Goal: Task Accomplishment & Management: Manage account settings

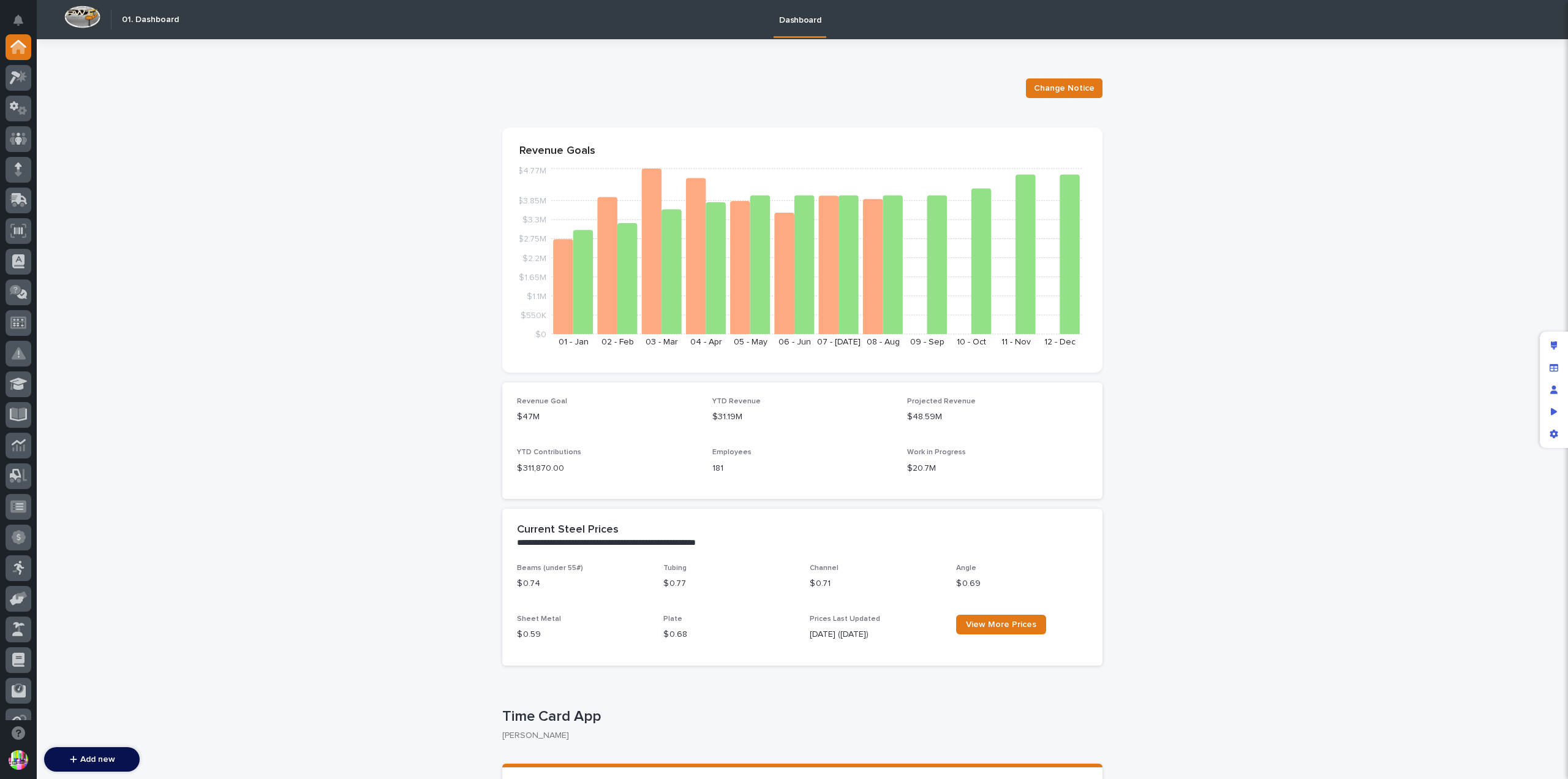
scroll to position [61, 0]
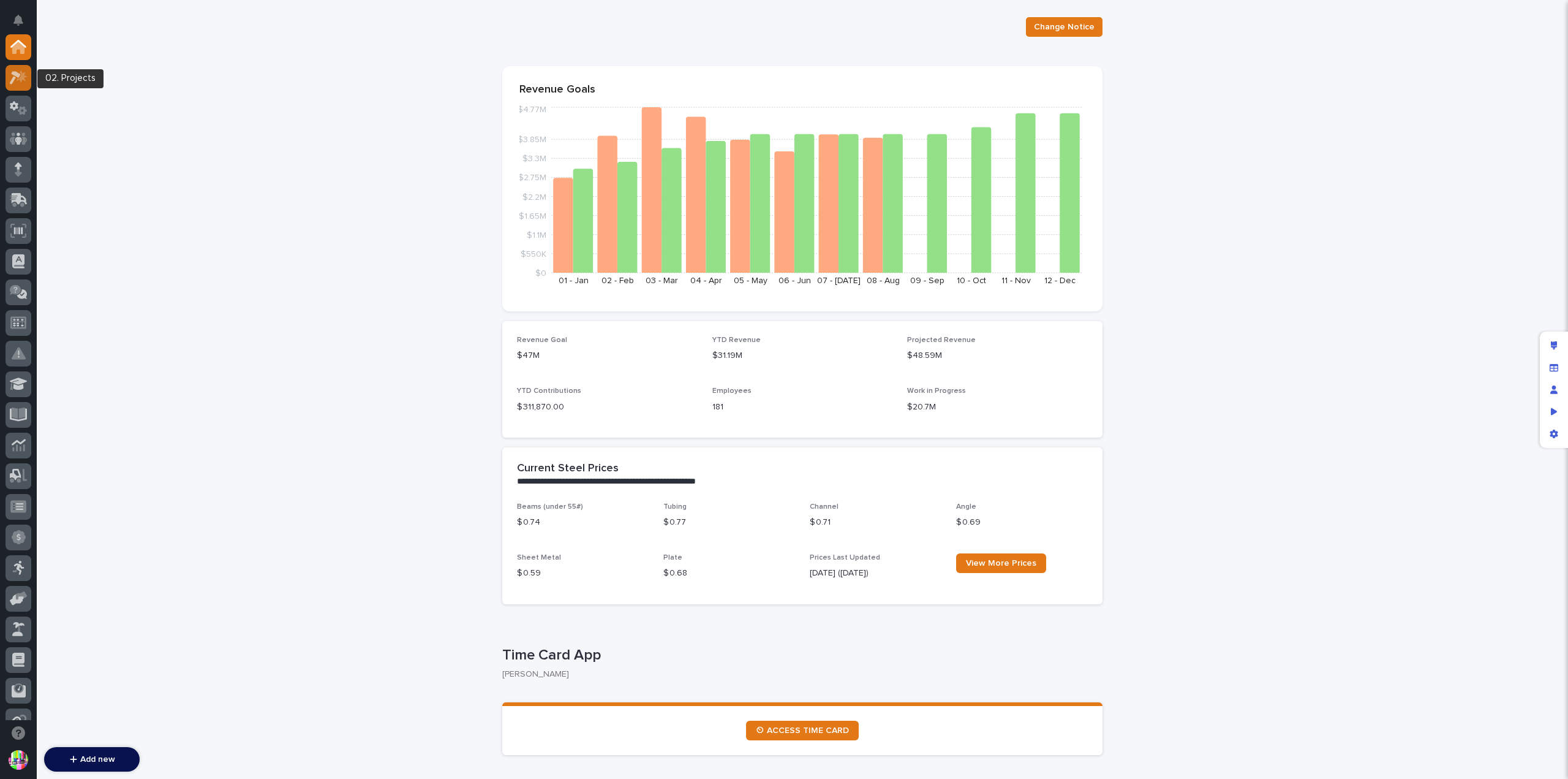
click at [26, 86] on div at bounding box center [18, 77] width 25 height 25
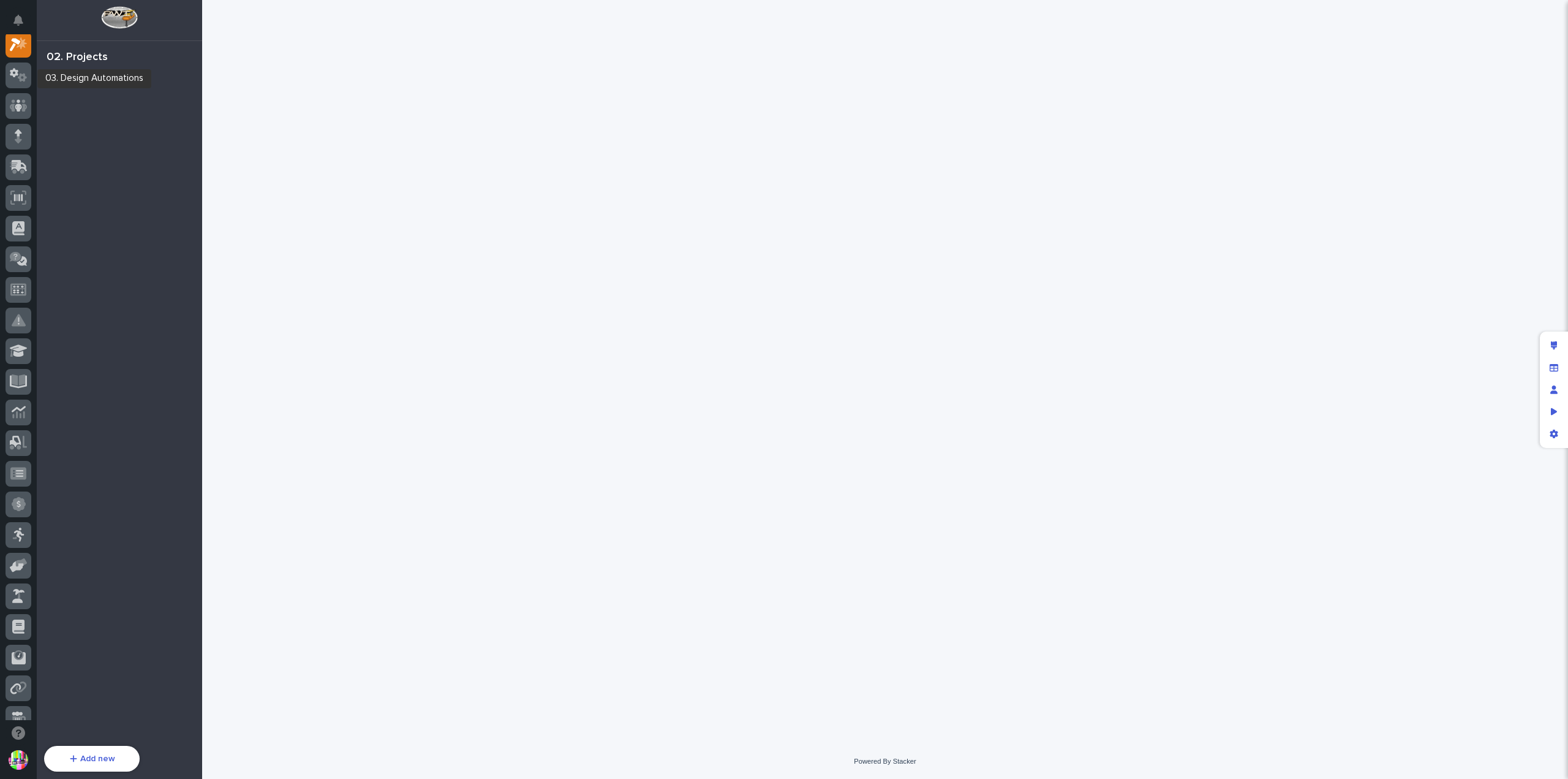
scroll to position [30, 0]
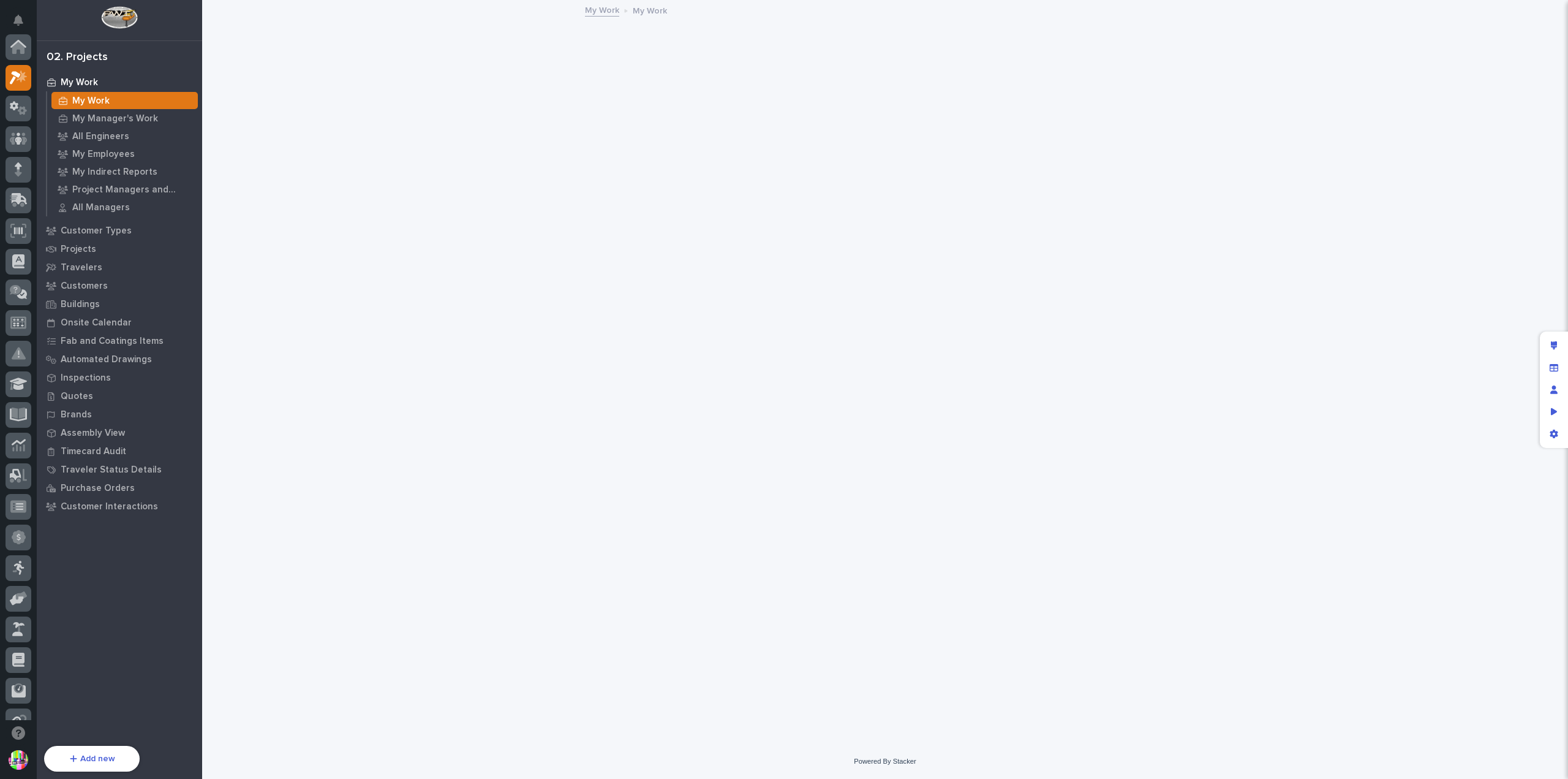
scroll to position [30, 0]
click at [98, 243] on div "Projects" at bounding box center [119, 249] width 159 height 17
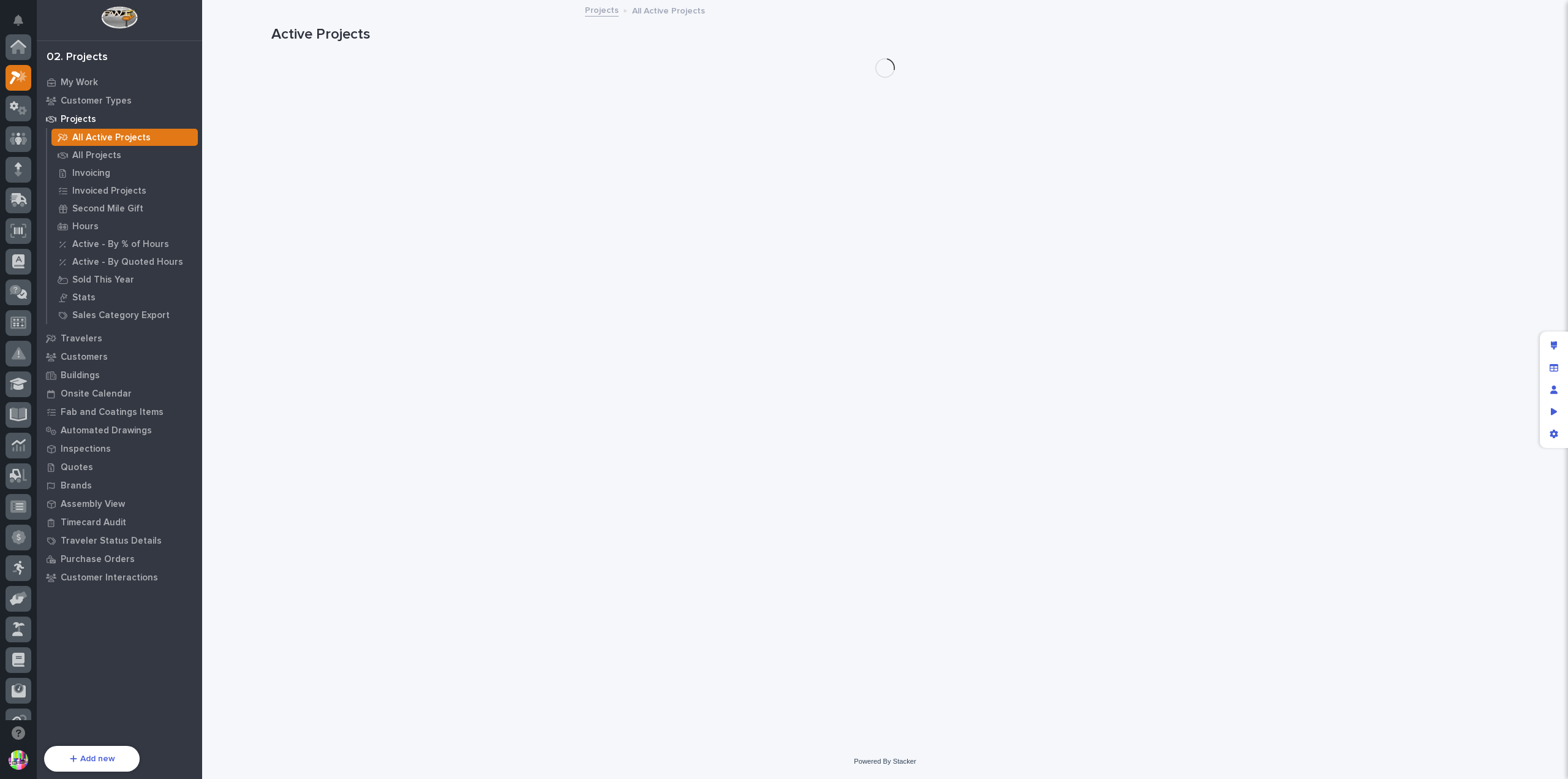
scroll to position [30, 0]
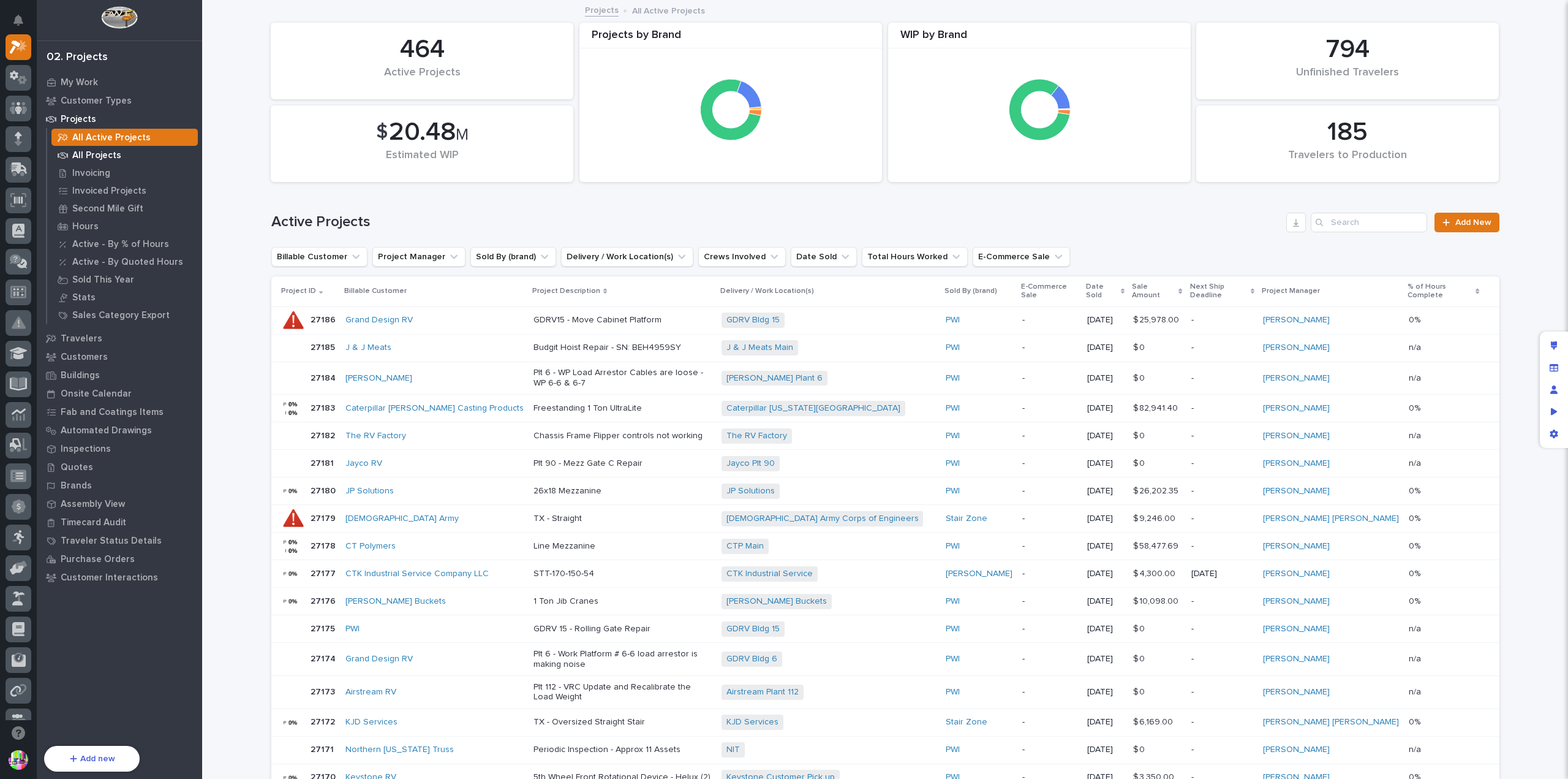
click at [109, 154] on p "All Projects" at bounding box center [97, 155] width 49 height 11
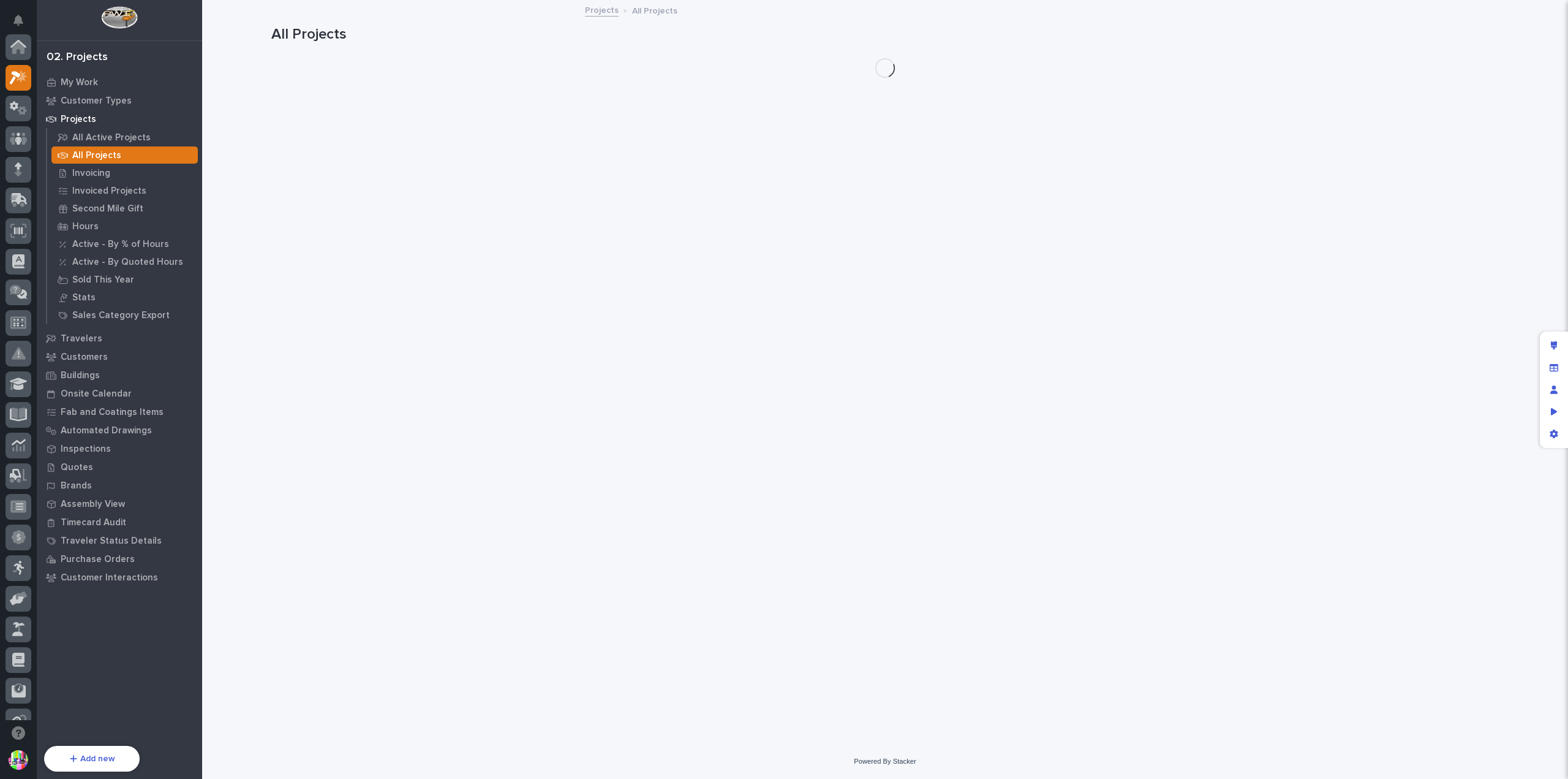
scroll to position [30, 0]
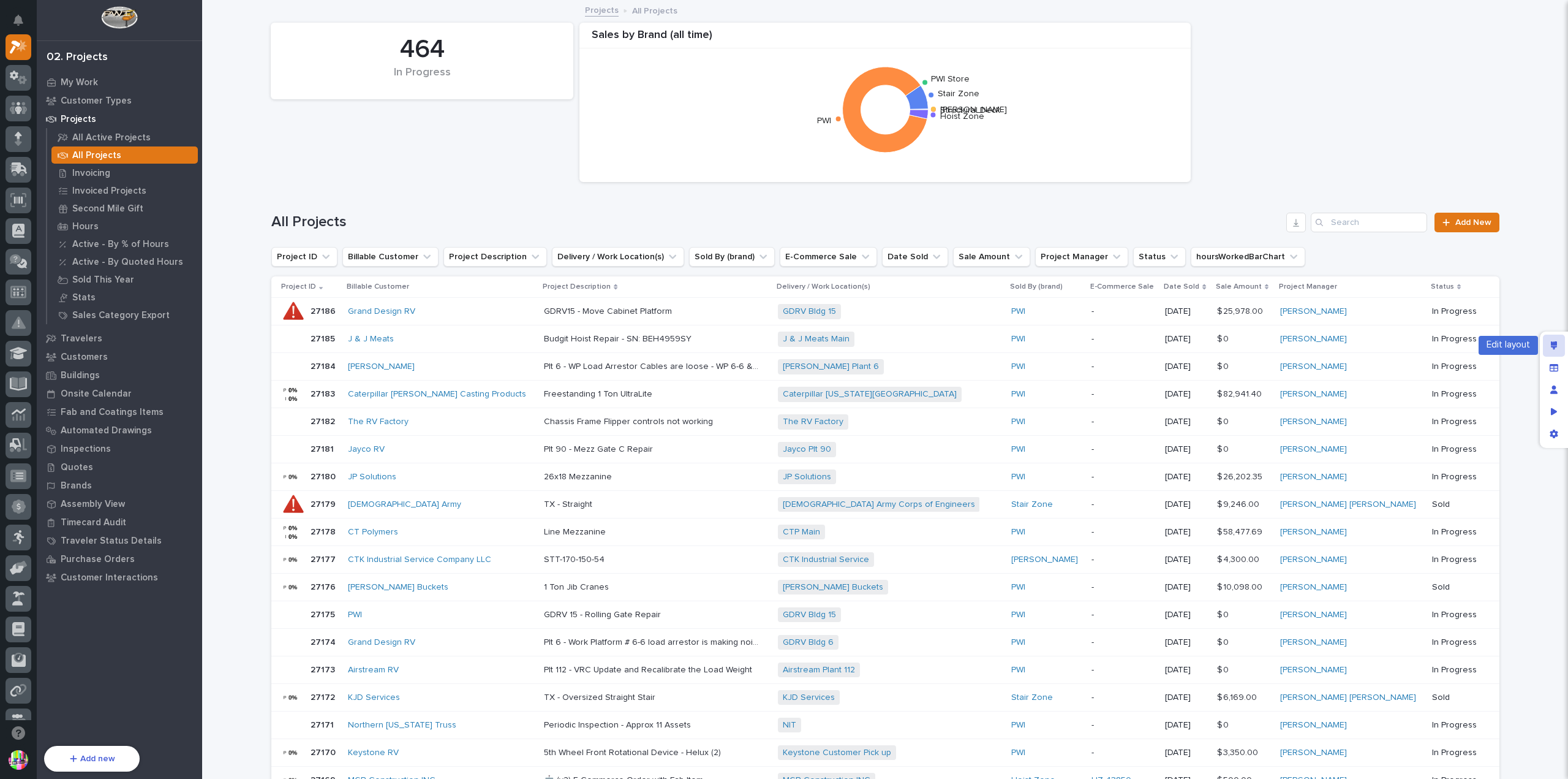
click at [1548, 339] on div "Edit layout" at bounding box center [1553, 345] width 22 height 22
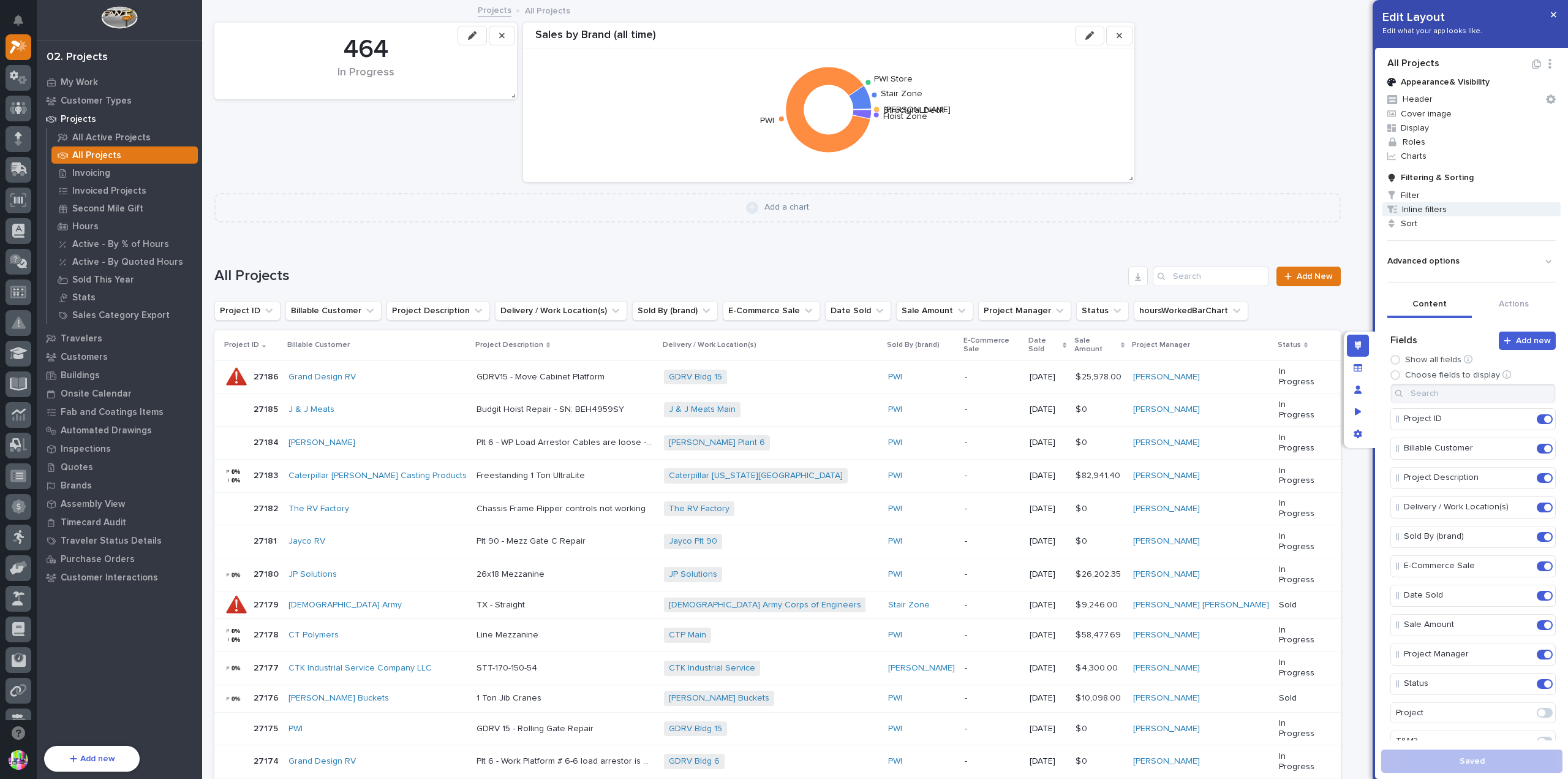
click at [1443, 205] on span "Inline filters" at bounding box center [1471, 209] width 178 height 14
click at [1528, 283] on span at bounding box center [1529, 286] width 10 height 10
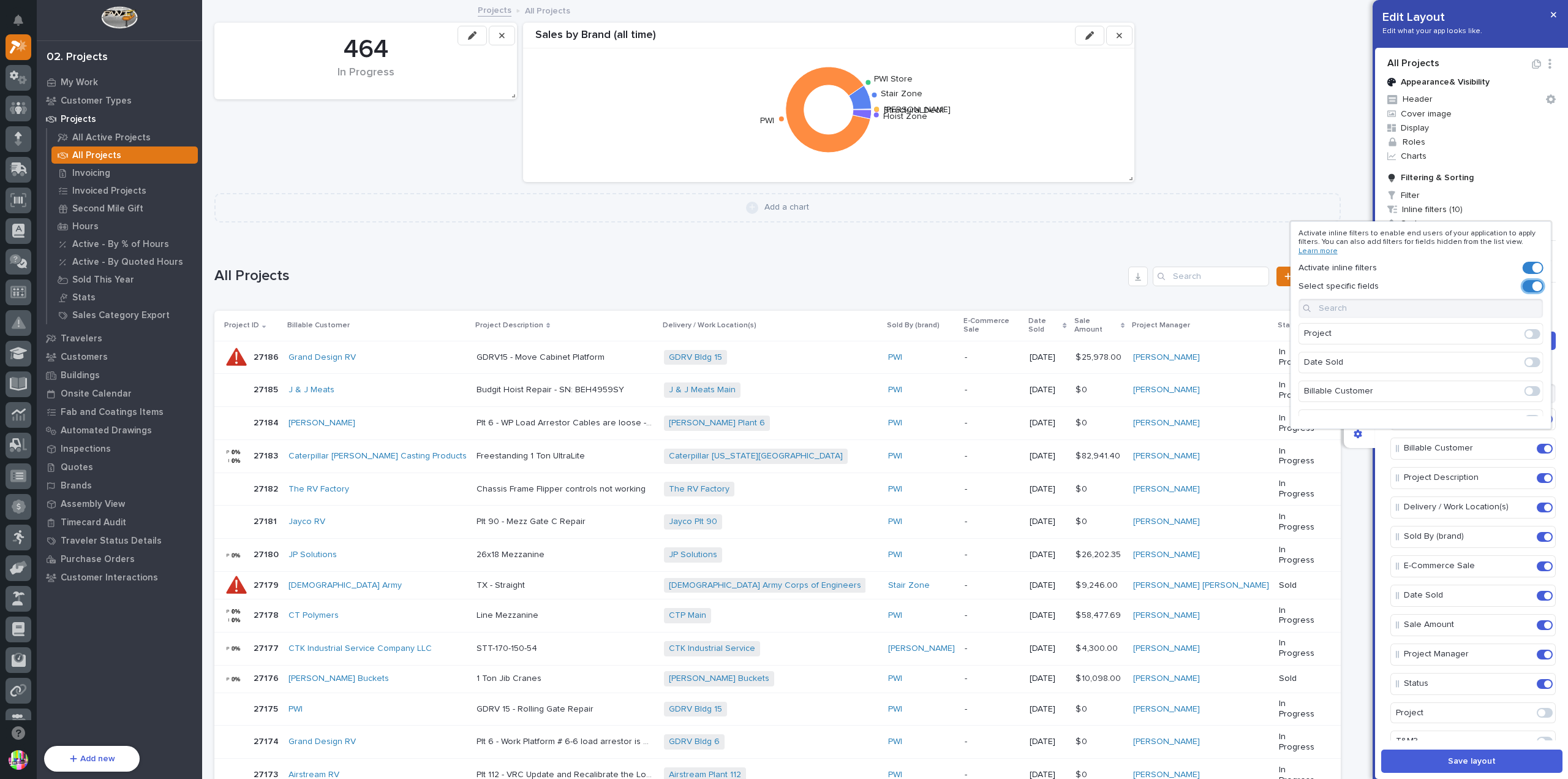
click at [1535, 291] on span at bounding box center [1533, 286] width 20 height 12
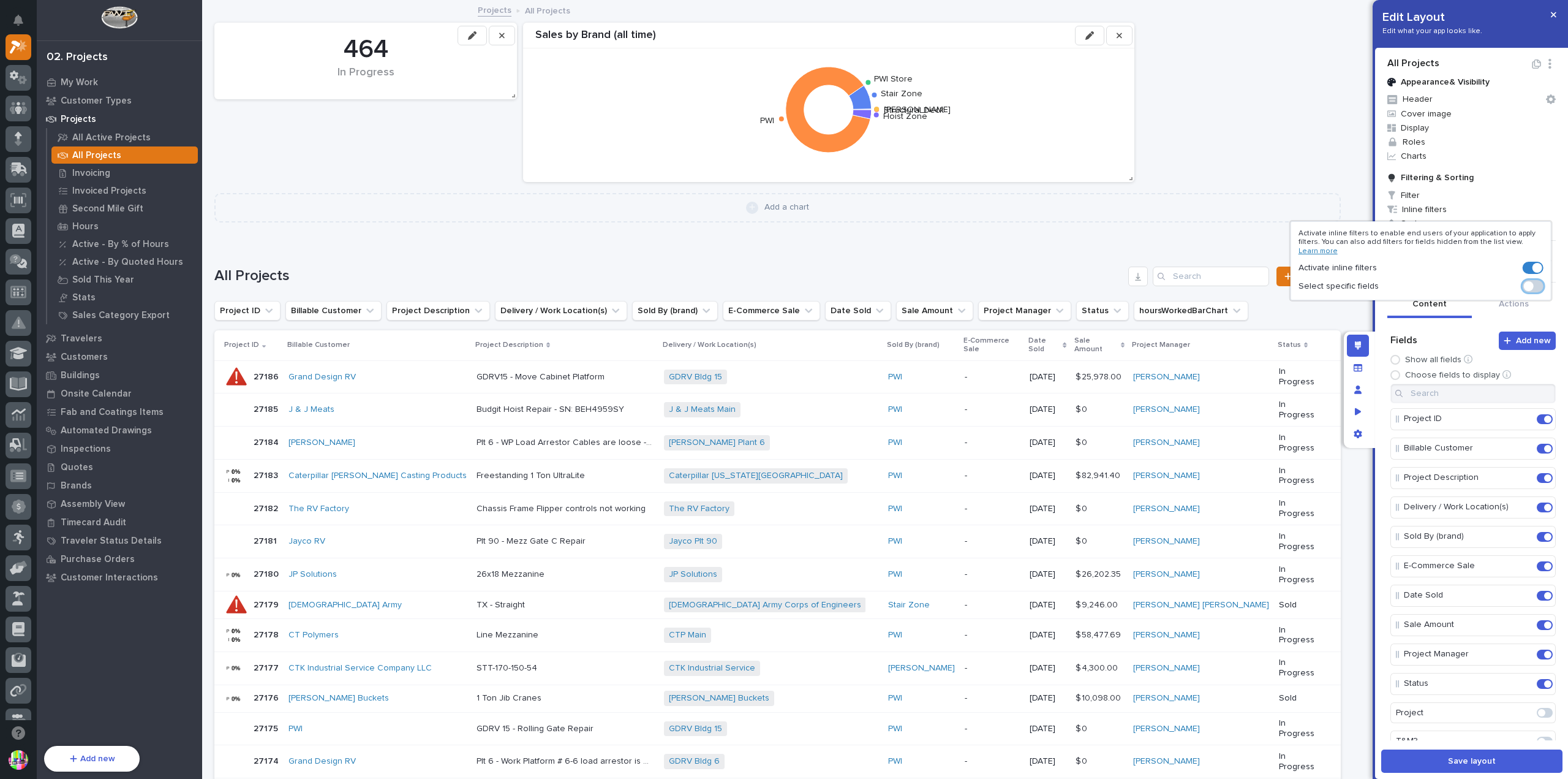
click at [1529, 284] on span at bounding box center [1529, 286] width 10 height 10
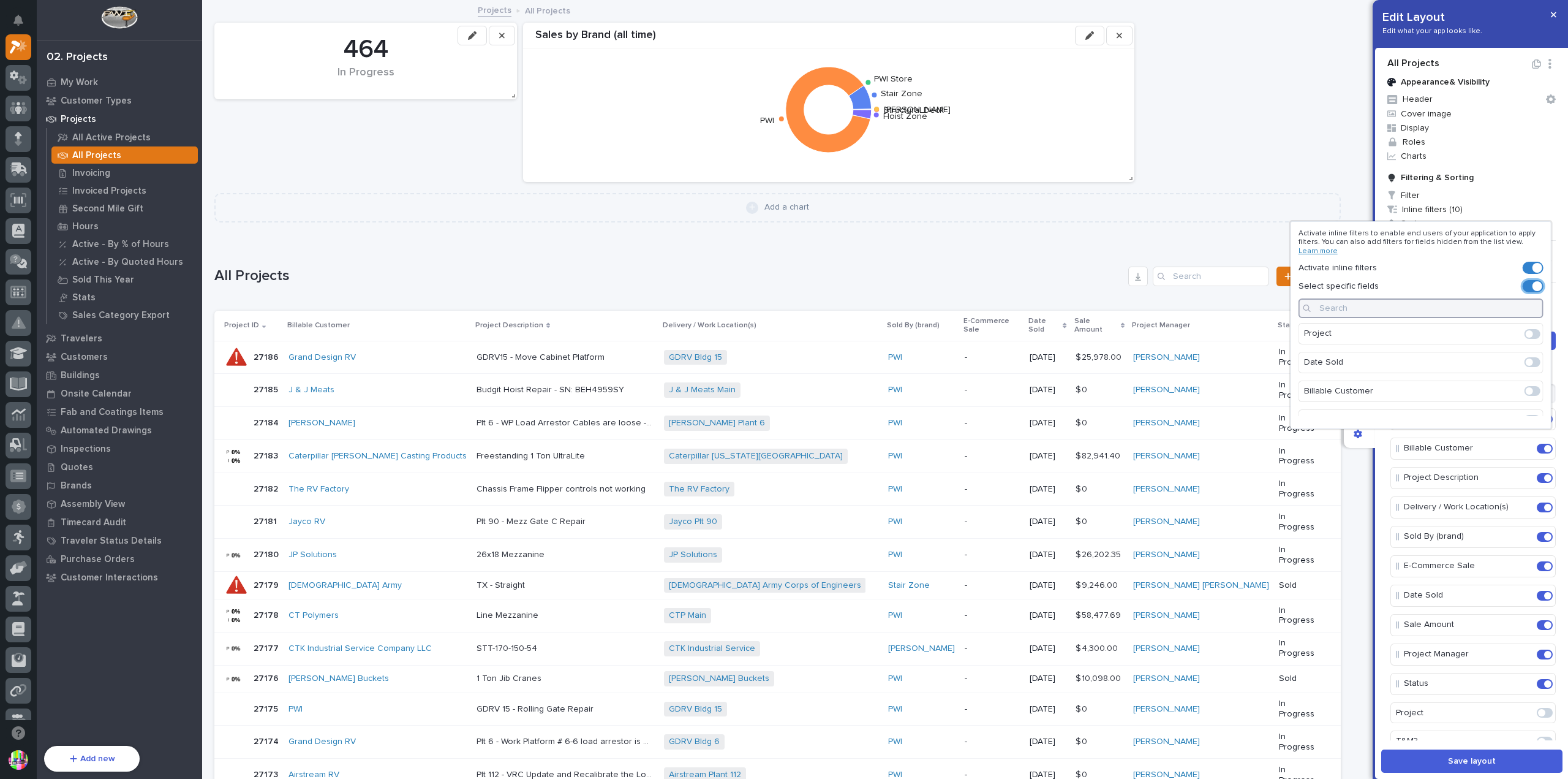
click at [1400, 312] on input at bounding box center [1422, 308] width 245 height 20
type input "ship"
click at [1534, 306] on icon "button" at bounding box center [1534, 308] width 5 height 7
click at [87, 335] on div at bounding box center [784, 390] width 1568 height 779
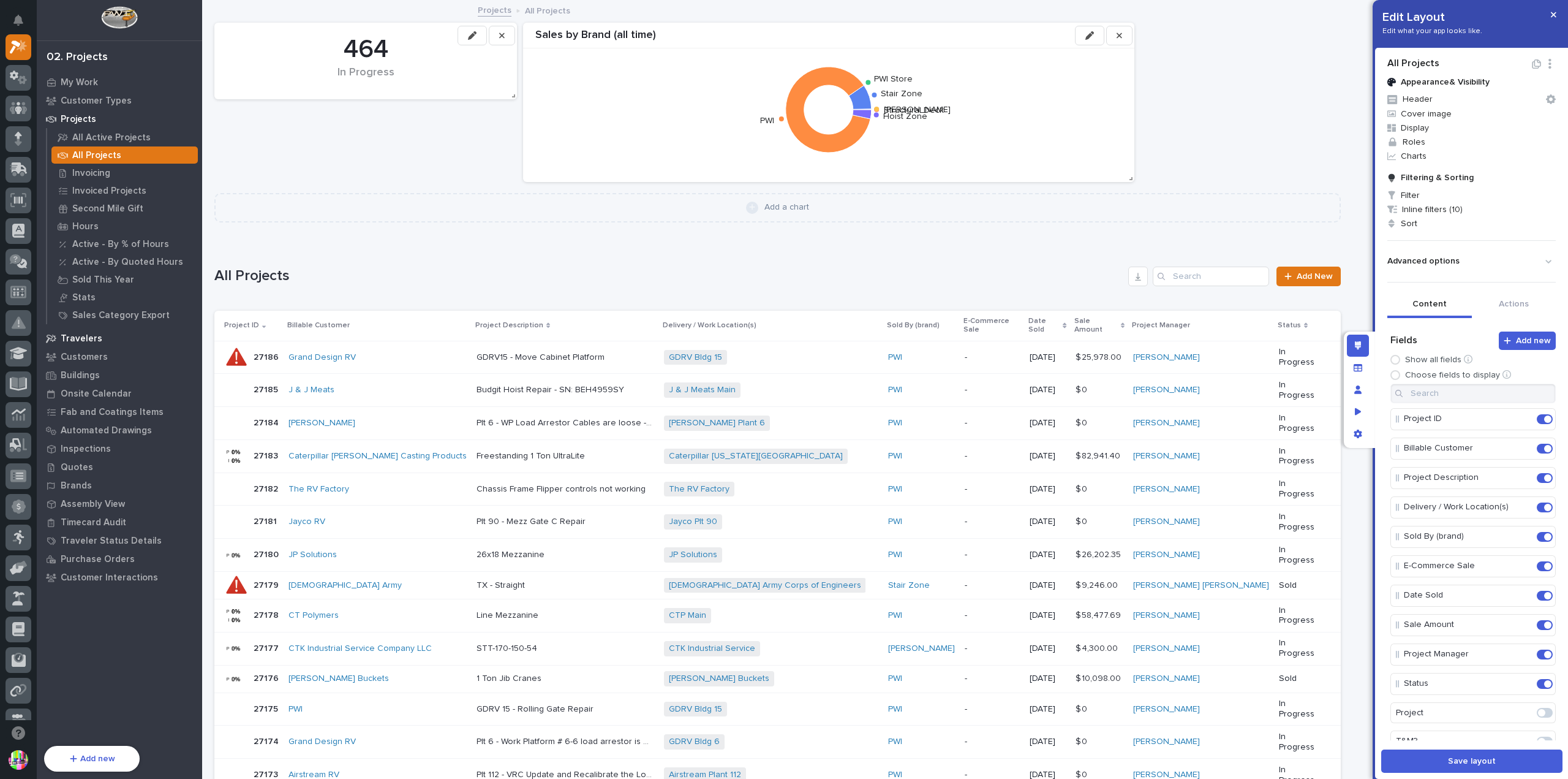
click at [87, 335] on p "Travelers" at bounding box center [81, 338] width 42 height 11
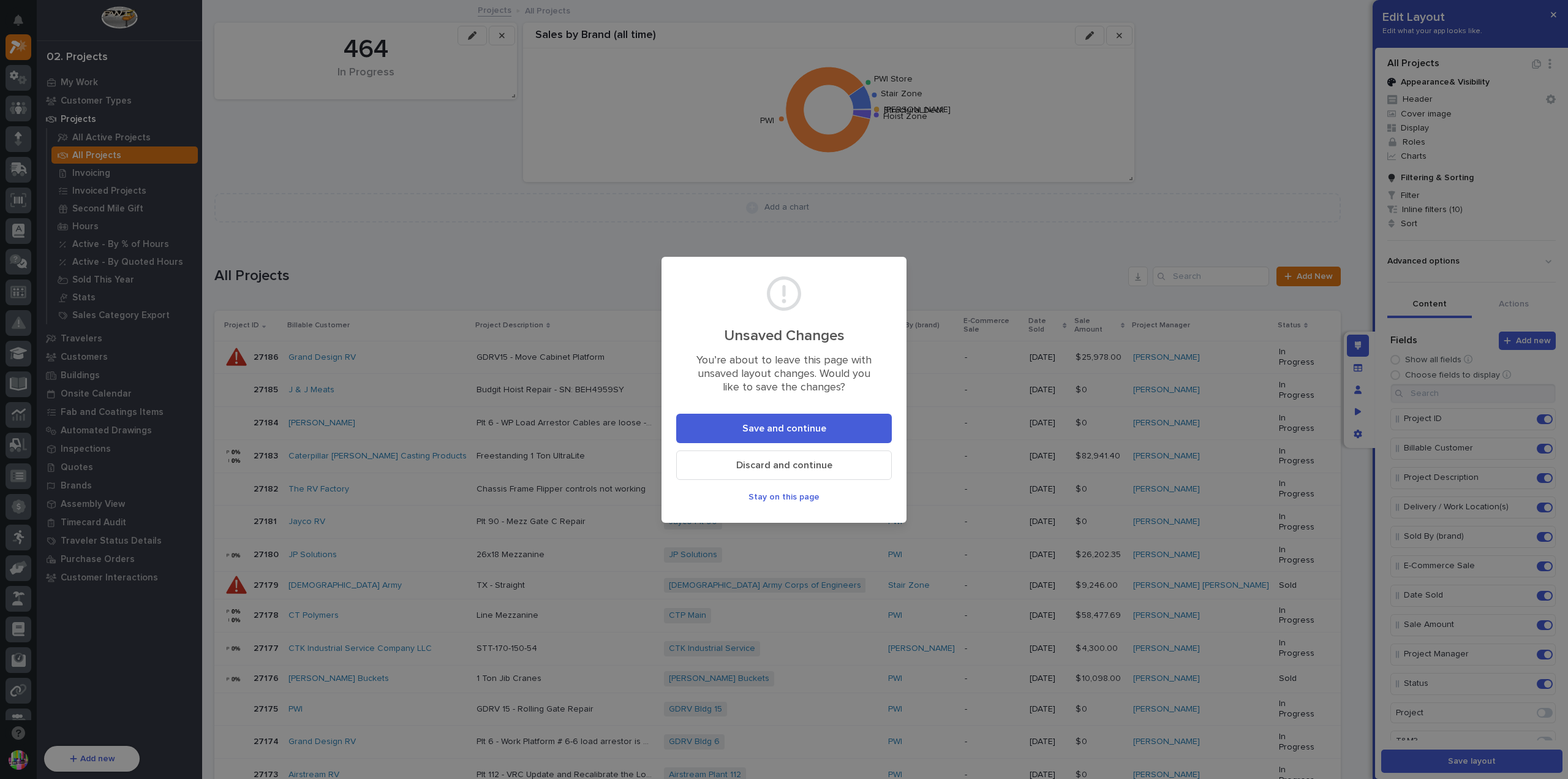
click at [767, 457] on button "Discard and continue" at bounding box center [784, 465] width 216 height 29
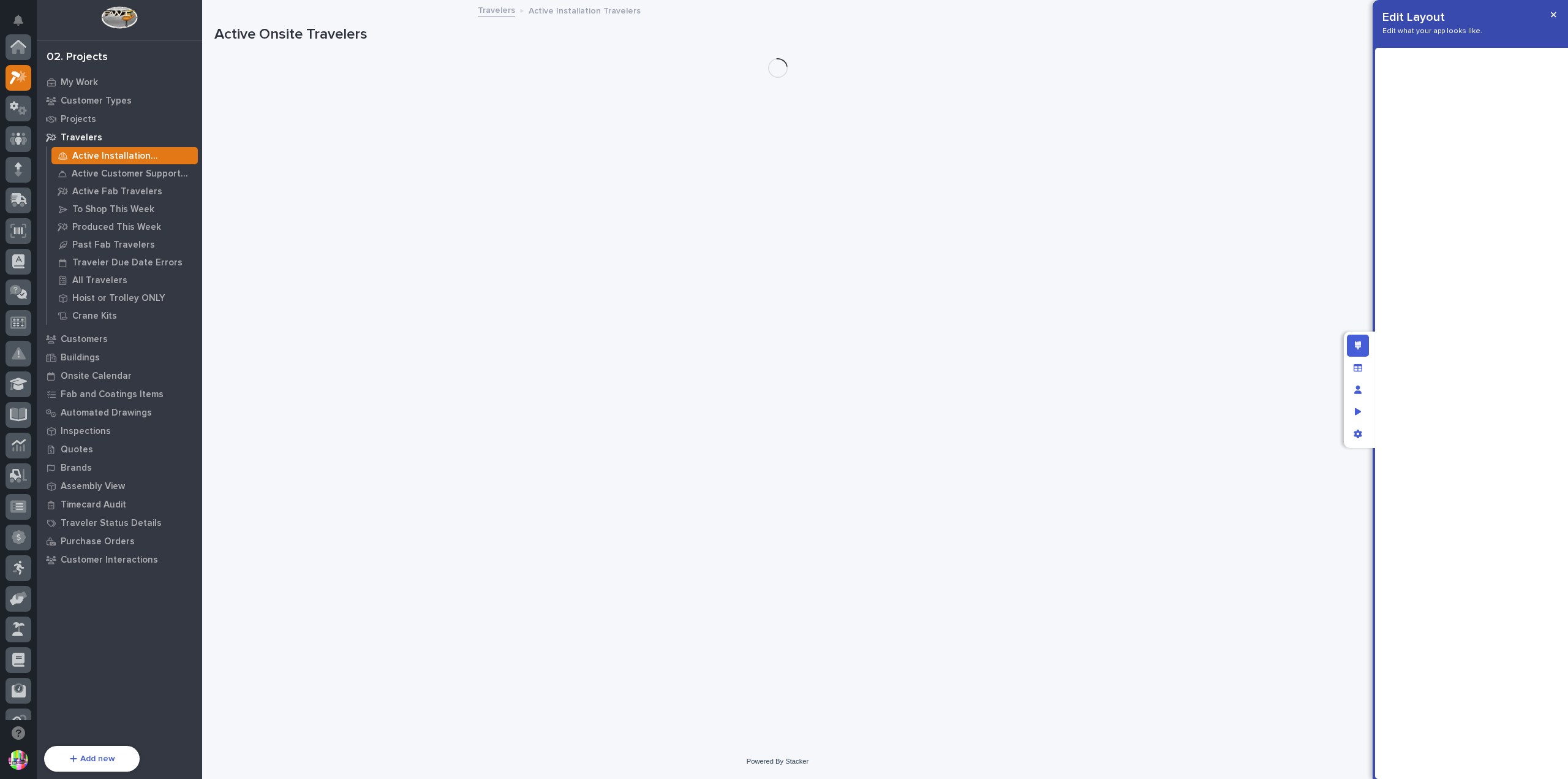
scroll to position [30, 0]
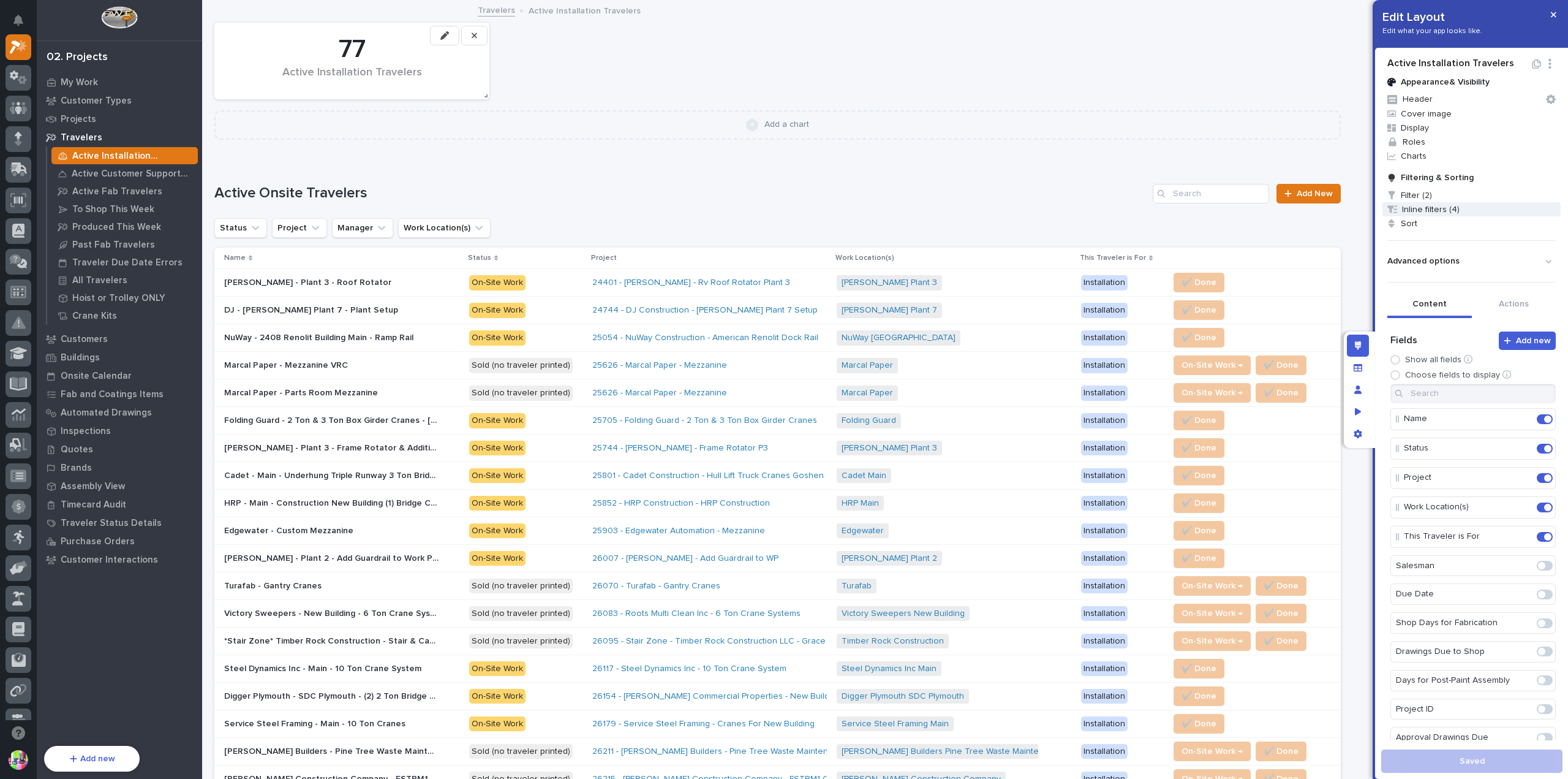
click at [1413, 206] on span "Inline filters (4)" at bounding box center [1471, 209] width 178 height 14
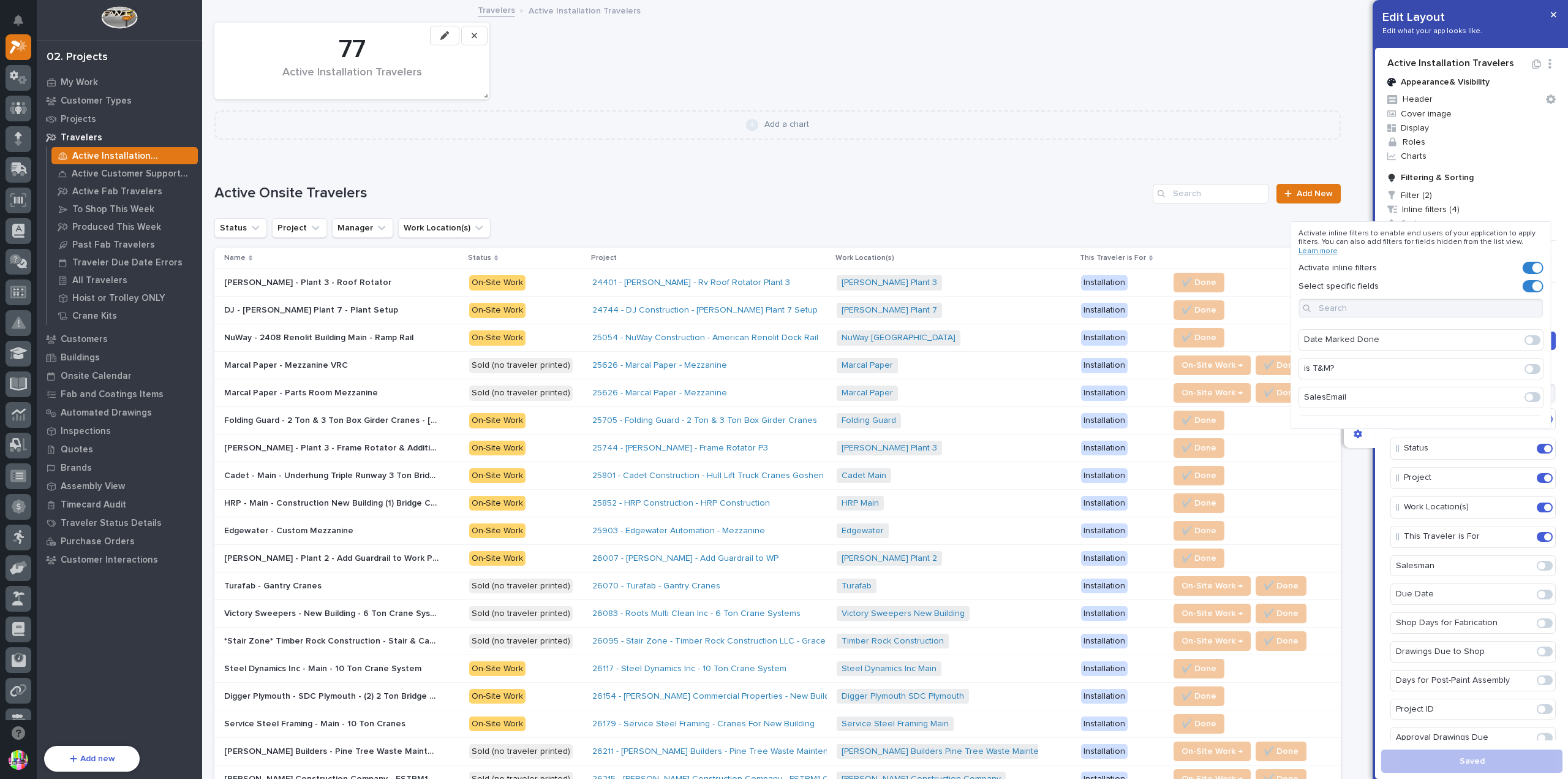
scroll to position [858, 0]
click at [1454, 304] on input at bounding box center [1422, 308] width 245 height 20
type input "ship"
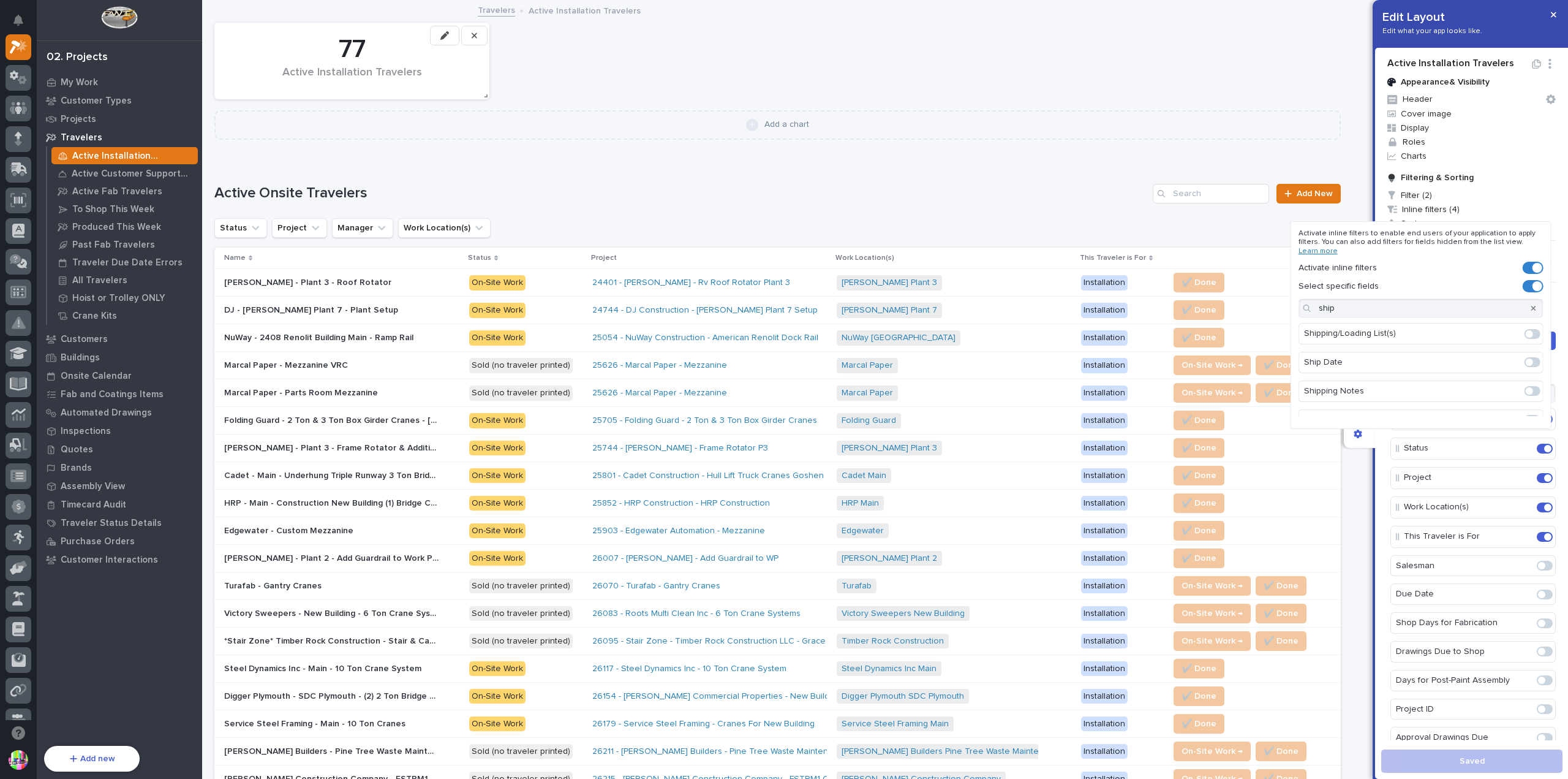
click at [1525, 358] on span at bounding box center [1532, 362] width 16 height 10
click at [1165, 228] on div at bounding box center [784, 390] width 1568 height 779
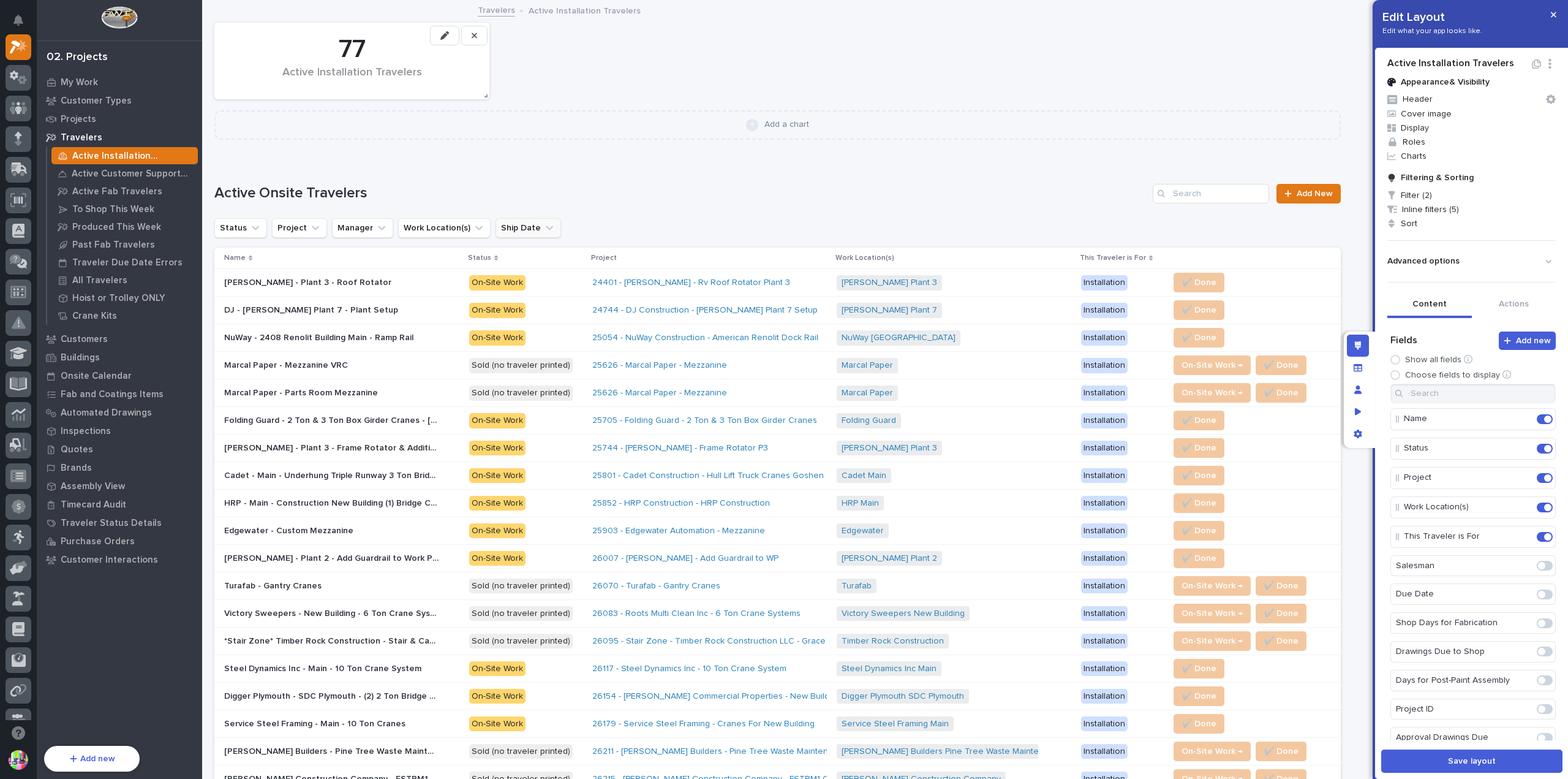
click at [543, 223] on icon "Ship Date" at bounding box center [549, 227] width 12 height 12
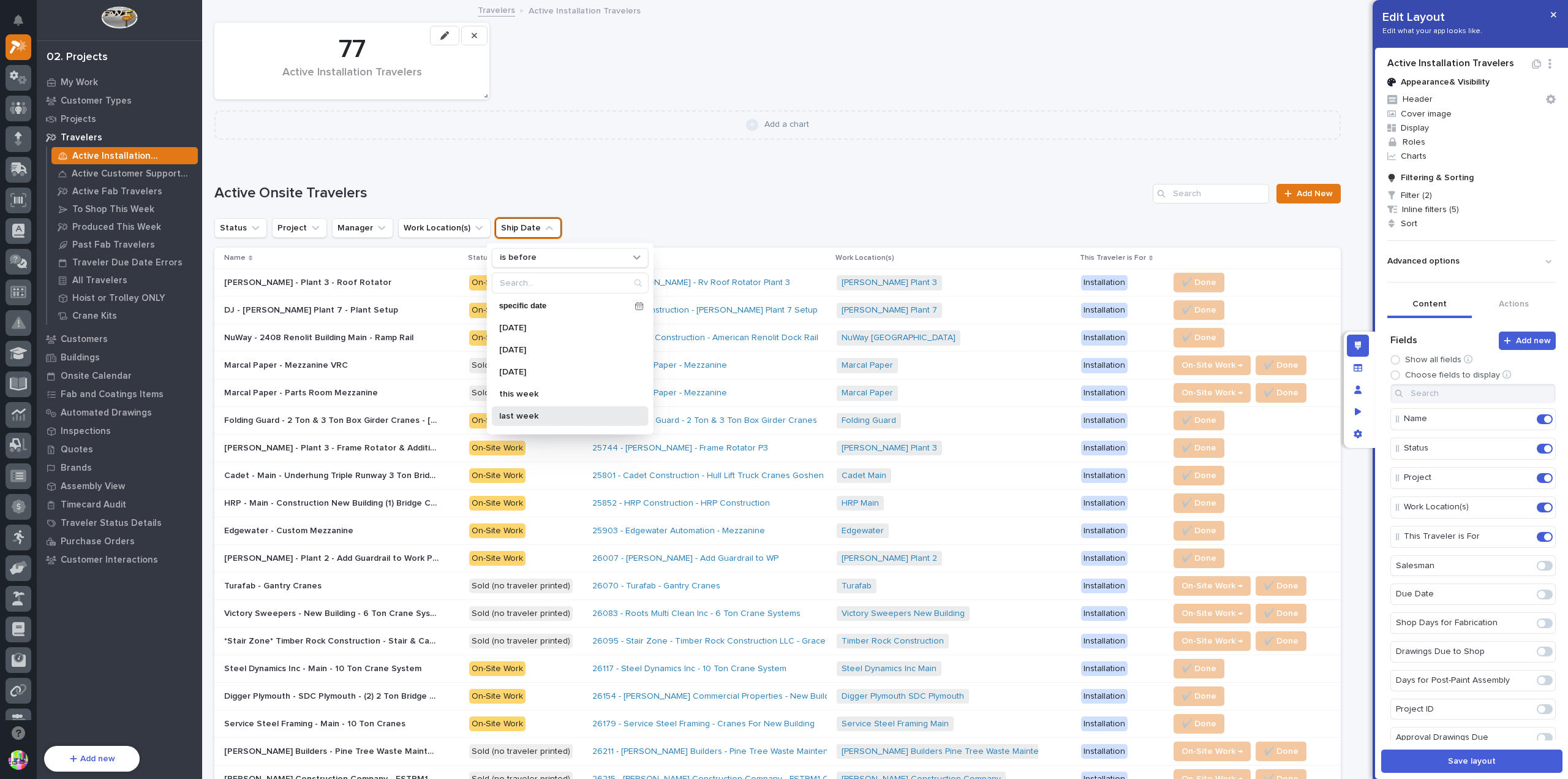
click at [555, 406] on div "last week" at bounding box center [570, 416] width 157 height 20
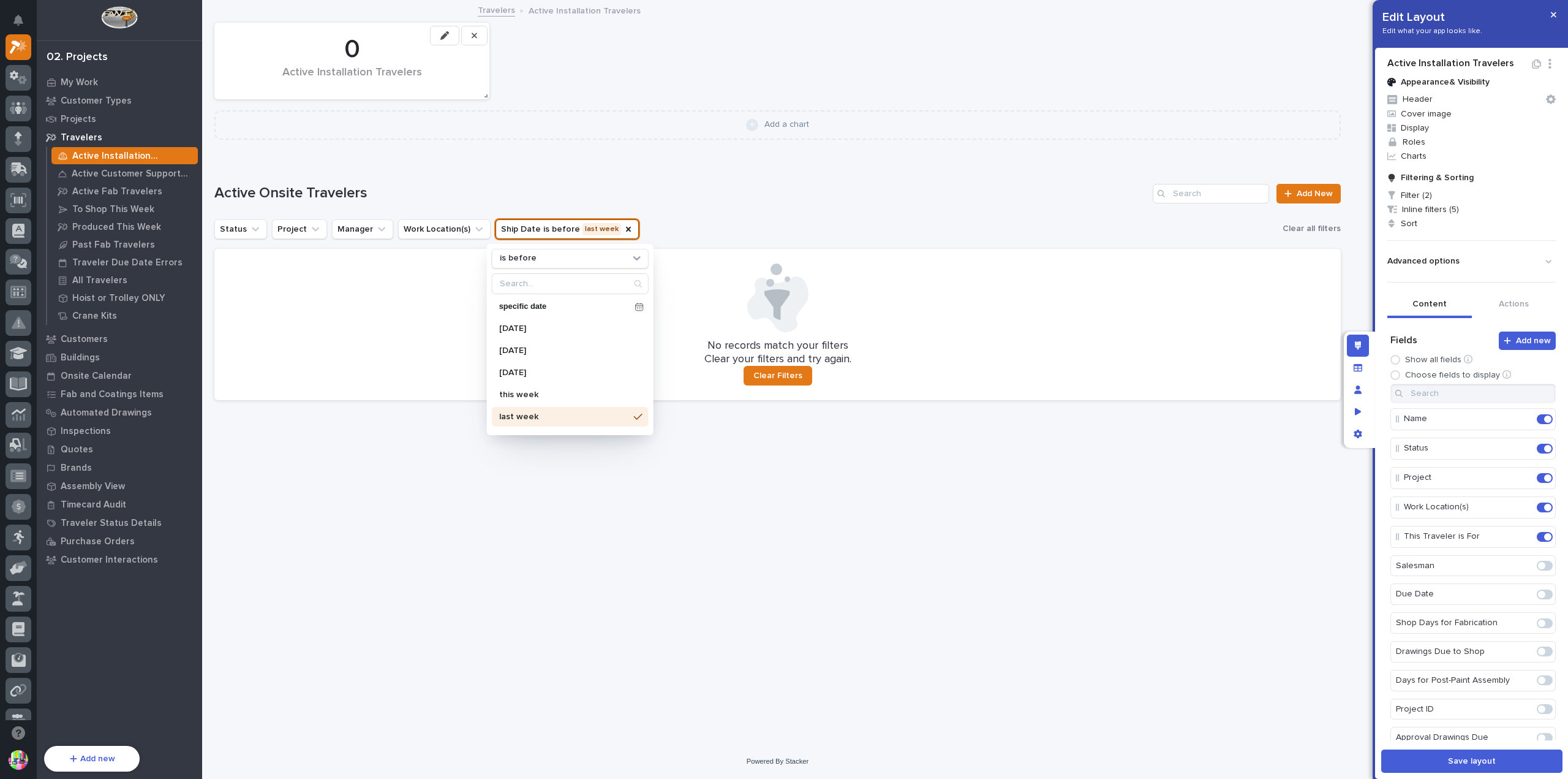
click at [767, 216] on div "**********" at bounding box center [777, 189] width 1126 height 59
click at [584, 229] on button "Ship Date is before last week" at bounding box center [567, 229] width 143 height 20
click at [564, 385] on div "this week" at bounding box center [570, 394] width 157 height 20
click at [683, 210] on div "**********" at bounding box center [777, 189] width 1126 height 59
click at [113, 275] on p "All Travelers" at bounding box center [99, 280] width 55 height 11
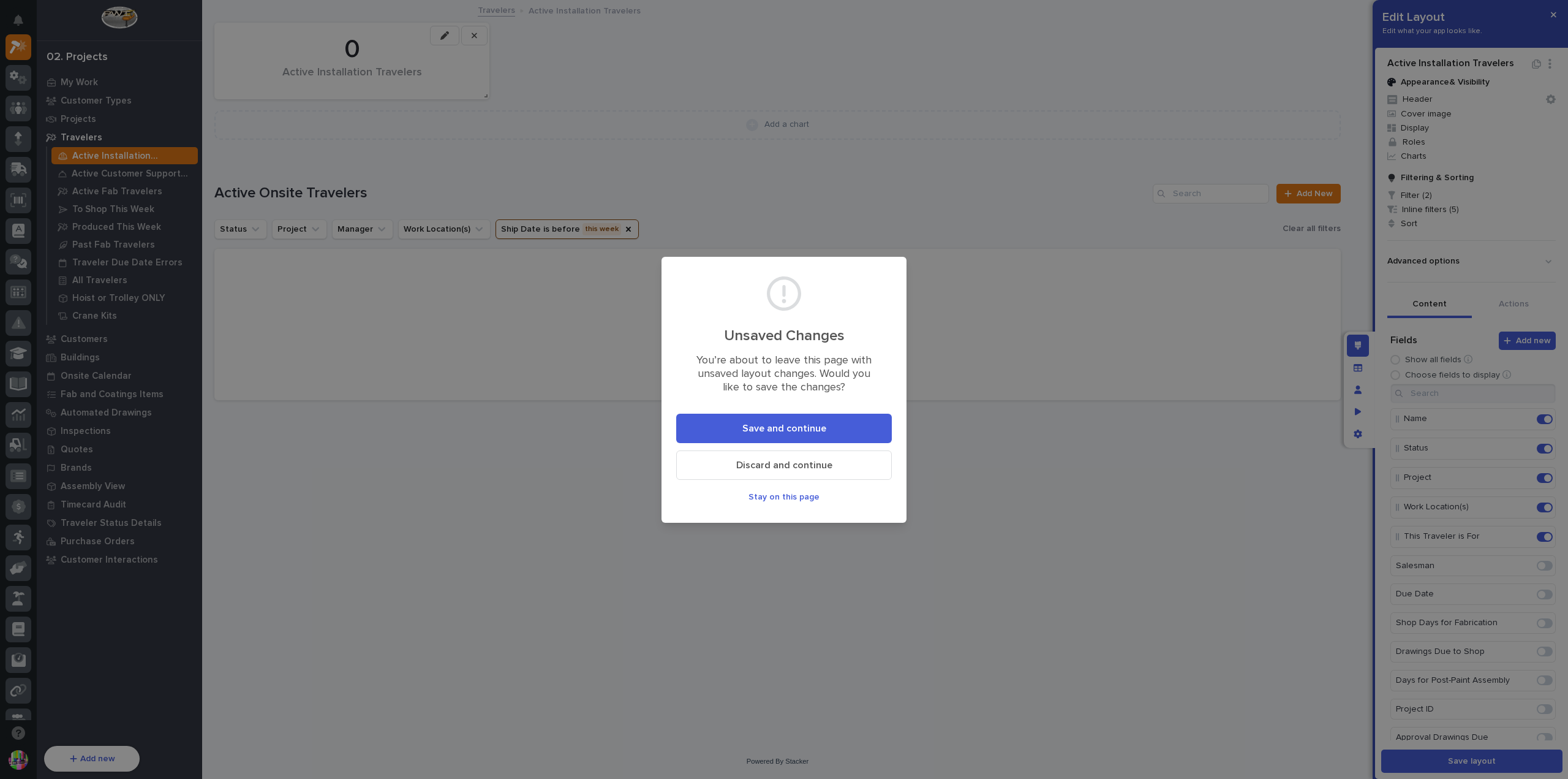
click at [740, 456] on button "Discard and continue" at bounding box center [784, 465] width 216 height 29
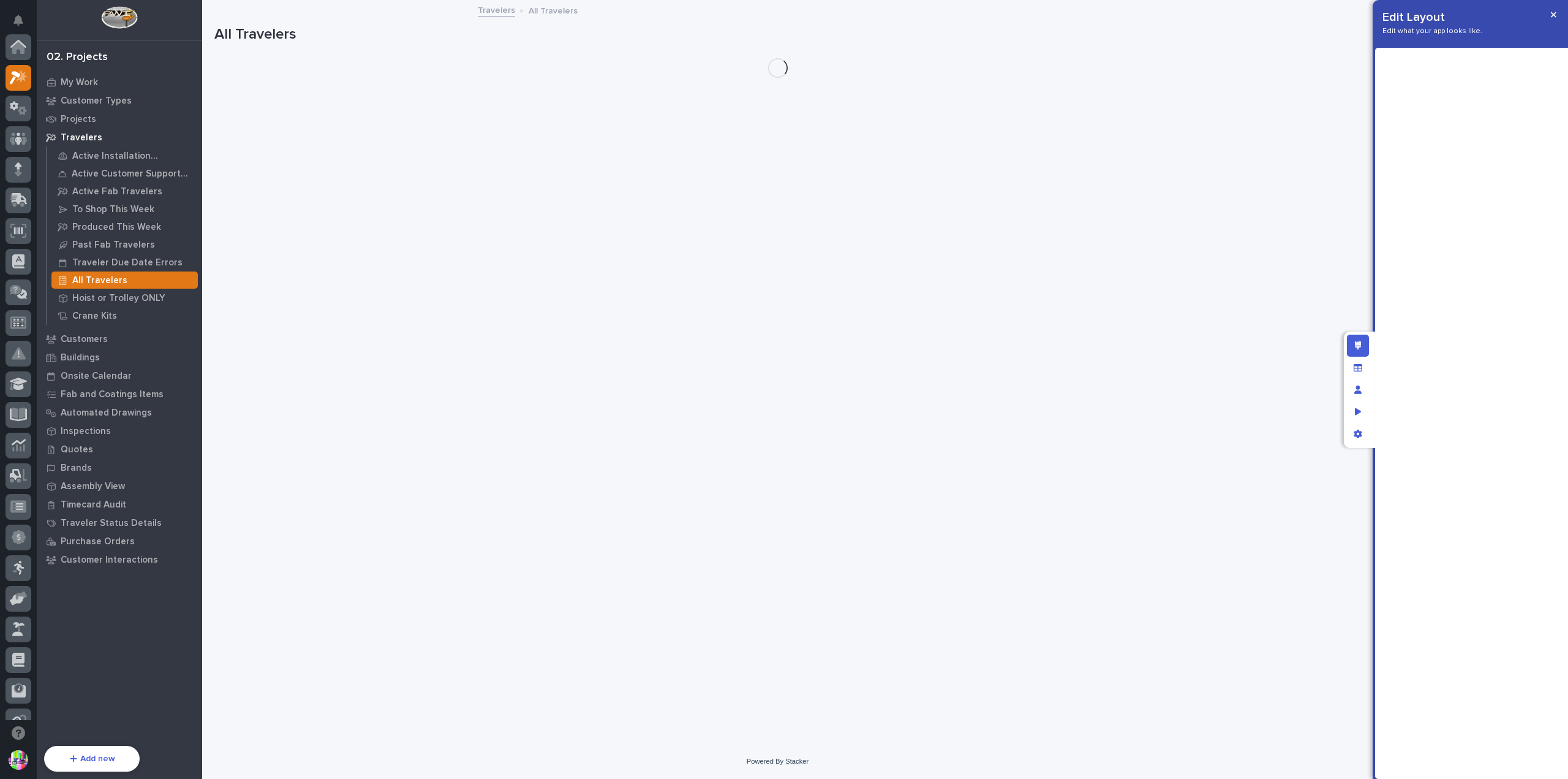
scroll to position [30, 0]
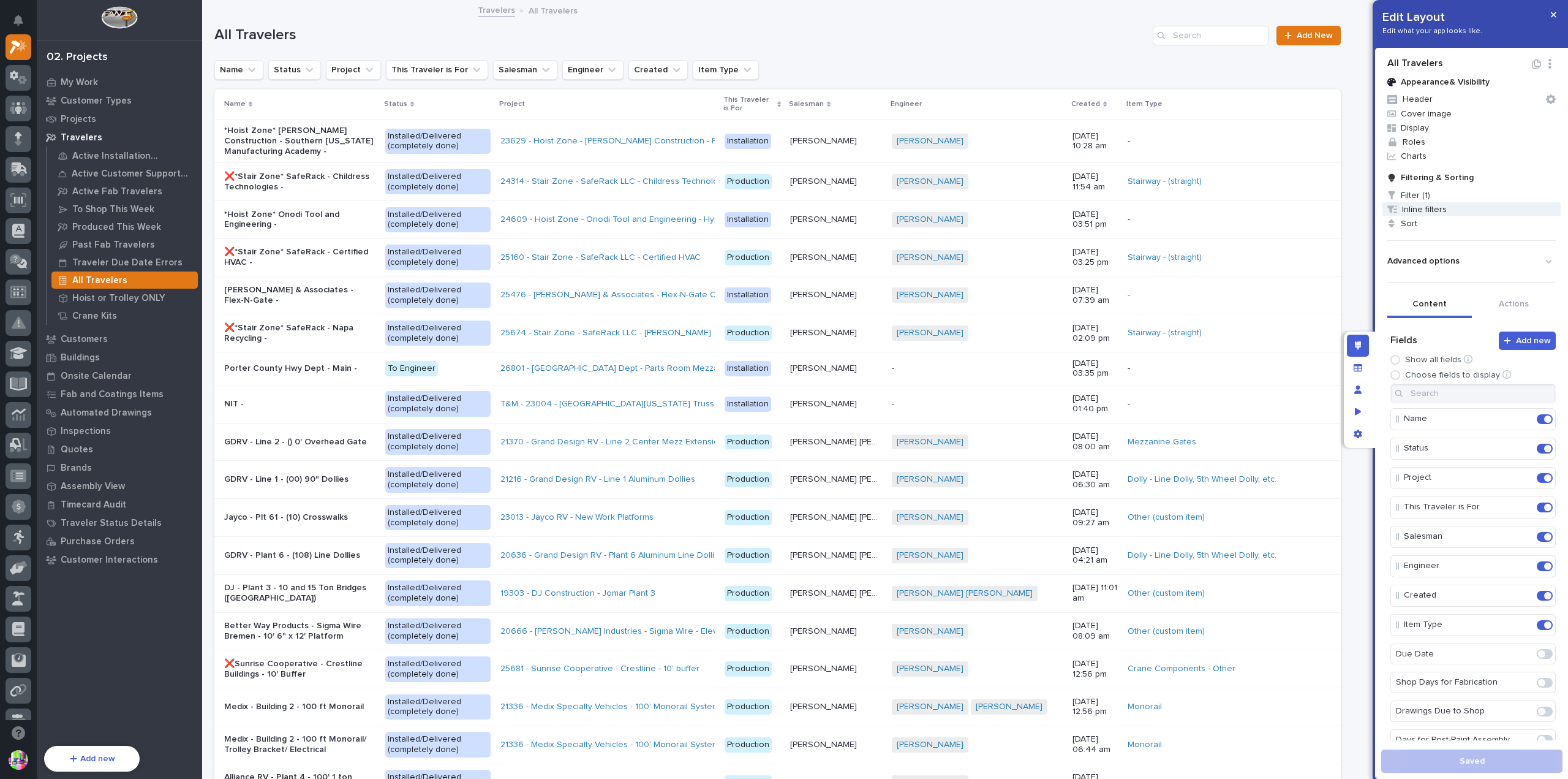
click at [1426, 206] on span "Inline filters" at bounding box center [1471, 209] width 178 height 14
drag, startPoint x: 1533, startPoint y: 284, endPoint x: 1528, endPoint y: 292, distance: 9.4
click at [1533, 284] on span at bounding box center [1529, 286] width 10 height 10
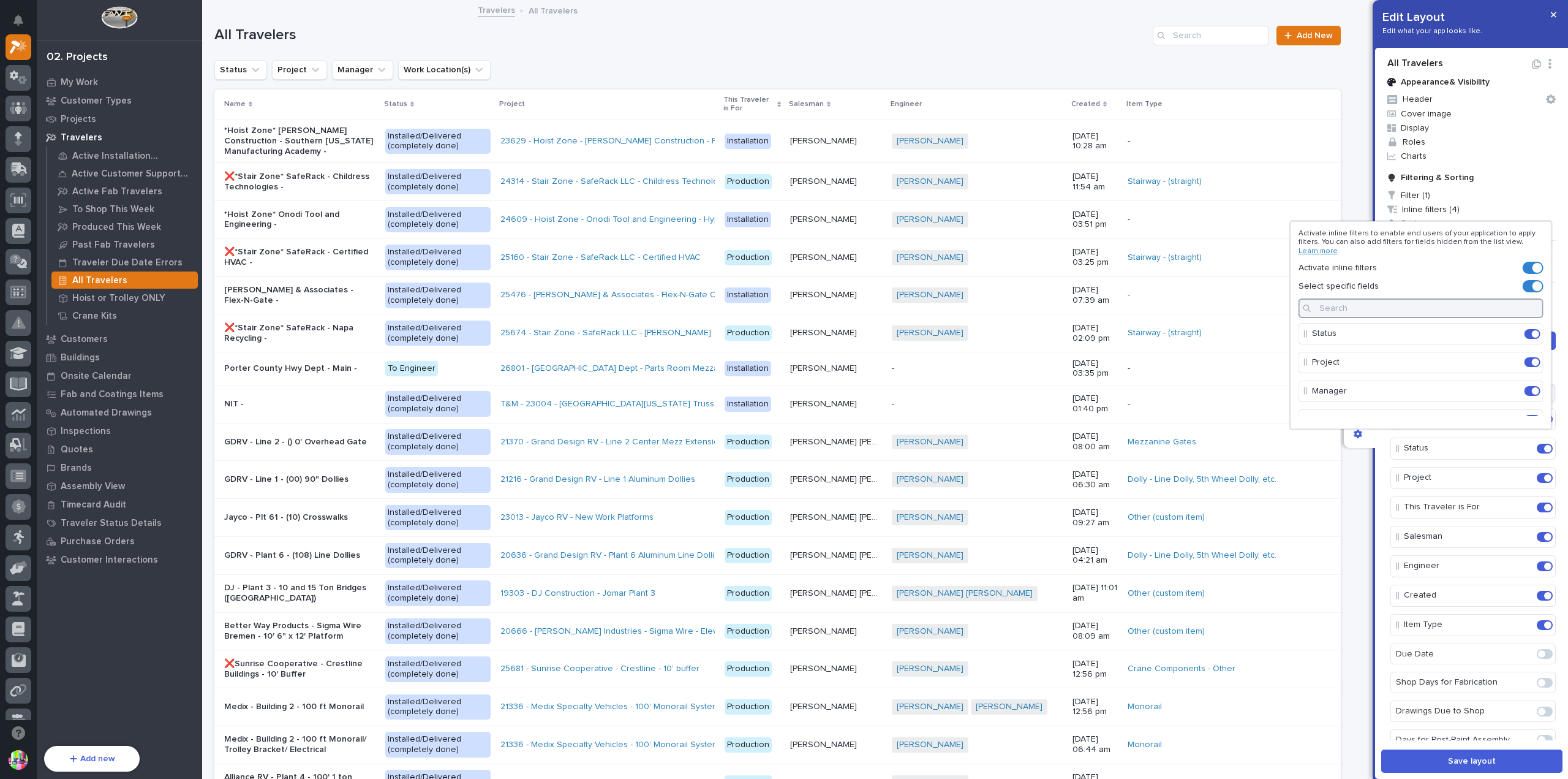
click at [1489, 303] on input at bounding box center [1422, 308] width 245 height 20
click at [1483, 315] on input at bounding box center [1422, 308] width 245 height 20
type input "ship"
click at [1526, 358] on span at bounding box center [1530, 362] width 7 height 7
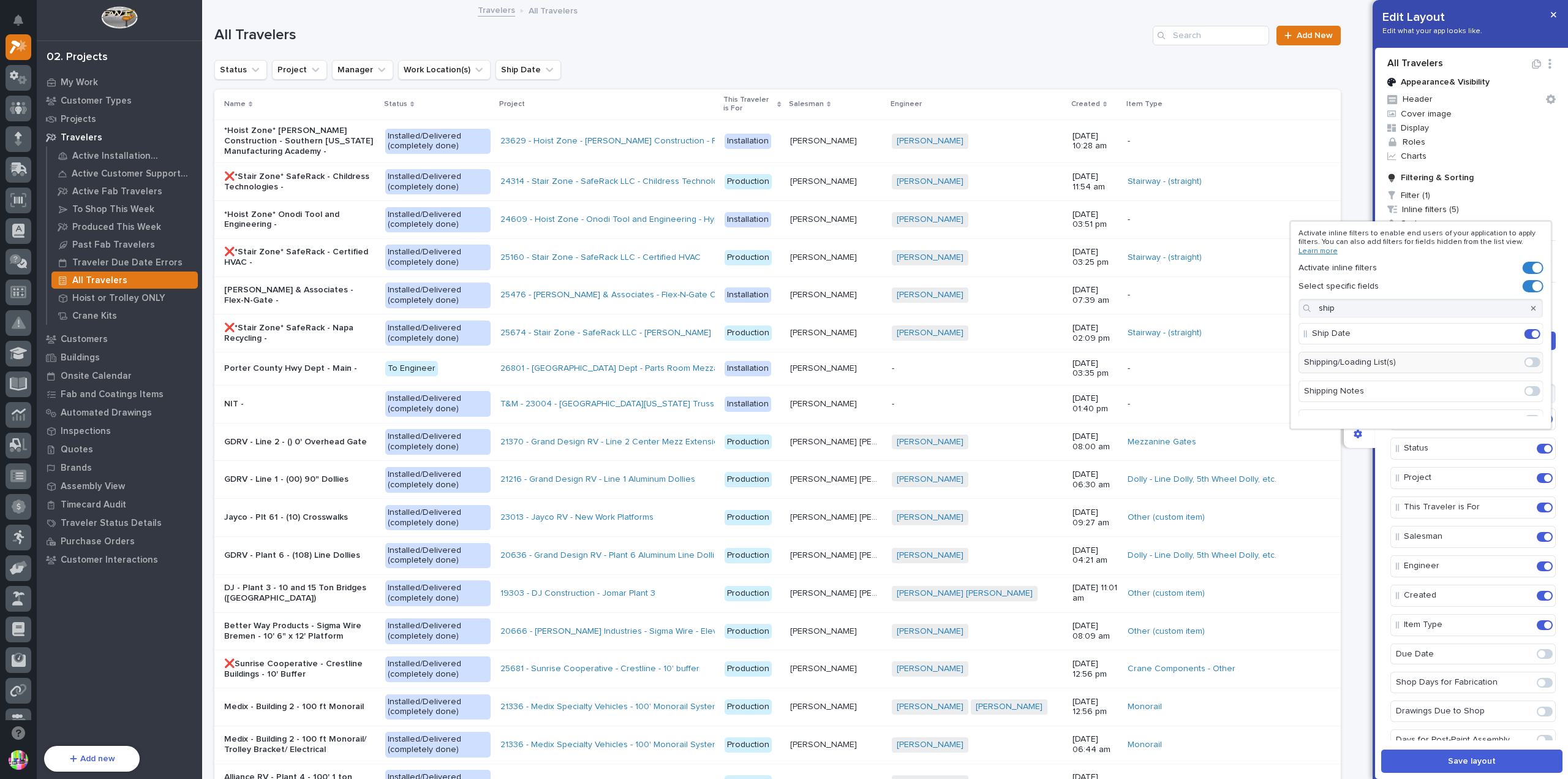
click at [1387, 463] on div at bounding box center [784, 390] width 1568 height 779
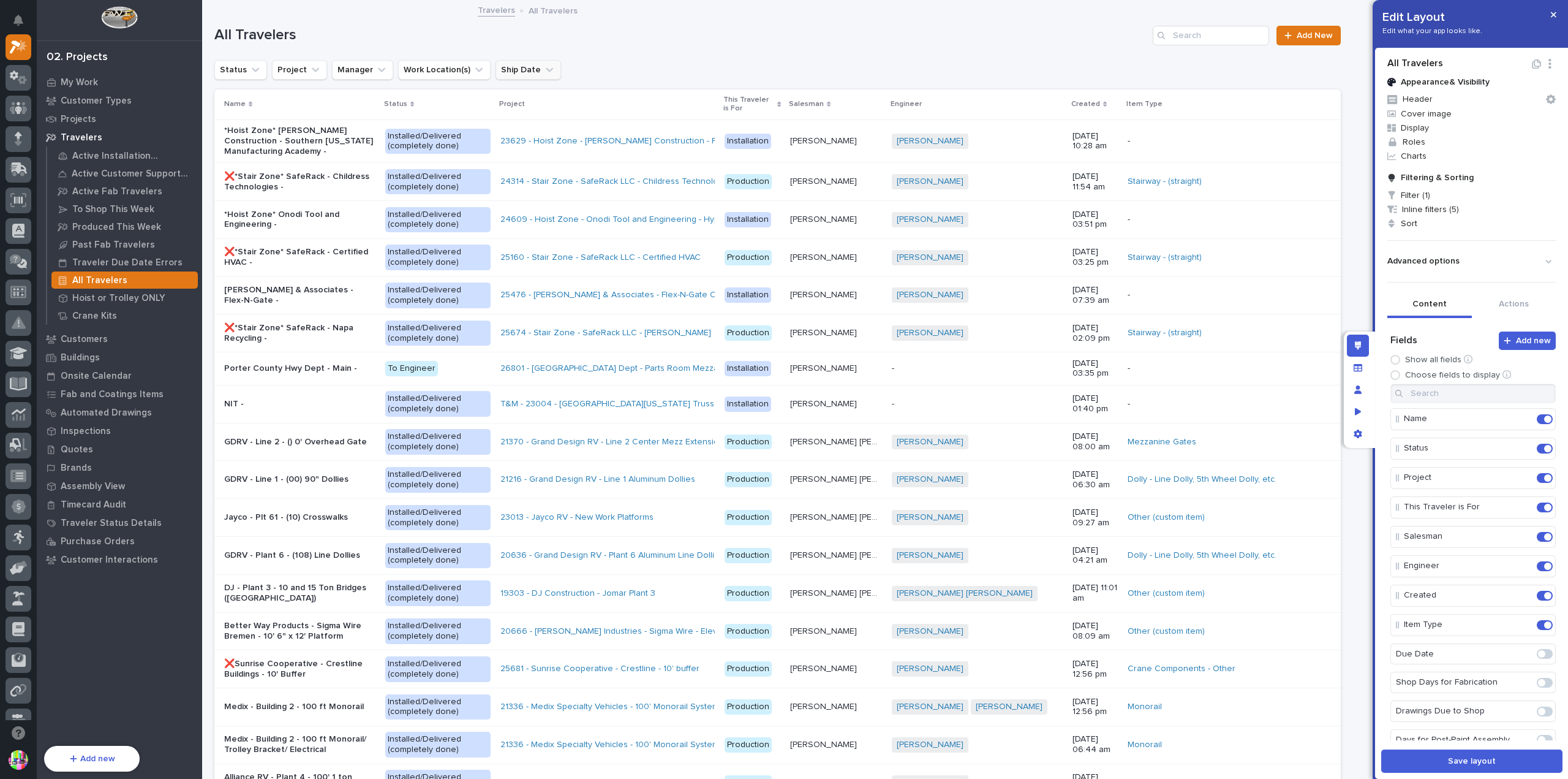
click at [528, 70] on button "Ship Date" at bounding box center [528, 70] width 65 height 20
click at [538, 249] on div "last week" at bounding box center [570, 258] width 157 height 20
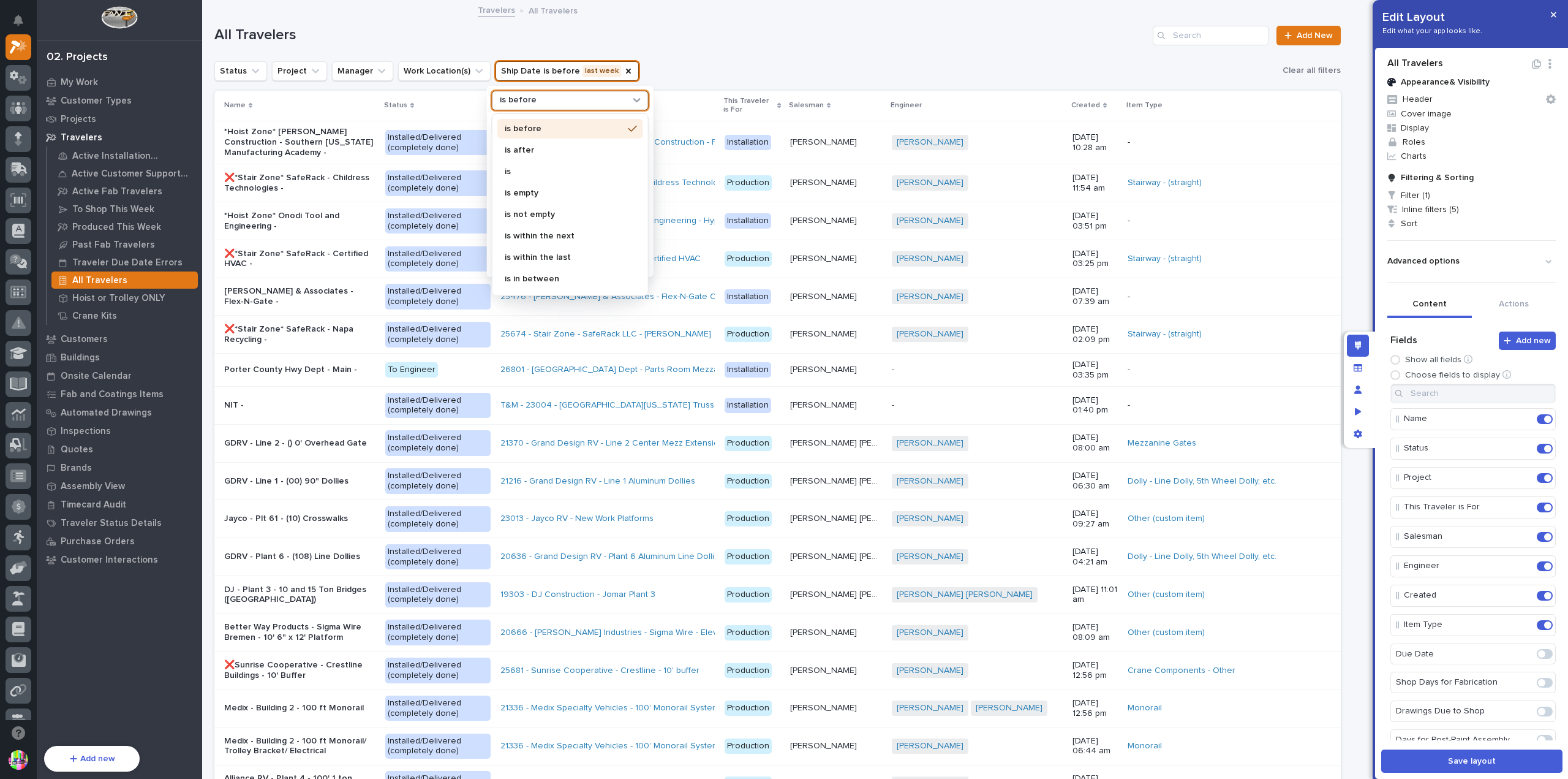
click at [555, 100] on div "is before" at bounding box center [563, 101] width 136 height 13
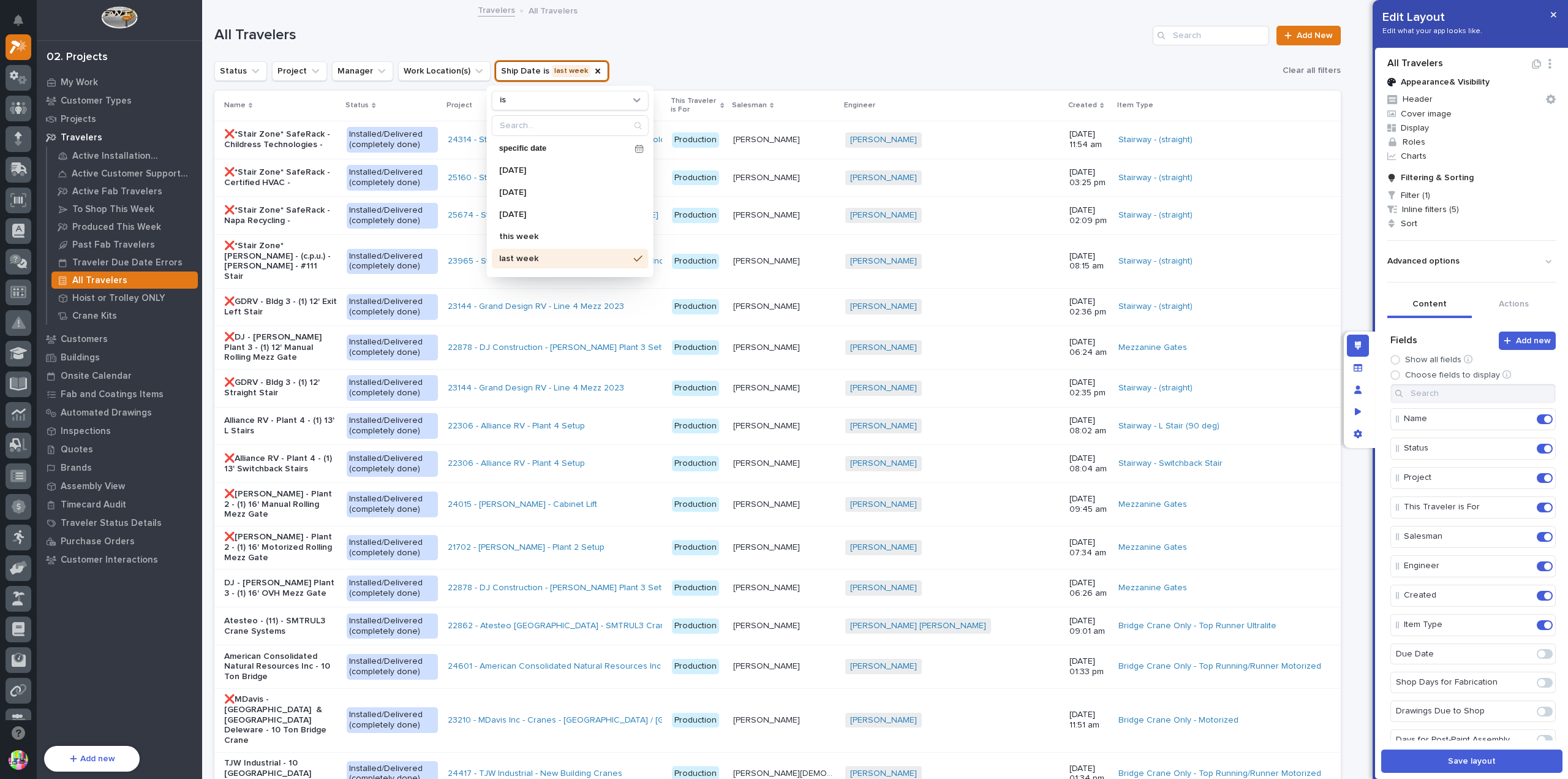
click at [705, 56] on div "**********" at bounding box center [777, 30] width 1126 height 59
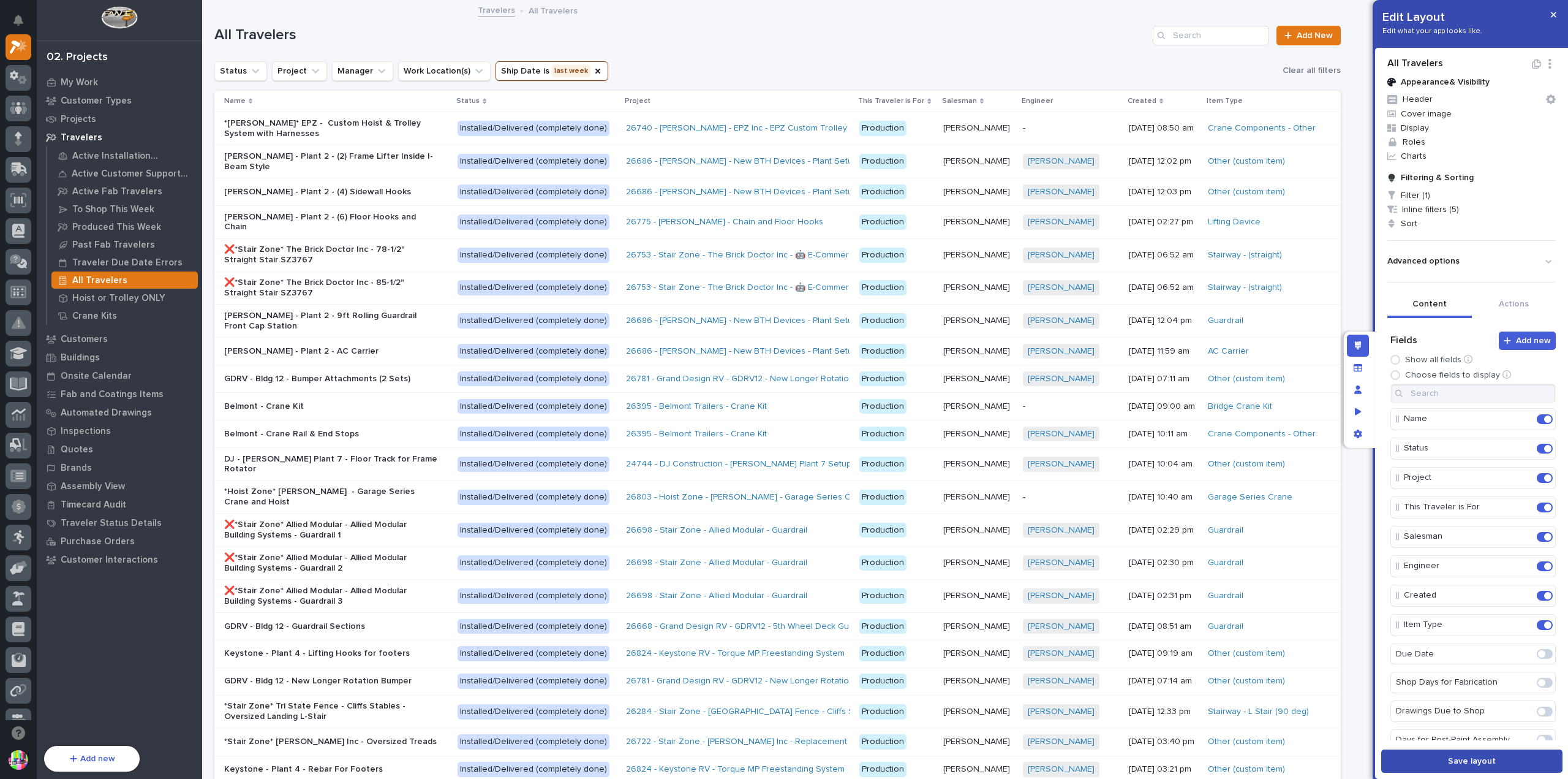
click at [1464, 743] on span "Save layout" at bounding box center [1471, 760] width 47 height 11
click at [1360, 344] on icon "Edit layout" at bounding box center [1359, 345] width 7 height 8
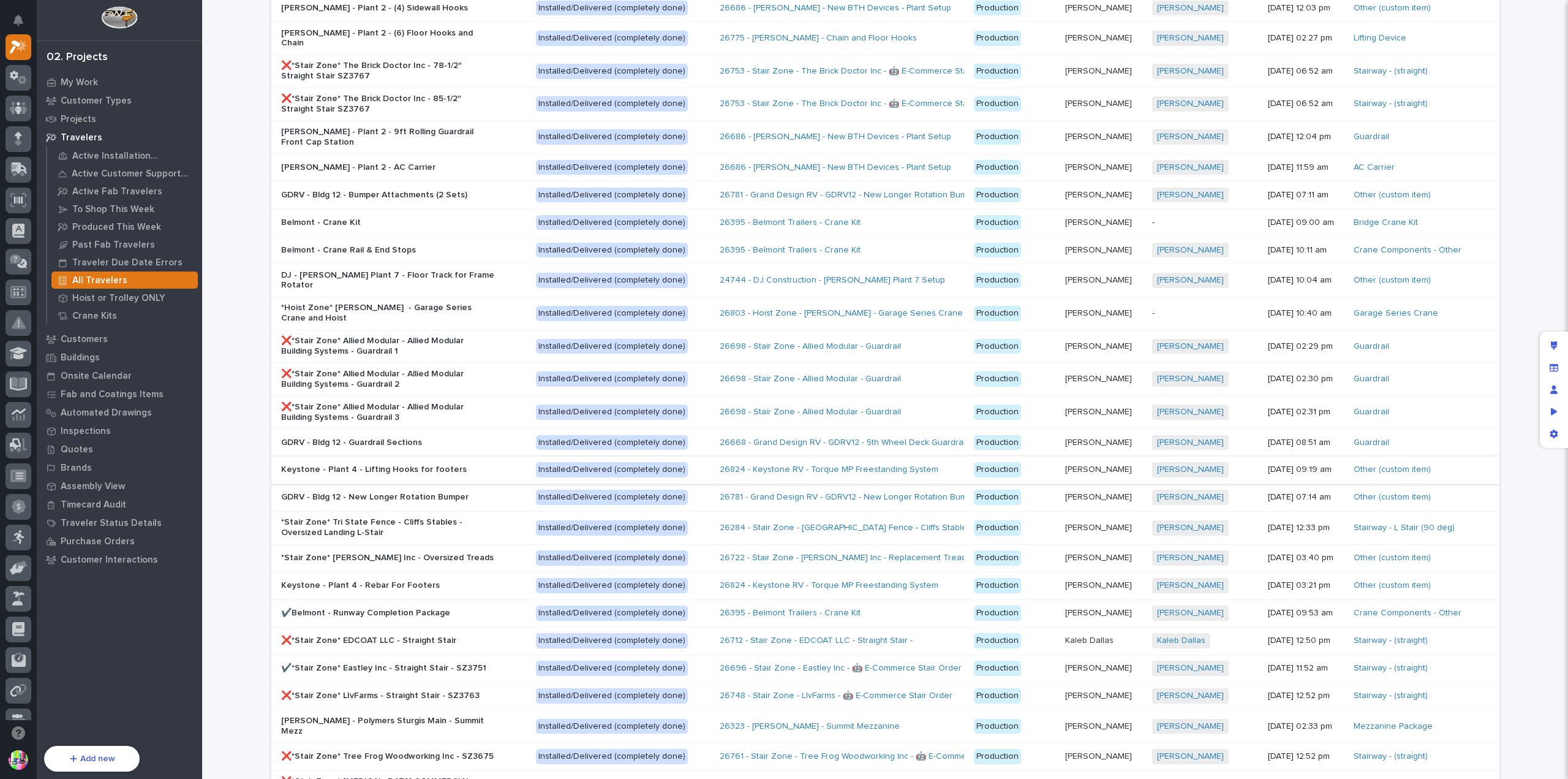
scroll to position [347, 0]
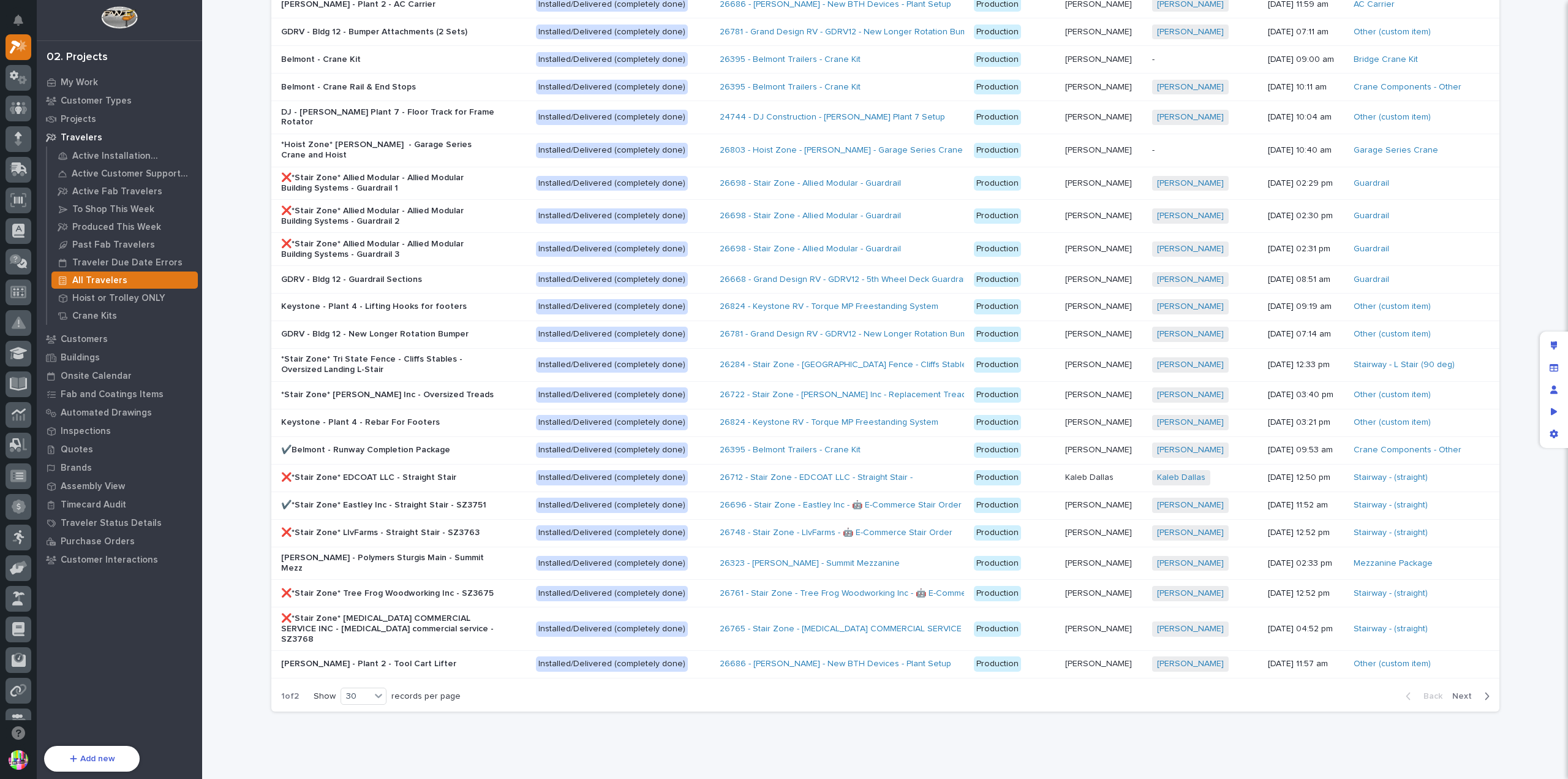
click at [1458, 691] on span "Next" at bounding box center [1466, 696] width 27 height 11
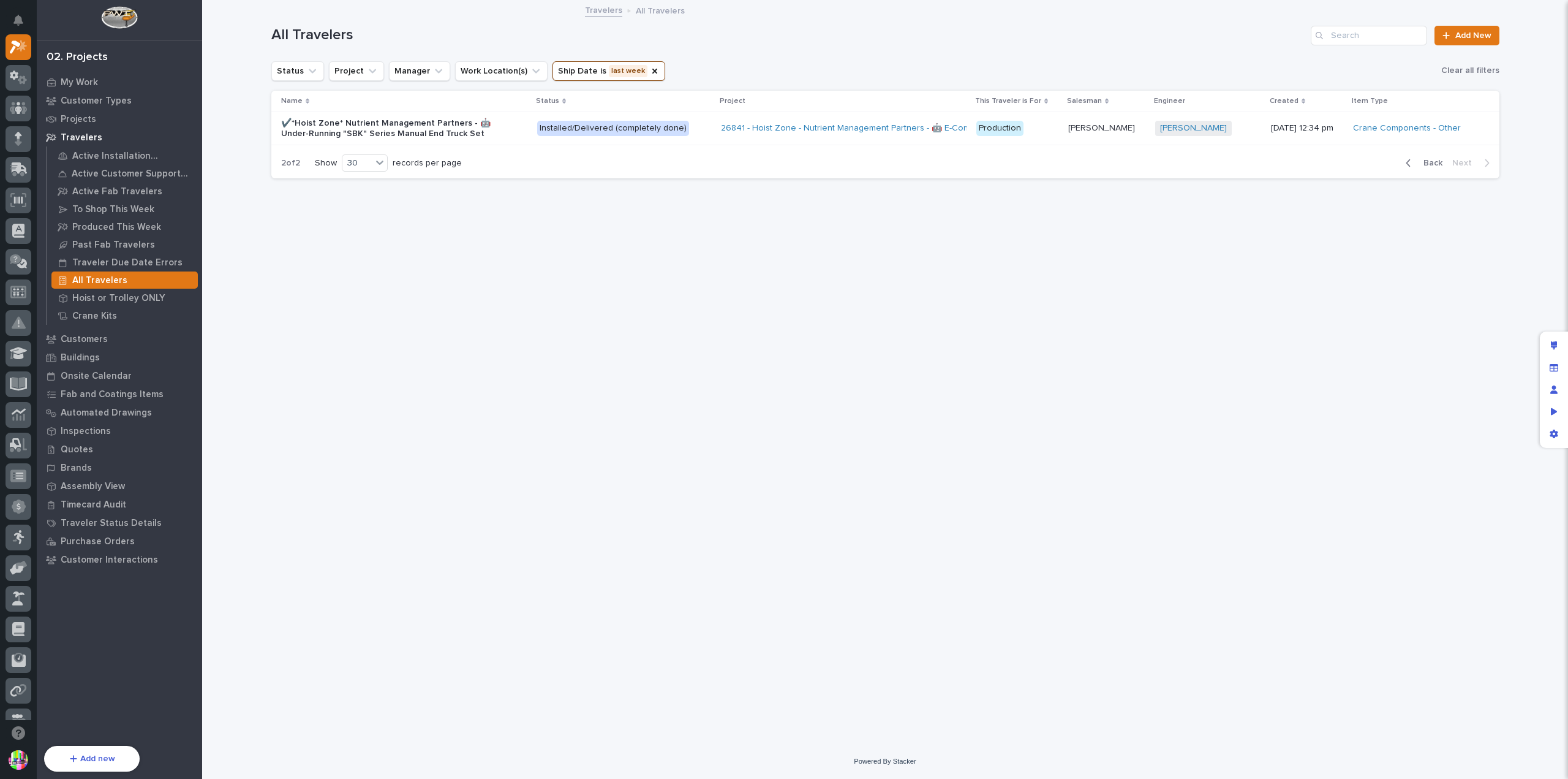
click at [603, 67] on button "Ship Date is last week" at bounding box center [609, 71] width 113 height 20
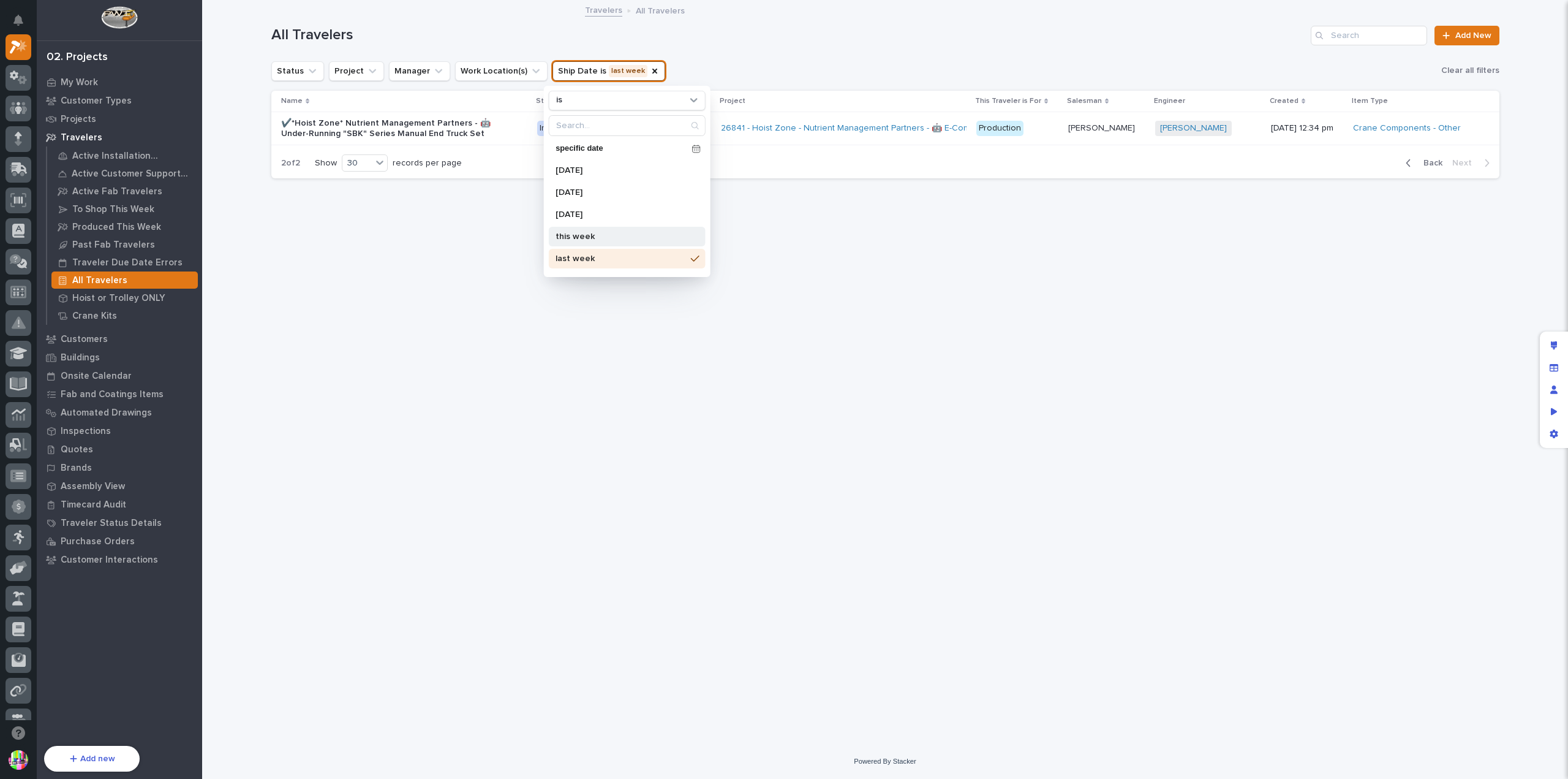
click at [610, 233] on p "this week" at bounding box center [620, 236] width 130 height 8
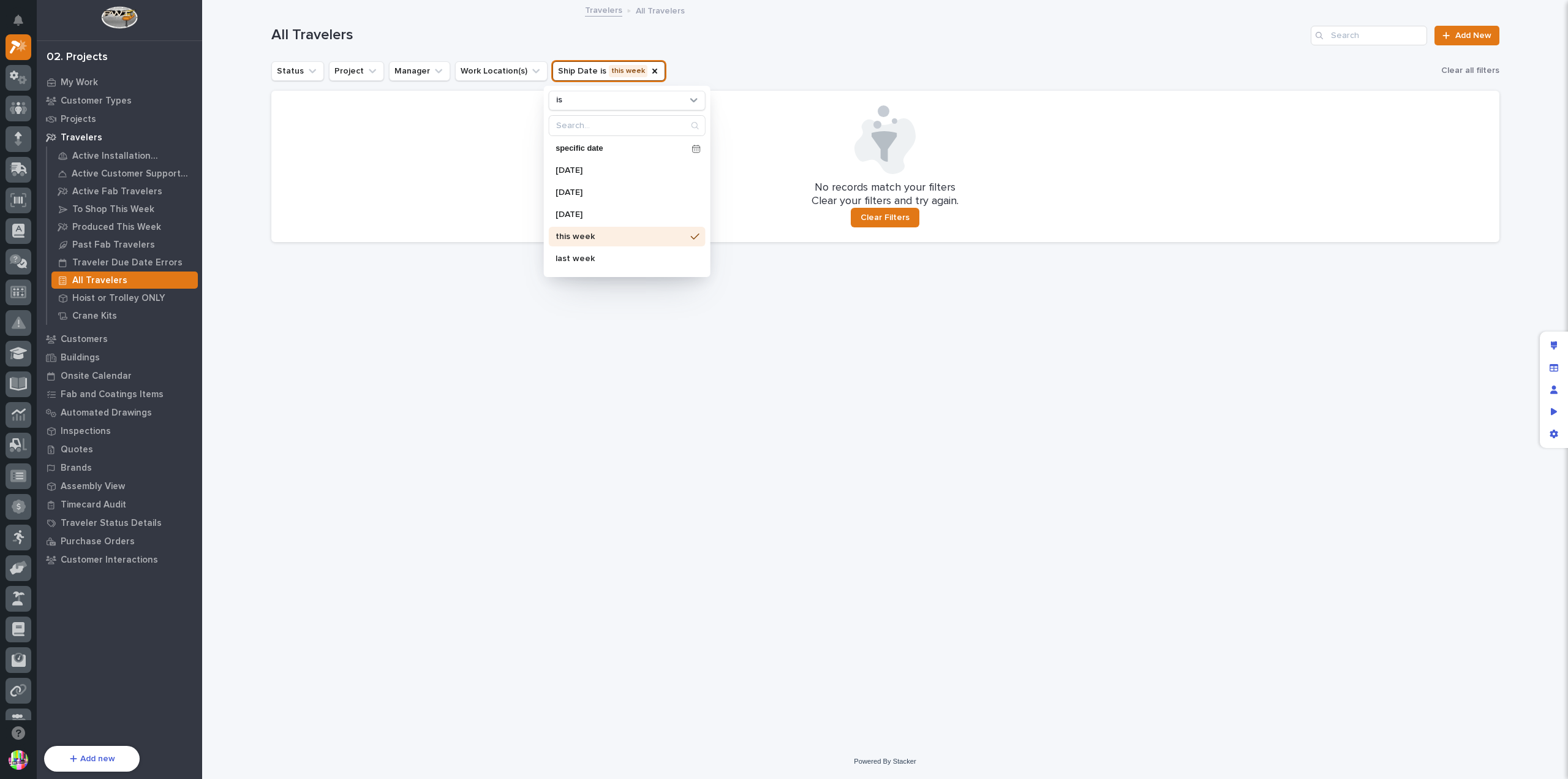
click at [787, 333] on div "Loading... Saving… Loading... Saving… All Travelers Add New Status Project Mana…" at bounding box center [885, 357] width 1241 height 712
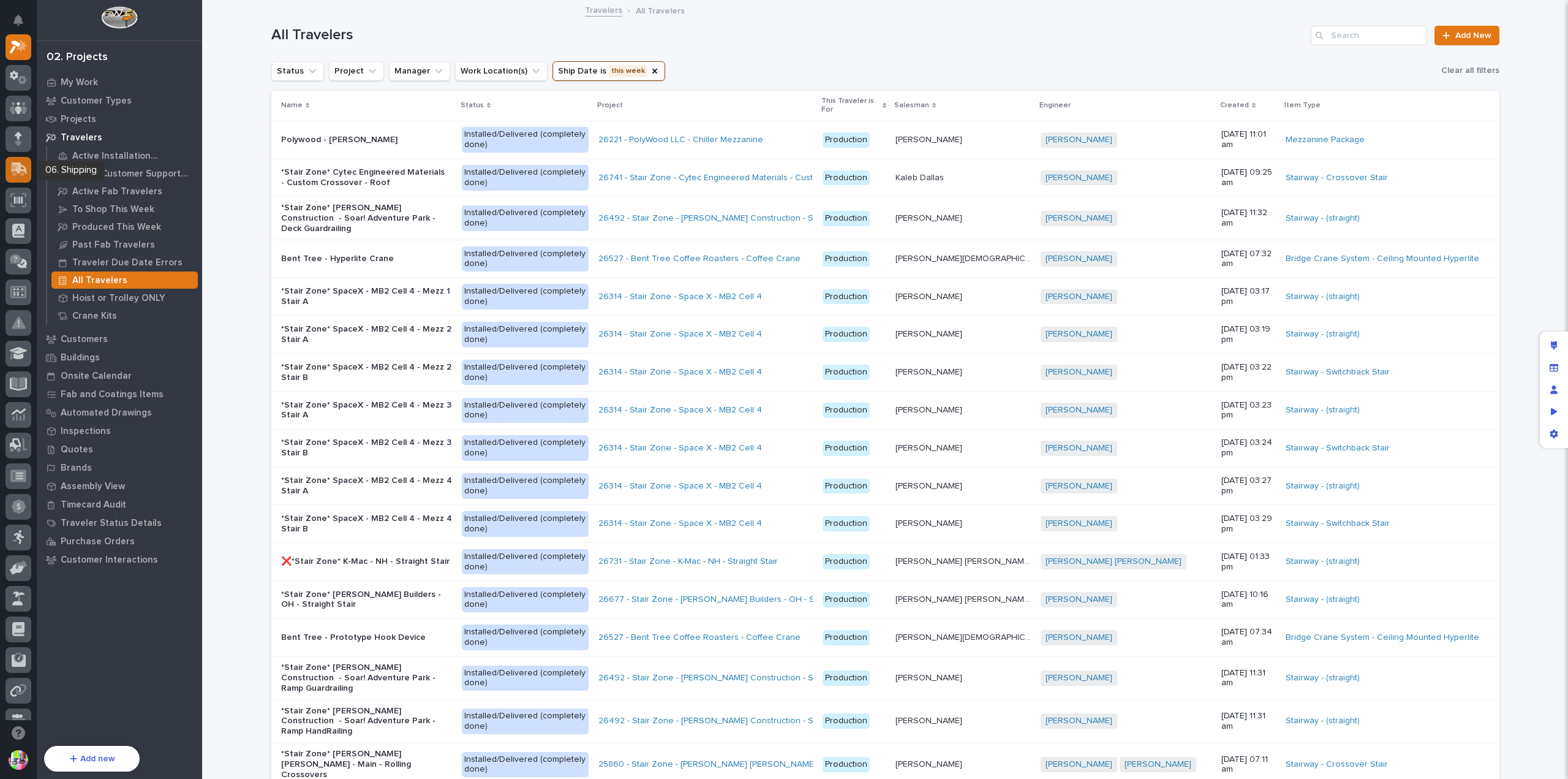
click at [23, 166] on icon at bounding box center [19, 168] width 16 height 11
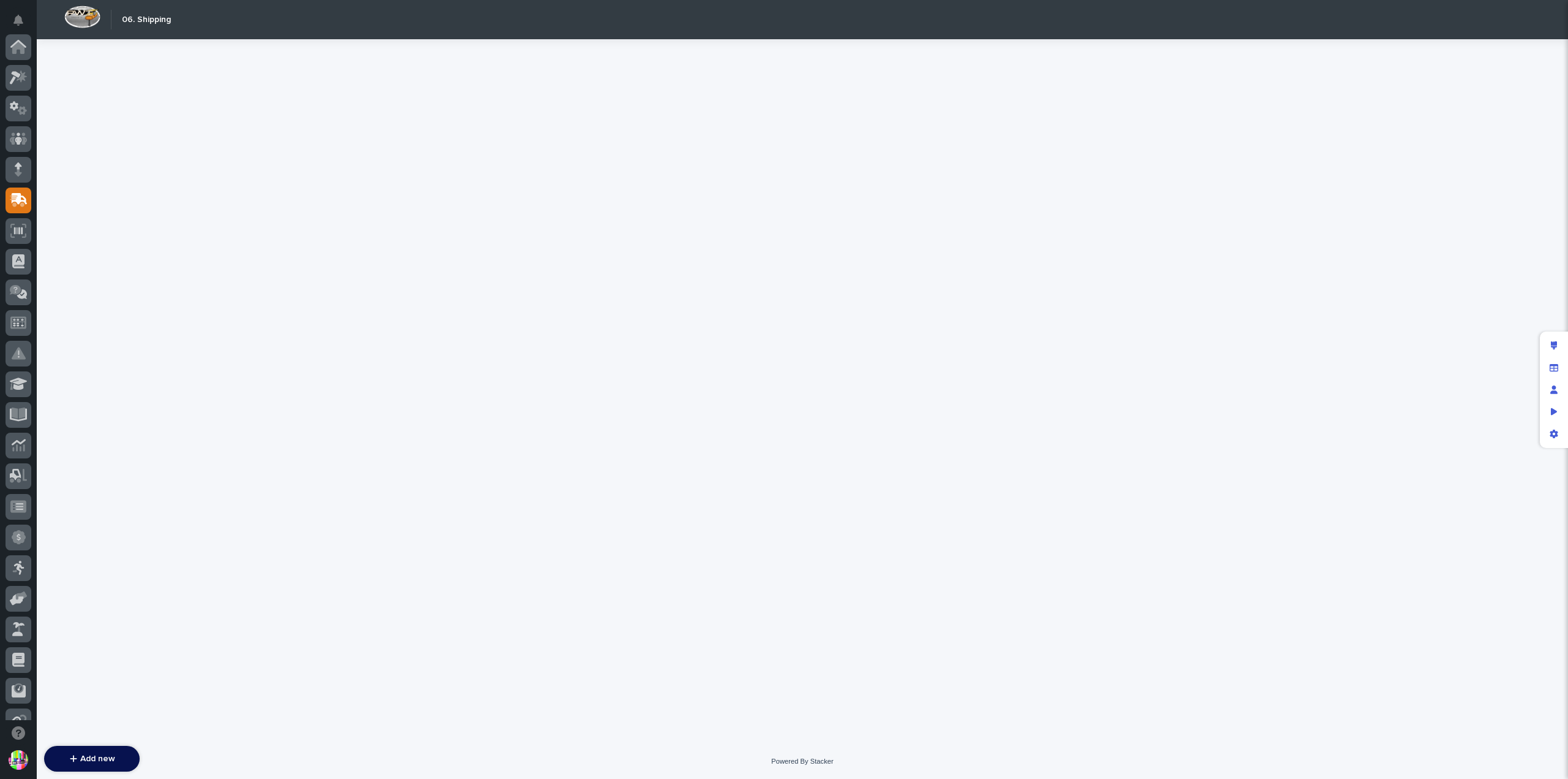
scroll to position [153, 0]
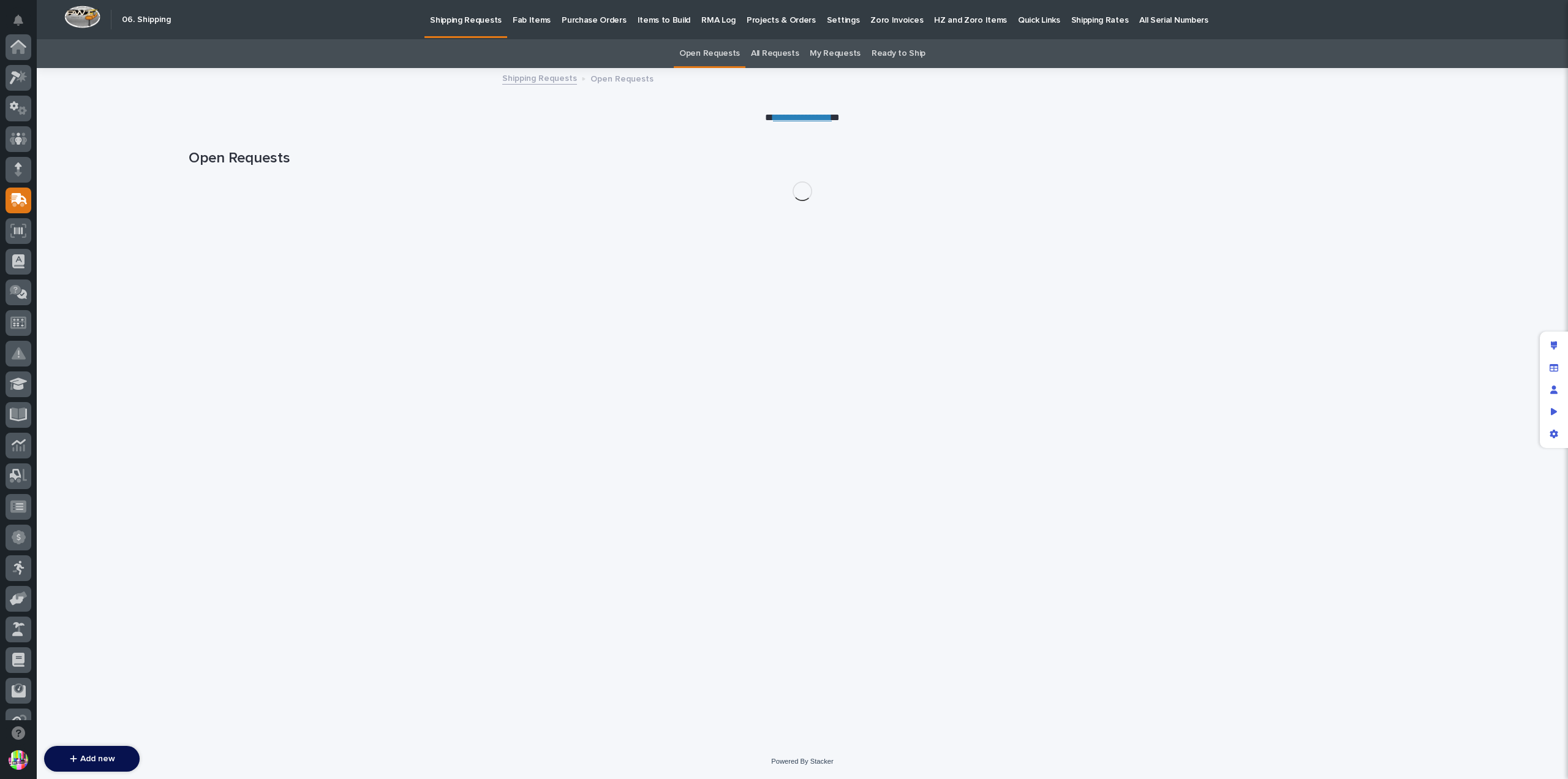
scroll to position [153, 0]
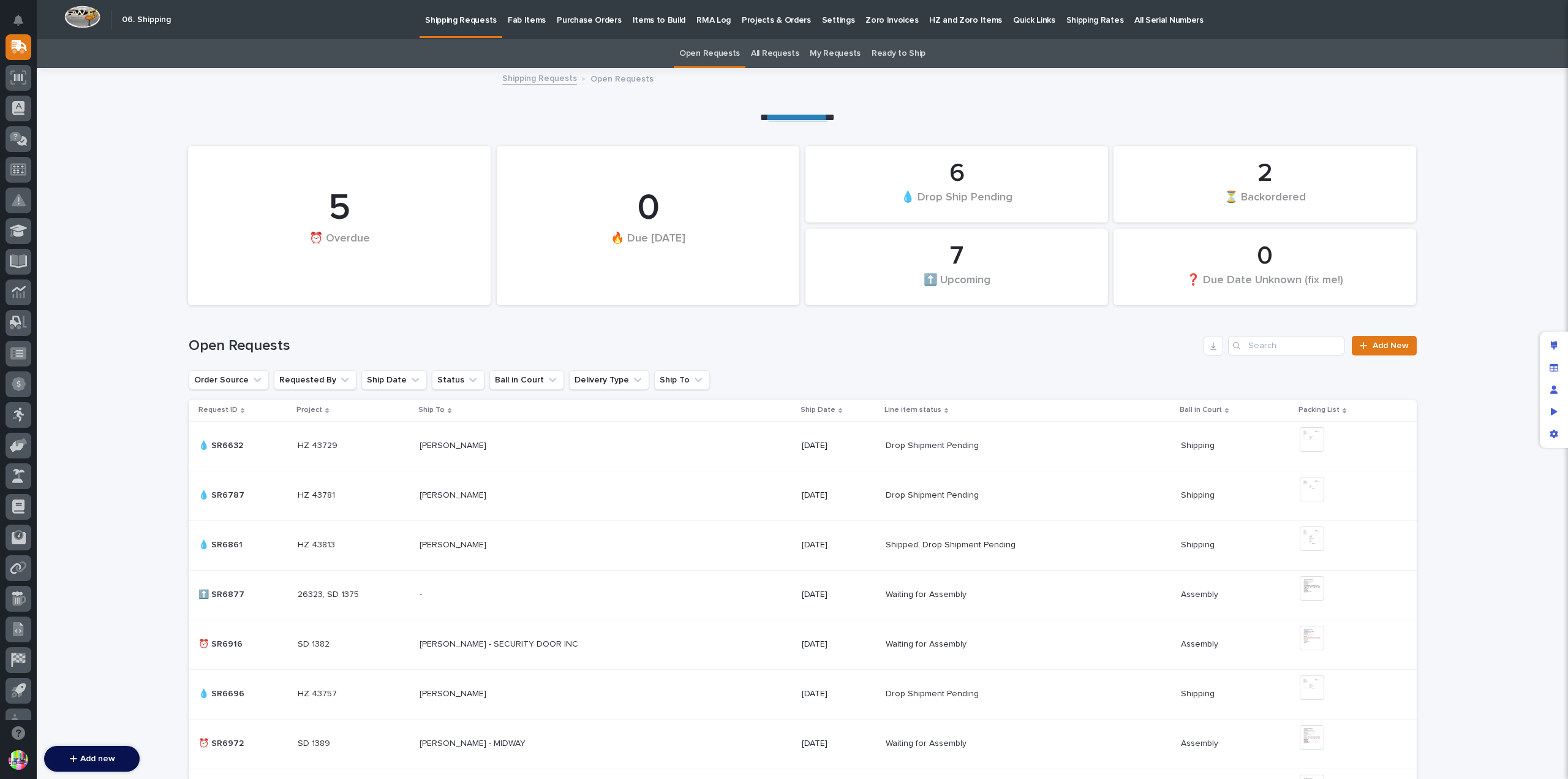
click at [530, 20] on p "Fab Items" at bounding box center [527, 12] width 38 height 25
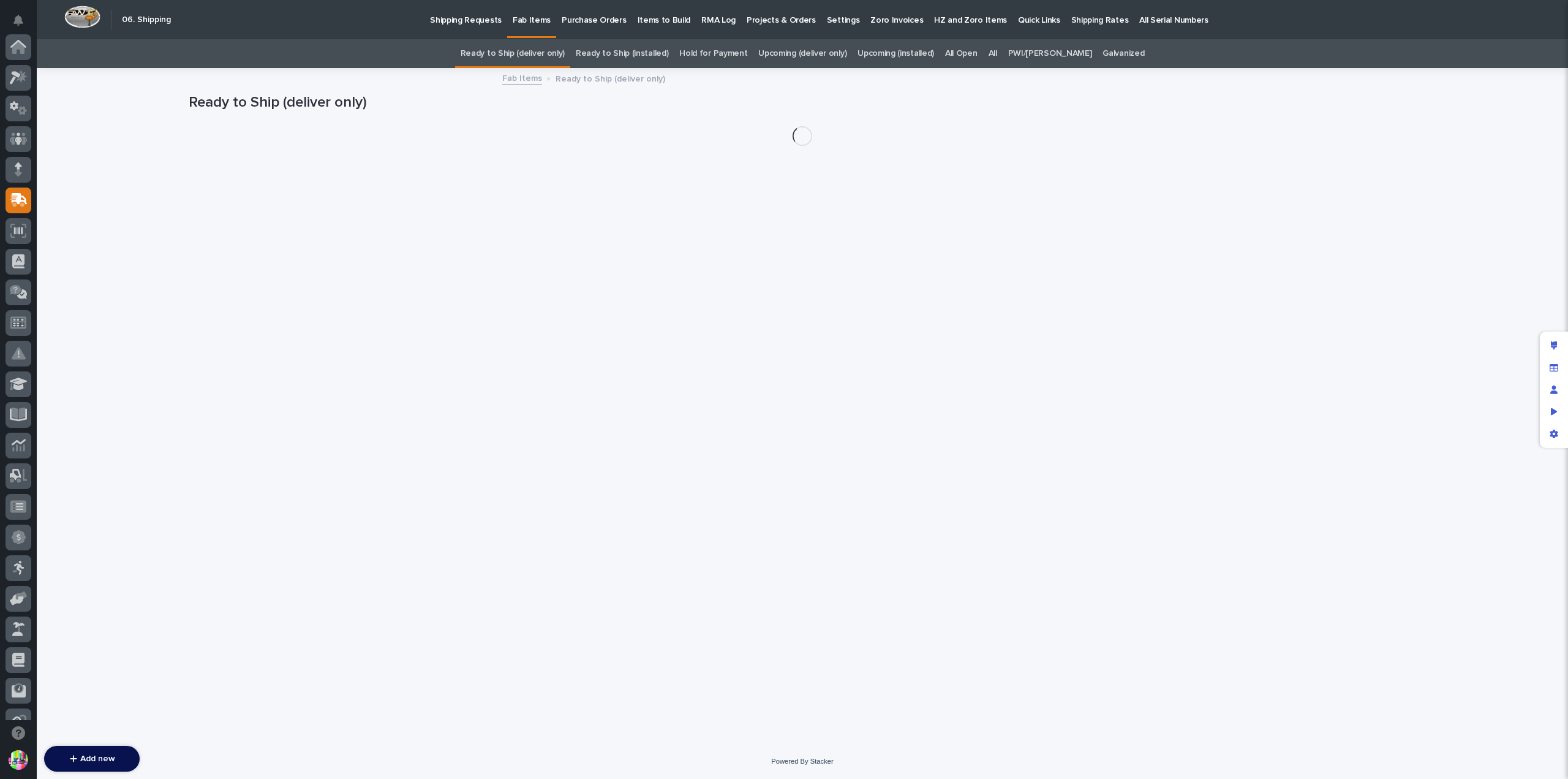
scroll to position [153, 0]
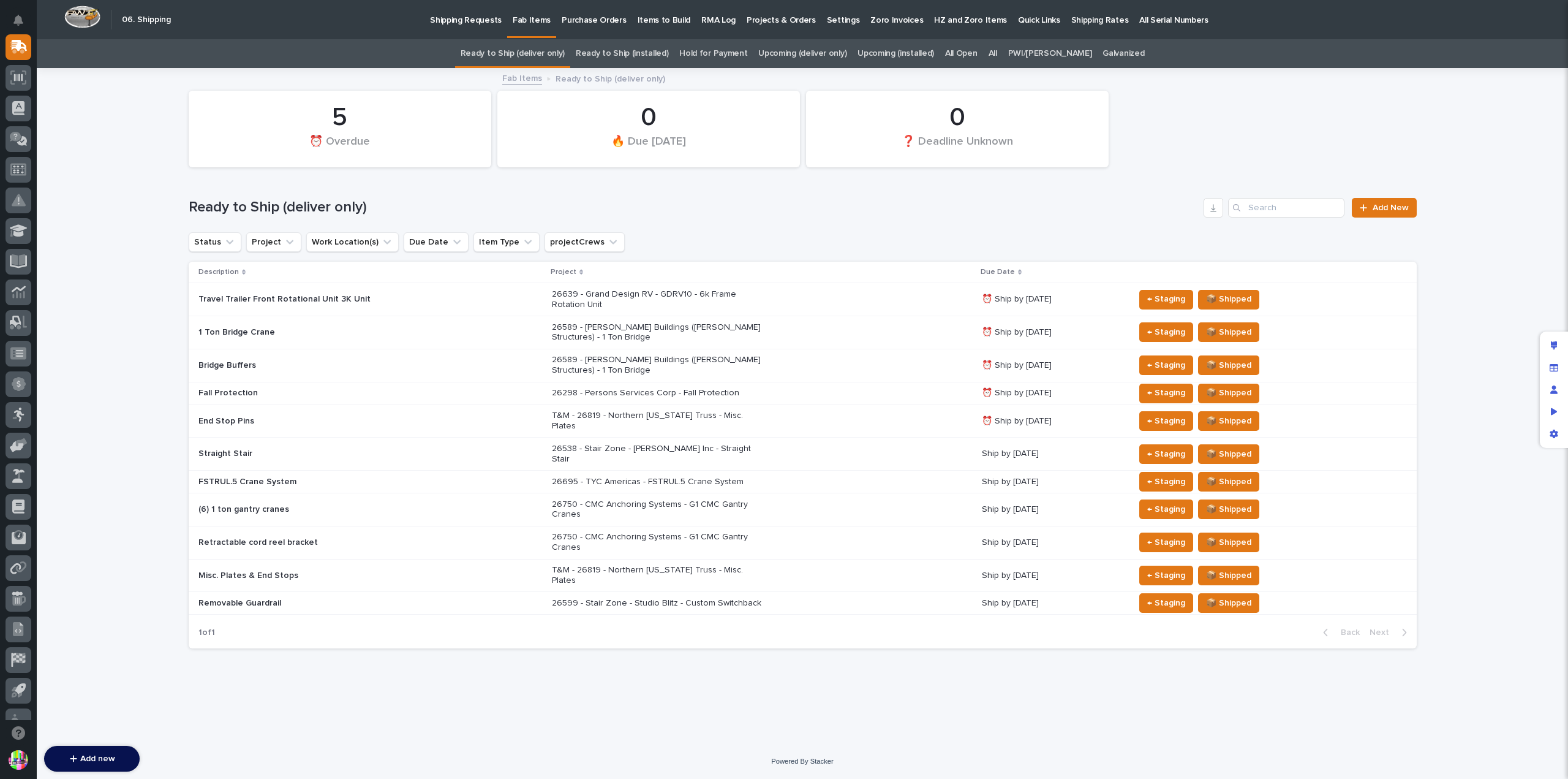
drag, startPoint x: 1545, startPoint y: 338, endPoint x: 1452, endPoint y: 365, distance: 96.8
click at [1545, 338] on div "Edit layout" at bounding box center [1553, 345] width 22 height 22
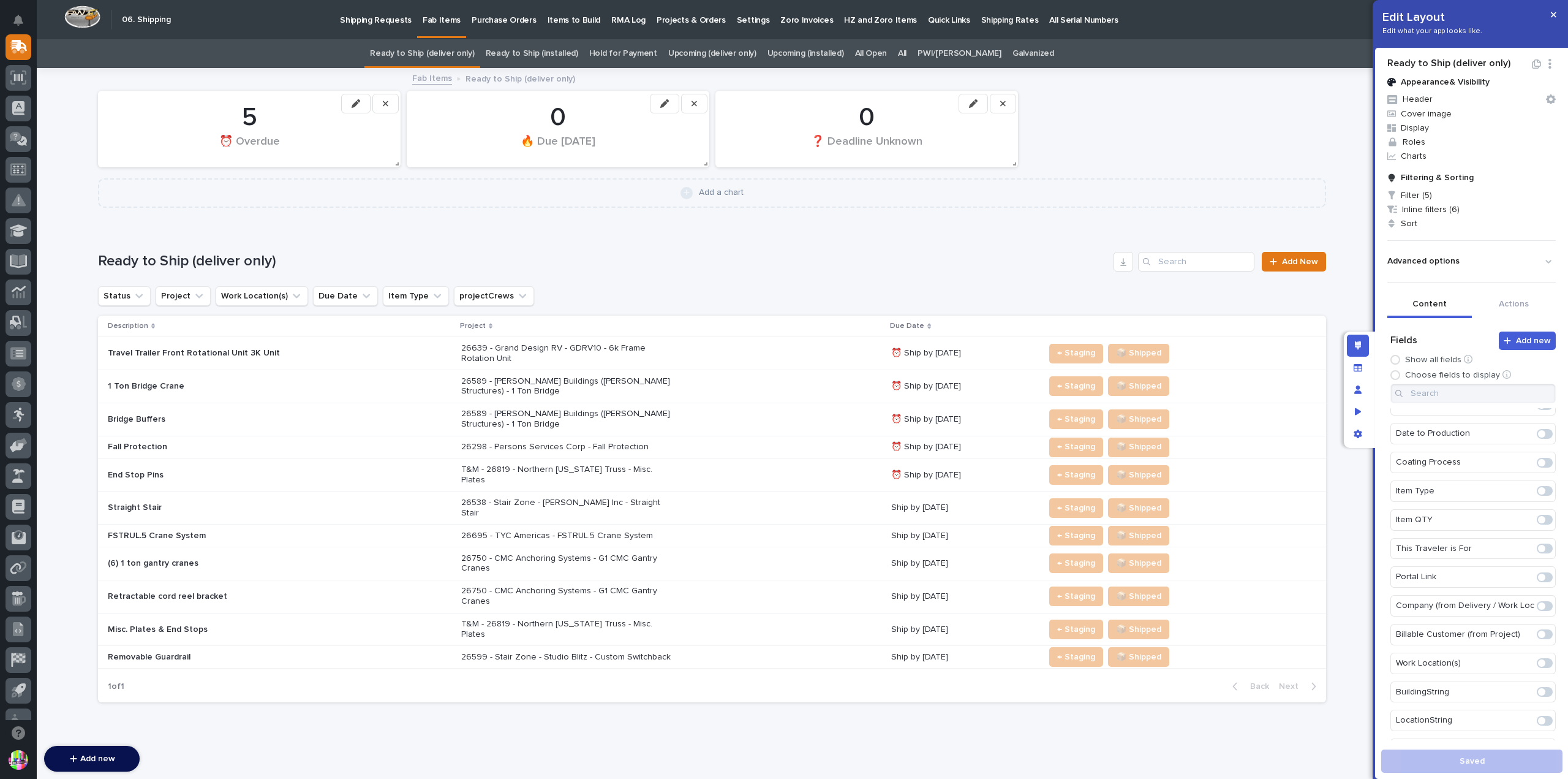
scroll to position [306, 0]
click at [1537, 655] on span at bounding box center [1544, 660] width 16 height 10
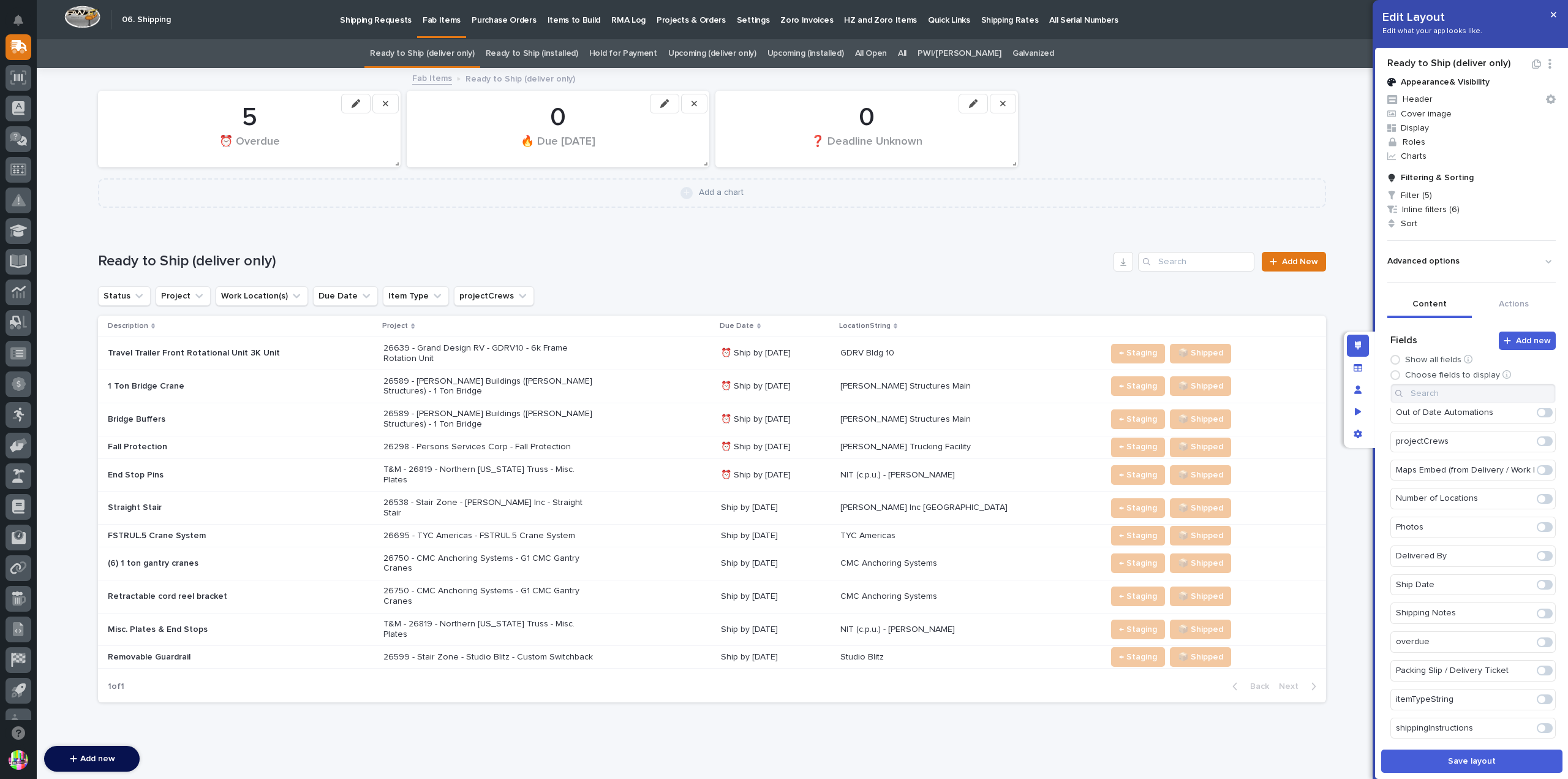
scroll to position [701, 0]
click at [1538, 606] on span at bounding box center [1541, 609] width 7 height 7
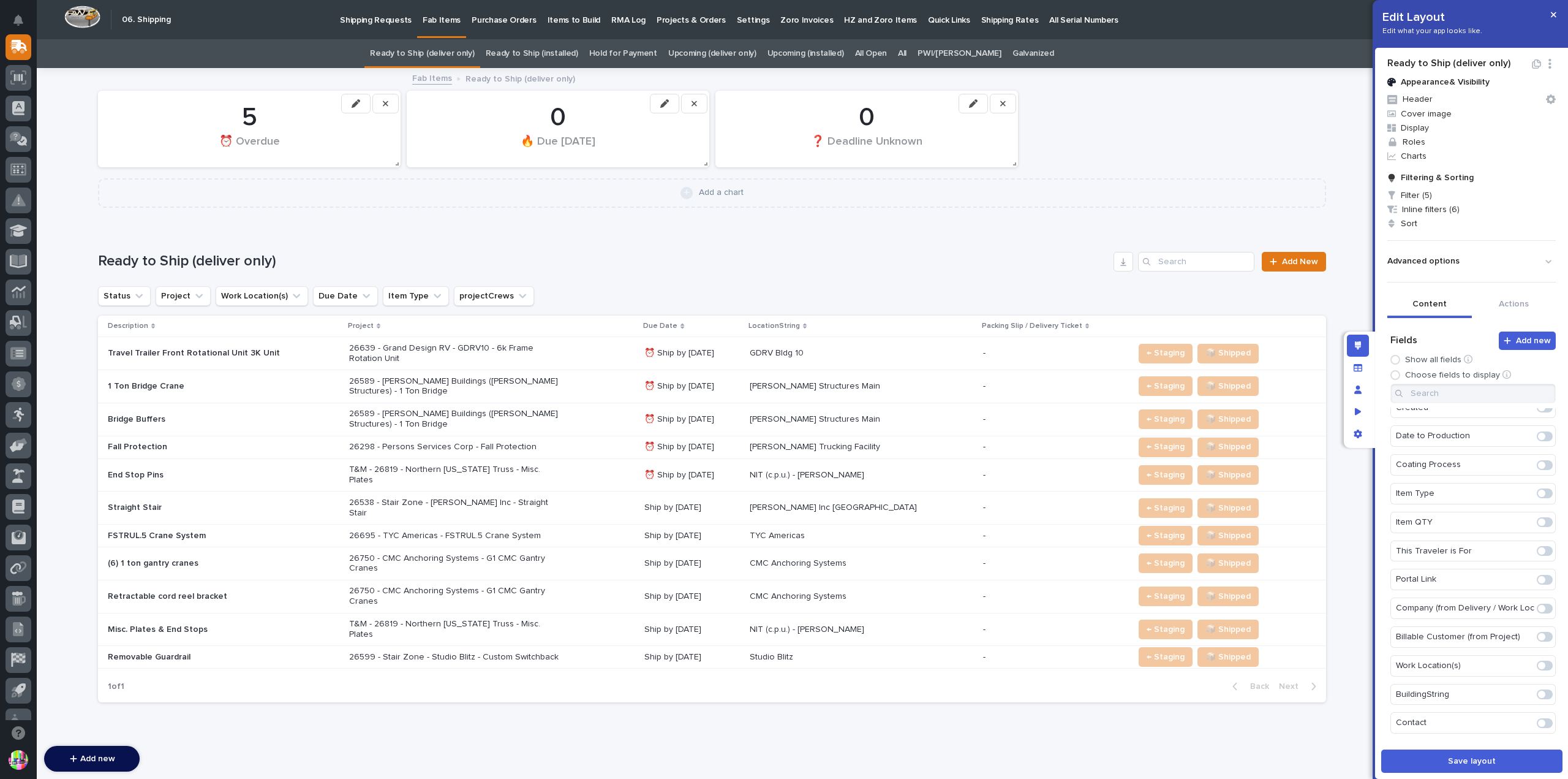
scroll to position [0, 0]
click at [1537, 505] on span at bounding box center [1544, 507] width 16 height 10
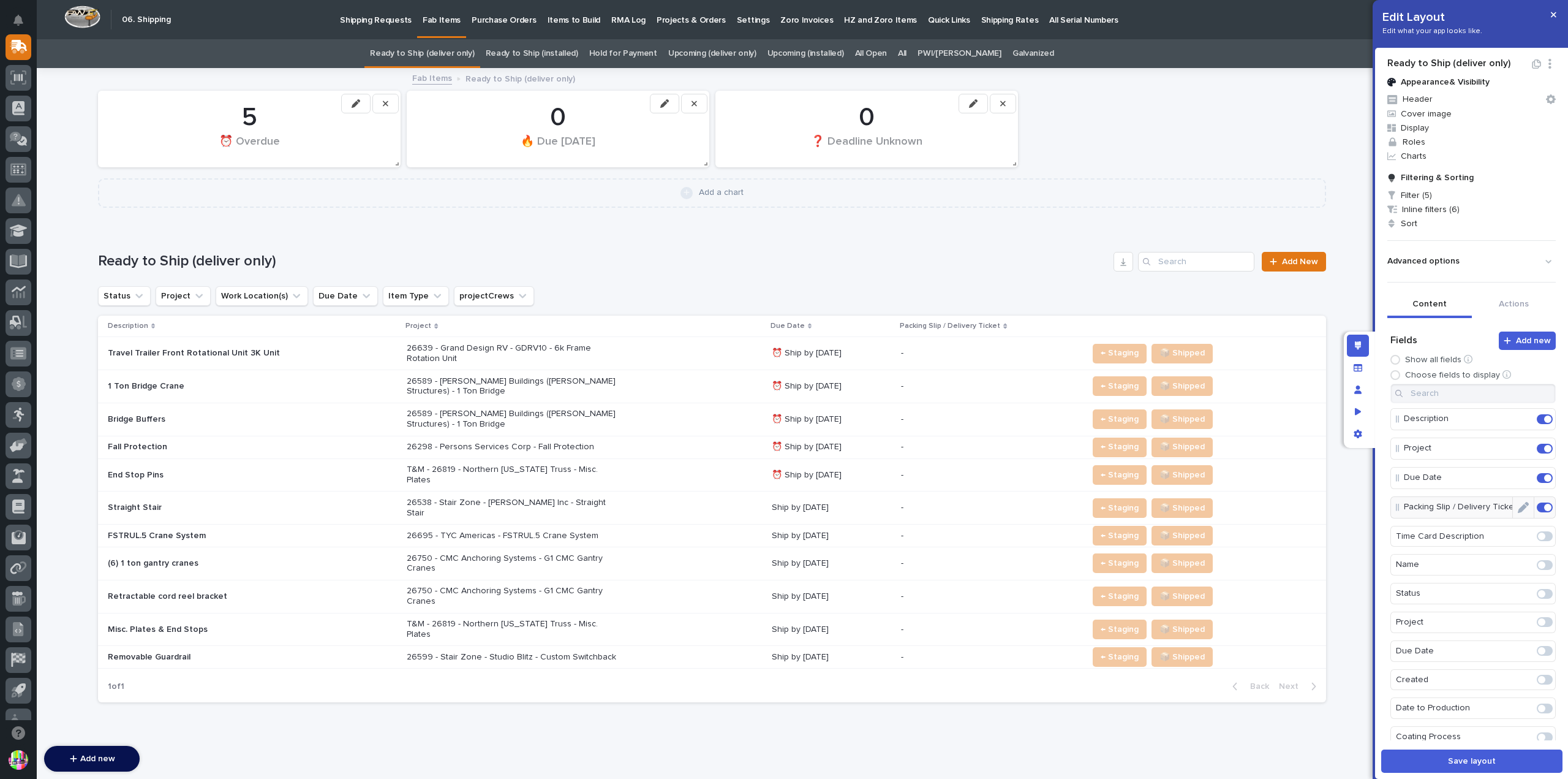
click at [1544, 504] on span at bounding box center [1548, 507] width 7 height 7
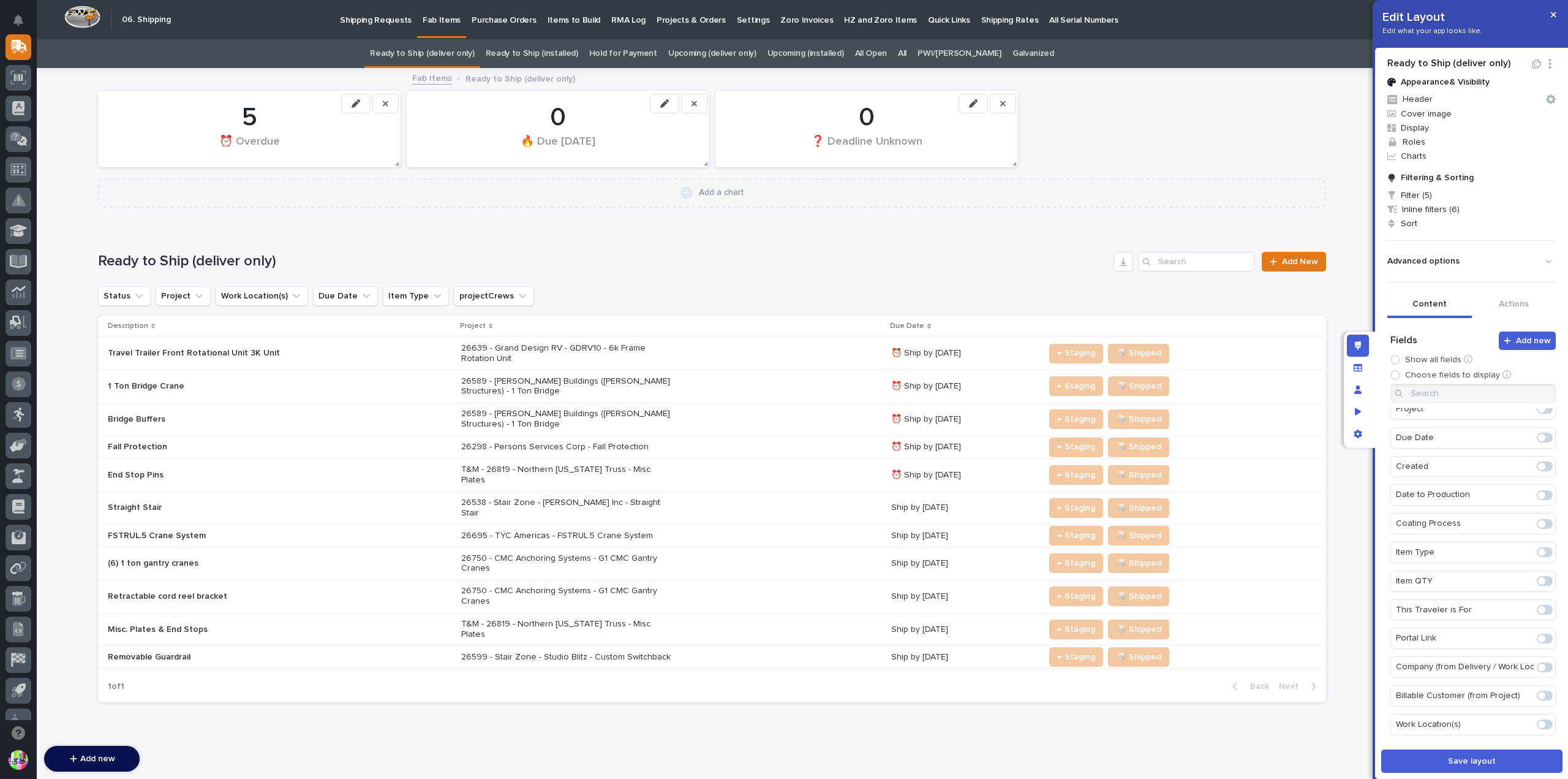
scroll to position [245, 0]
click at [1538, 660] on span at bounding box center [1541, 663] width 7 height 7
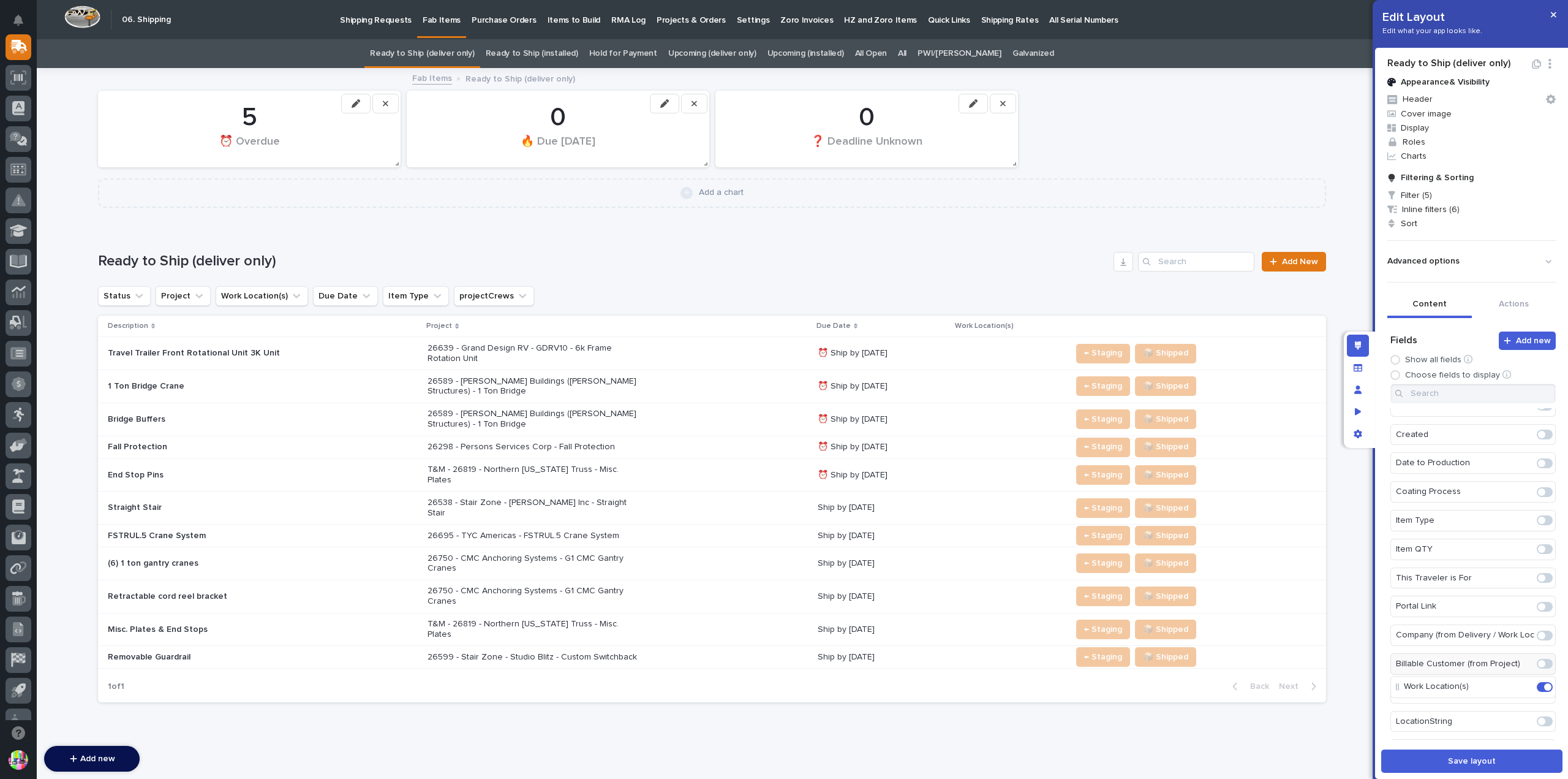
scroll to position [274, 0]
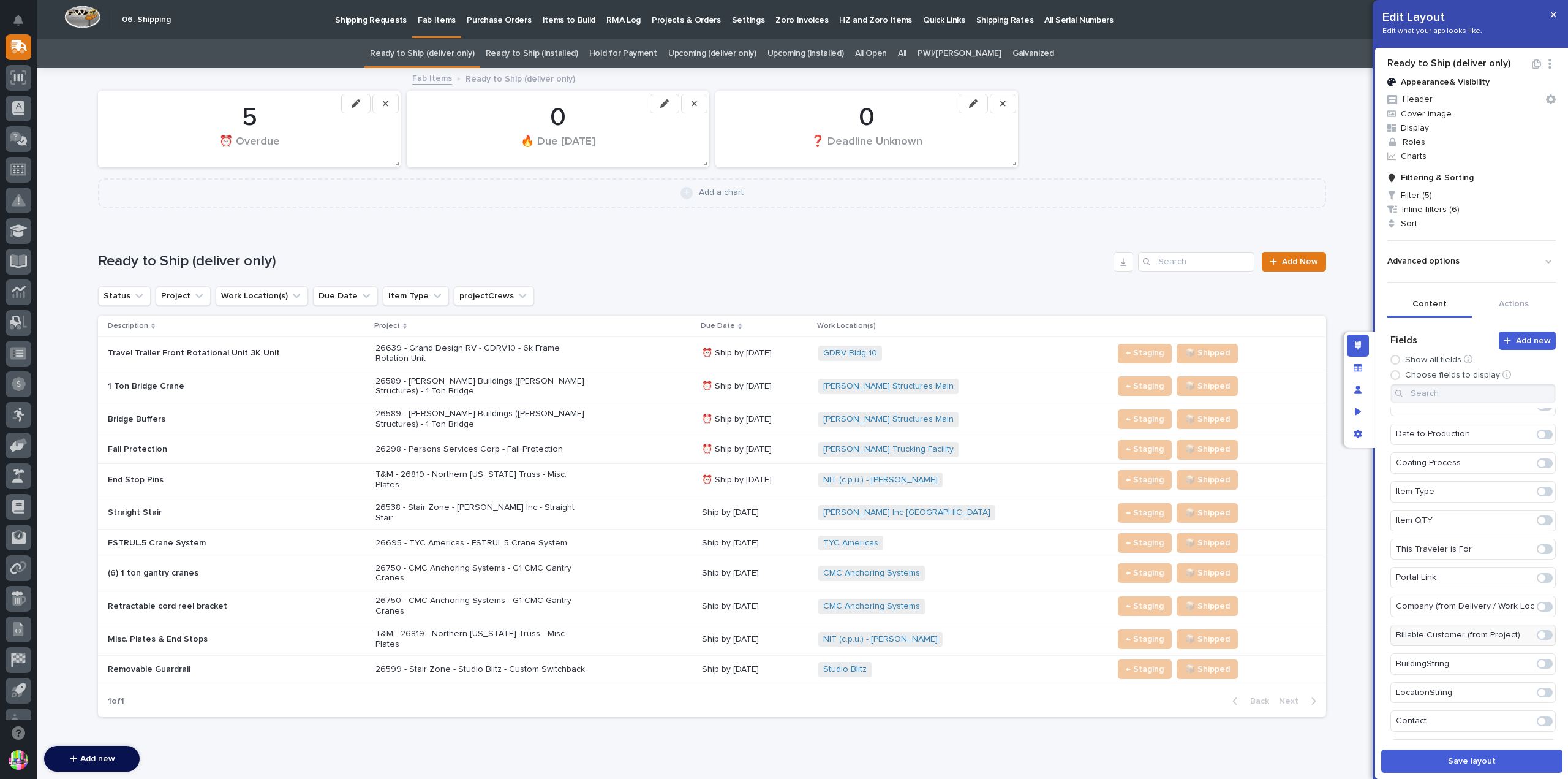
click at [1537, 659] on span at bounding box center [1544, 664] width 16 height 10
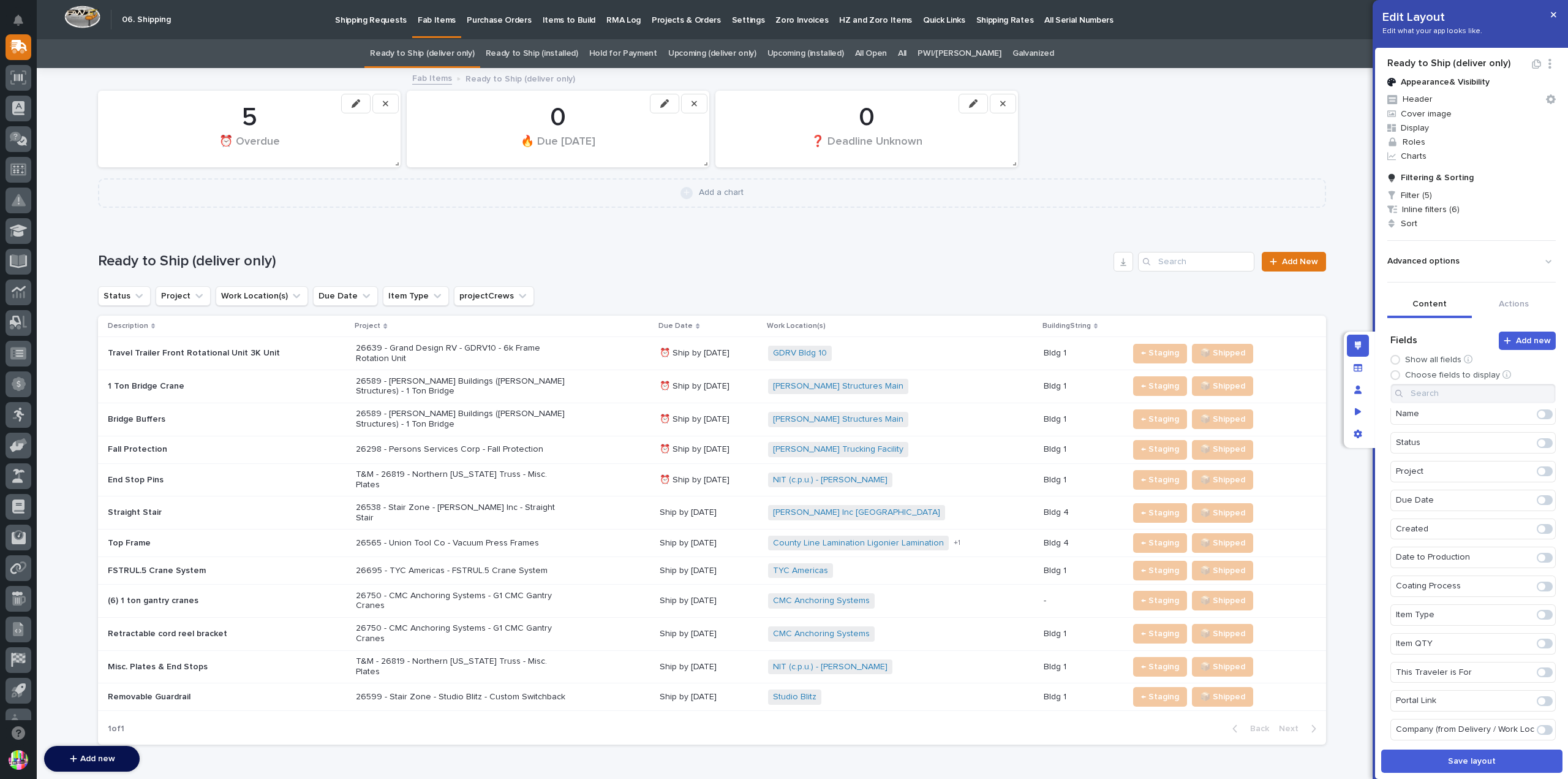
scroll to position [0, 0]
click at [1544, 507] on span at bounding box center [1548, 507] width 7 height 7
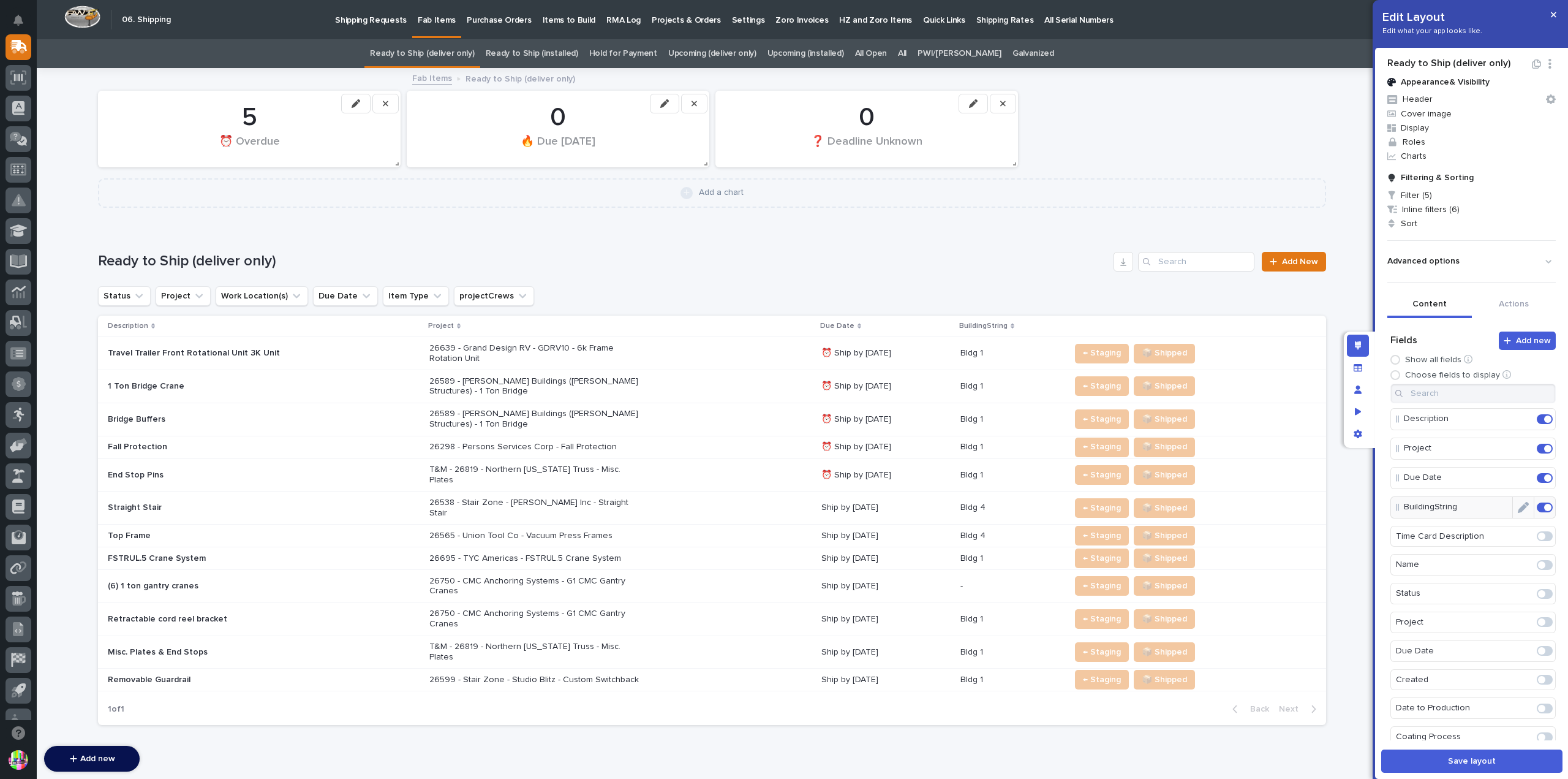
click at [1544, 507] on span at bounding box center [1548, 507] width 7 height 7
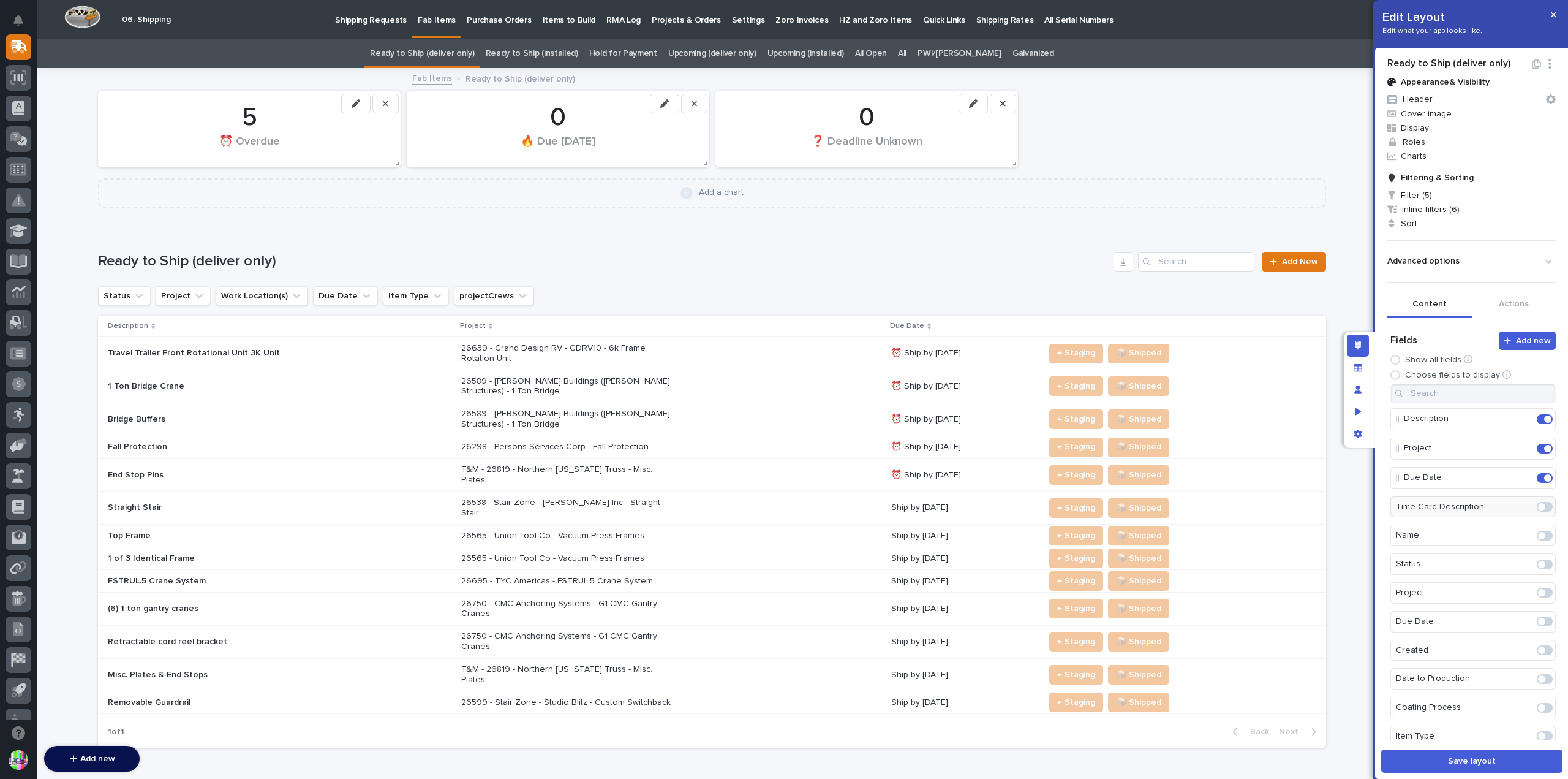
click at [906, 60] on link "All" at bounding box center [902, 53] width 8 height 29
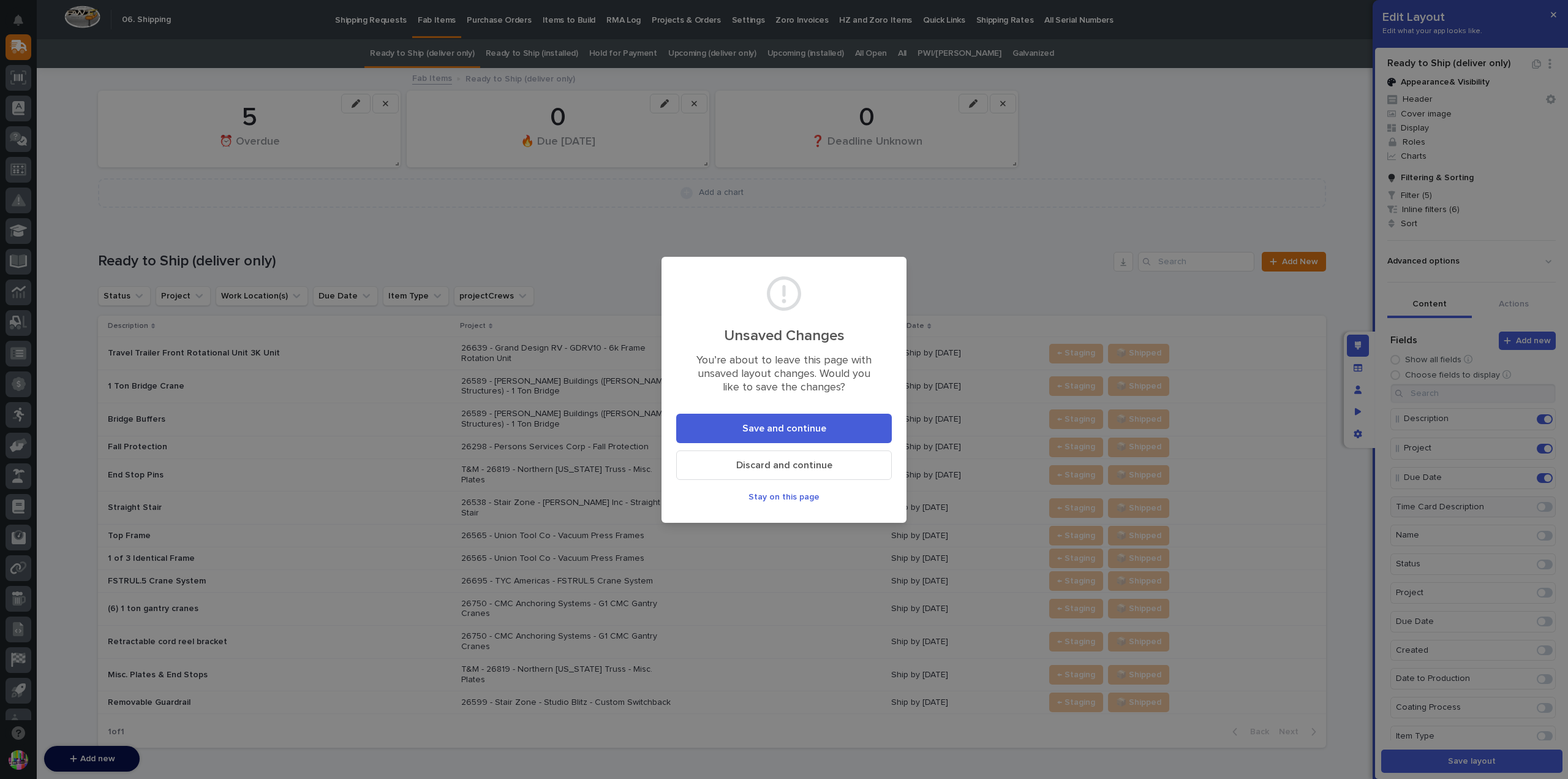
click at [780, 470] on span "Discard and continue" at bounding box center [784, 466] width 97 height 13
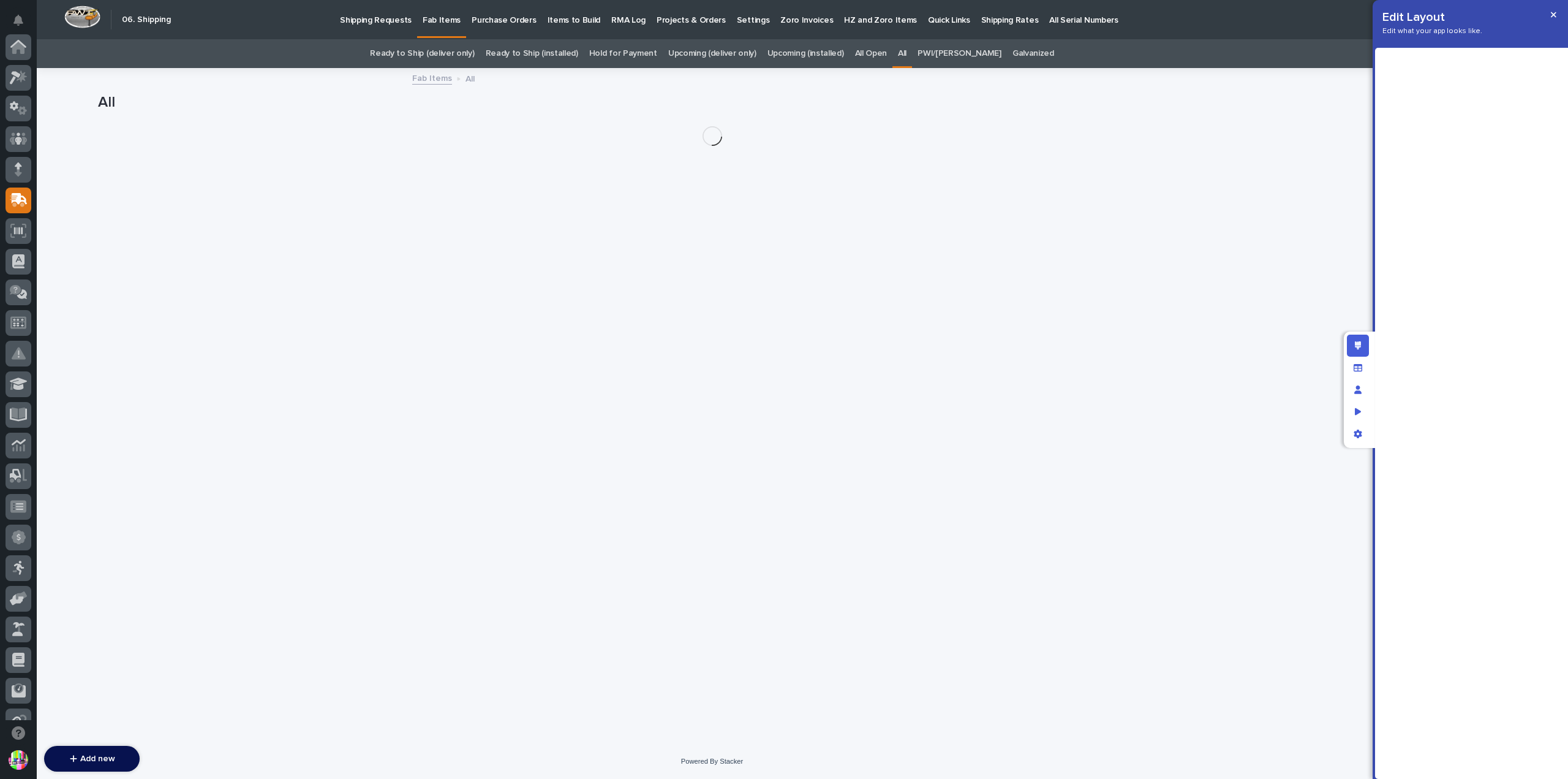
scroll to position [153, 0]
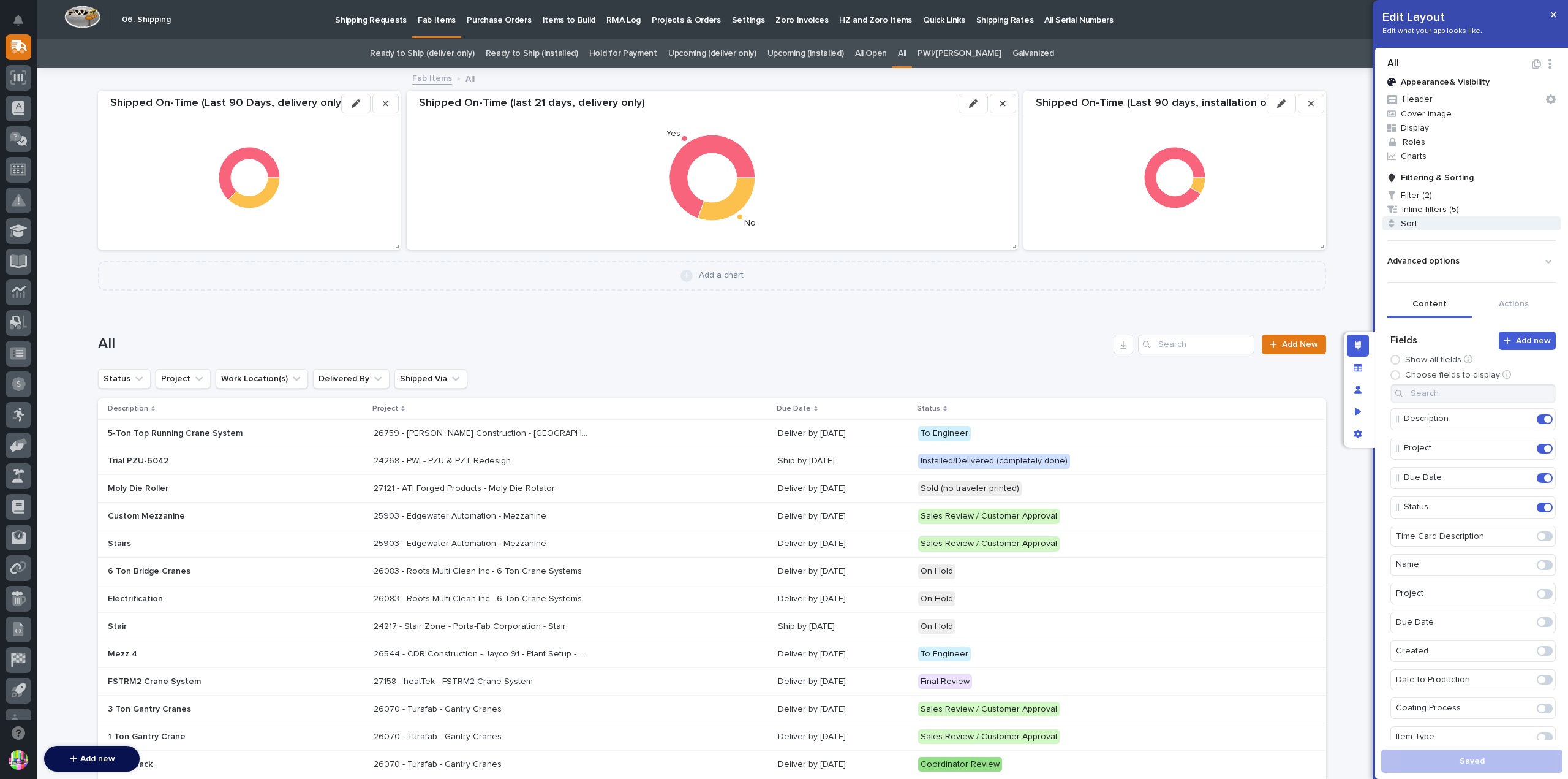
click at [1425, 223] on span "Sort" at bounding box center [1471, 223] width 178 height 14
click at [471, 53] on div at bounding box center [784, 390] width 1568 height 779
click at [473, 57] on link "Ready to Ship (deliver only)" at bounding box center [421, 53] width 104 height 29
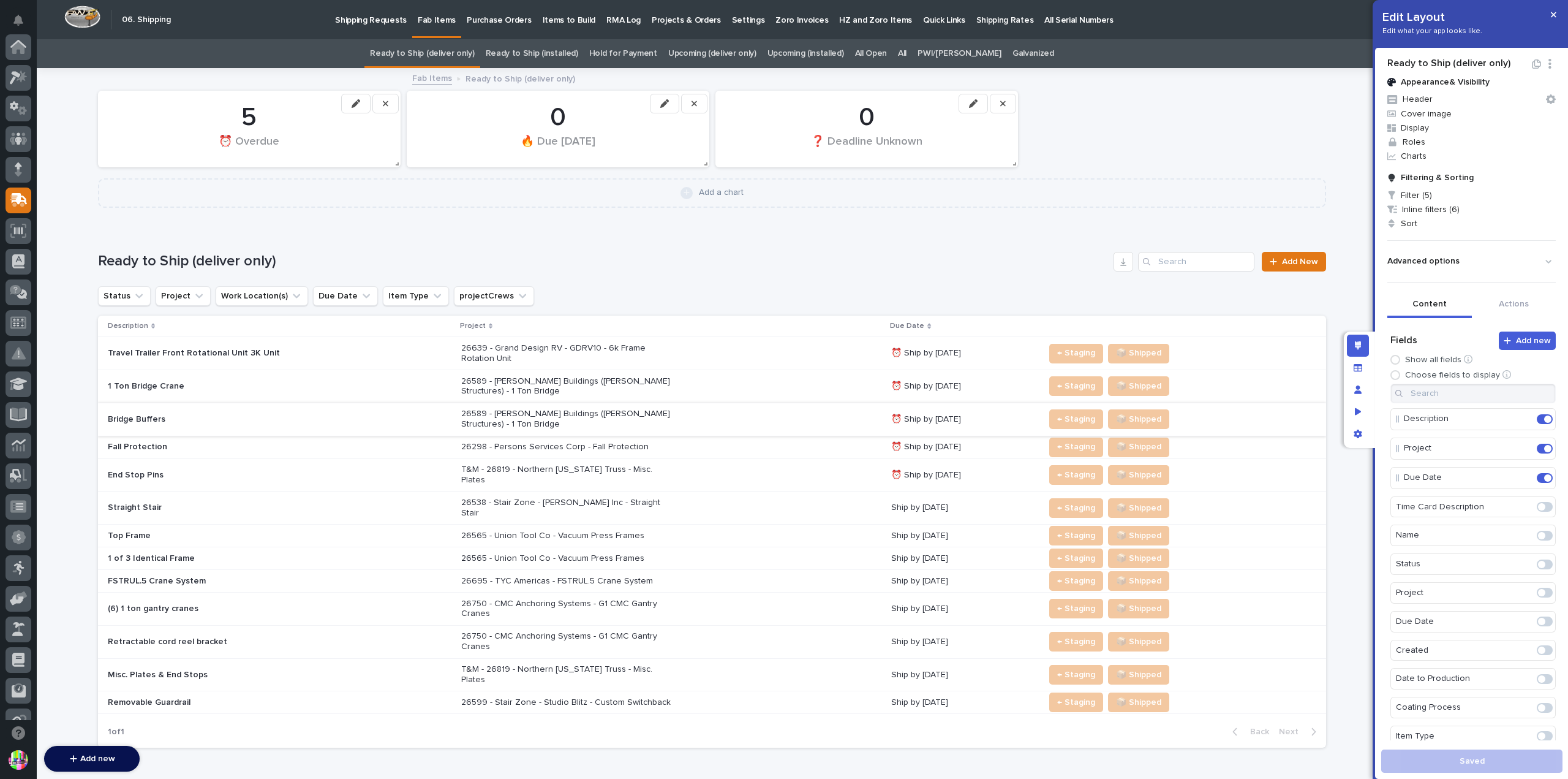
scroll to position [153, 0]
click at [710, 351] on div "26639 - Grand Design RV - GDRV10 - 6k Frame Rotation Unit" at bounding box center [672, 353] width 420 height 30
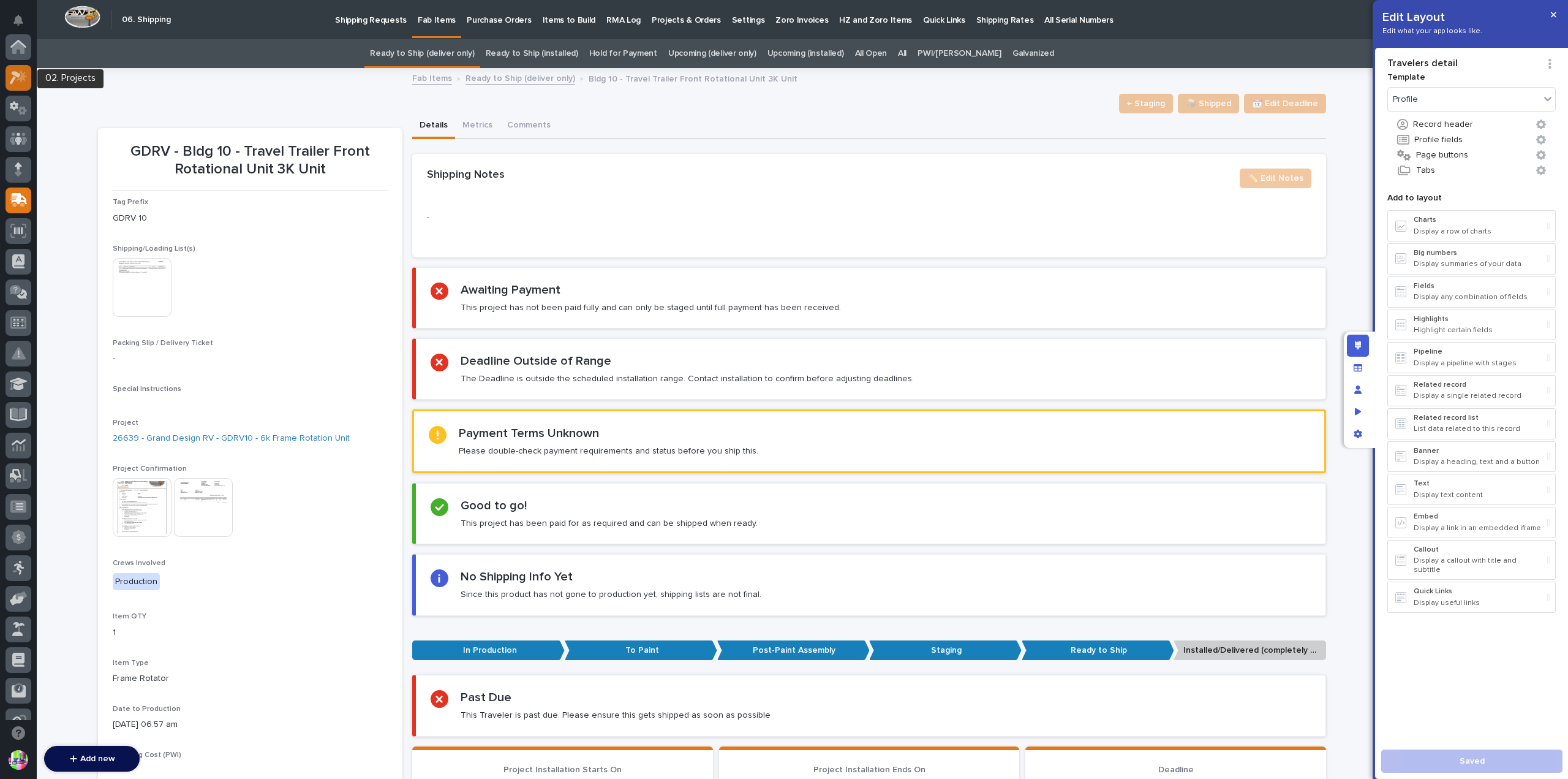
click at [29, 70] on div at bounding box center [18, 77] width 25 height 25
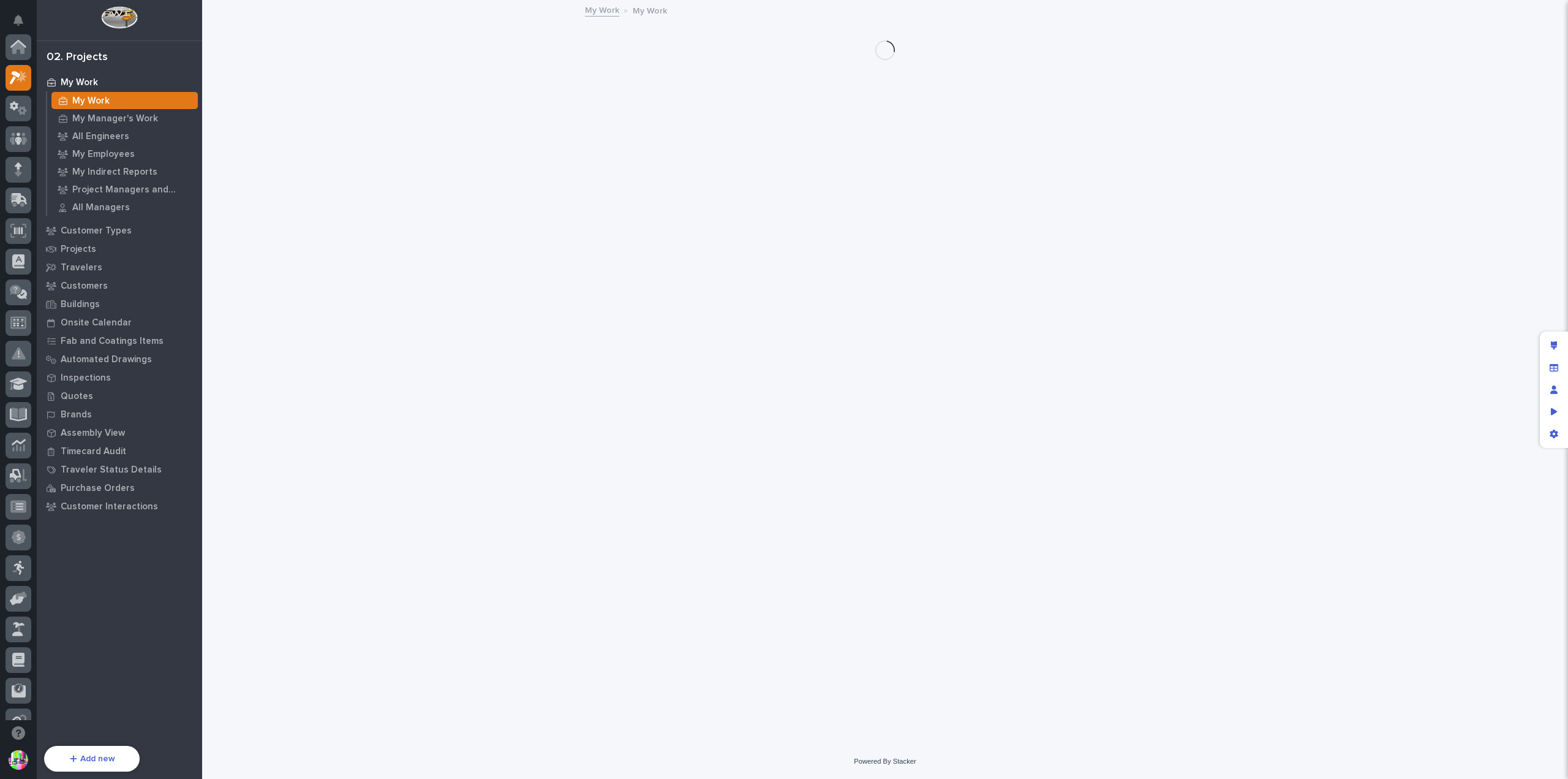
scroll to position [30, 0]
click at [92, 263] on p "Travelers" at bounding box center [81, 268] width 42 height 11
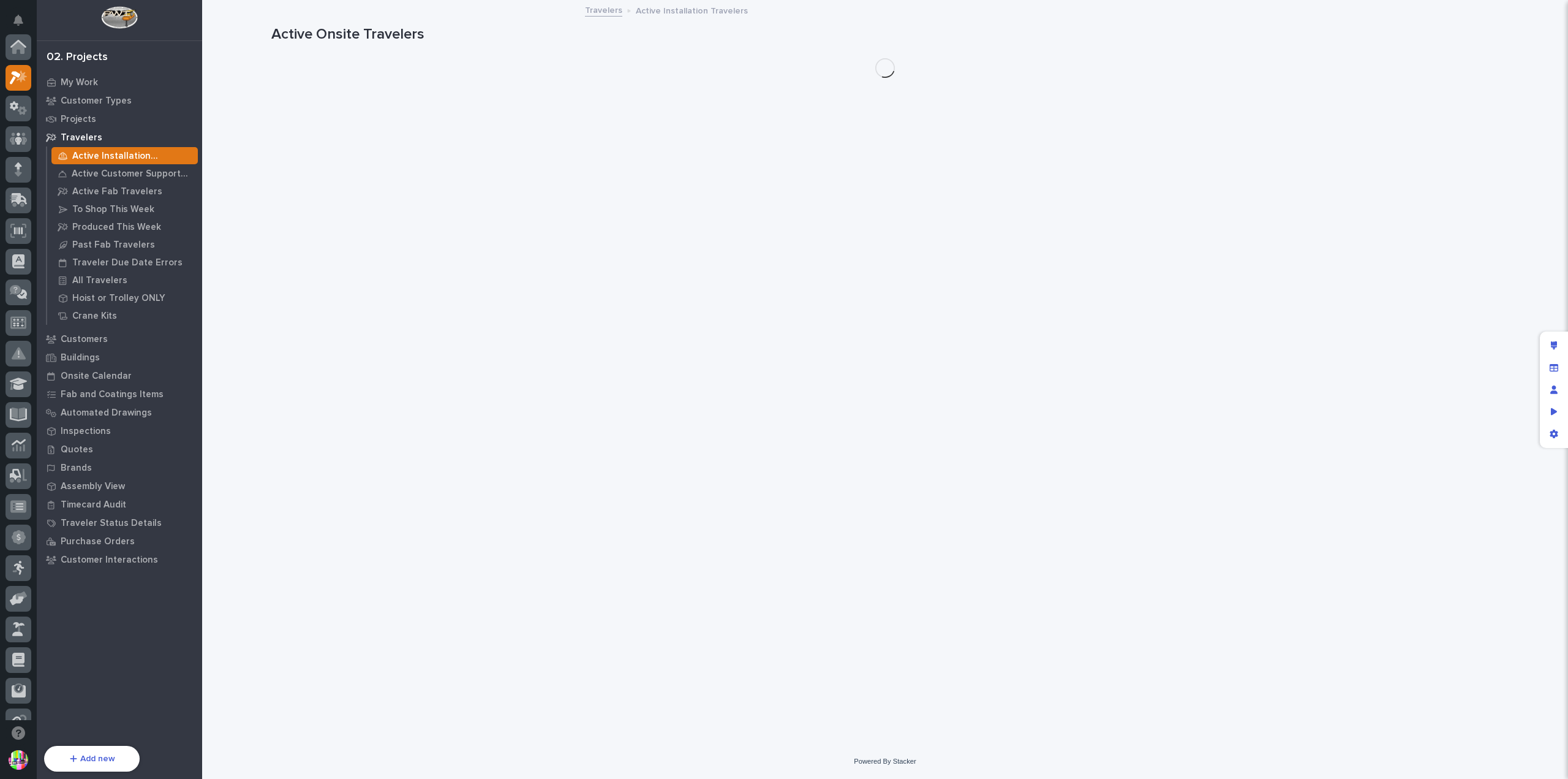
scroll to position [30, 0]
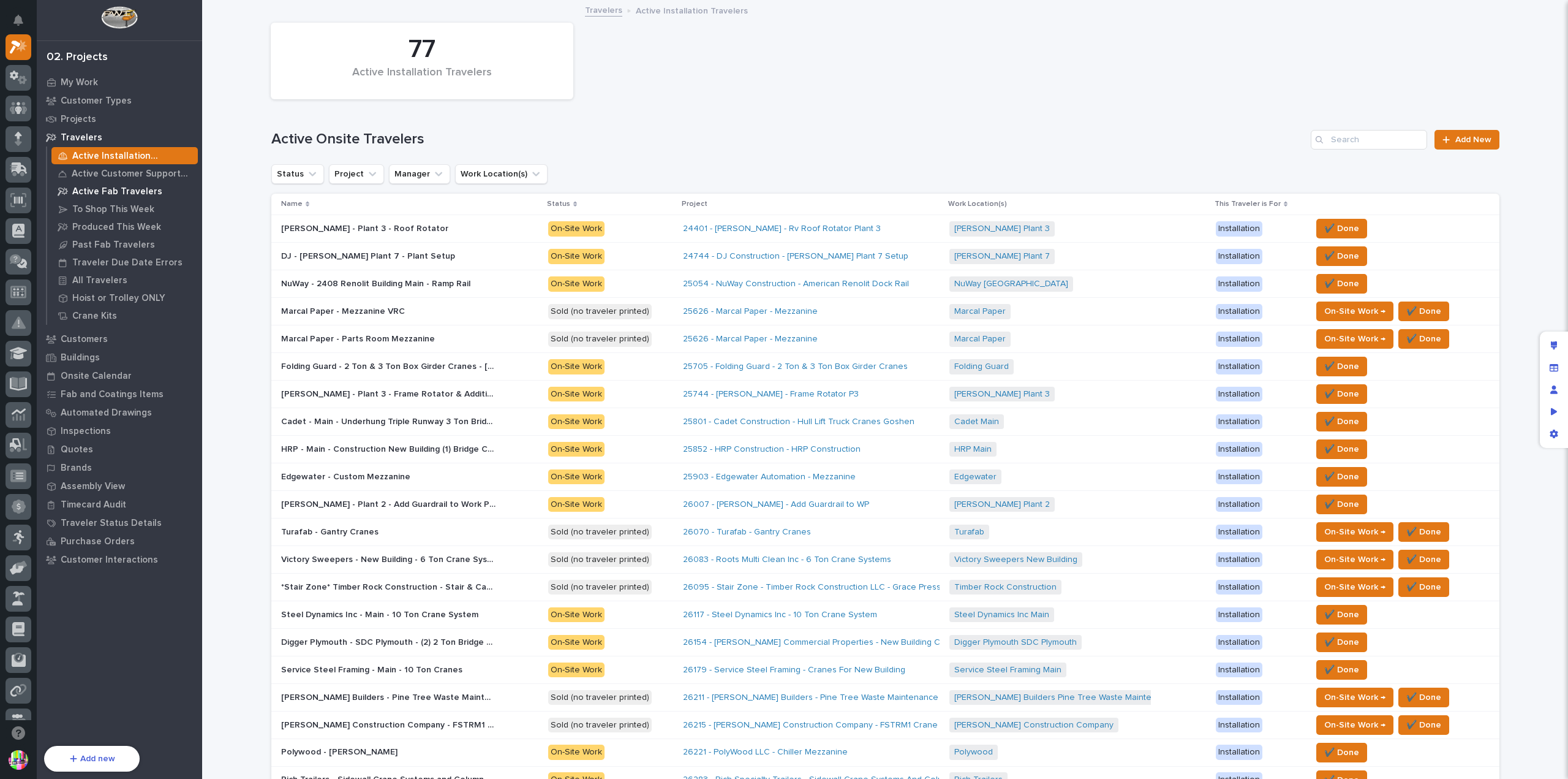
click at [131, 190] on p "Active Fab Travelers" at bounding box center [117, 191] width 90 height 11
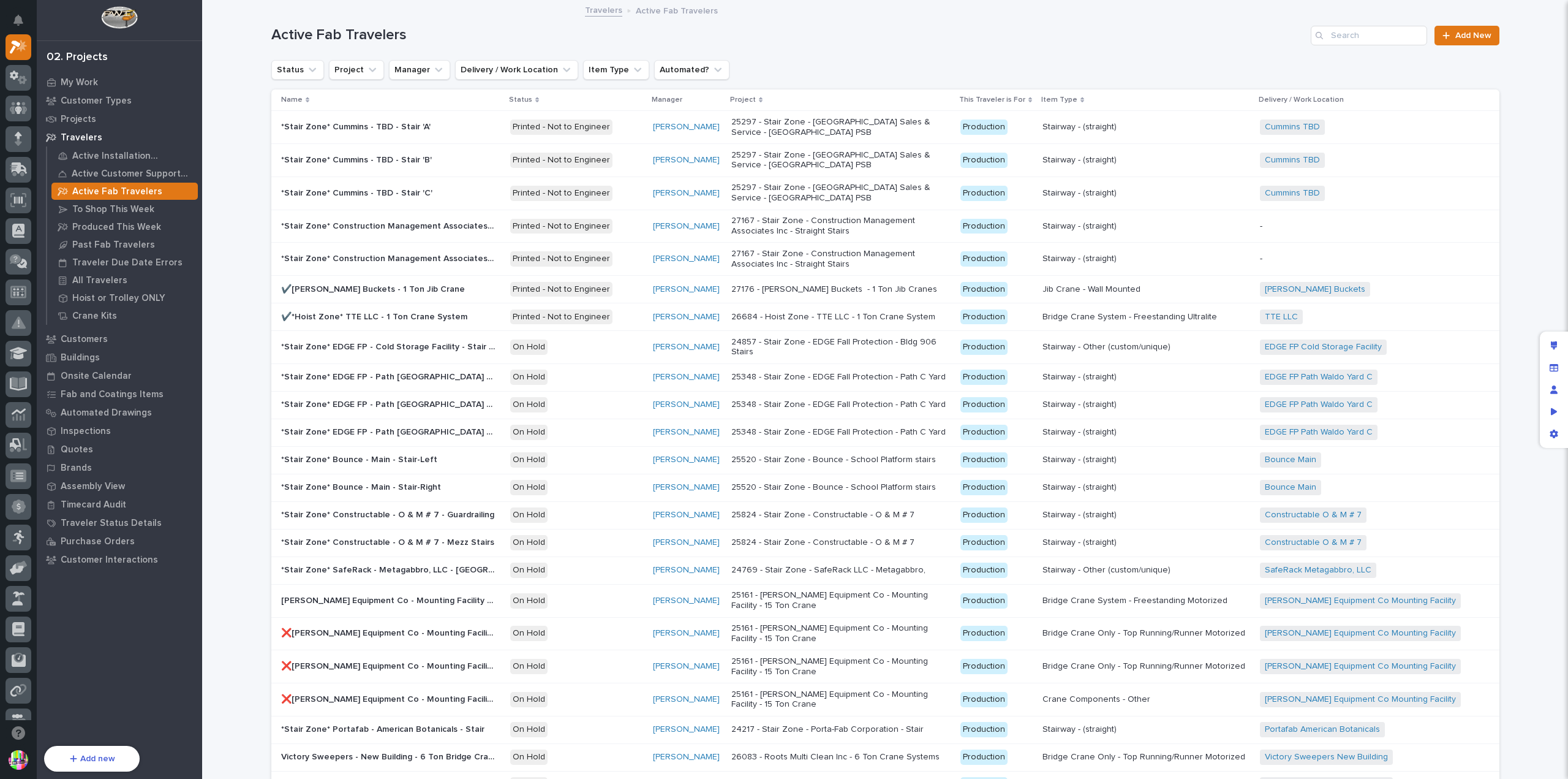
scroll to position [367, 0]
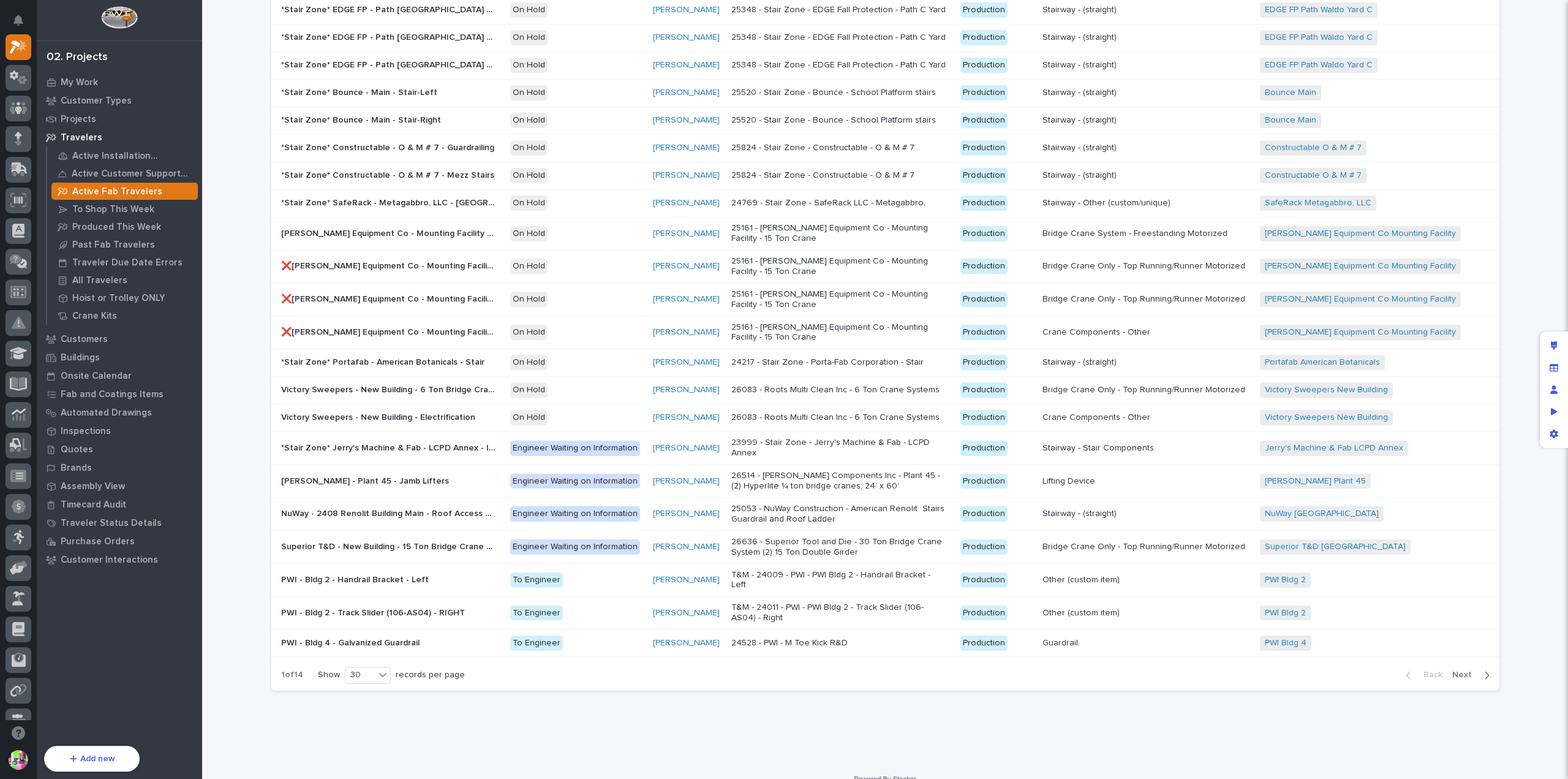
click at [1467, 669] on span "Next" at bounding box center [1466, 674] width 27 height 11
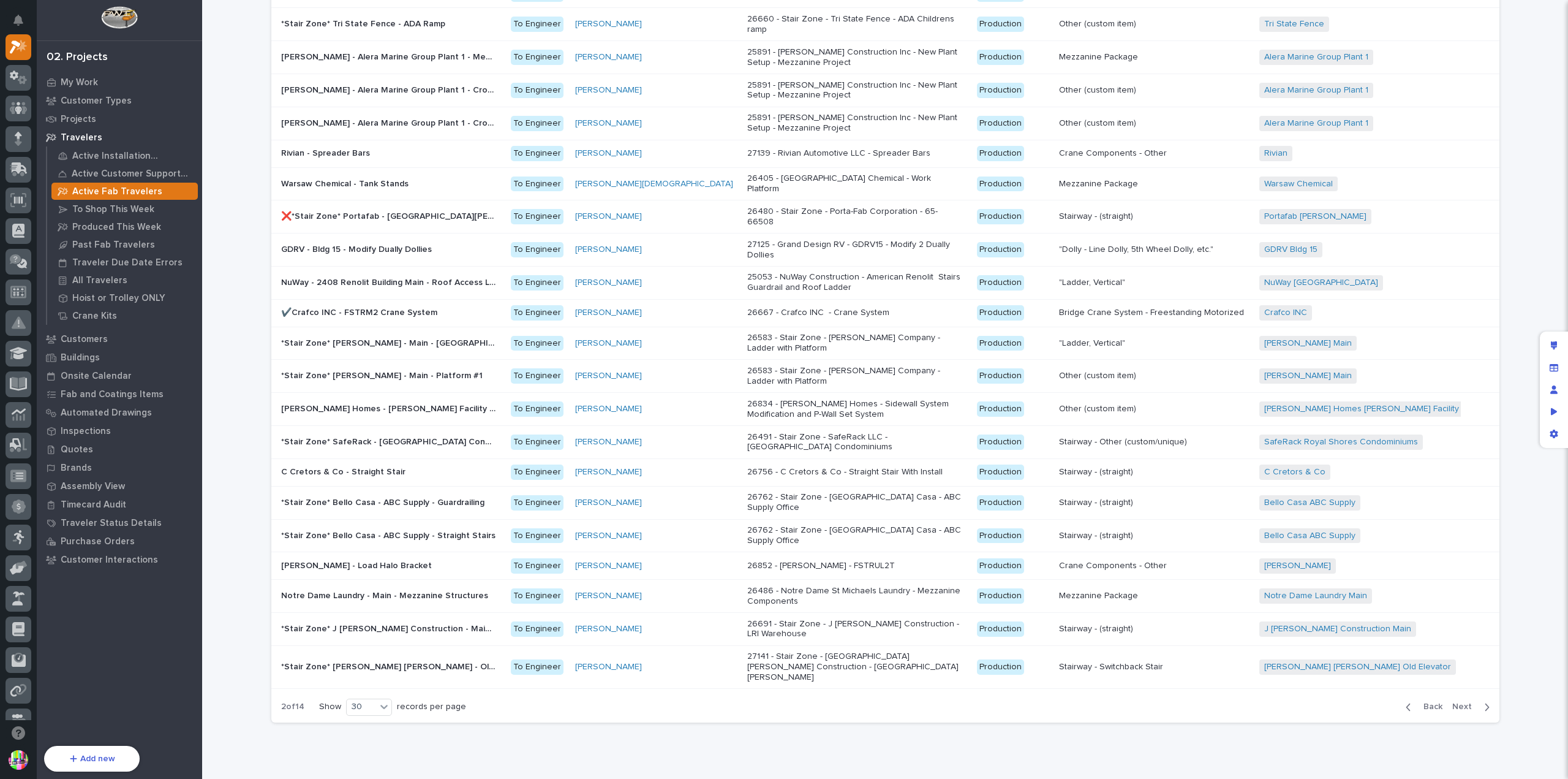
scroll to position [372, 0]
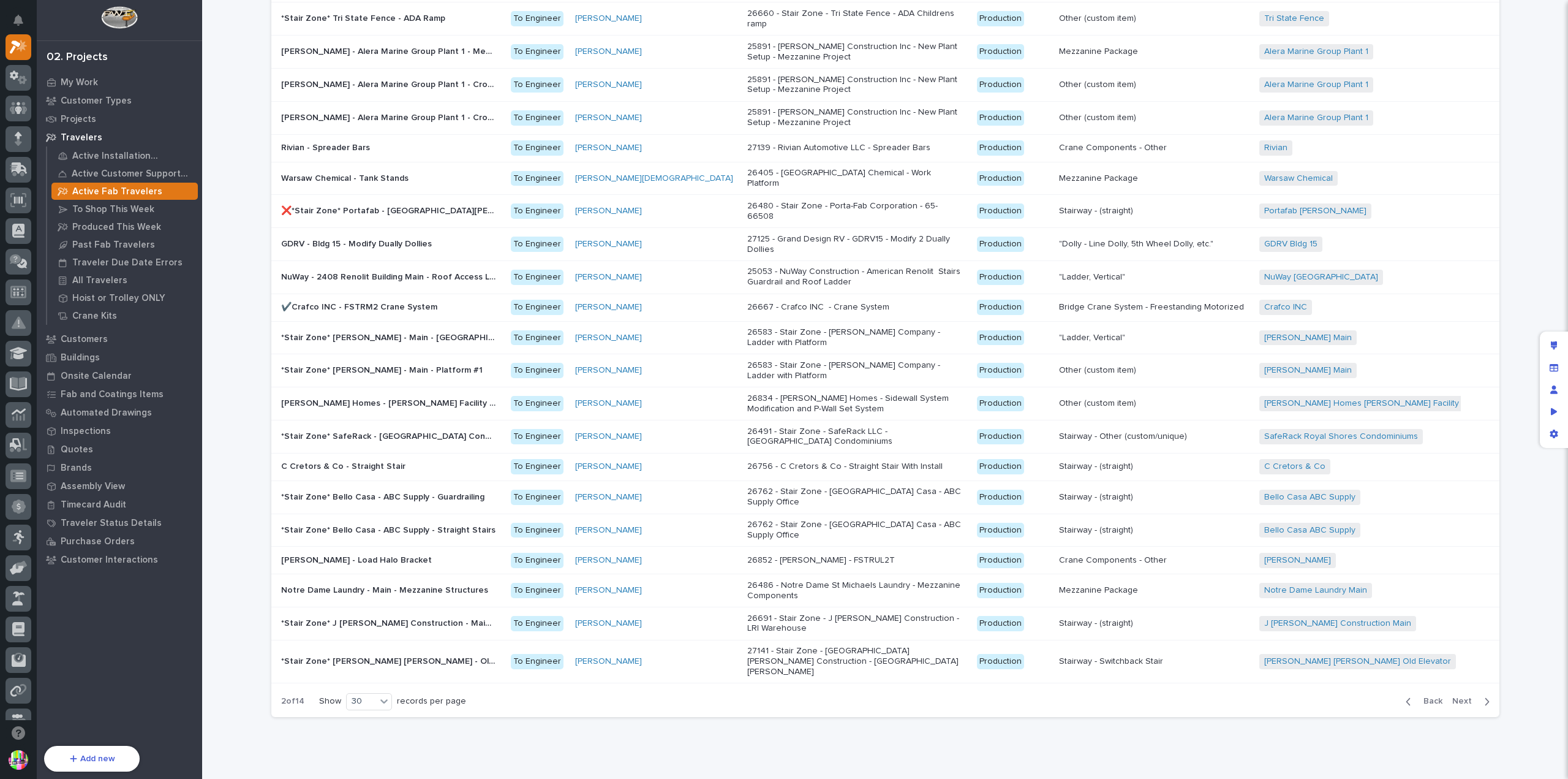
click at [1458, 696] on span "Next" at bounding box center [1466, 700] width 27 height 11
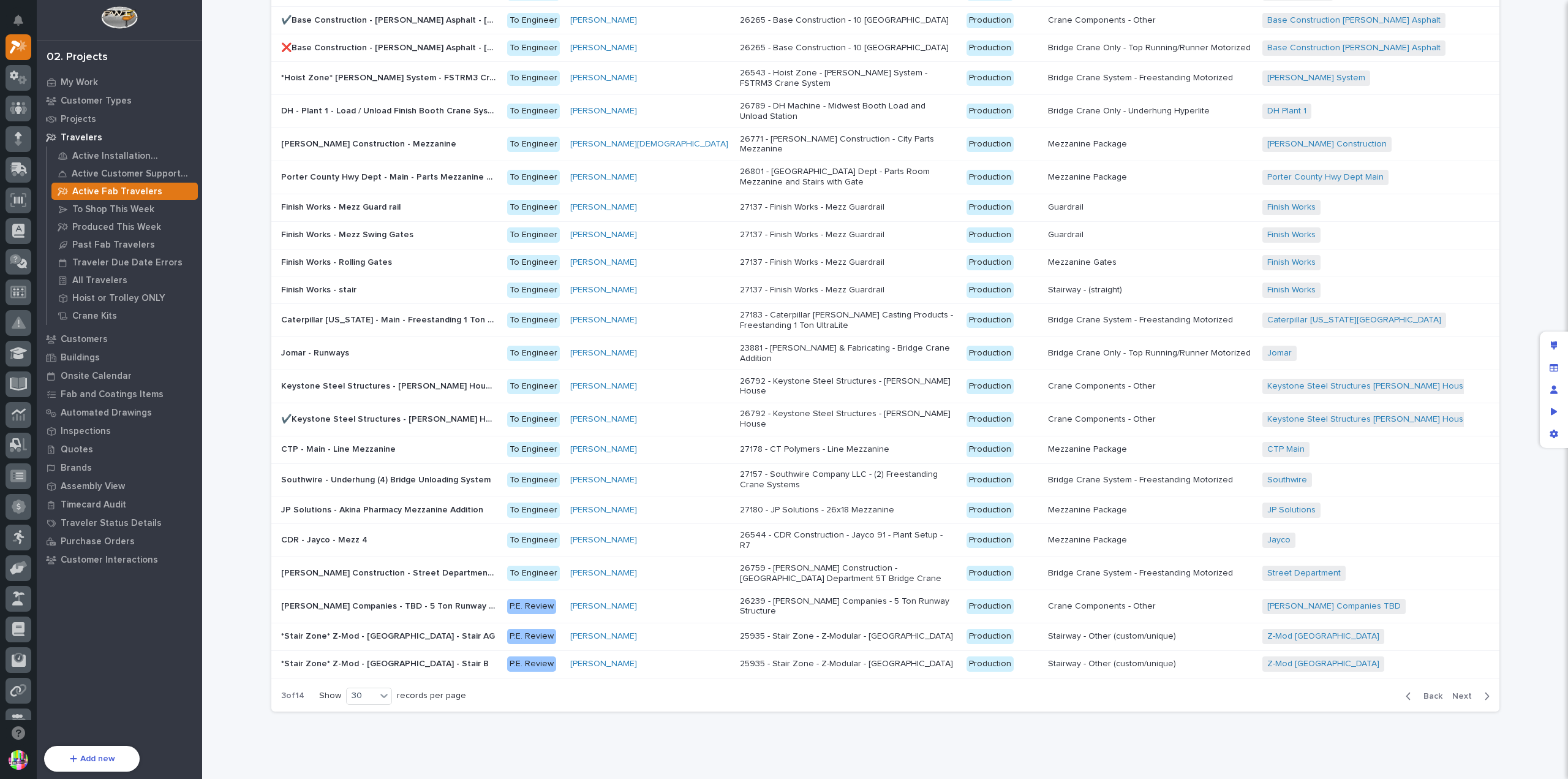
scroll to position [357, 0]
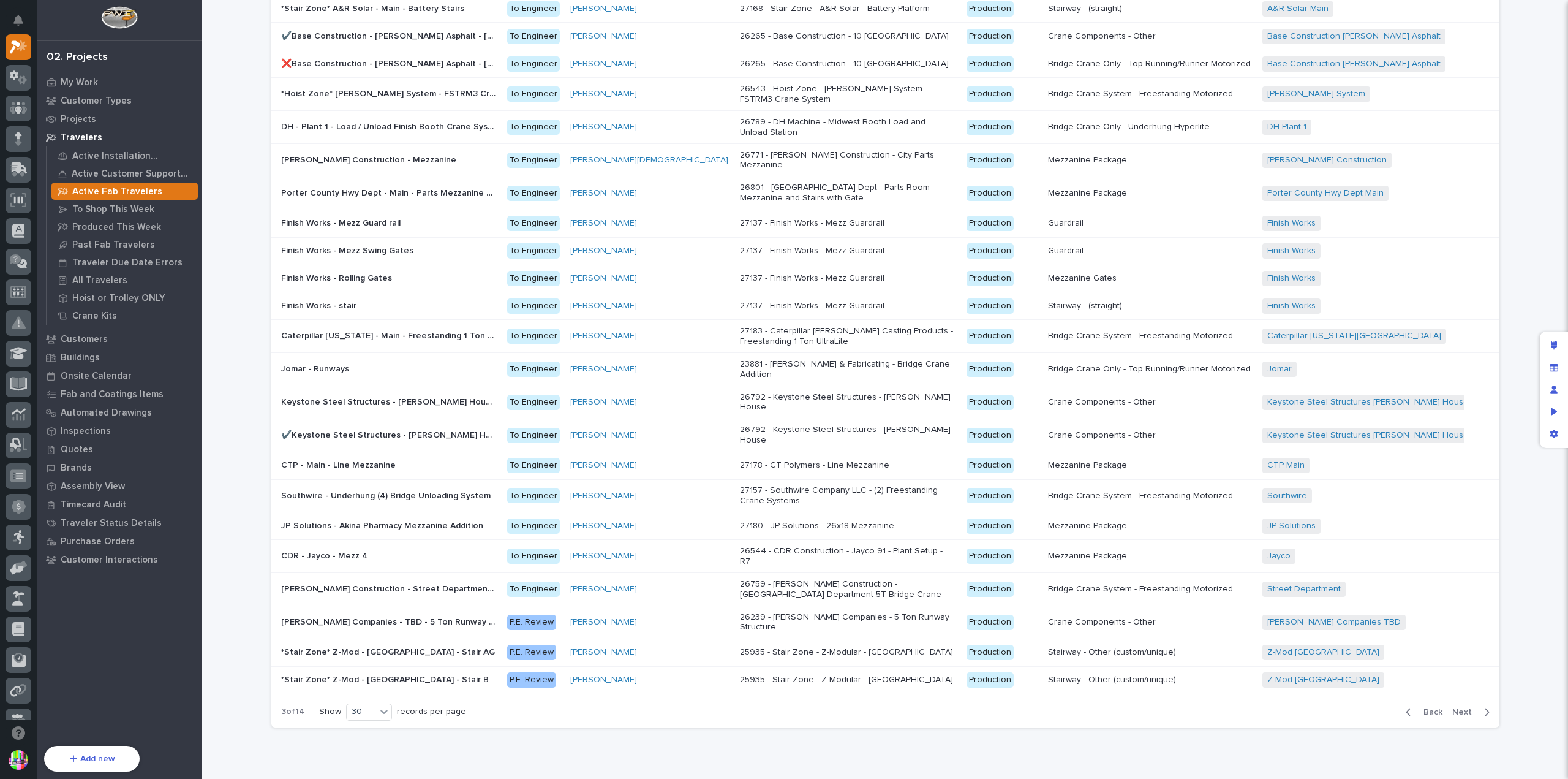
click at [1458, 706] on span "Next" at bounding box center [1466, 711] width 27 height 11
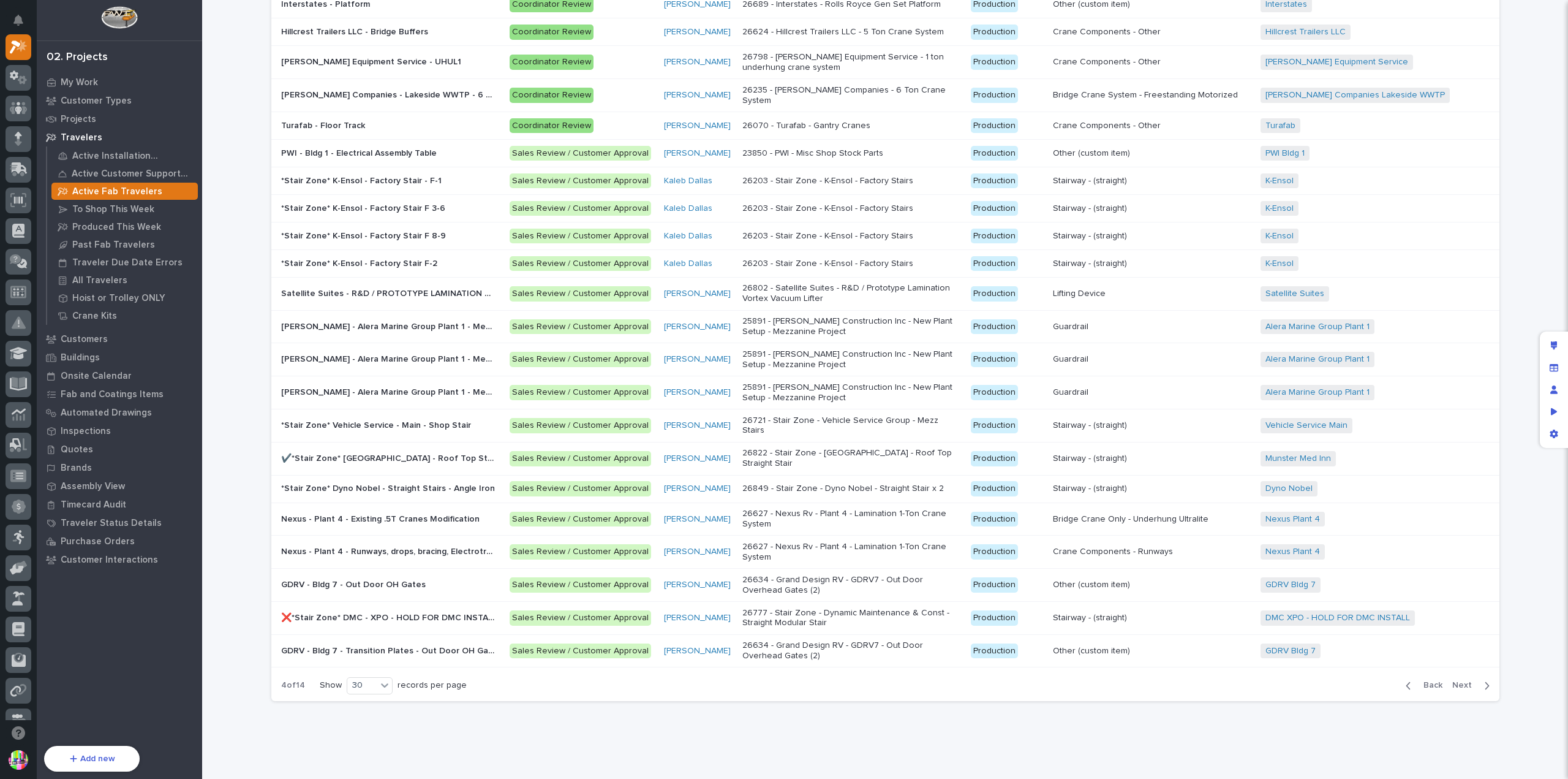
scroll to position [362, 0]
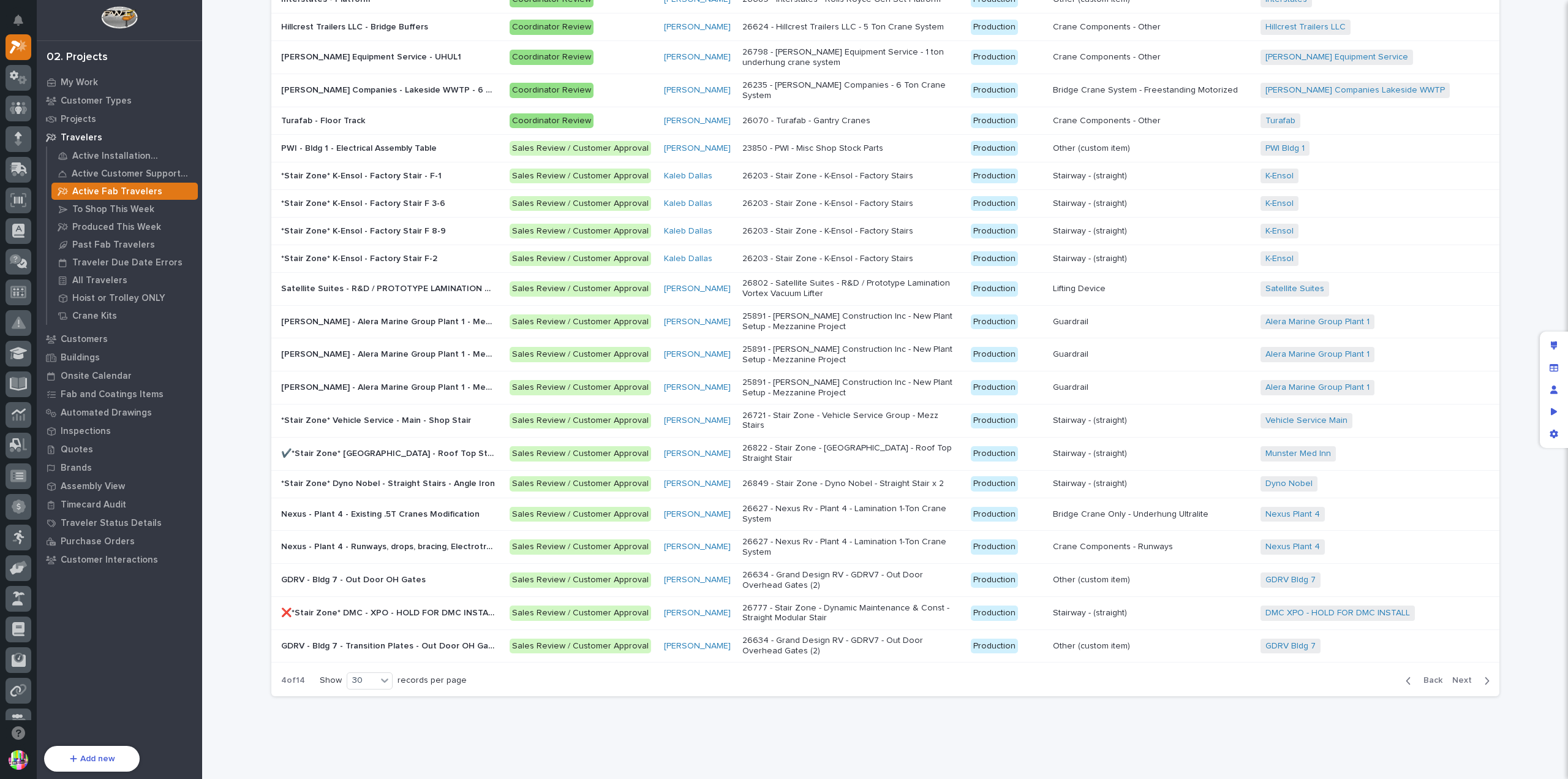
click at [1458, 675] on span "Next" at bounding box center [1466, 680] width 27 height 11
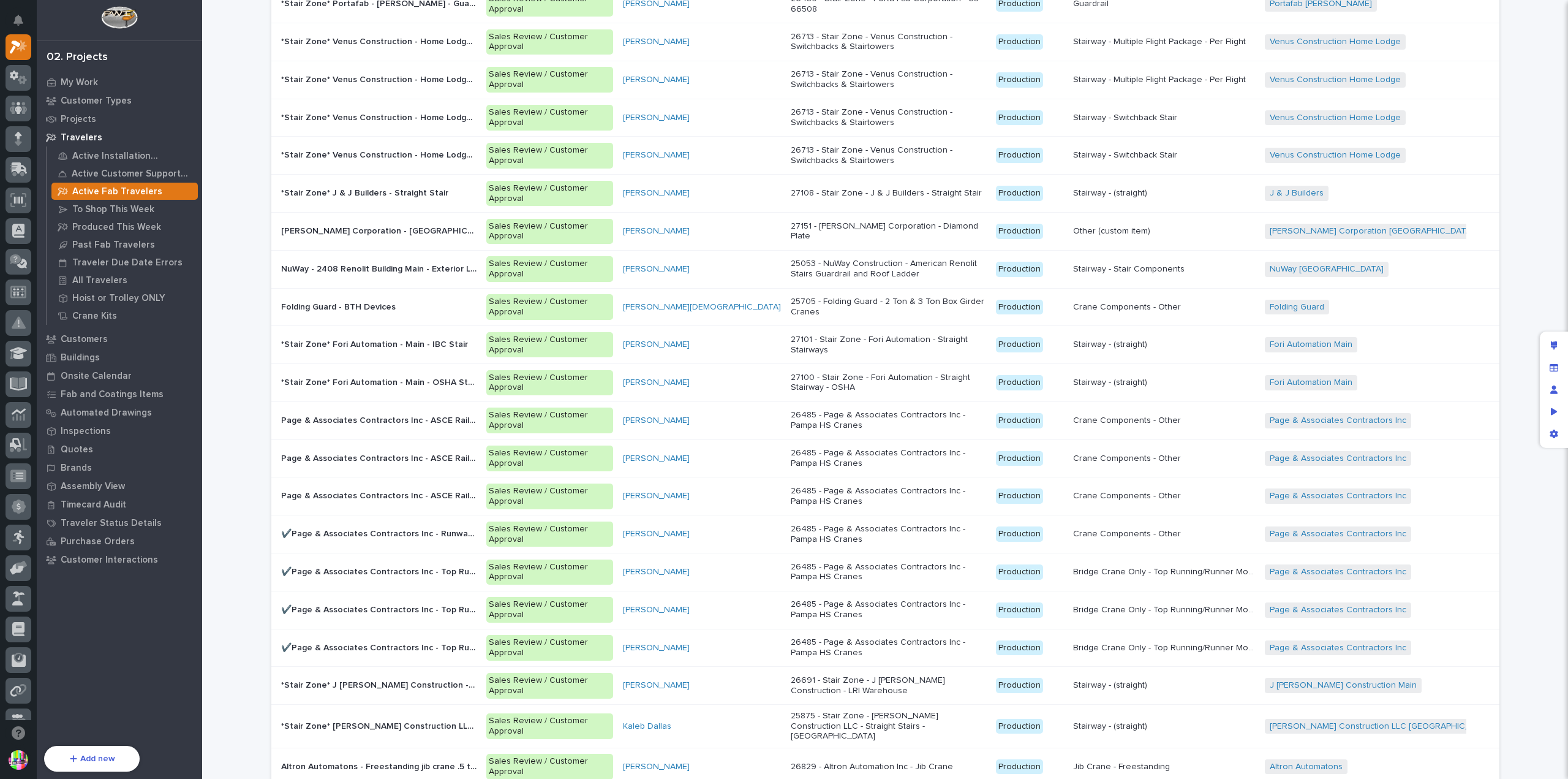
scroll to position [380, 0]
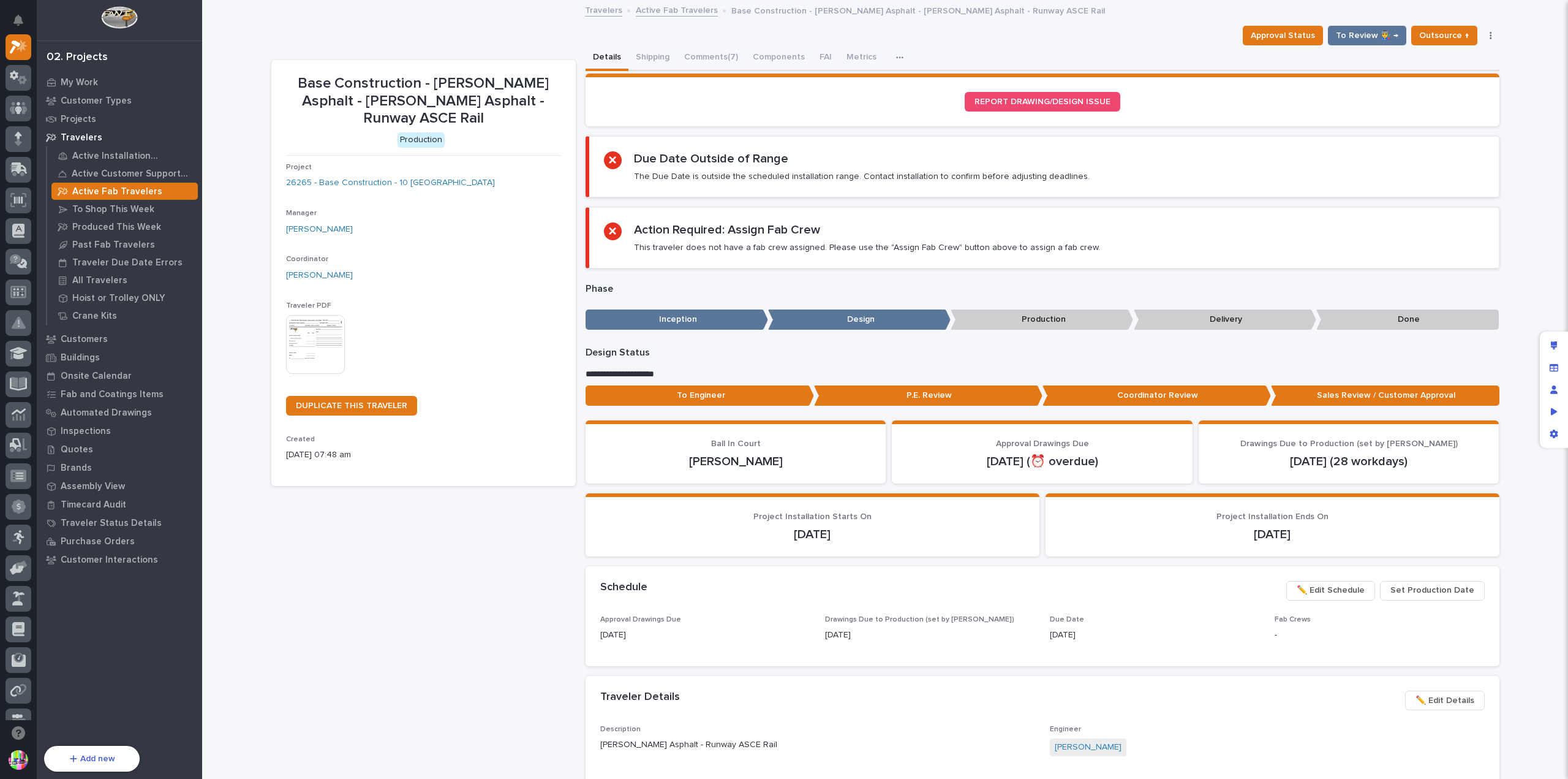
click at [889, 52] on button "button" at bounding box center [902, 57] width 27 height 25
drag, startPoint x: 929, startPoint y: 38, endPoint x: 914, endPoint y: 38, distance: 15.0
click at [929, 38] on div "Approval Status To Review 👨‍🏭 → Outsource ↑ Hold Cancel Change Traveler Type Re…" at bounding box center [886, 35] width 1229 height 20
click at [657, 6] on link "Active Fab Travelers" at bounding box center [676, 9] width 82 height 14
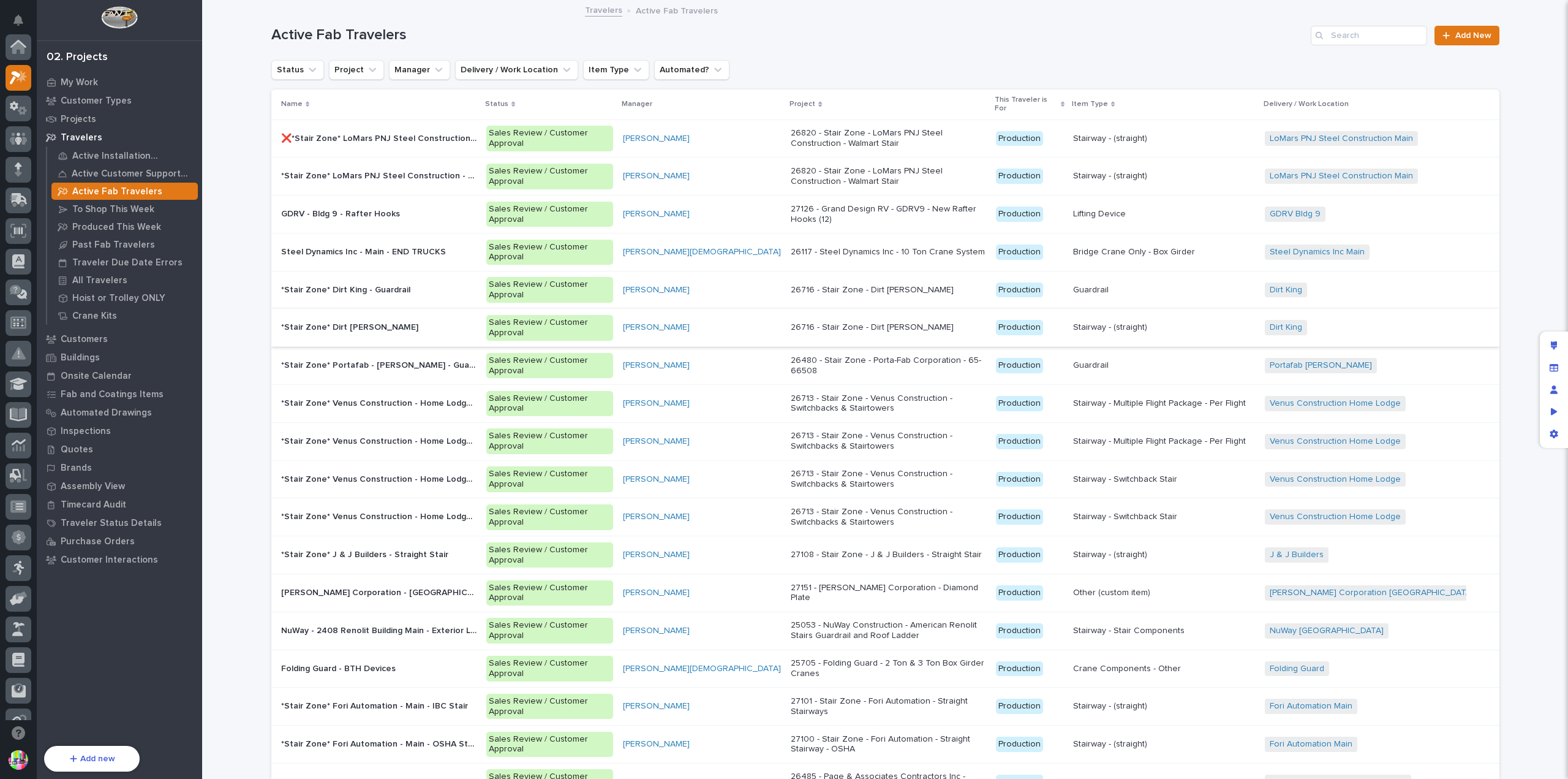
scroll to position [33, 0]
click at [286, 70] on button "Status" at bounding box center [298, 70] width 52 height 20
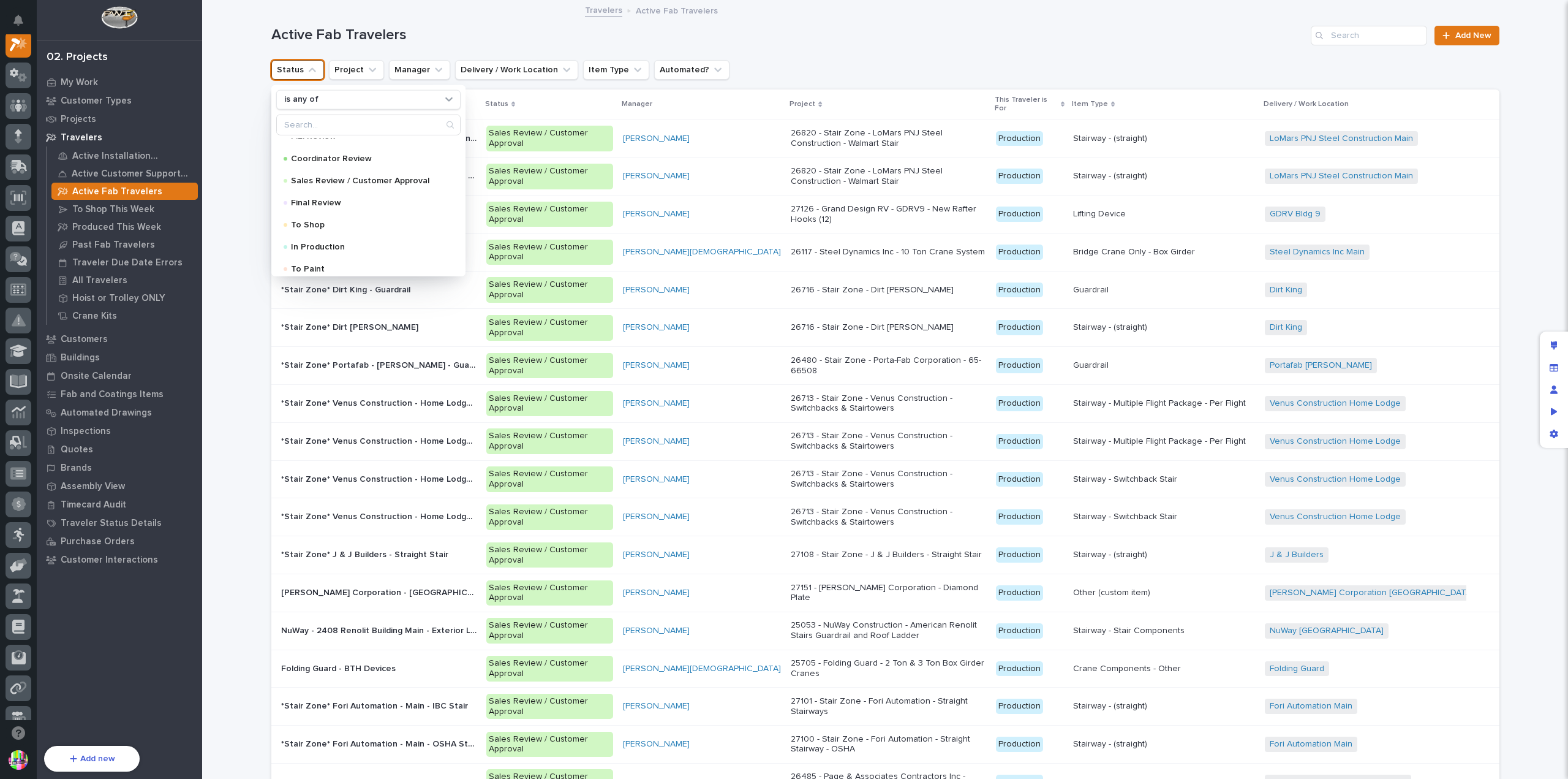
scroll to position [184, 0]
click at [338, 160] on p "To Shop" at bounding box center [366, 163] width 150 height 8
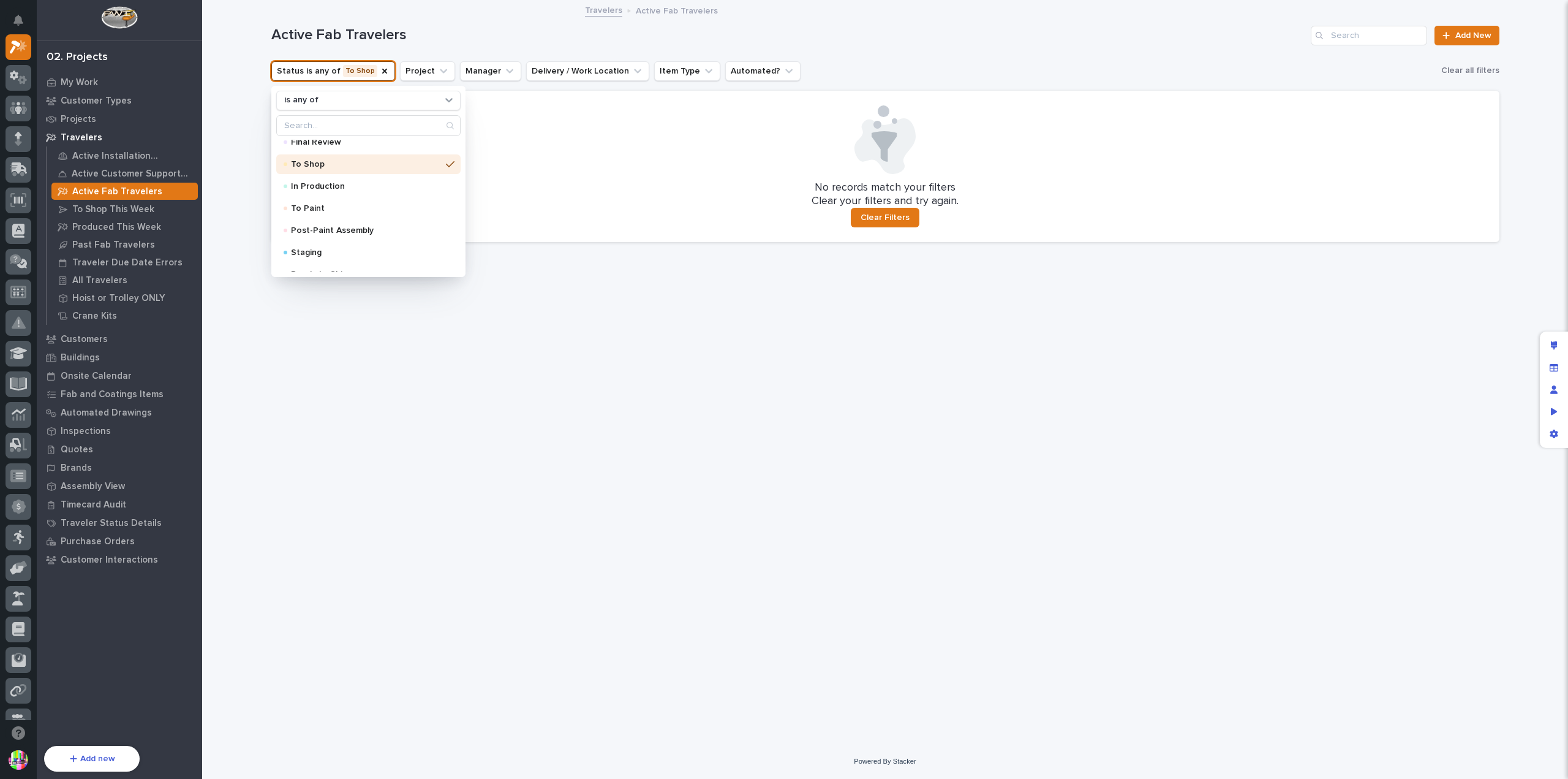
click at [833, 39] on h1 "Active Fab Travelers" at bounding box center [789, 35] width 1036 height 18
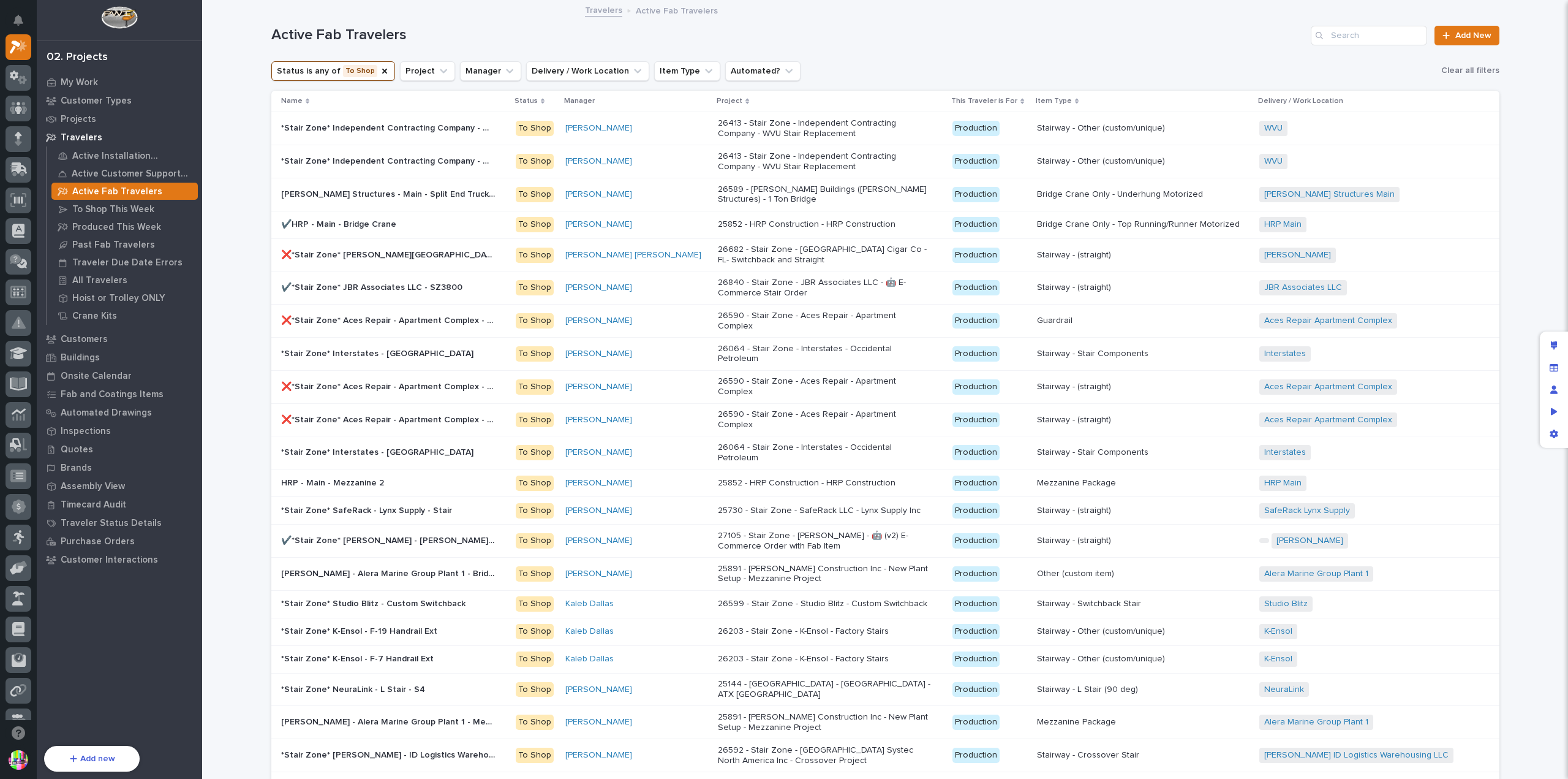
click at [767, 322] on div "26590 - Stair Zone - Aces Repair - Apartment Complex" at bounding box center [830, 321] width 225 height 30
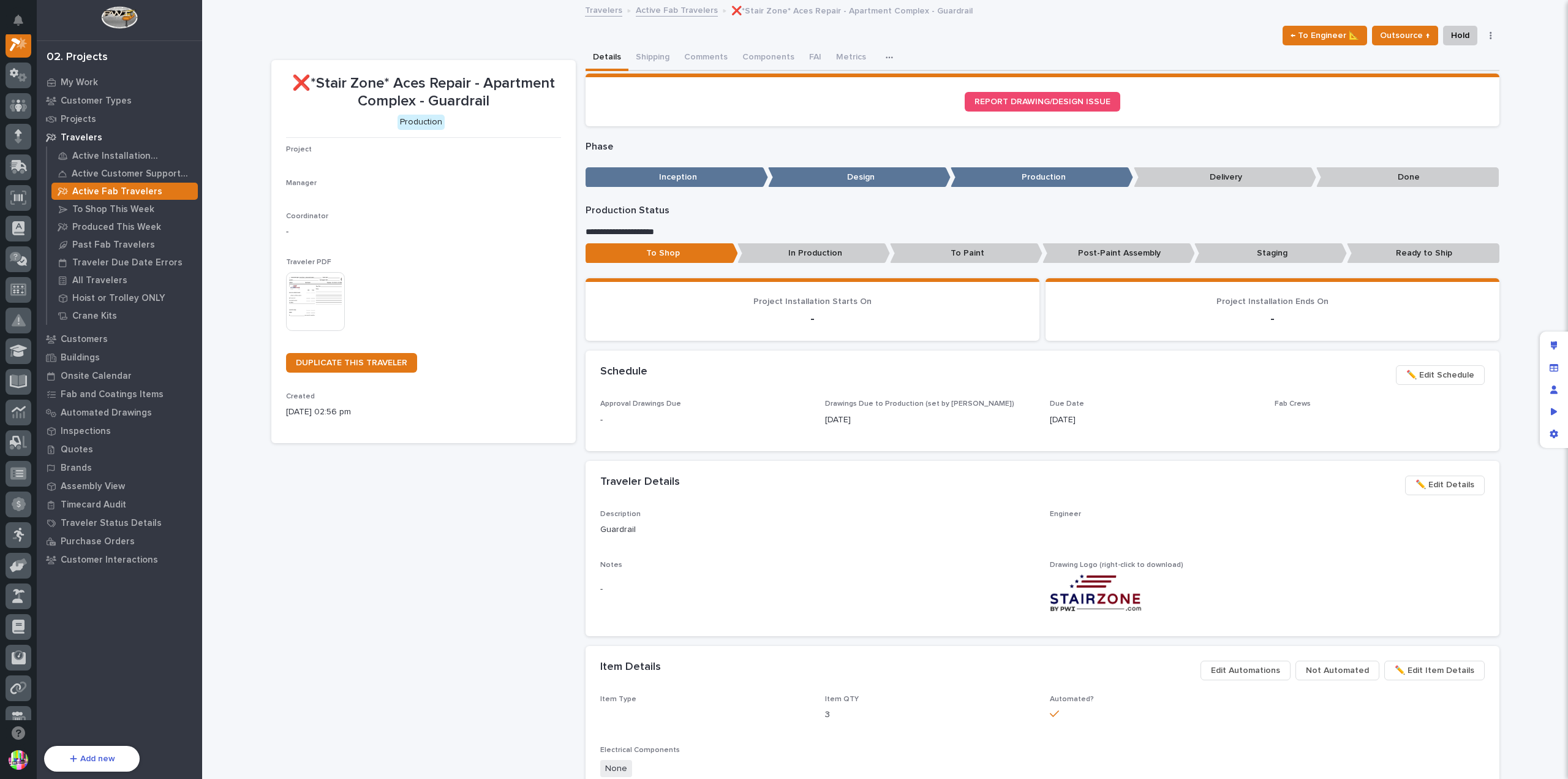
scroll to position [30, 0]
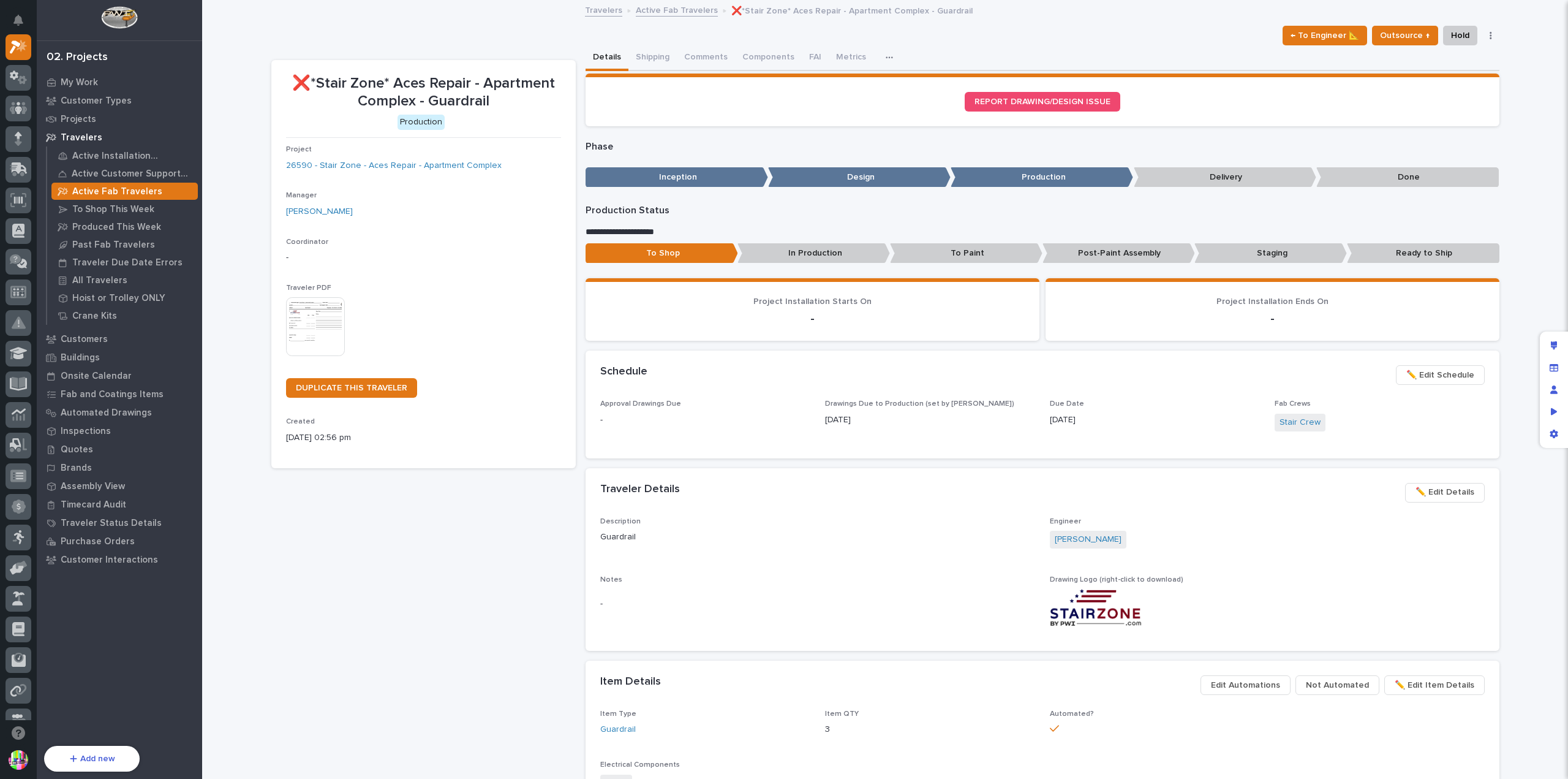
click at [886, 55] on icon "button" at bounding box center [889, 57] width 7 height 8
click at [662, 8] on link "Active Fab Travelers" at bounding box center [676, 9] width 82 height 14
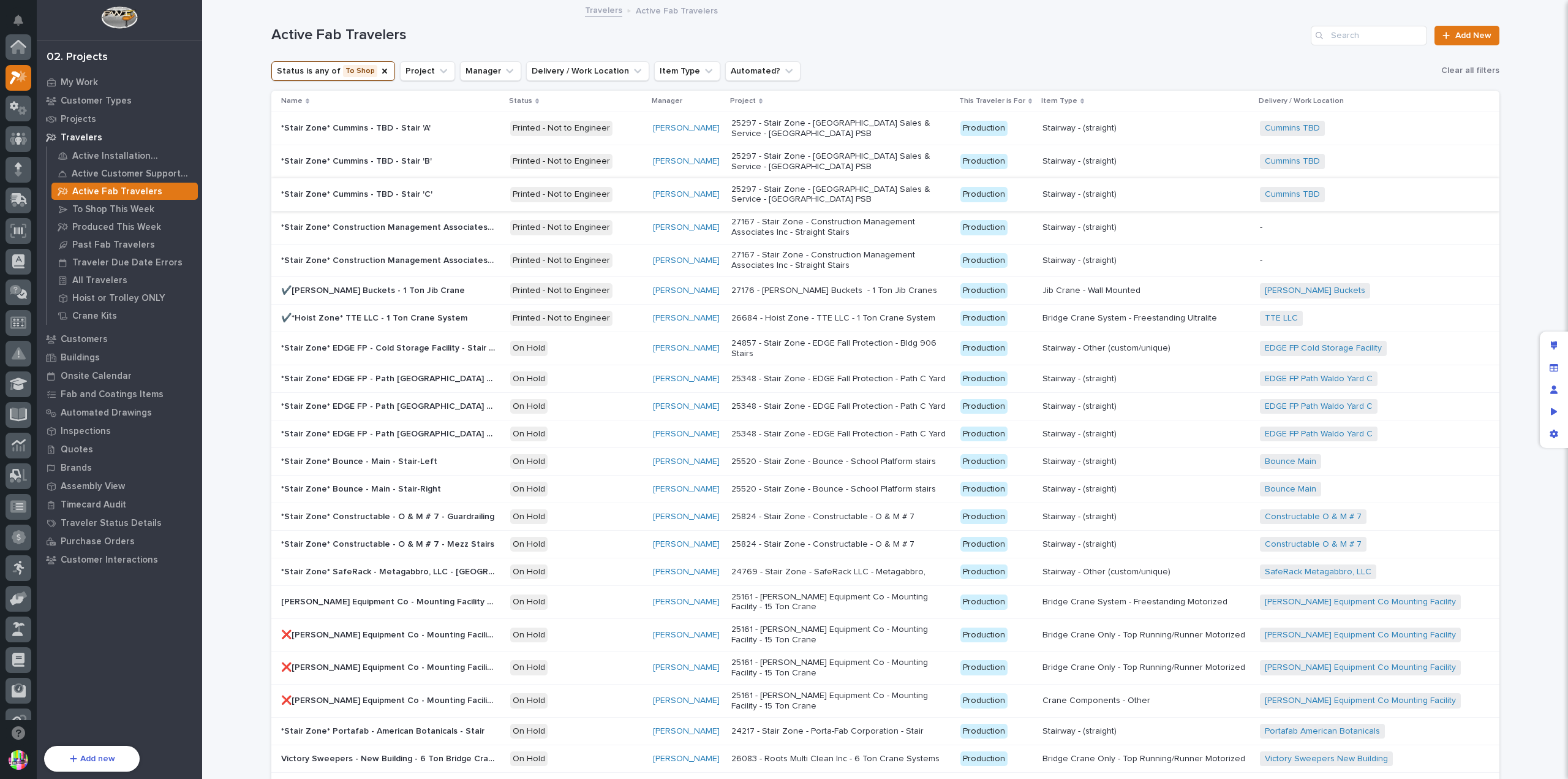
scroll to position [33, 0]
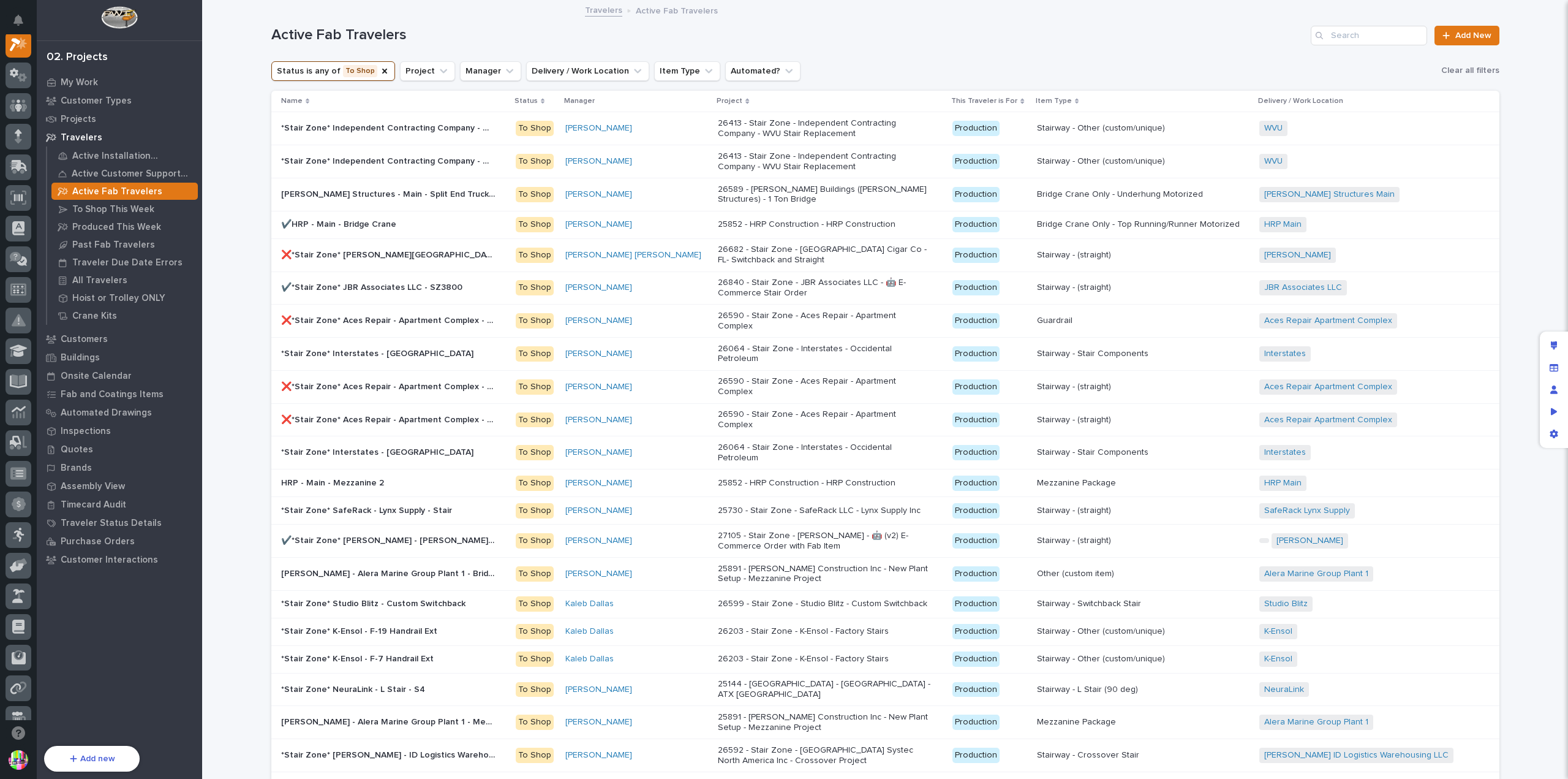
click at [784, 478] on p "25852 - HRP Construction - HRP Construction" at bounding box center [825, 483] width 214 height 11
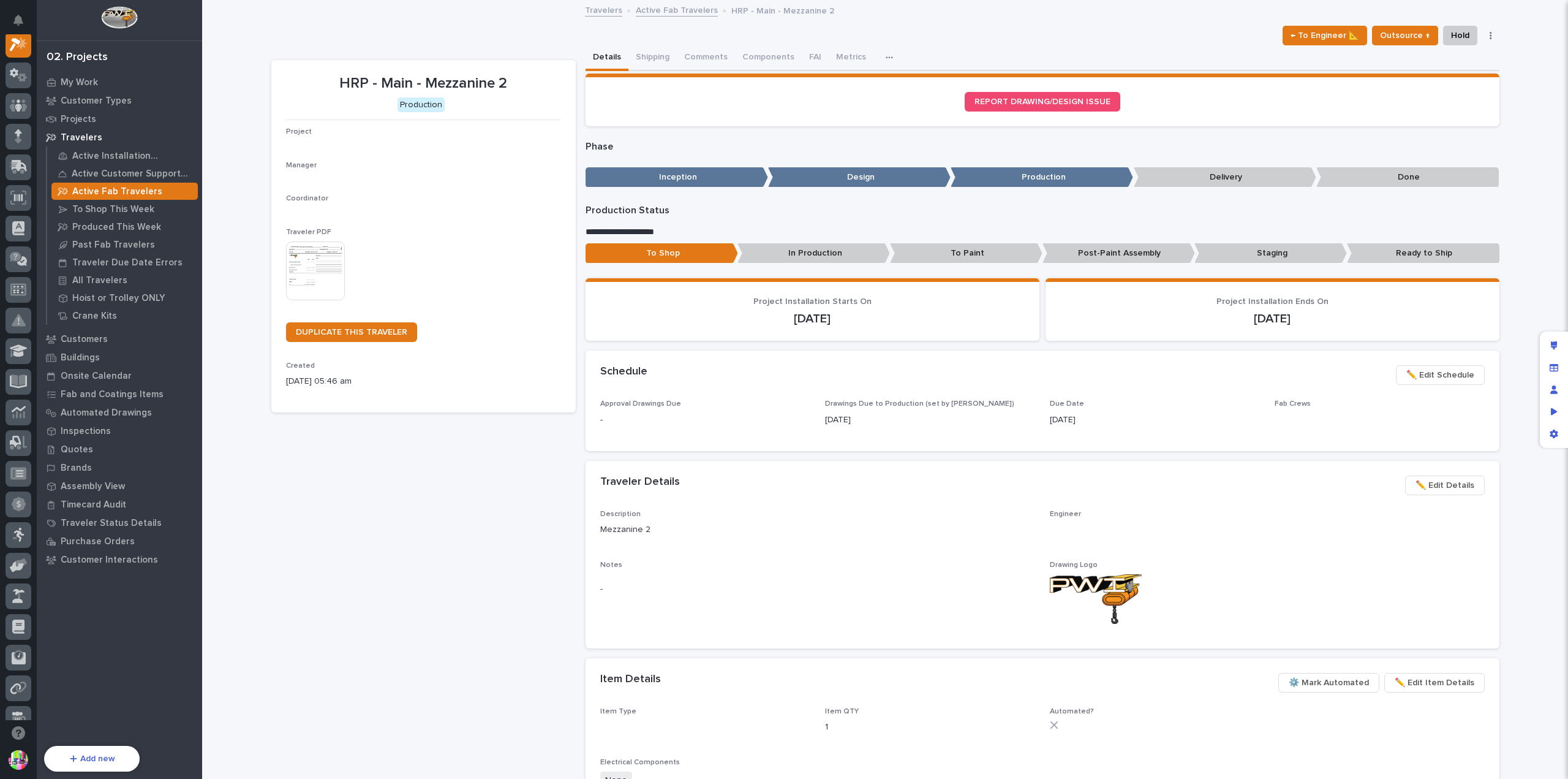
scroll to position [30, 0]
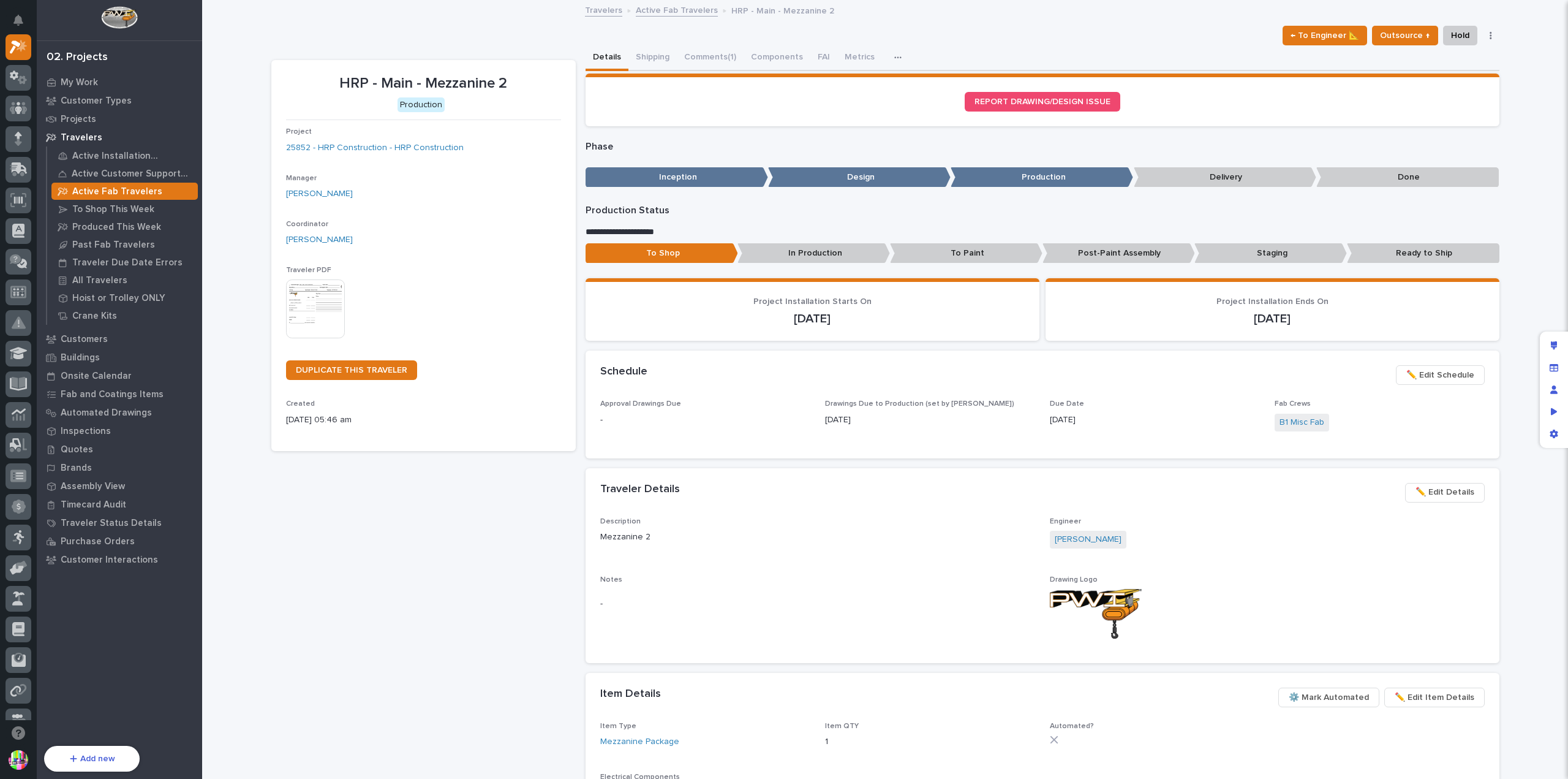
click at [894, 55] on icon "button" at bounding box center [897, 57] width 7 height 8
click at [903, 51] on div "Details Shipping Comments (1) Components FAI Metrics Drawing Errors Schedule" at bounding box center [1042, 57] width 914 height 25
click at [1552, 333] on div at bounding box center [1556, 390] width 31 height 116
click at [1553, 337] on div "Edit layout" at bounding box center [1553, 345] width 22 height 22
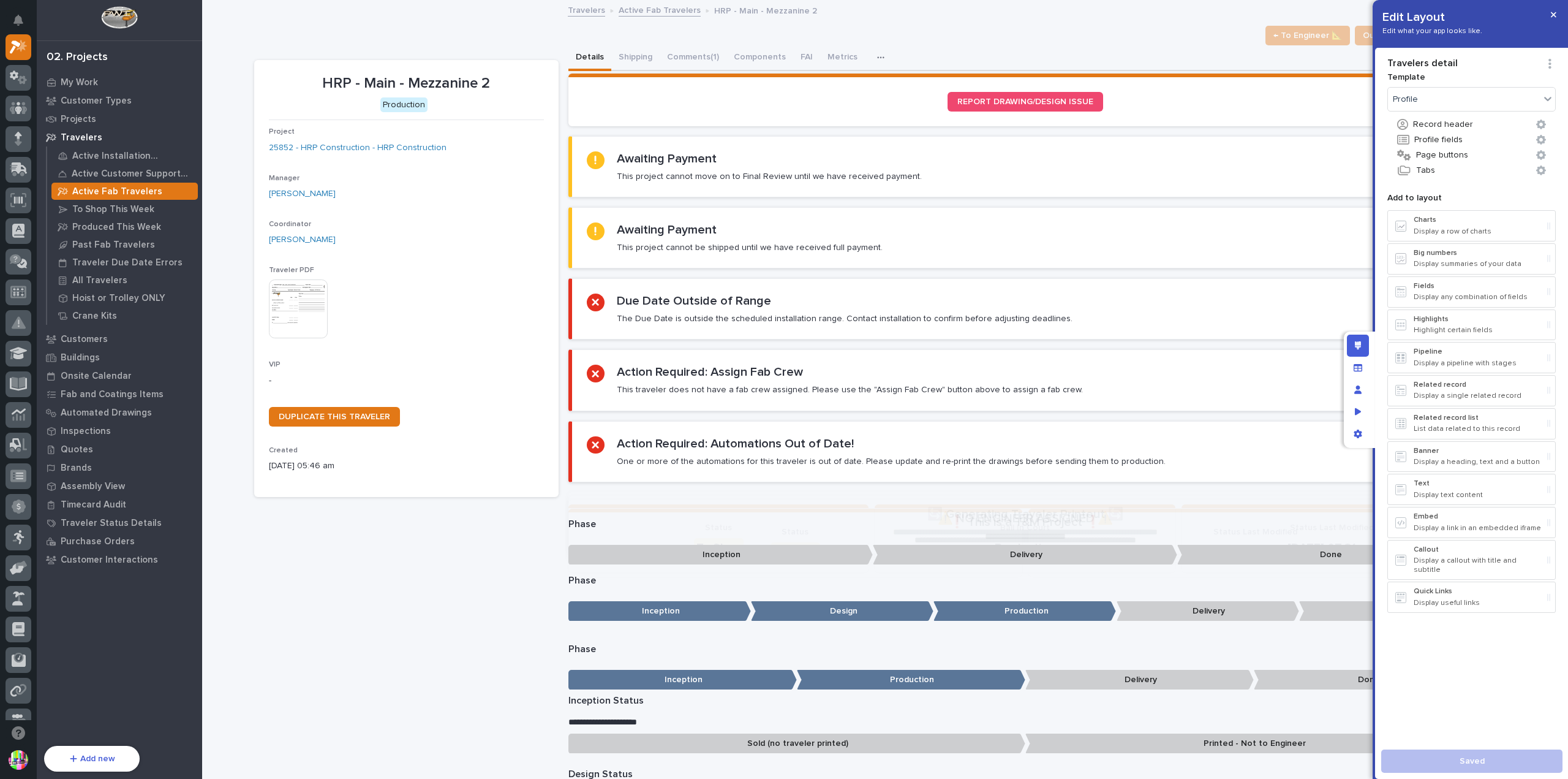
click at [863, 51] on div "Details Shipping Comments (1) Components FAI Metrics Issues Drawing Errors Sche…" at bounding box center [1025, 57] width 914 height 25
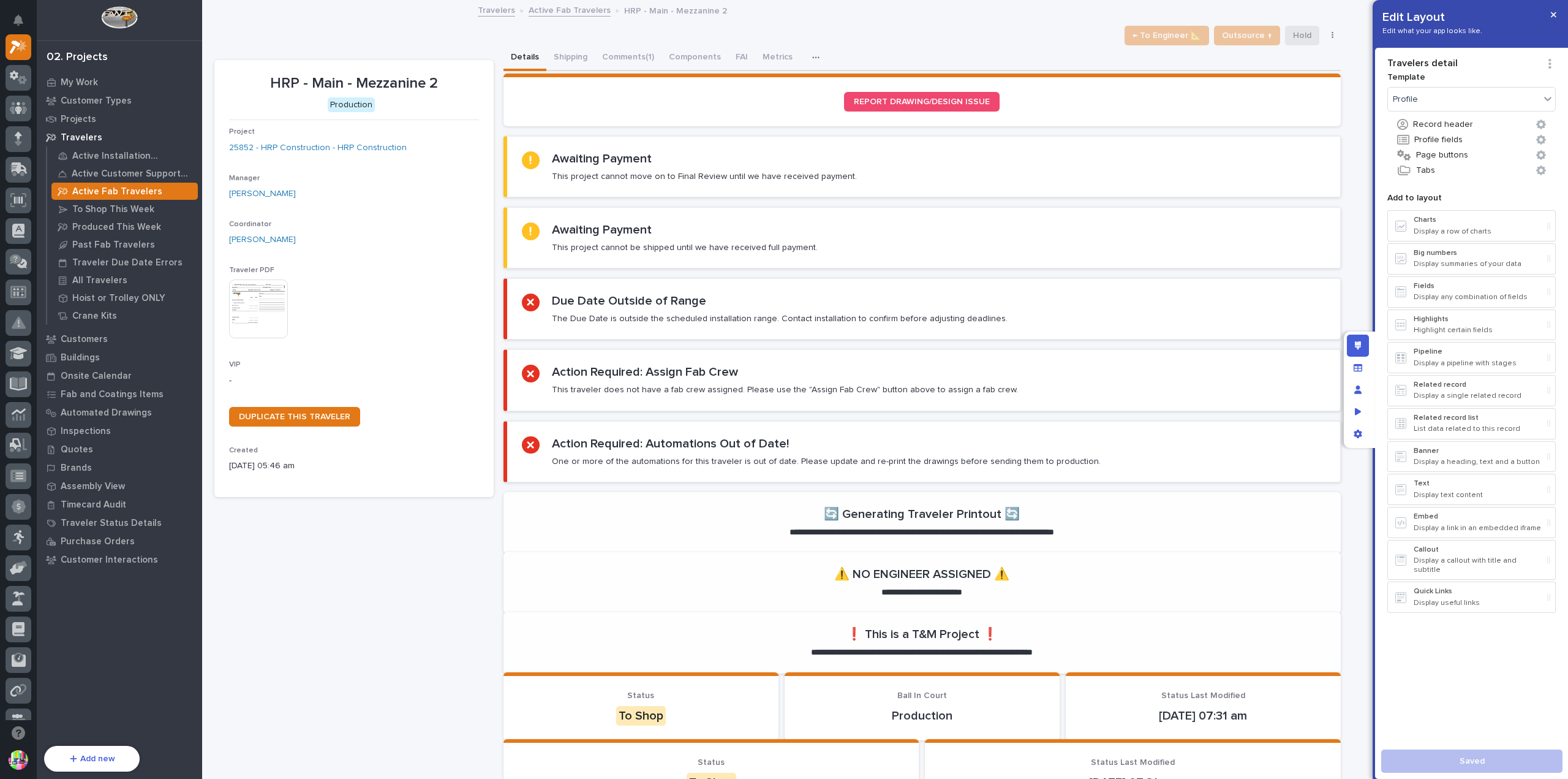
click at [805, 52] on button "button" at bounding box center [818, 57] width 27 height 25
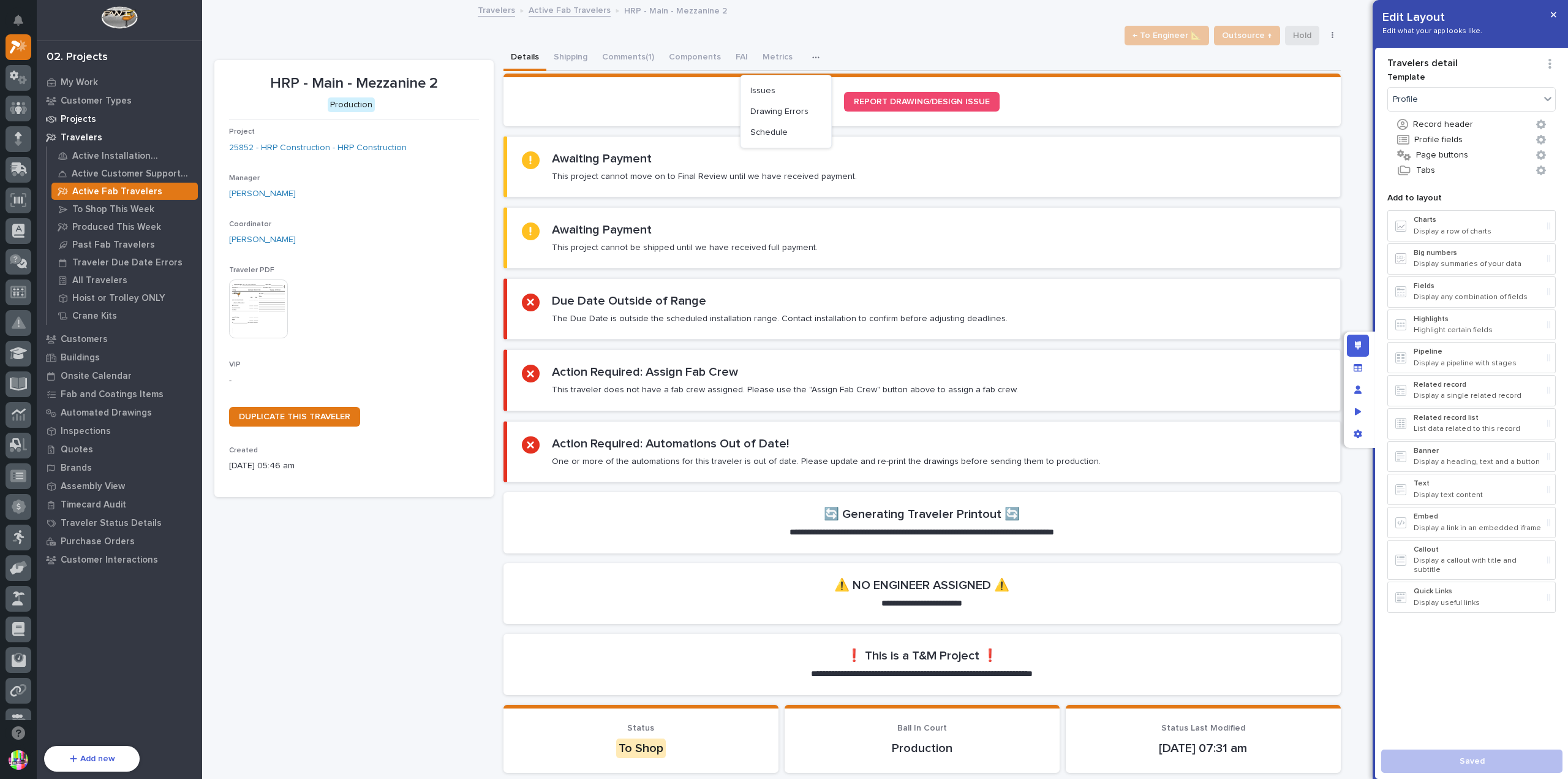
click at [81, 121] on p "Projects" at bounding box center [78, 119] width 35 height 11
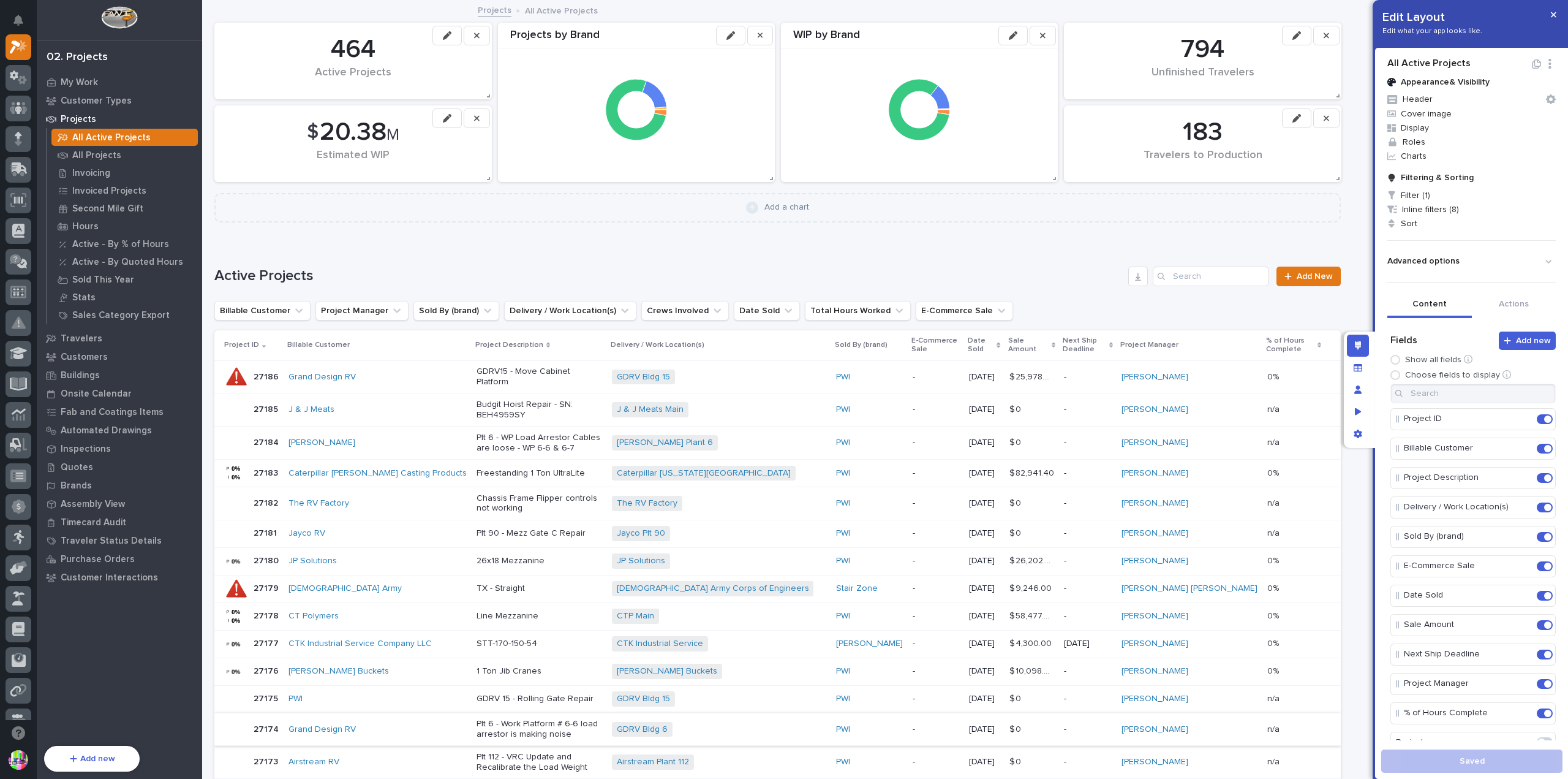
scroll to position [245, 0]
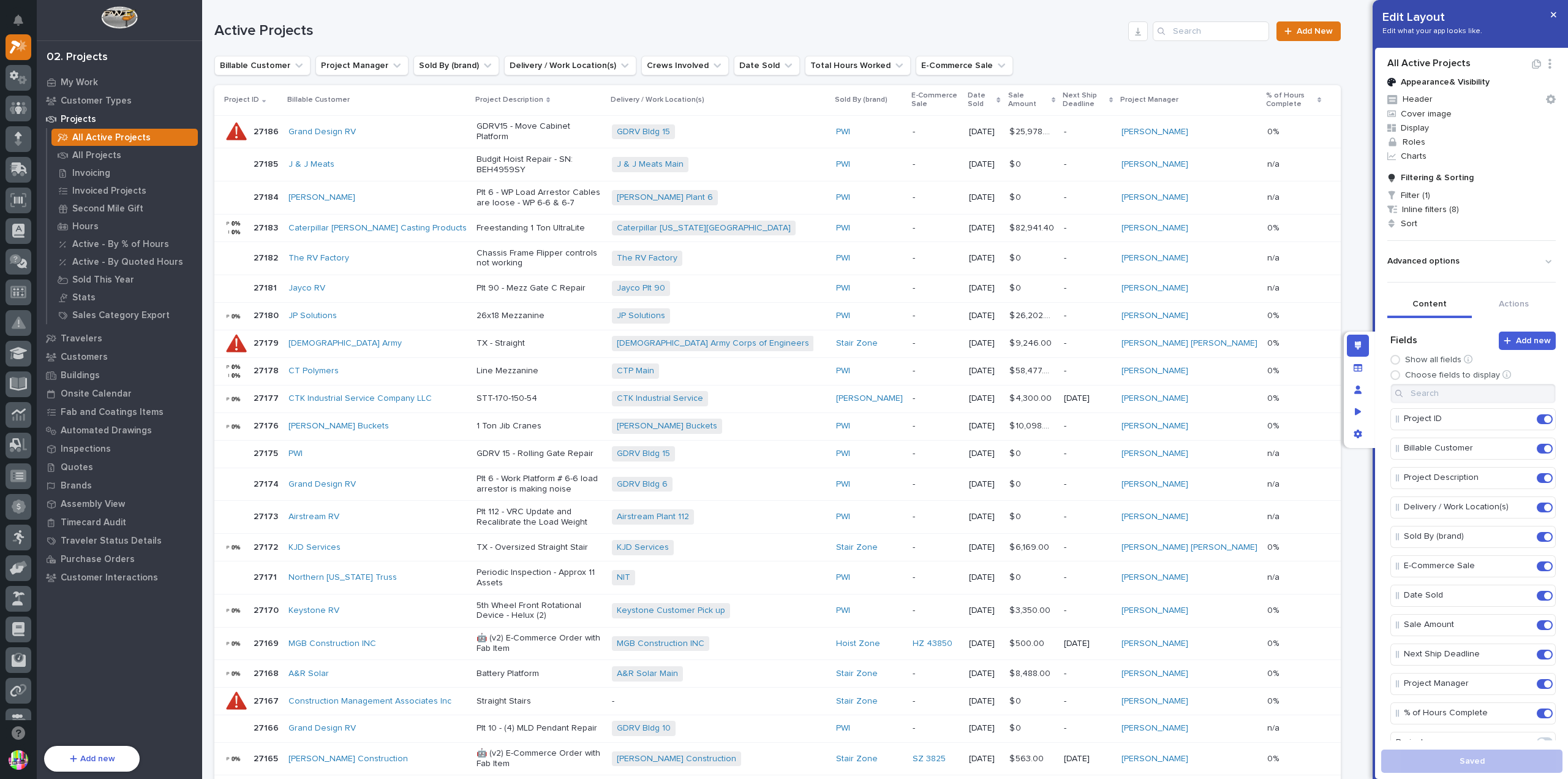
click at [602, 543] on p "TX - Oversized Straight Stair" at bounding box center [540, 547] width 126 height 11
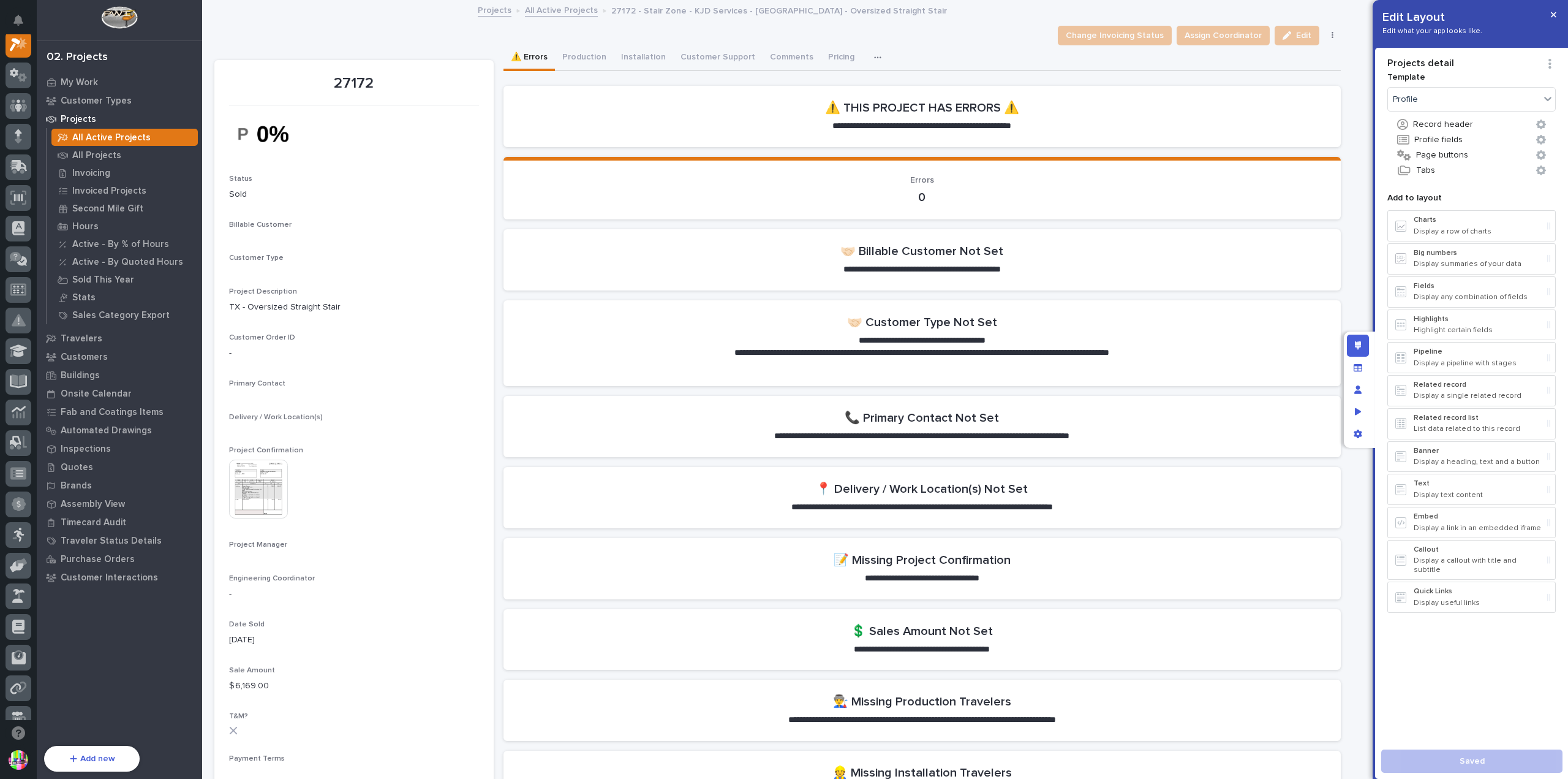
scroll to position [30, 0]
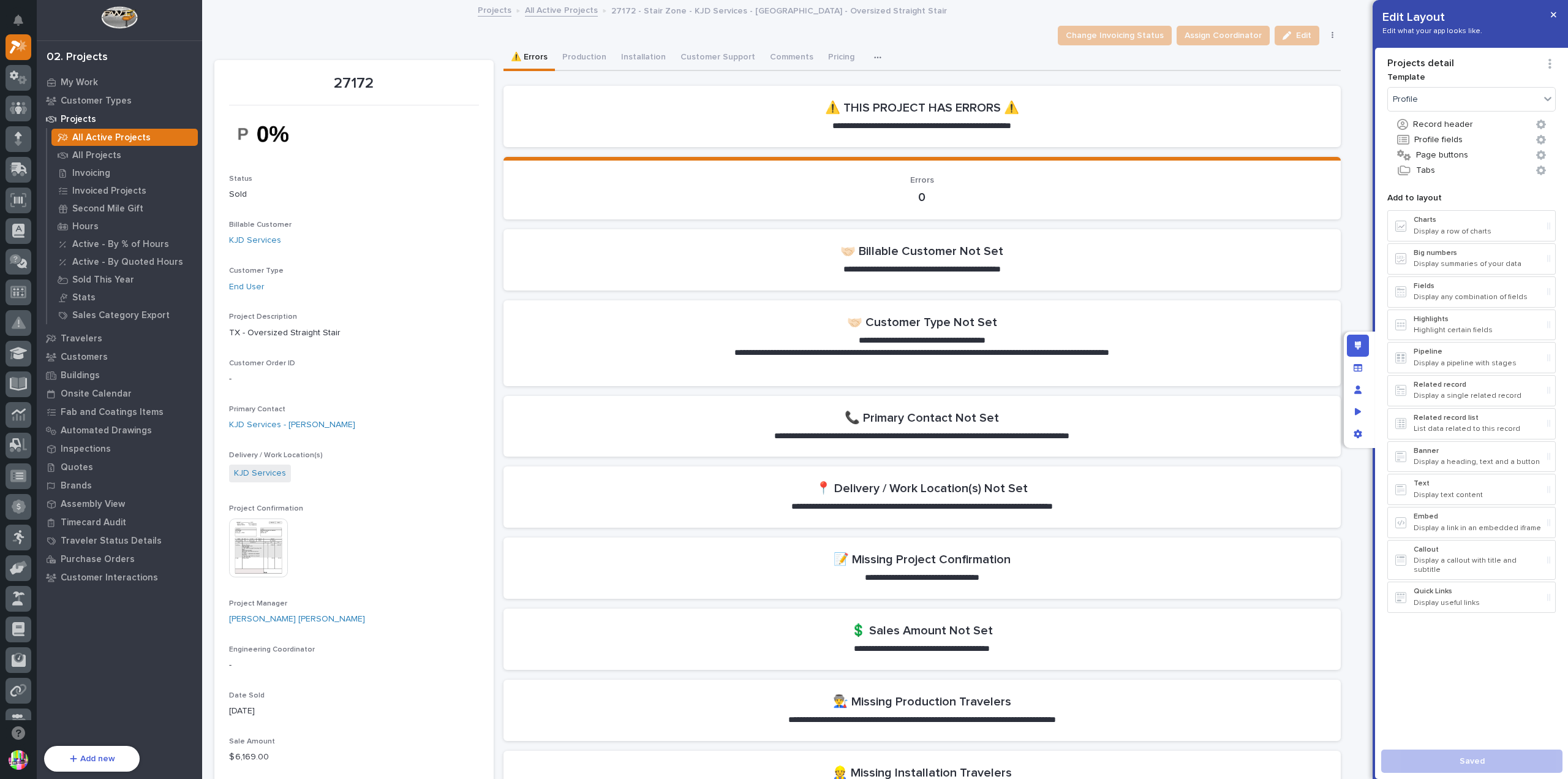
click at [874, 53] on icon "button" at bounding box center [878, 57] width 7 height 8
click at [845, 150] on span "Purchase Orders" at bounding box center [841, 152] width 67 height 11
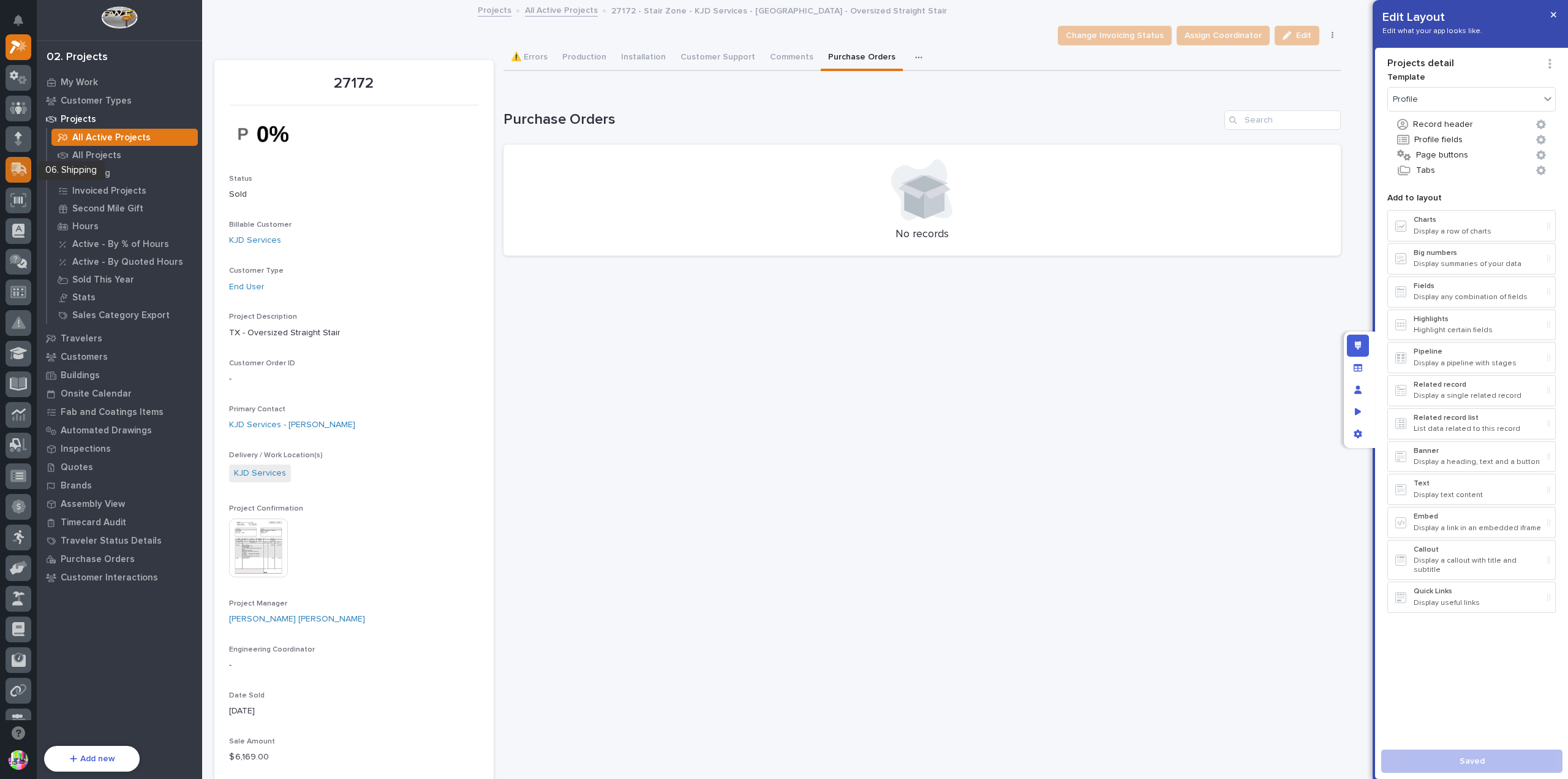
click at [13, 164] on icon at bounding box center [17, 170] width 15 height 11
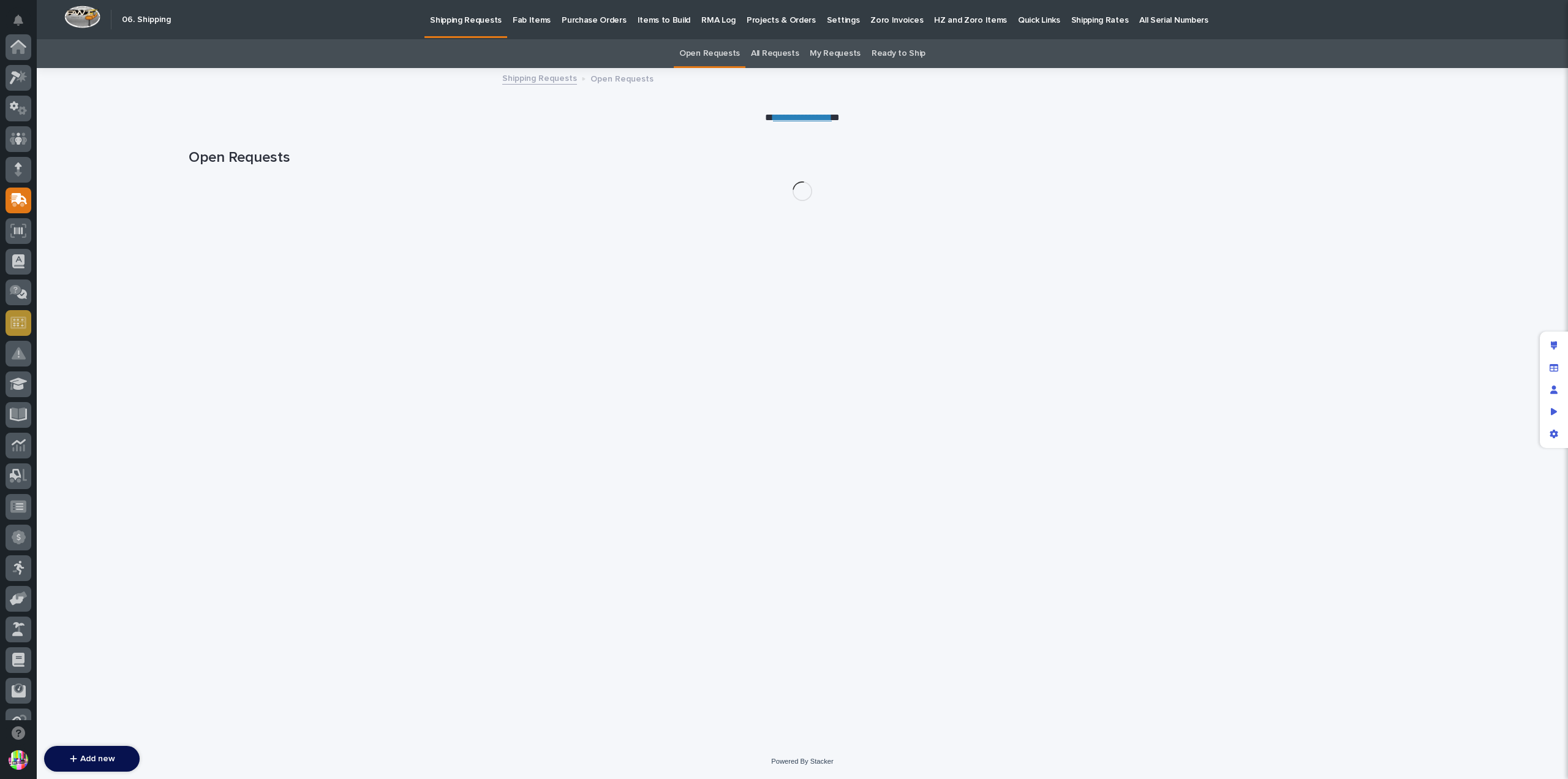
scroll to position [153, 0]
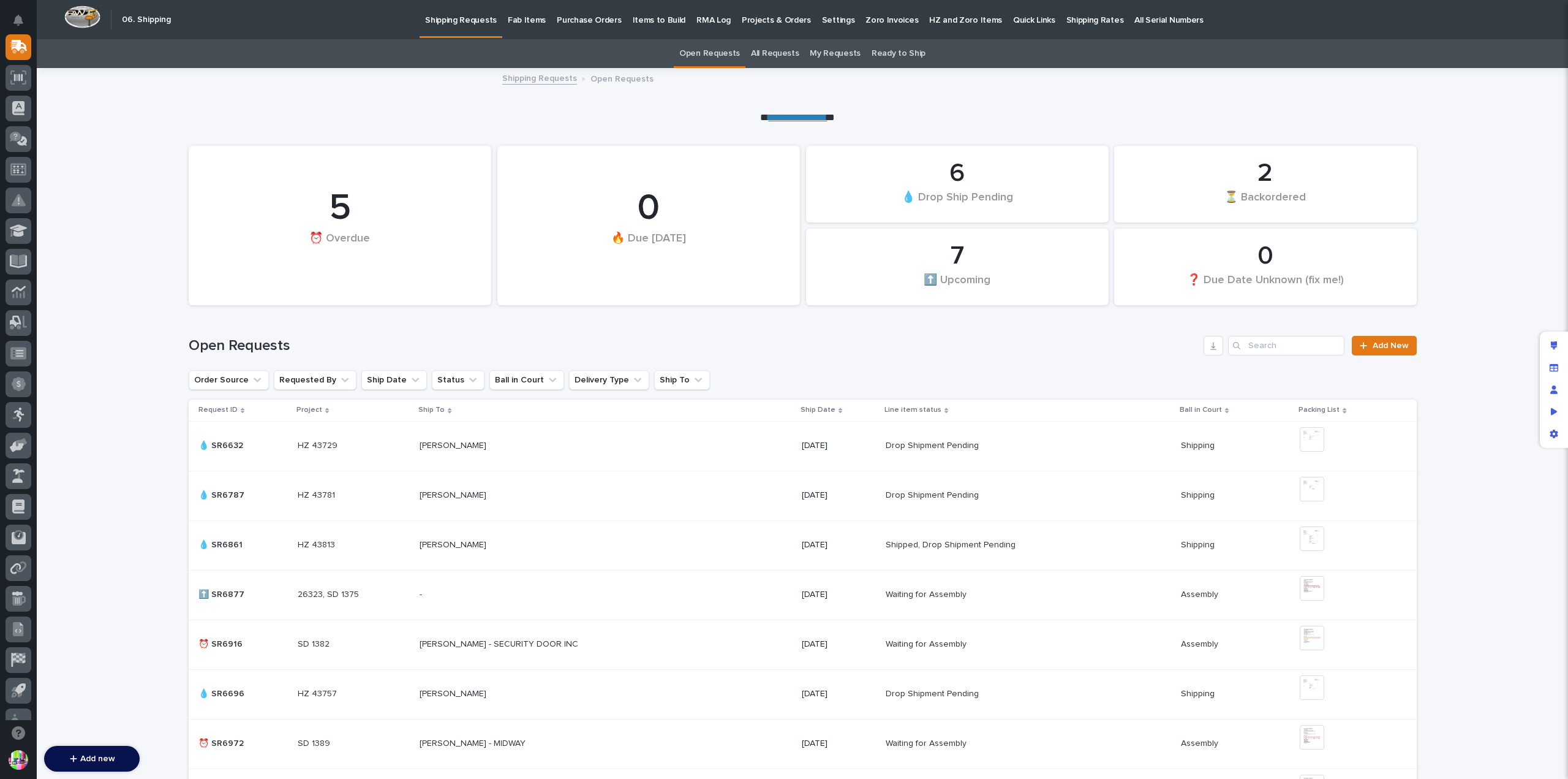
click at [538, 21] on p "Fab Items" at bounding box center [527, 12] width 38 height 25
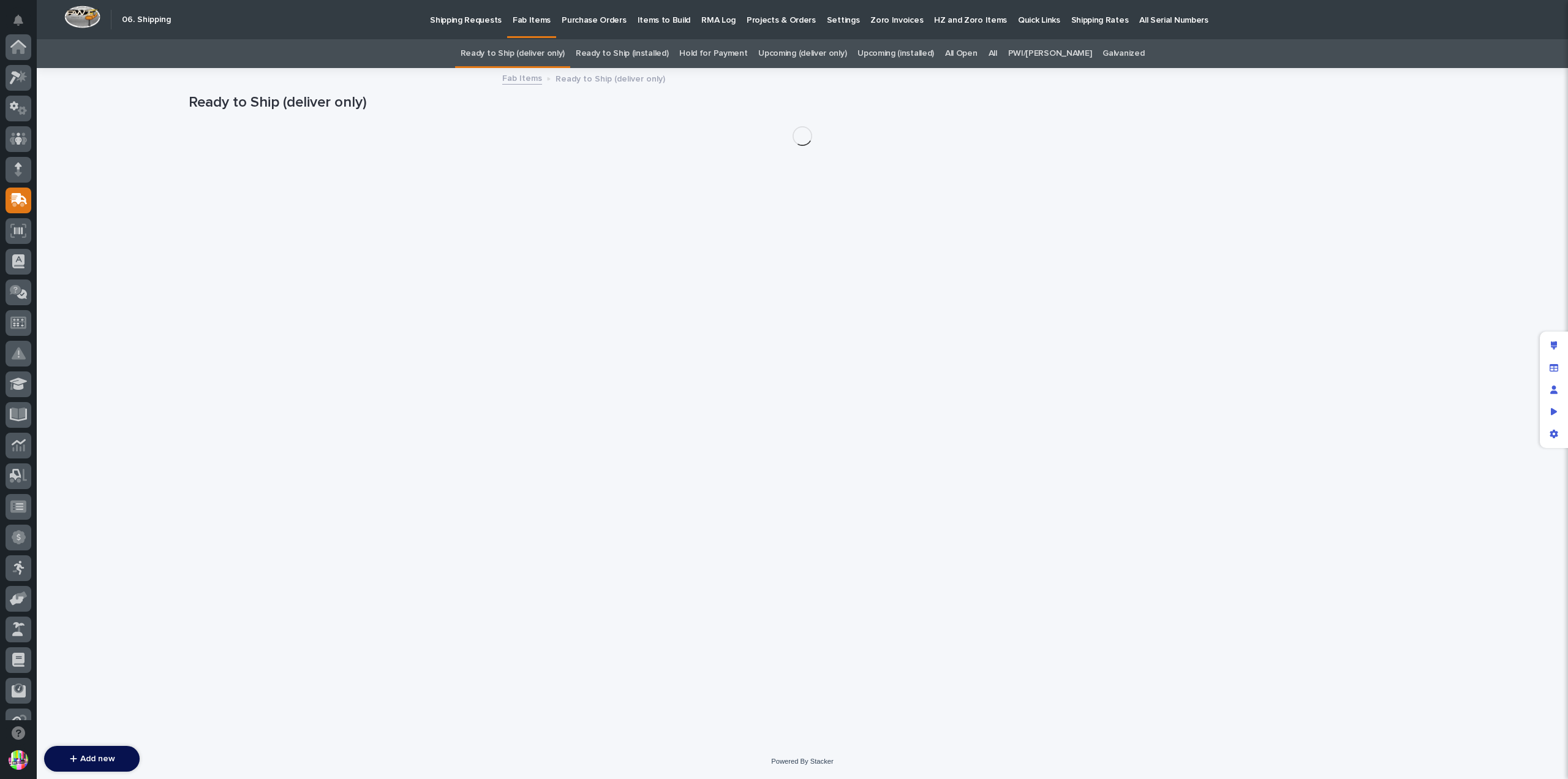
scroll to position [153, 0]
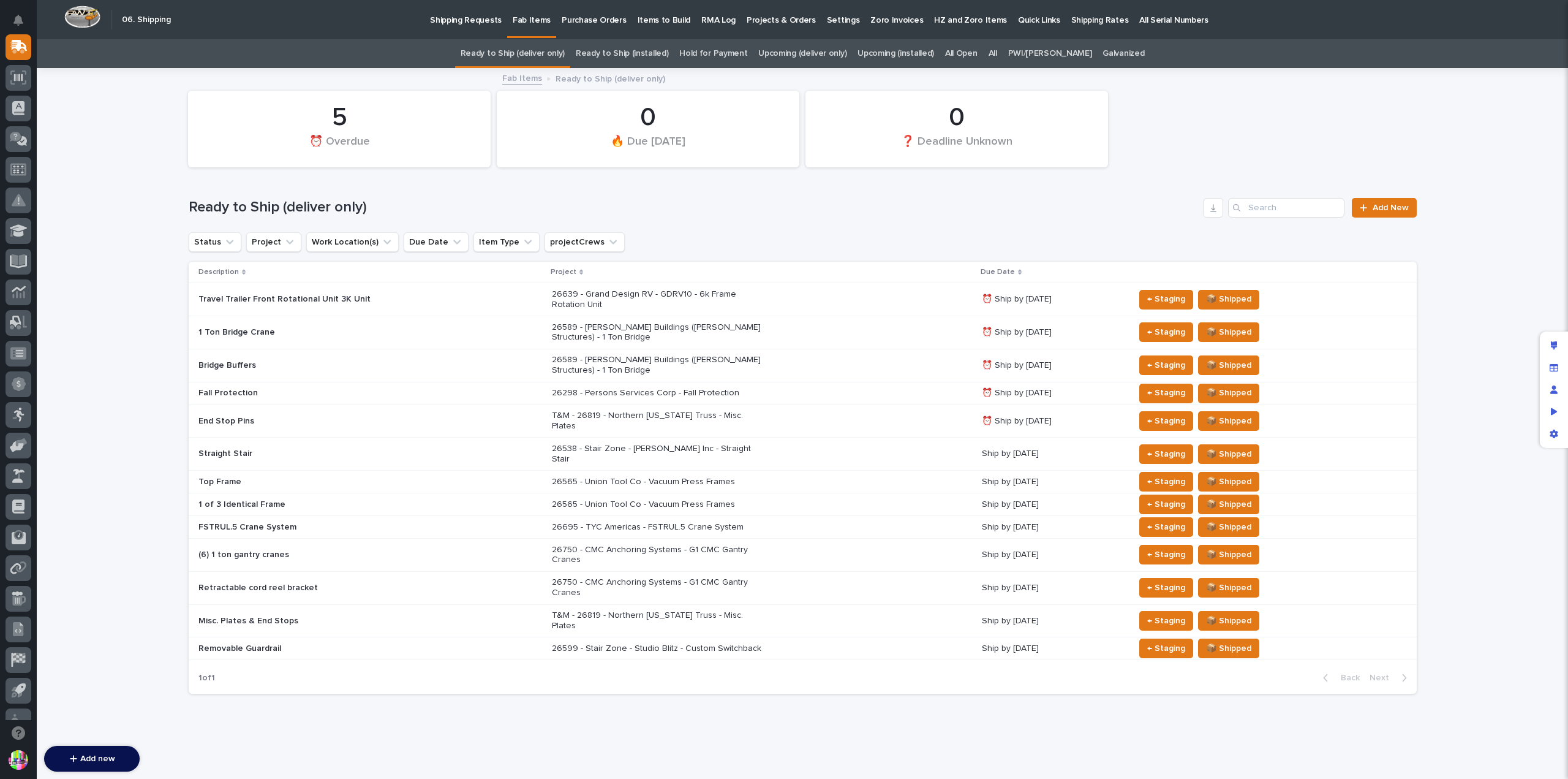
click at [465, 385] on div "Fall Protection" at bounding box center [371, 393] width 344 height 20
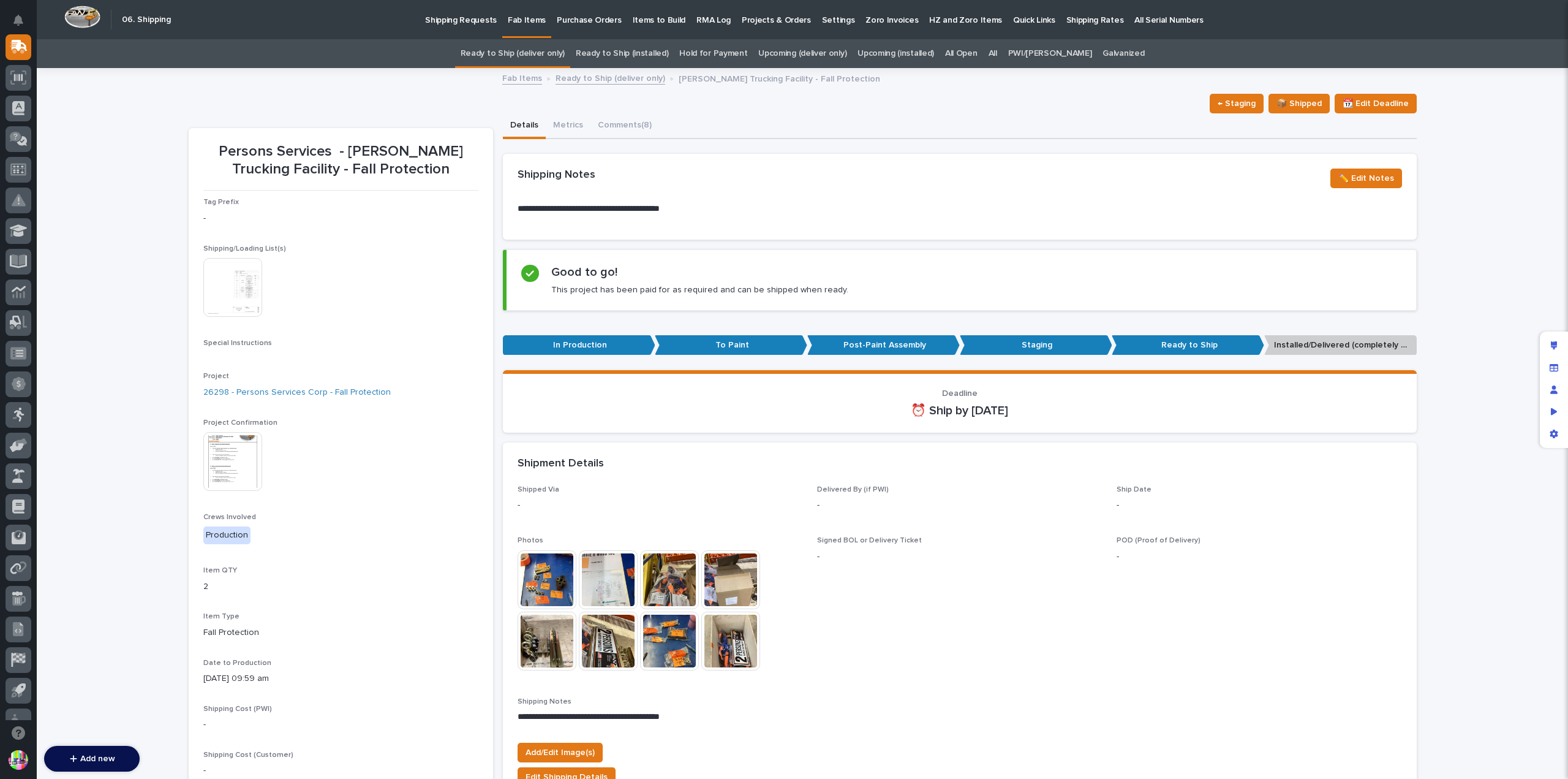
click at [632, 79] on link "Ready to Ship (deliver only)" at bounding box center [610, 77] width 110 height 14
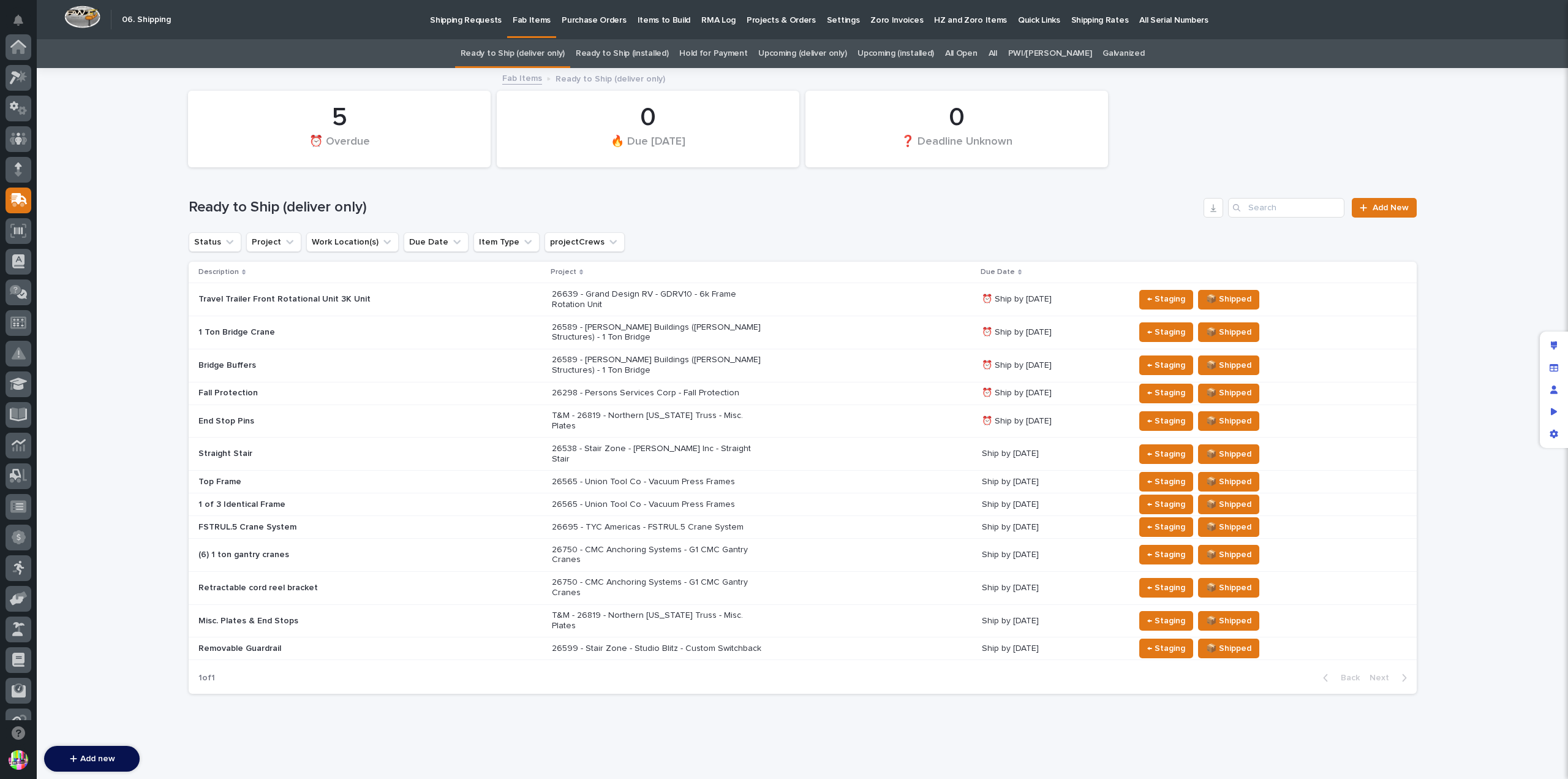
scroll to position [153, 0]
click at [711, 522] on p "26695 - TYC Americas - FSTRUL.5 Crane System" at bounding box center [659, 527] width 214 height 11
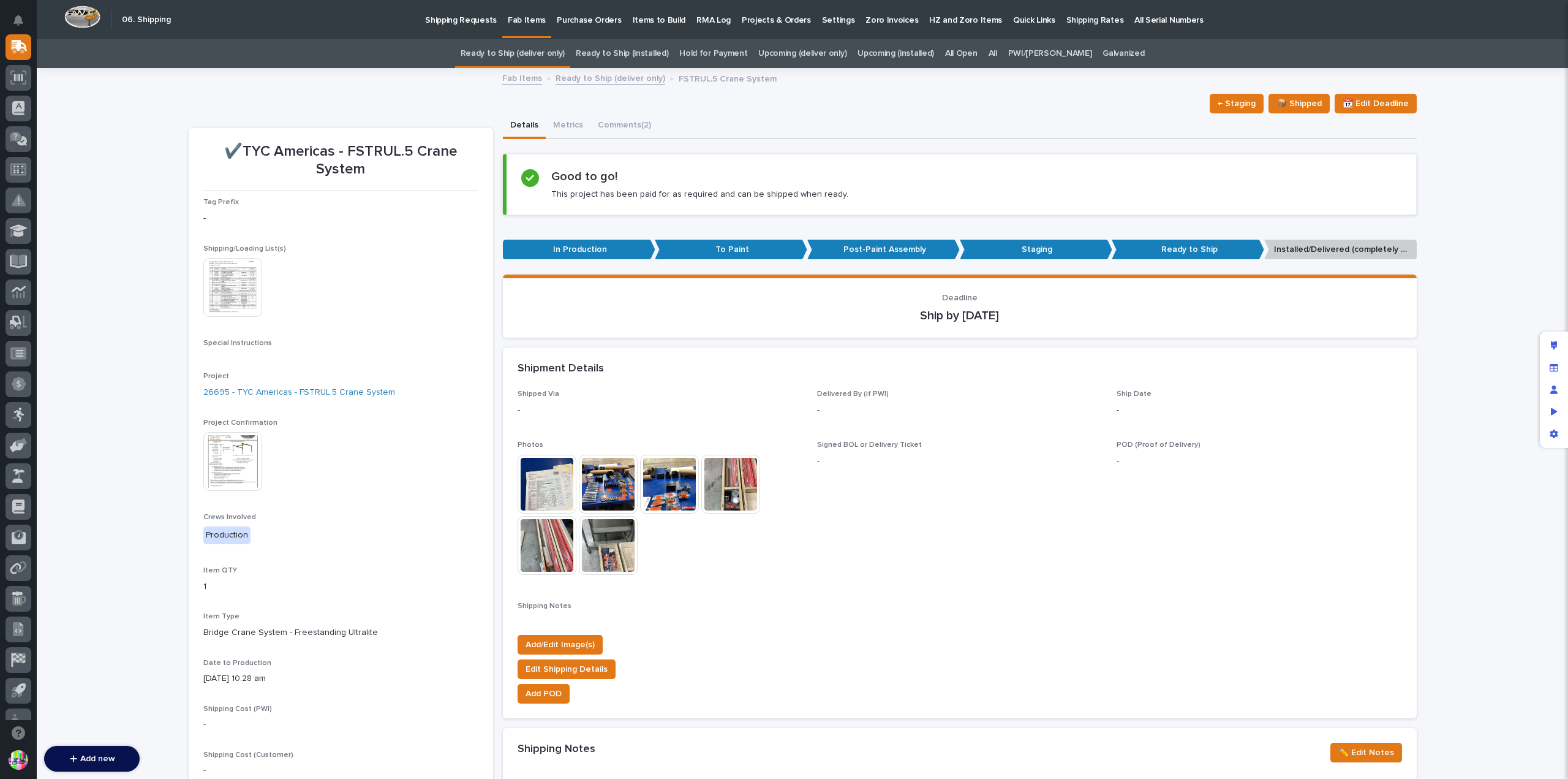
scroll to position [306, 0]
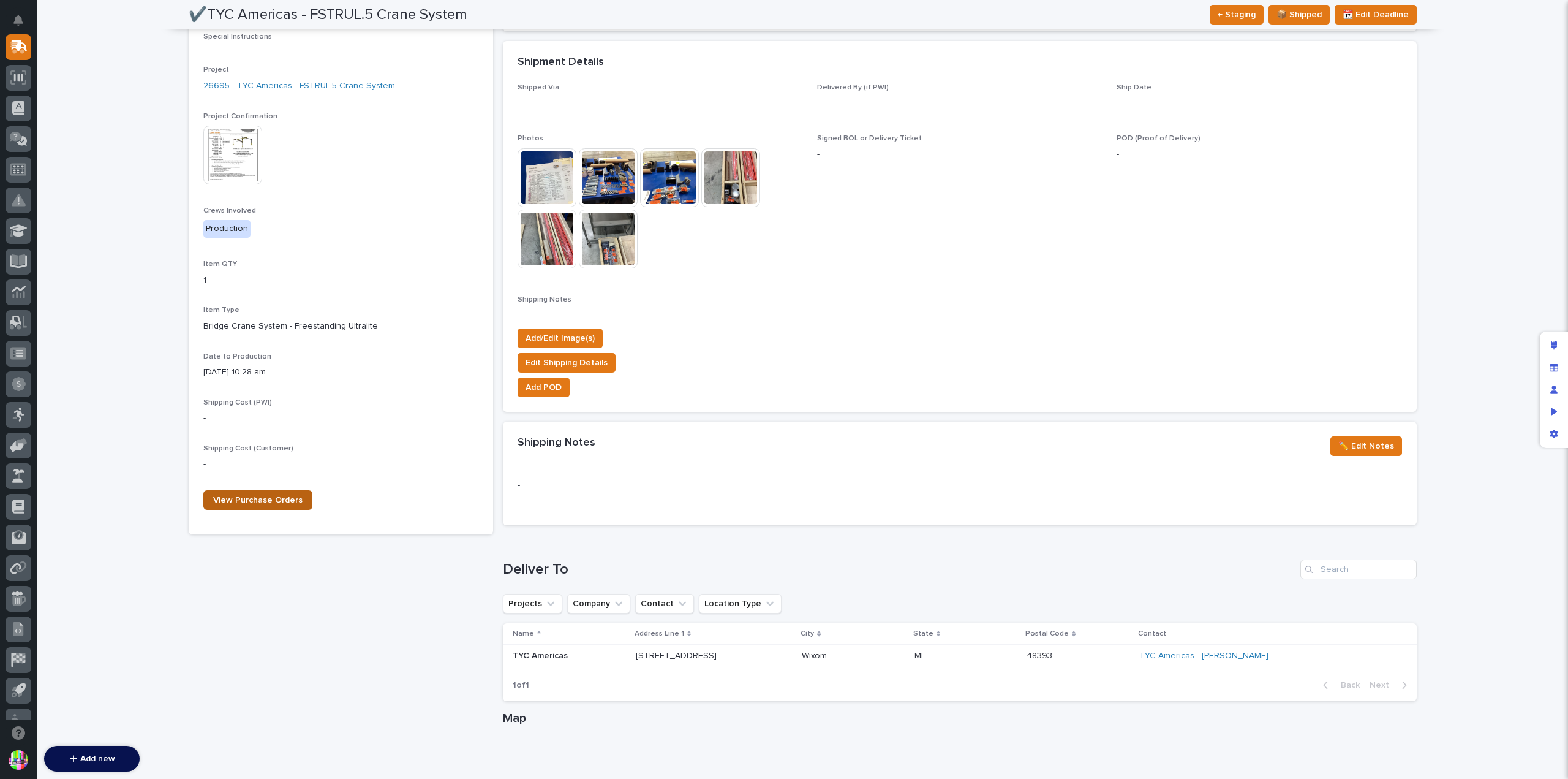
click at [270, 506] on link "View Purchase Orders" at bounding box center [258, 500] width 109 height 20
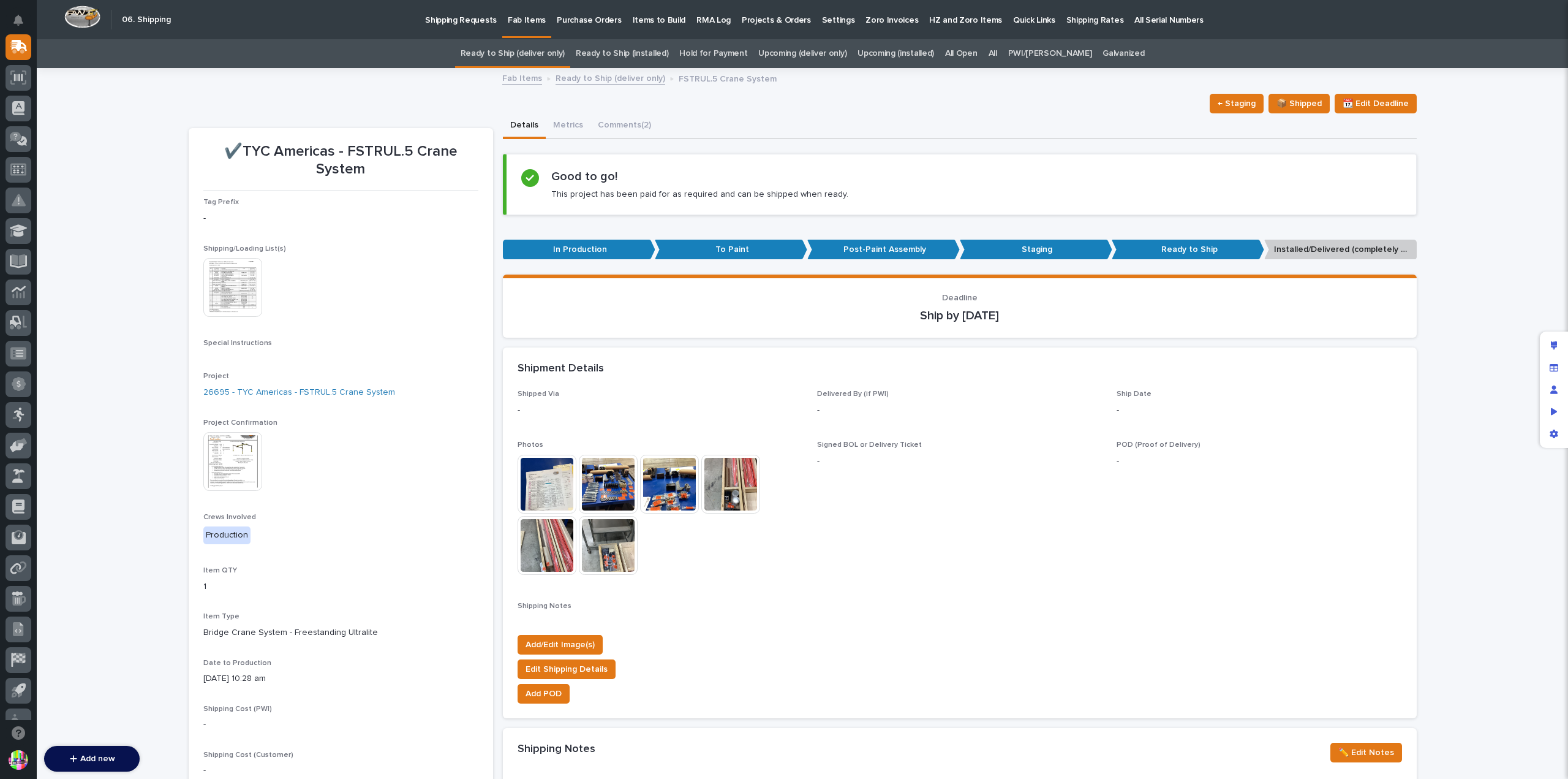
click at [570, 67] on div "Ready to Ship (deliver only)" at bounding box center [512, 53] width 115 height 29
click at [589, 73] on link "Ready to Ship (deliver only)" at bounding box center [610, 77] width 110 height 14
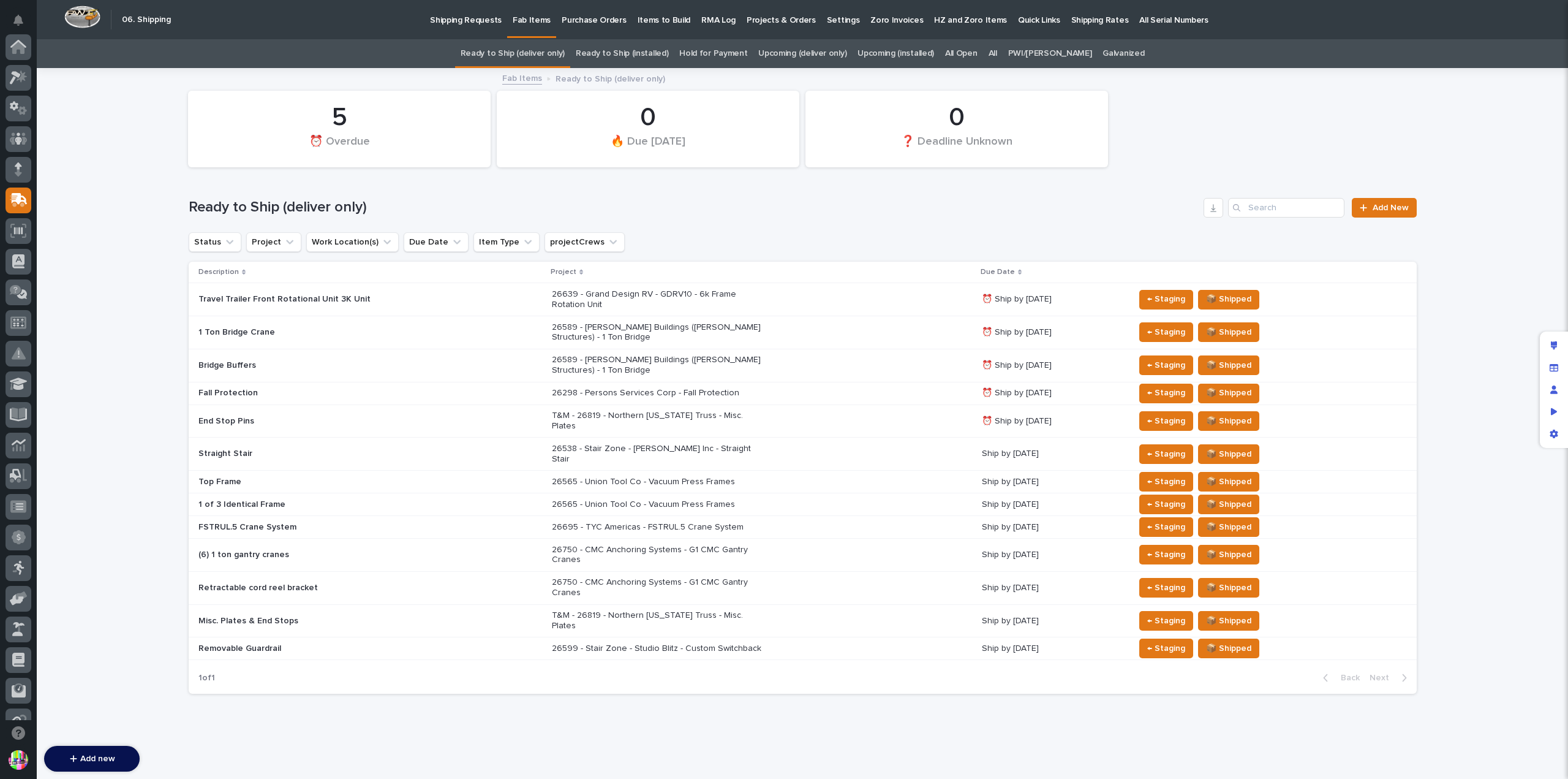
scroll to position [153, 0]
click at [1549, 337] on div "Edit layout" at bounding box center [1553, 345] width 22 height 22
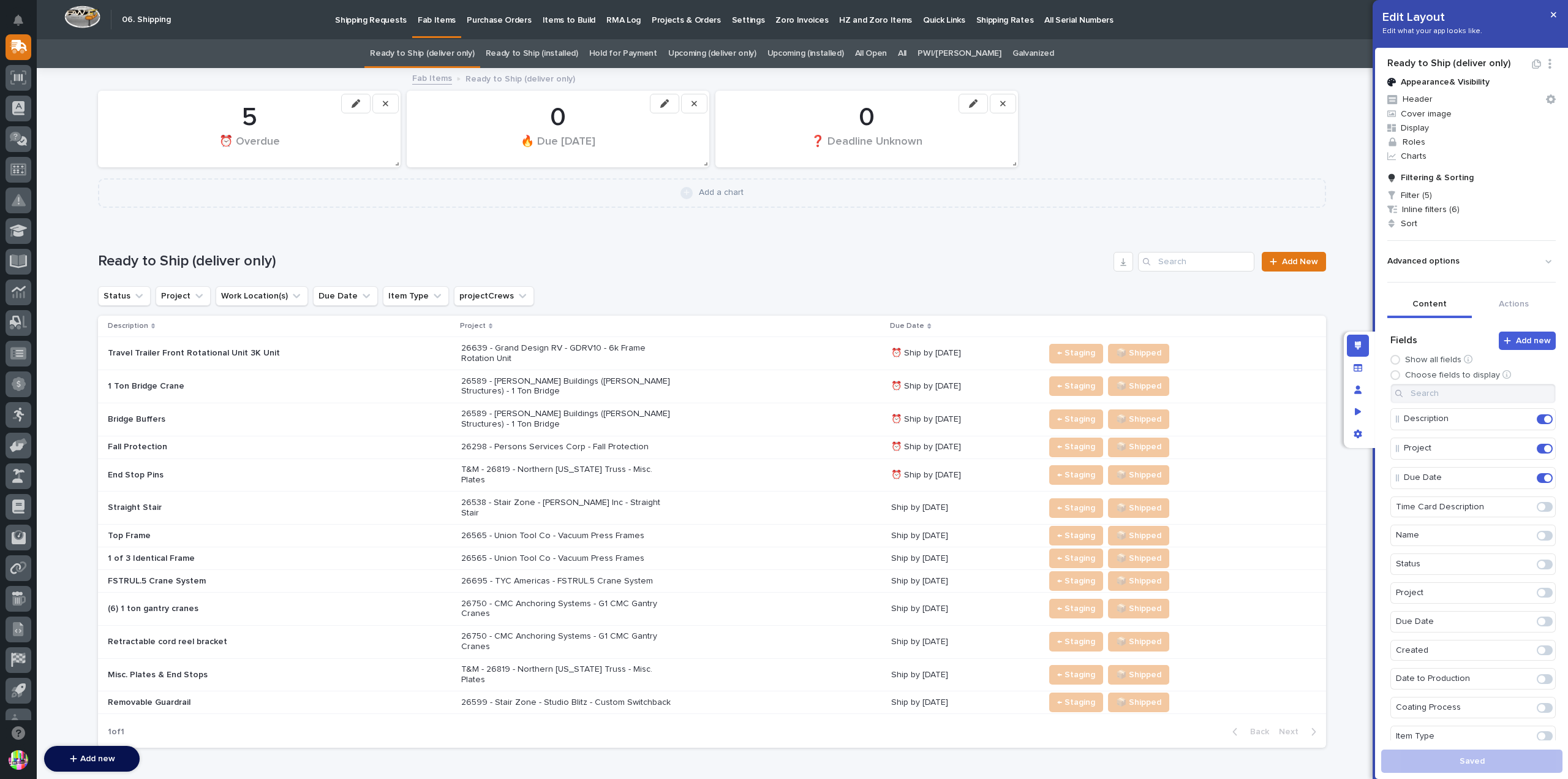
scroll to position [1252, 0]
click at [1537, 741] on span at bounding box center [1544, 745] width 16 height 10
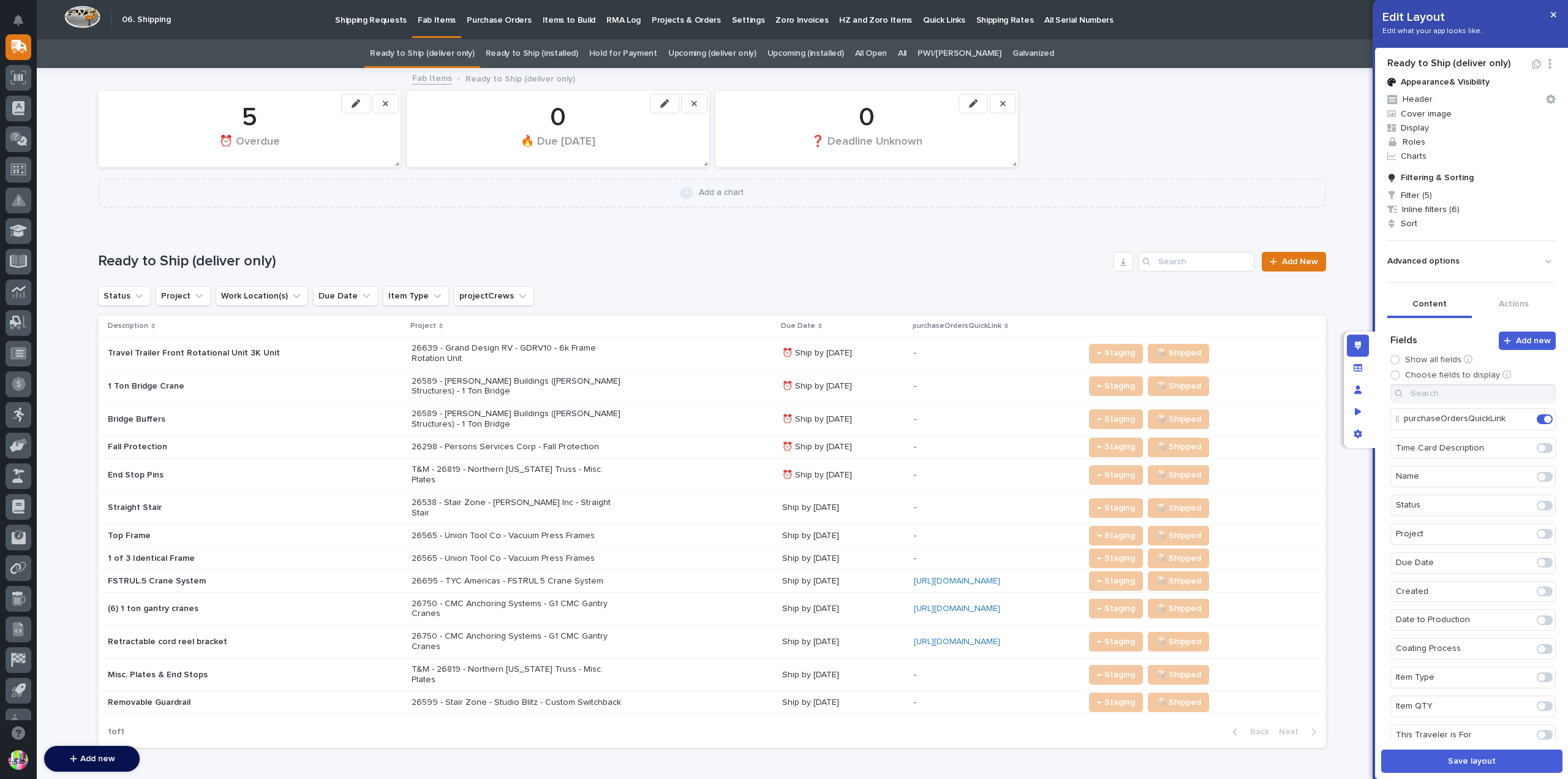
scroll to position [0, 0]
click at [1518, 507] on icon "Edit" at bounding box center [1523, 507] width 11 height 11
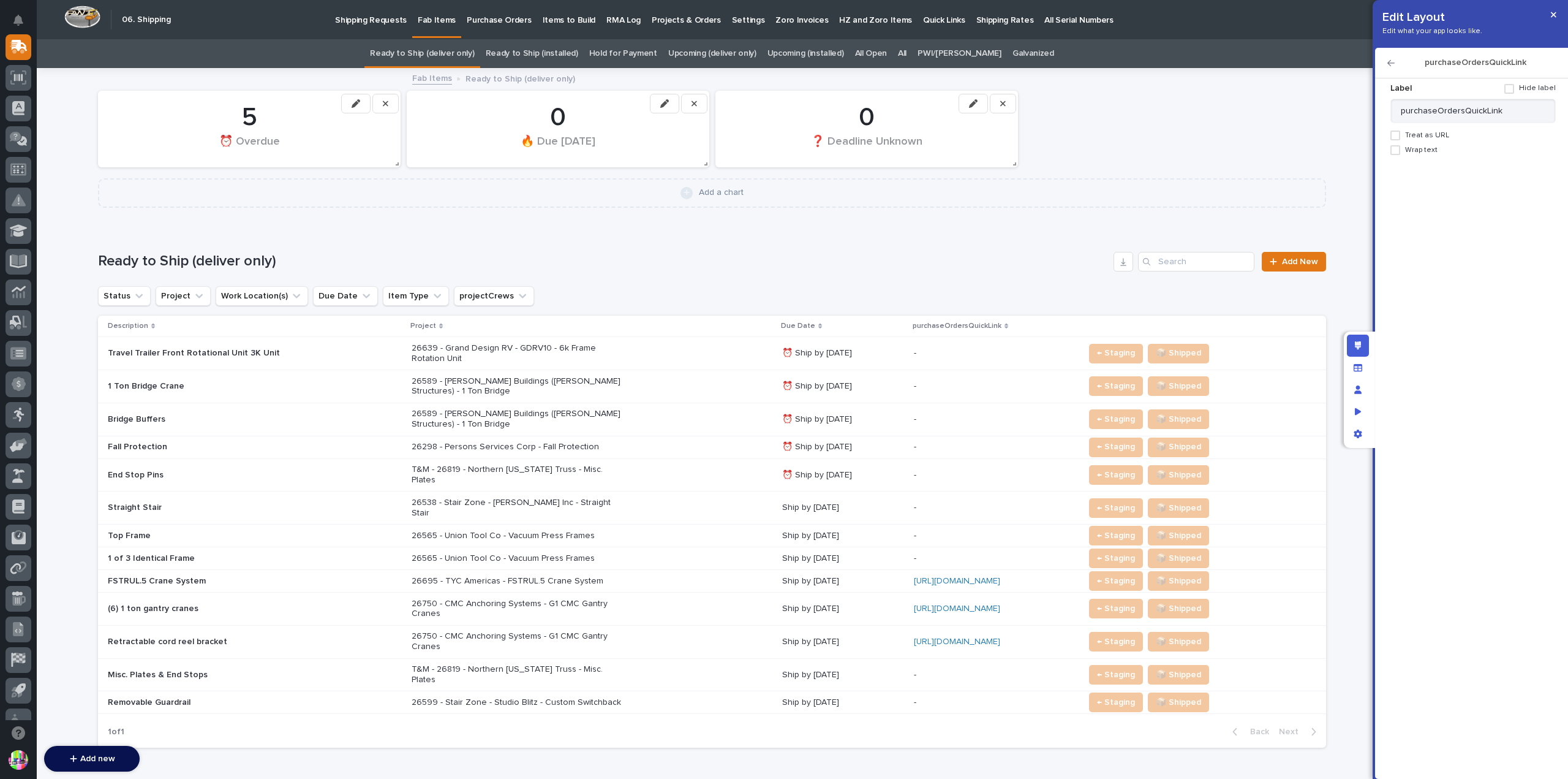
click at [1430, 131] on span "Treat as URL" at bounding box center [1427, 135] width 44 height 8
click at [1406, 162] on span at bounding box center [1405, 164] width 10 height 10
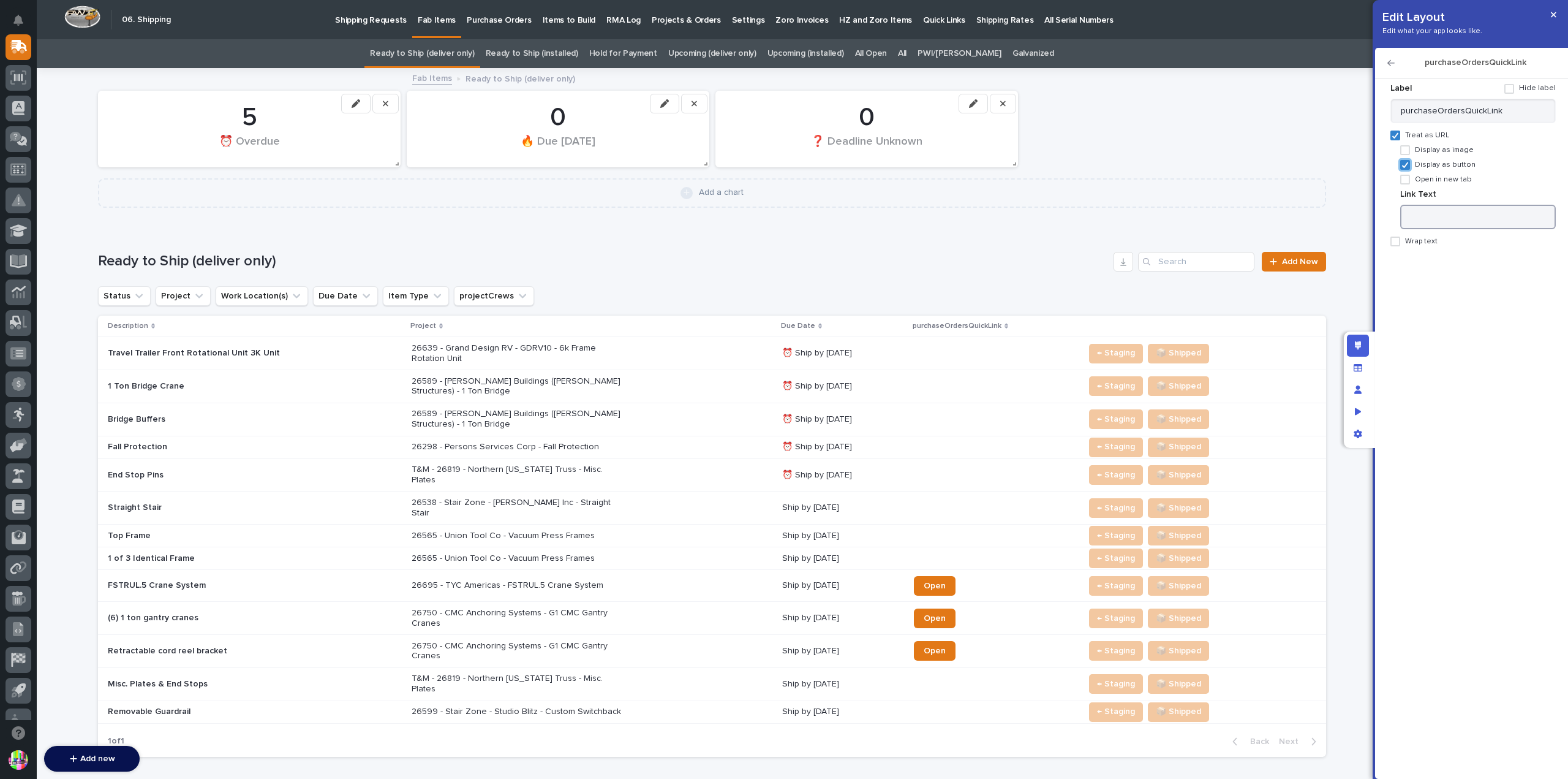
click at [1427, 214] on input at bounding box center [1478, 217] width 155 height 25
click at [1514, 84] on span at bounding box center [1509, 89] width 10 height 10
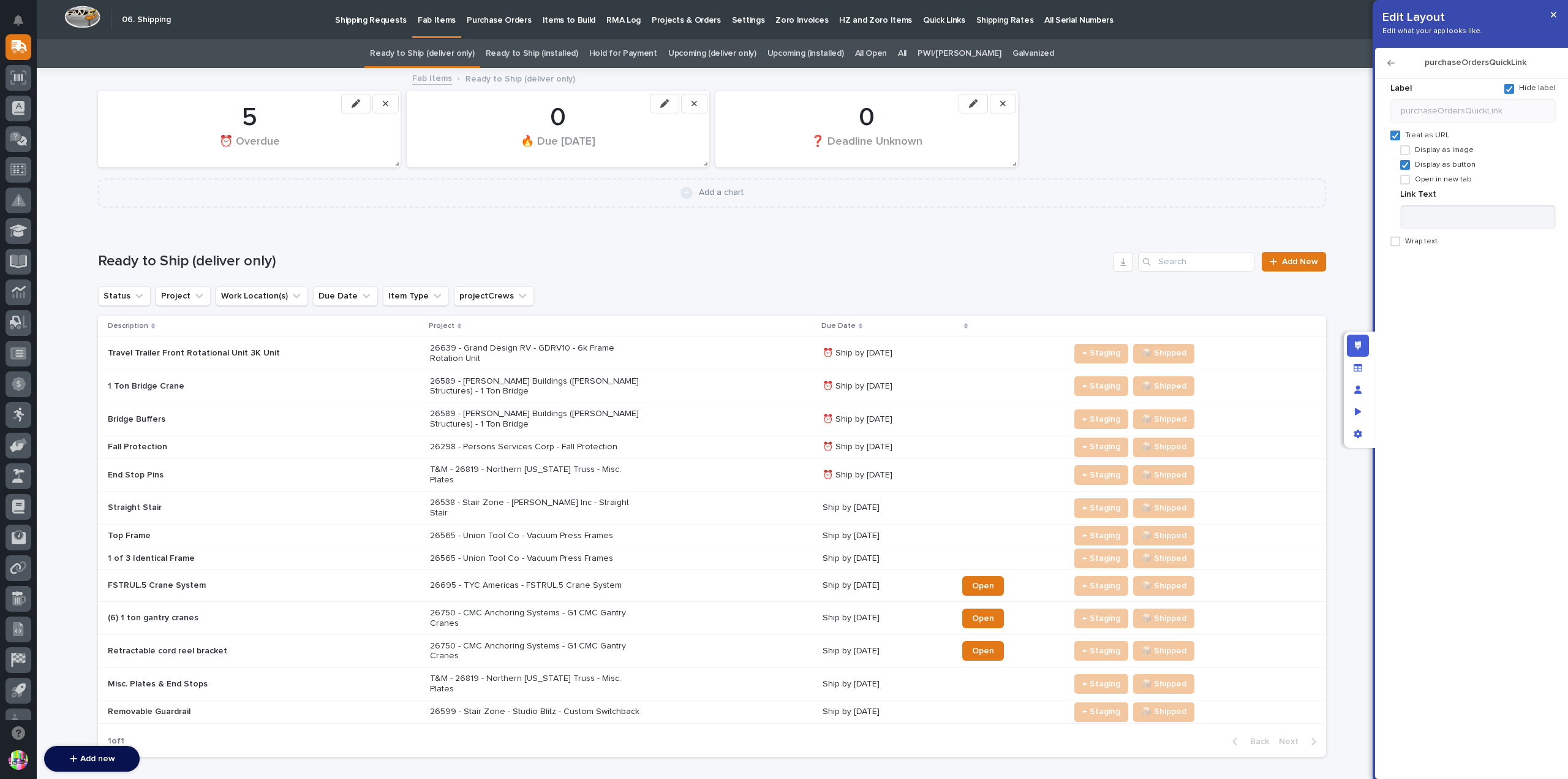
click at [1390, 60] on icon "button" at bounding box center [1391, 63] width 7 height 8
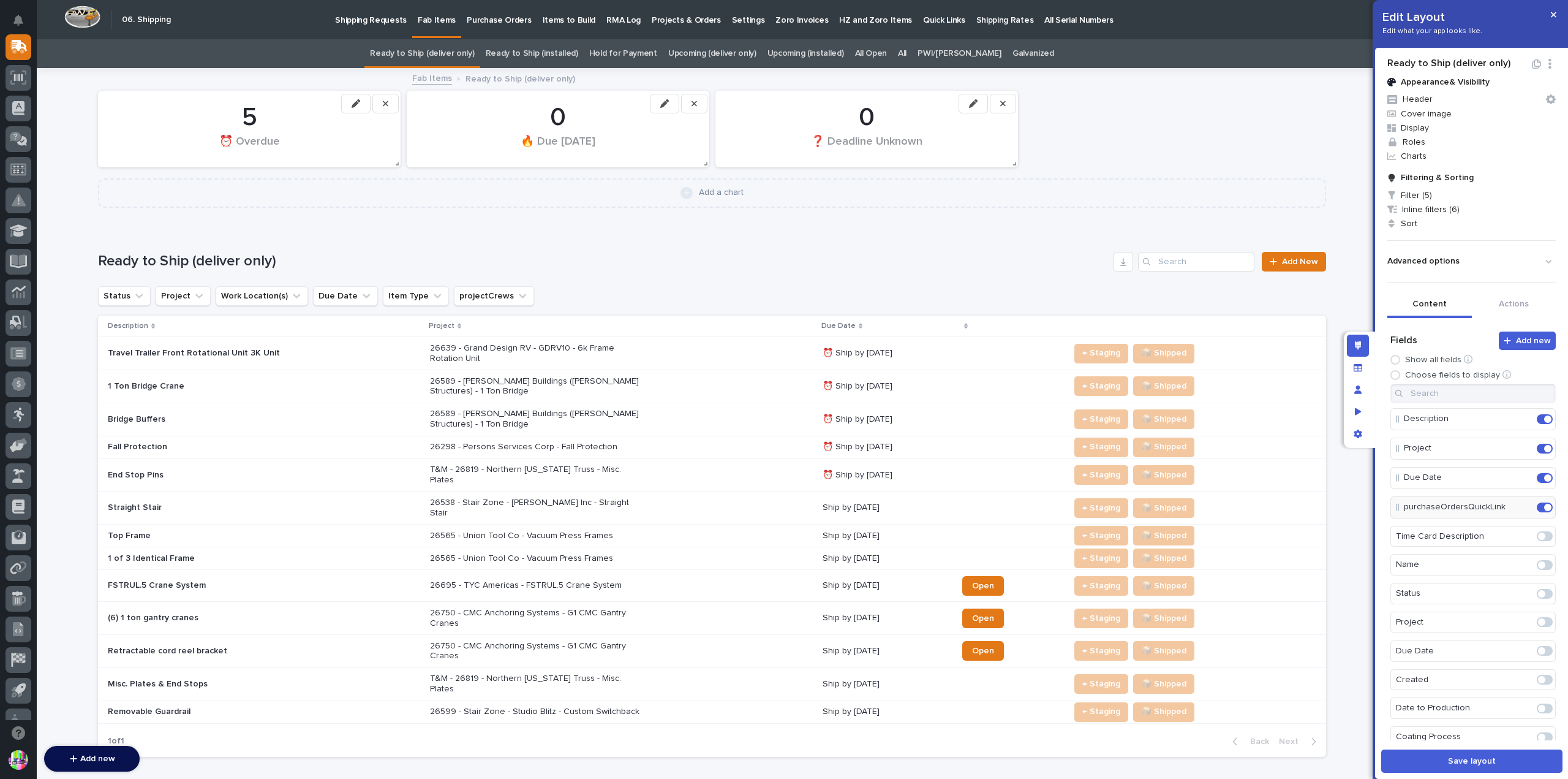
click at [574, 47] on link "Ready to Ship (installed)" at bounding box center [532, 53] width 92 height 29
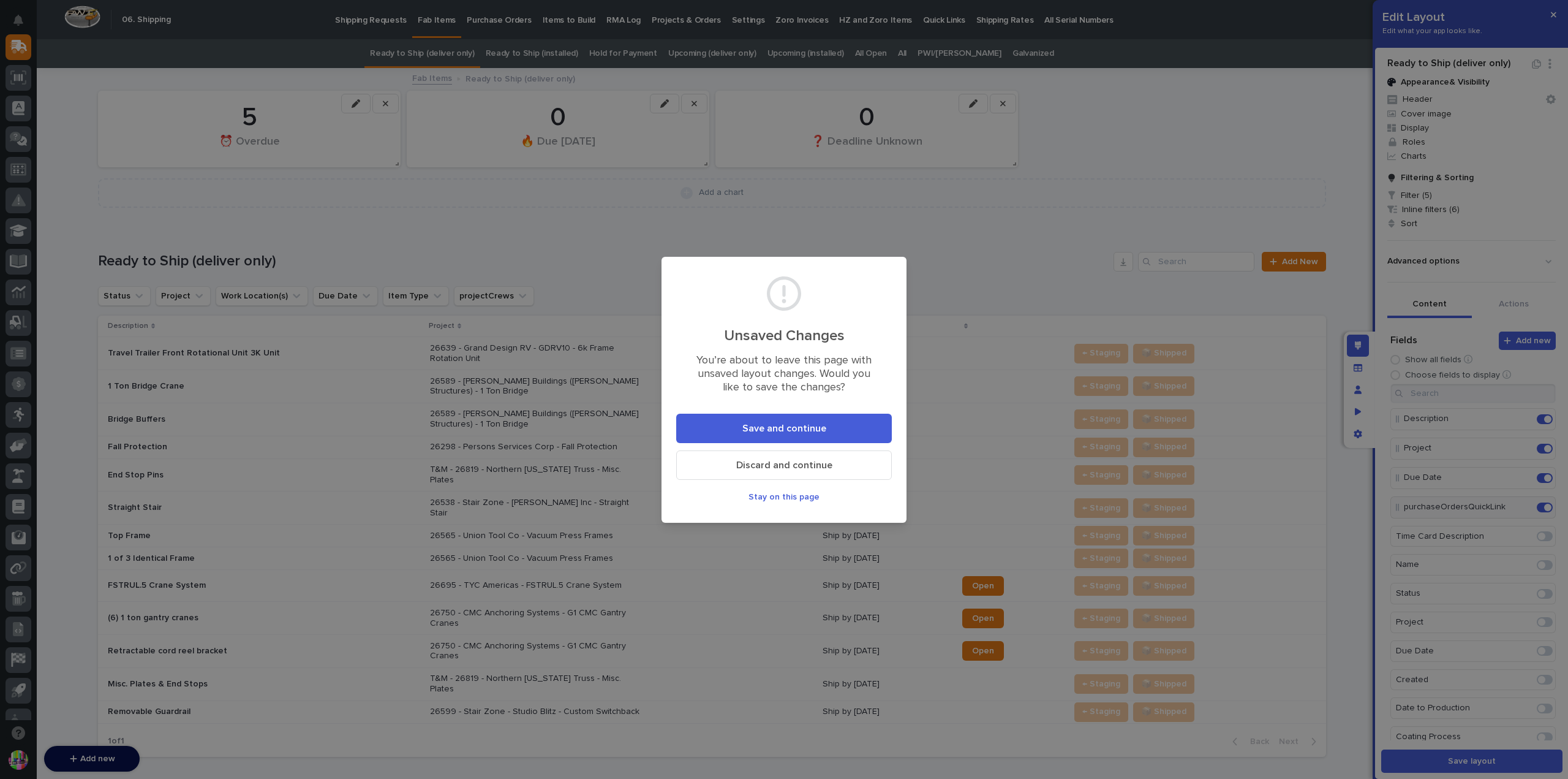
click at [740, 458] on button "Discard and continue" at bounding box center [784, 465] width 216 height 29
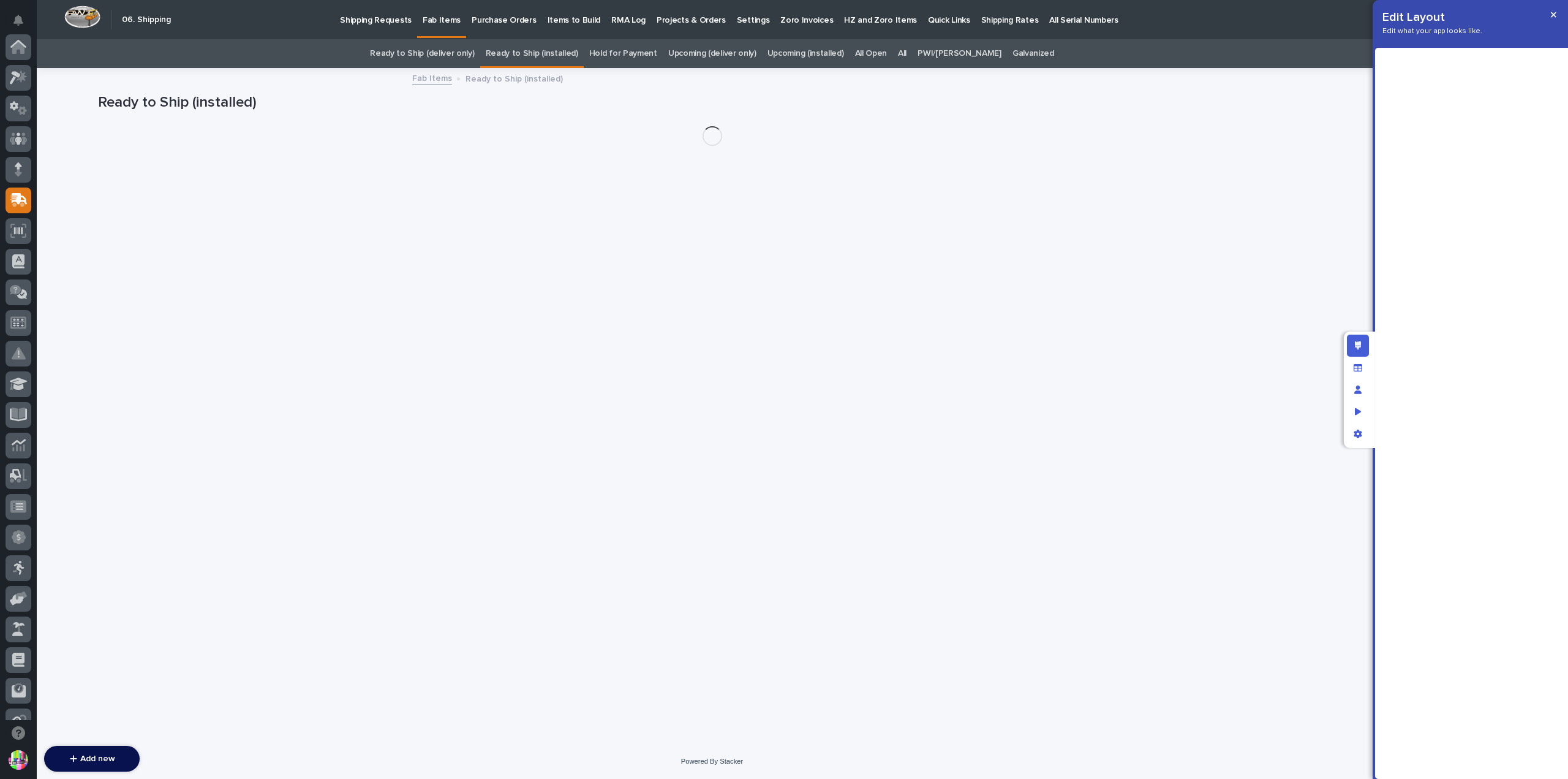
scroll to position [153, 0]
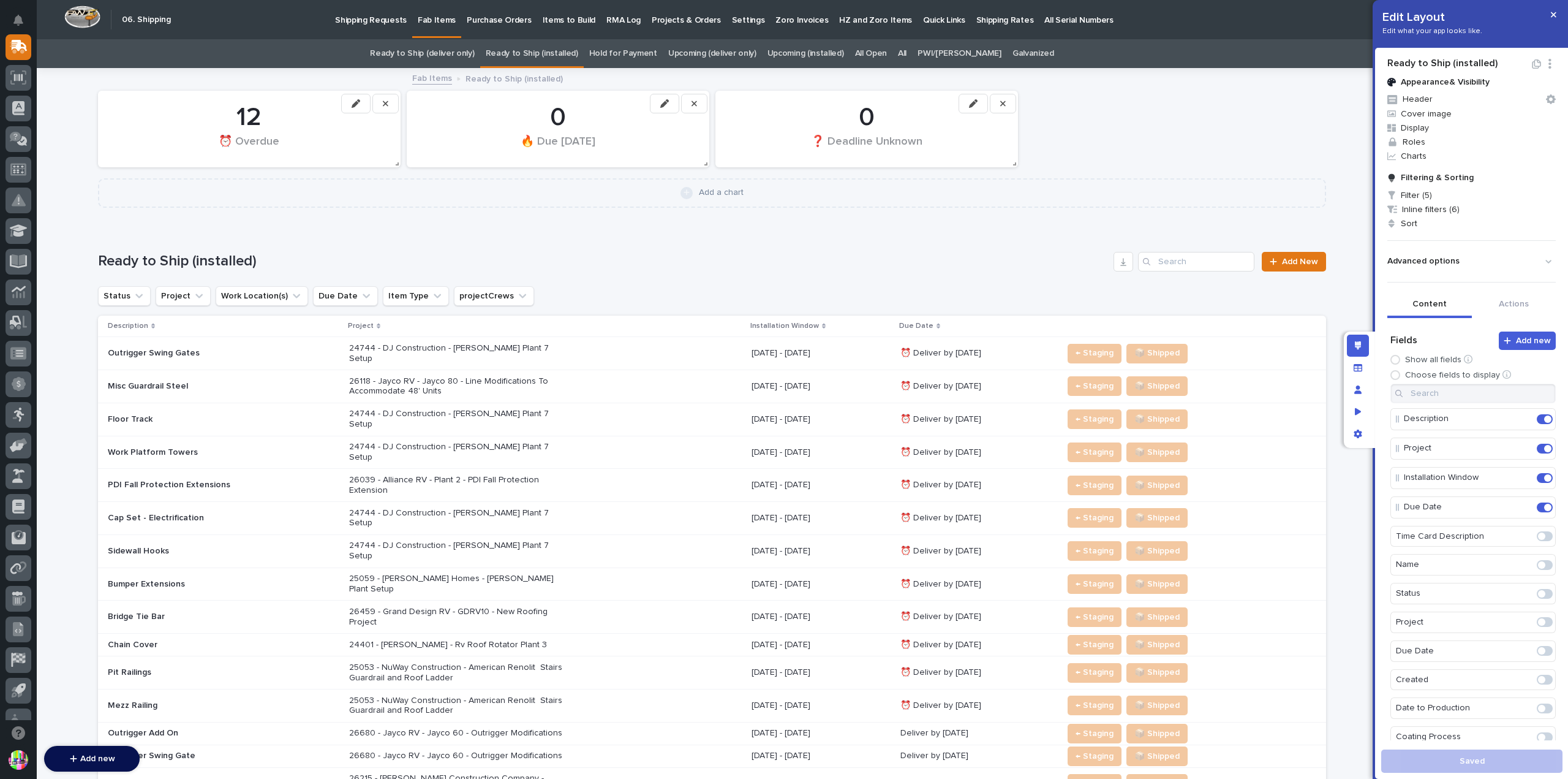
click at [652, 60] on link "Hold for Payment" at bounding box center [622, 53] width 68 height 29
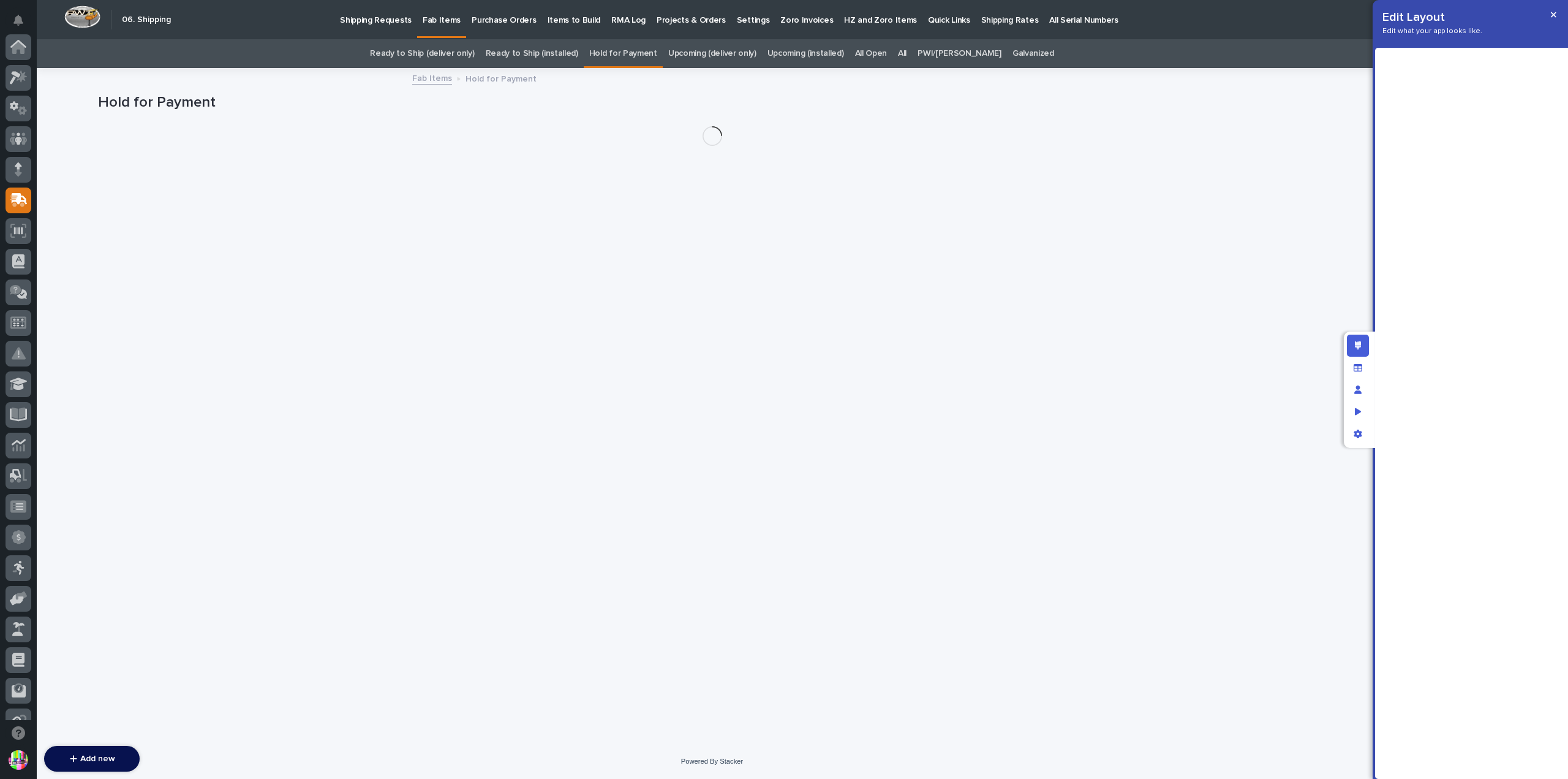
scroll to position [153, 0]
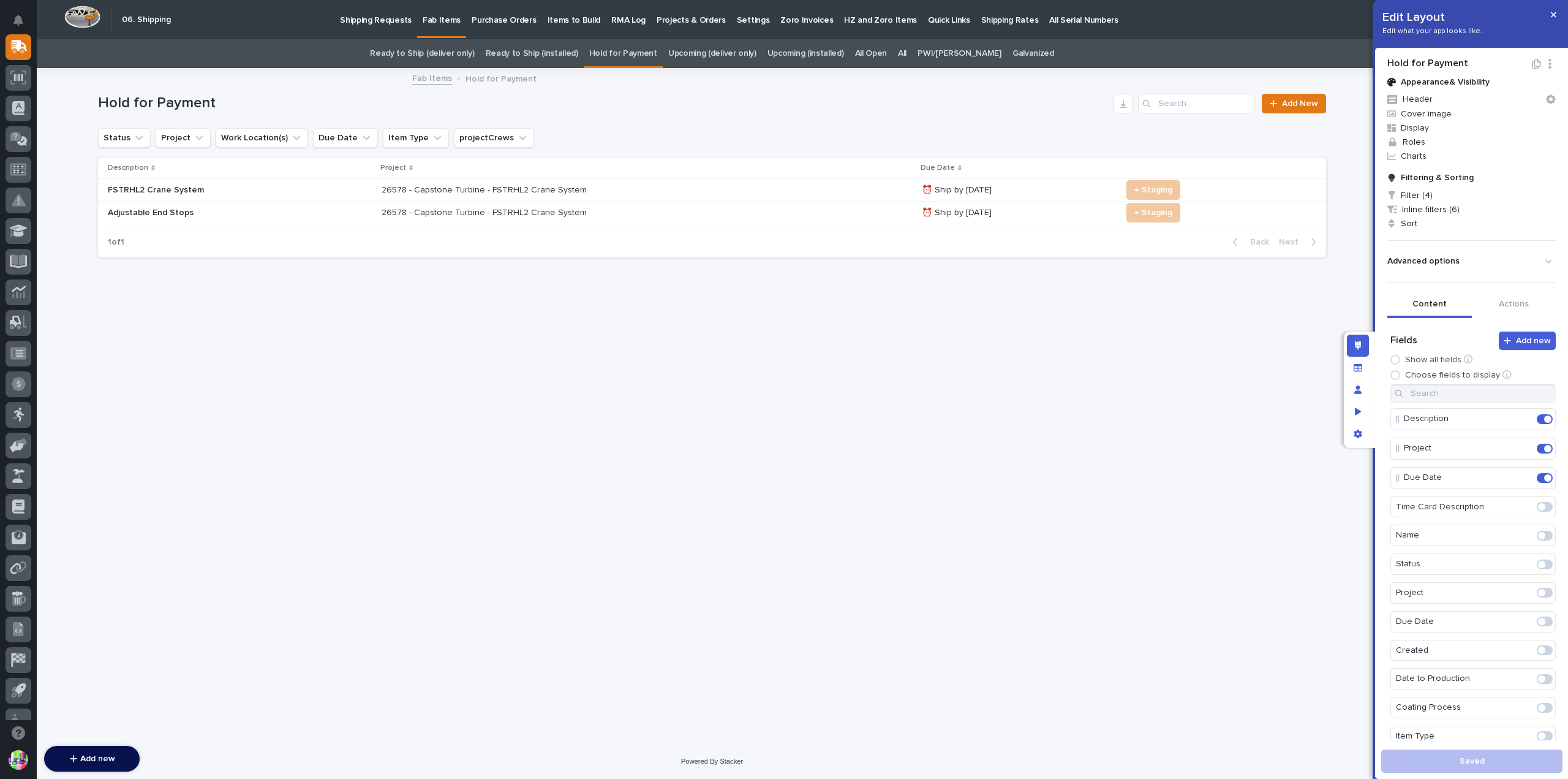
click at [706, 56] on link "Upcoming (deliver only)" at bounding box center [712, 53] width 88 height 29
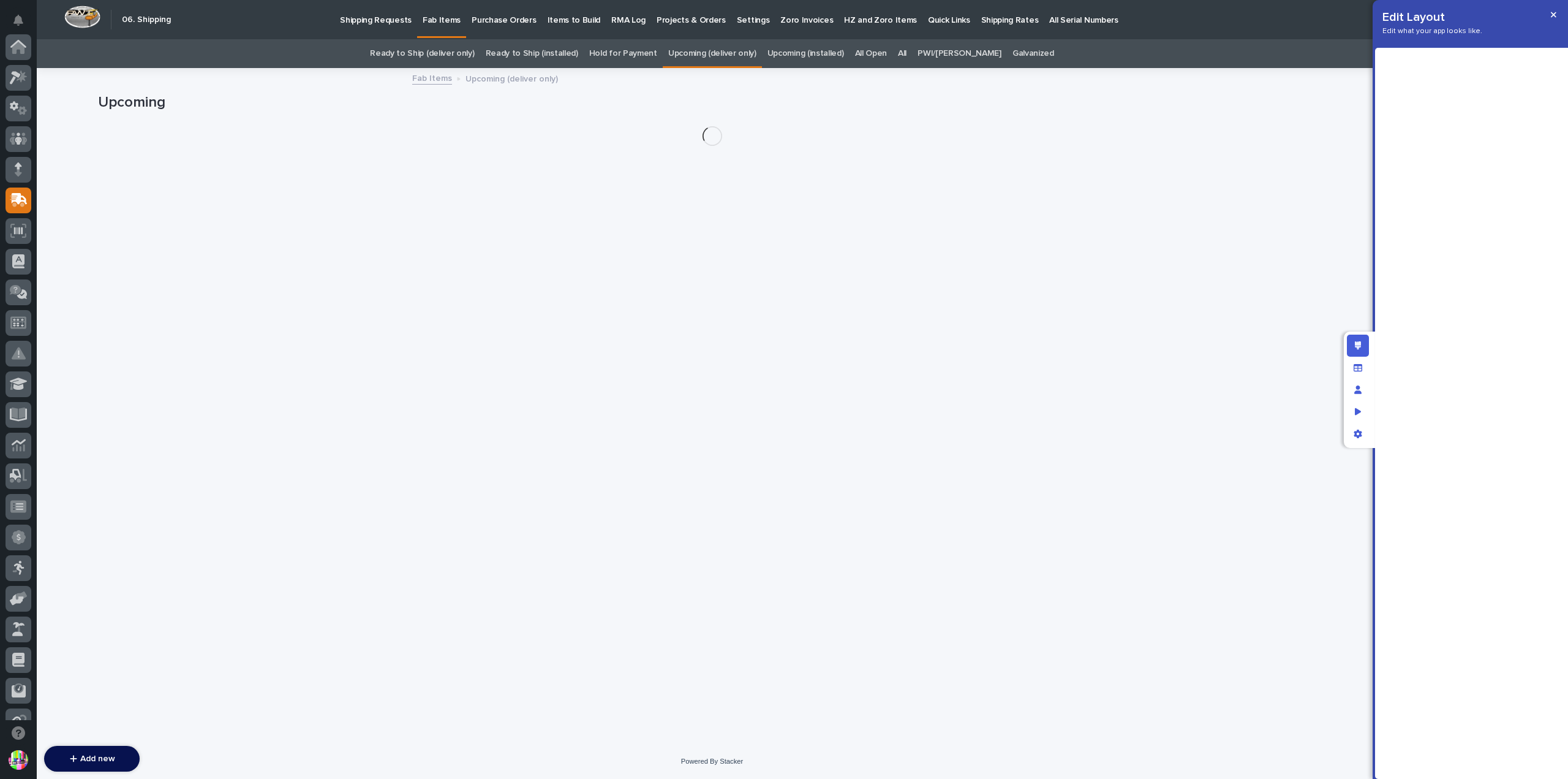
scroll to position [153, 0]
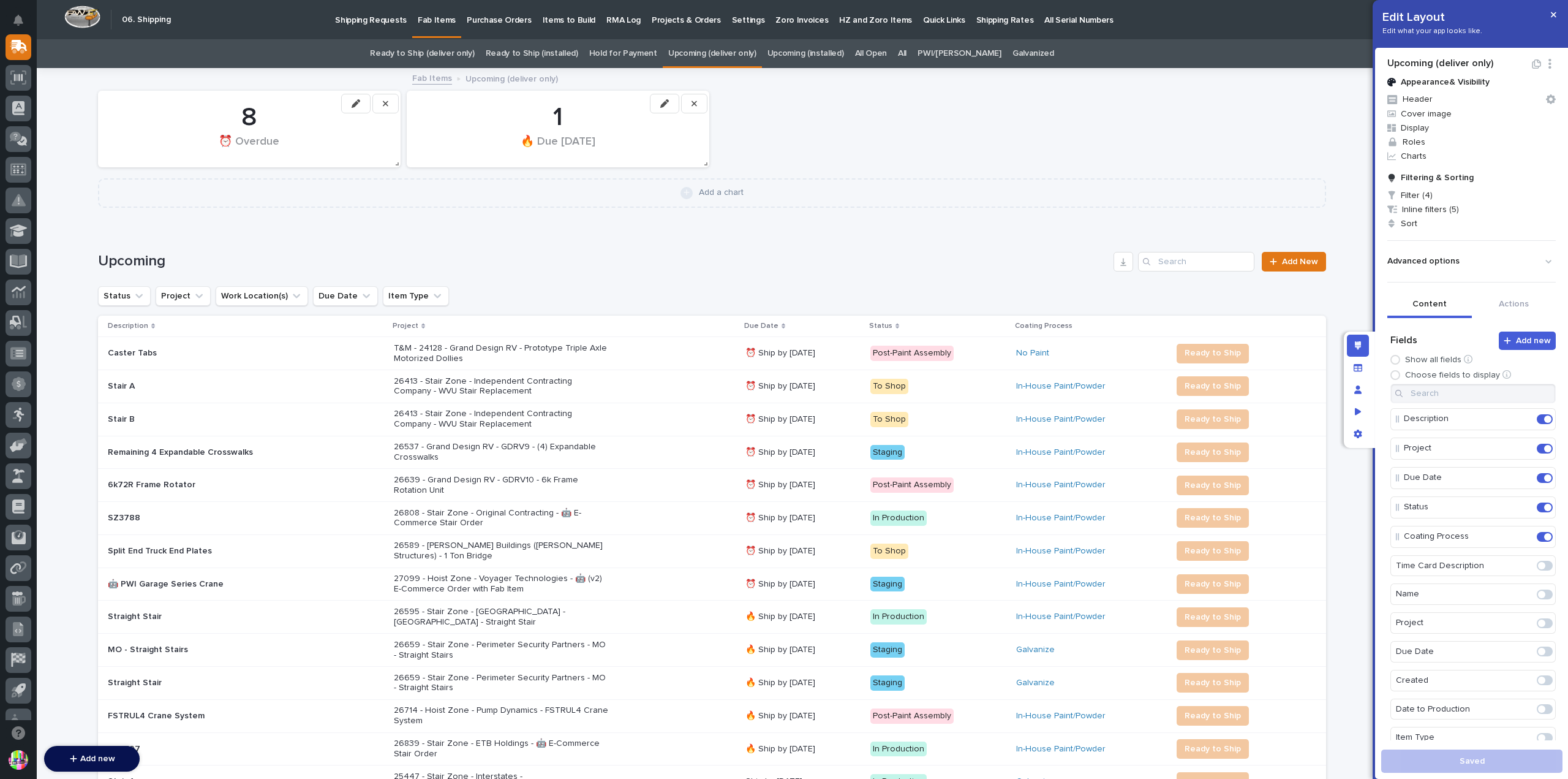
click at [811, 57] on link "Upcoming (installed)" at bounding box center [806, 53] width 77 height 29
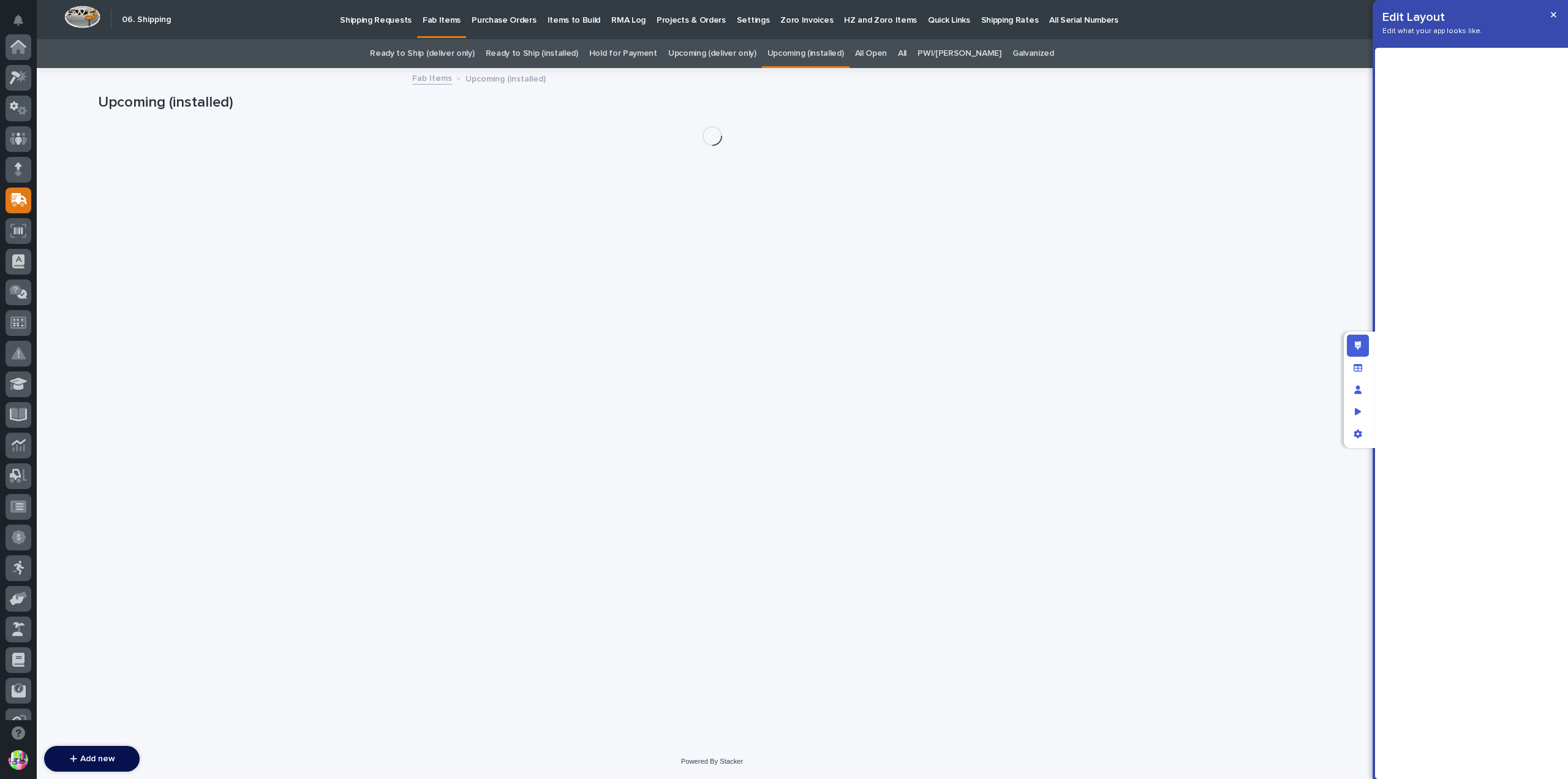
scroll to position [153, 0]
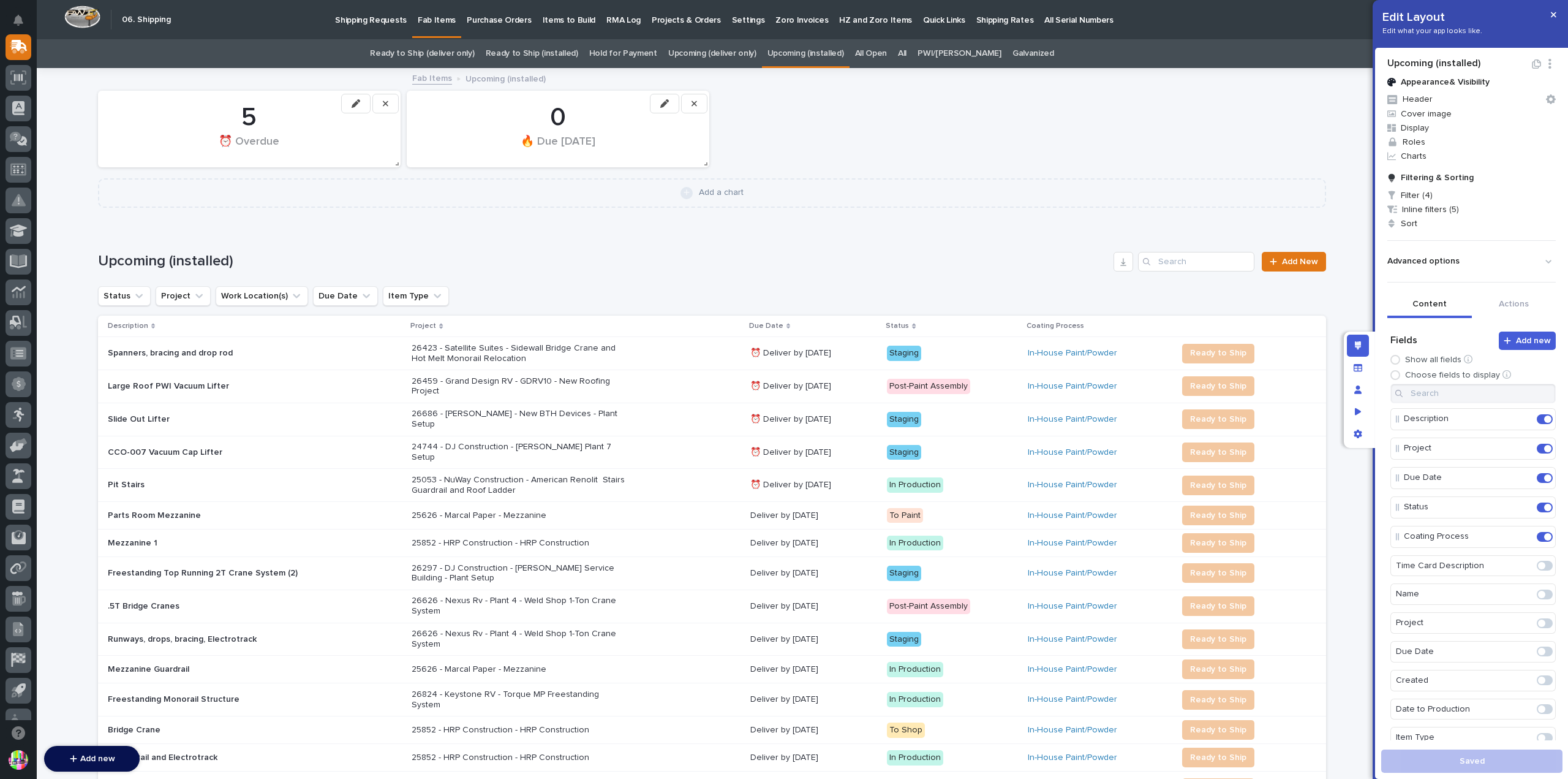
click at [883, 55] on link "All Open" at bounding box center [871, 53] width 33 height 29
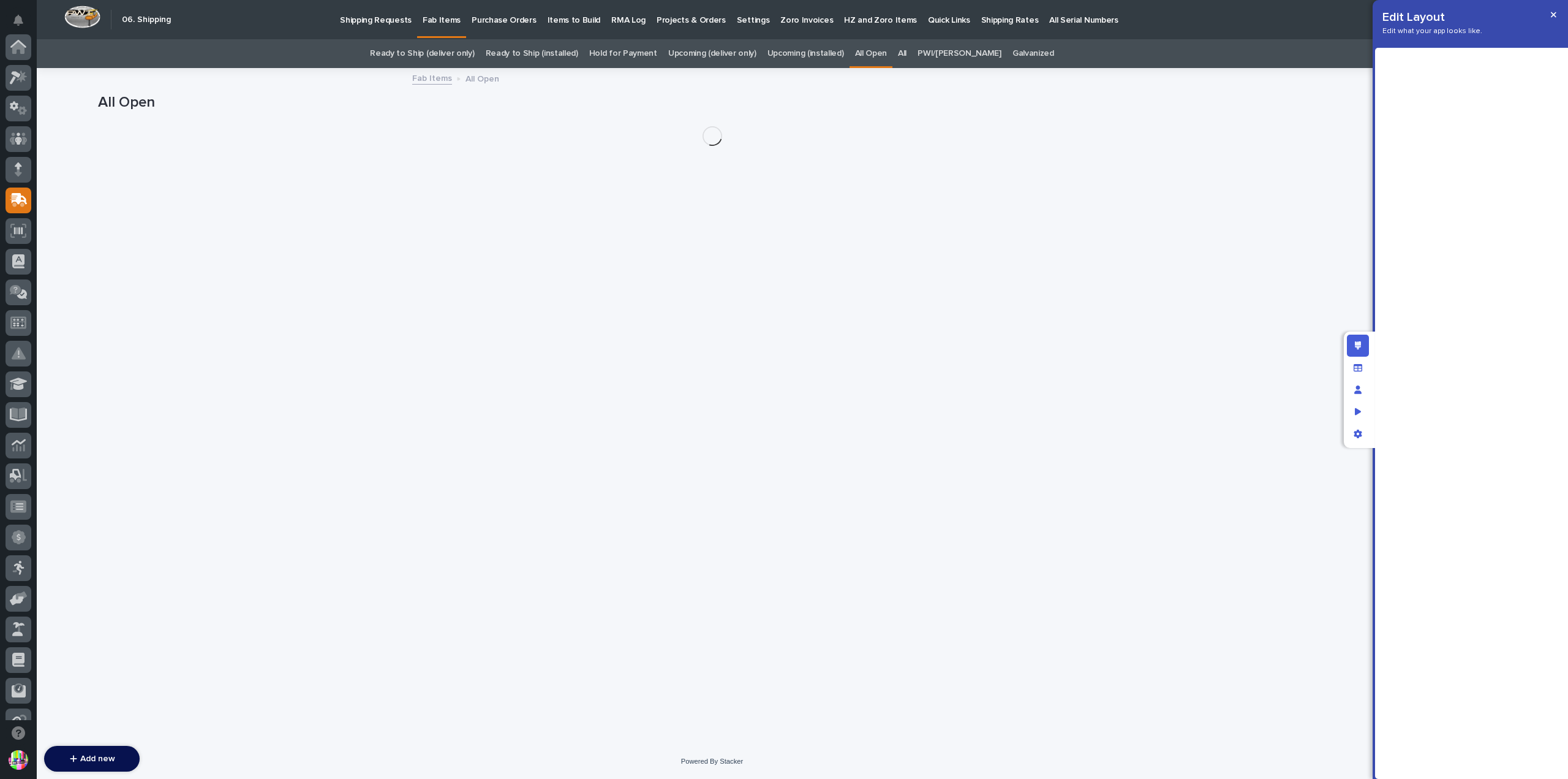
scroll to position [153, 0]
click at [844, 52] on link "Upcoming (installed)" at bounding box center [806, 53] width 77 height 29
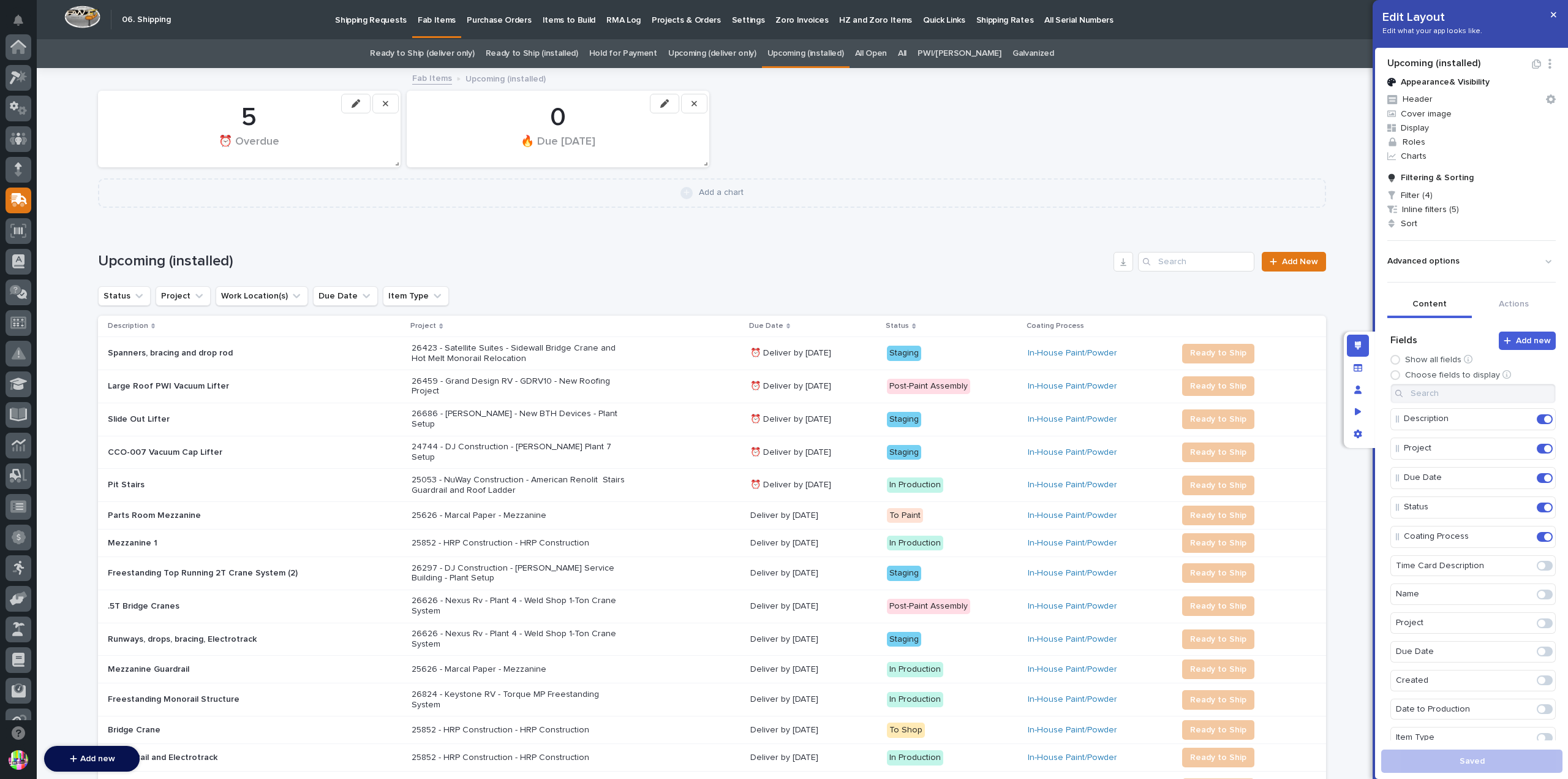
scroll to position [153, 0]
click at [1357, 335] on div "Edit layout" at bounding box center [1358, 345] width 22 height 22
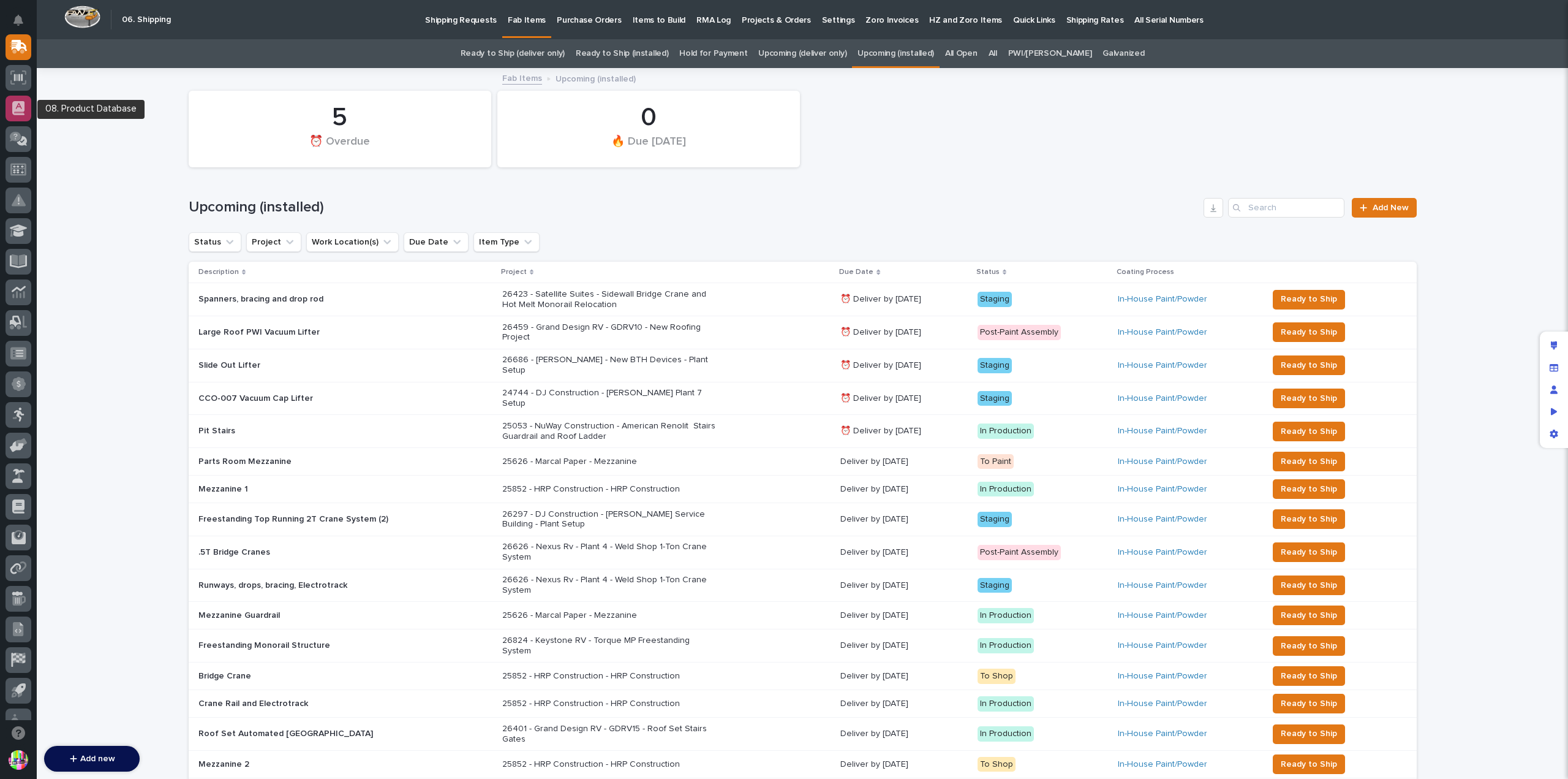
scroll to position [0, 0]
click at [997, 51] on link "All" at bounding box center [993, 53] width 8 height 29
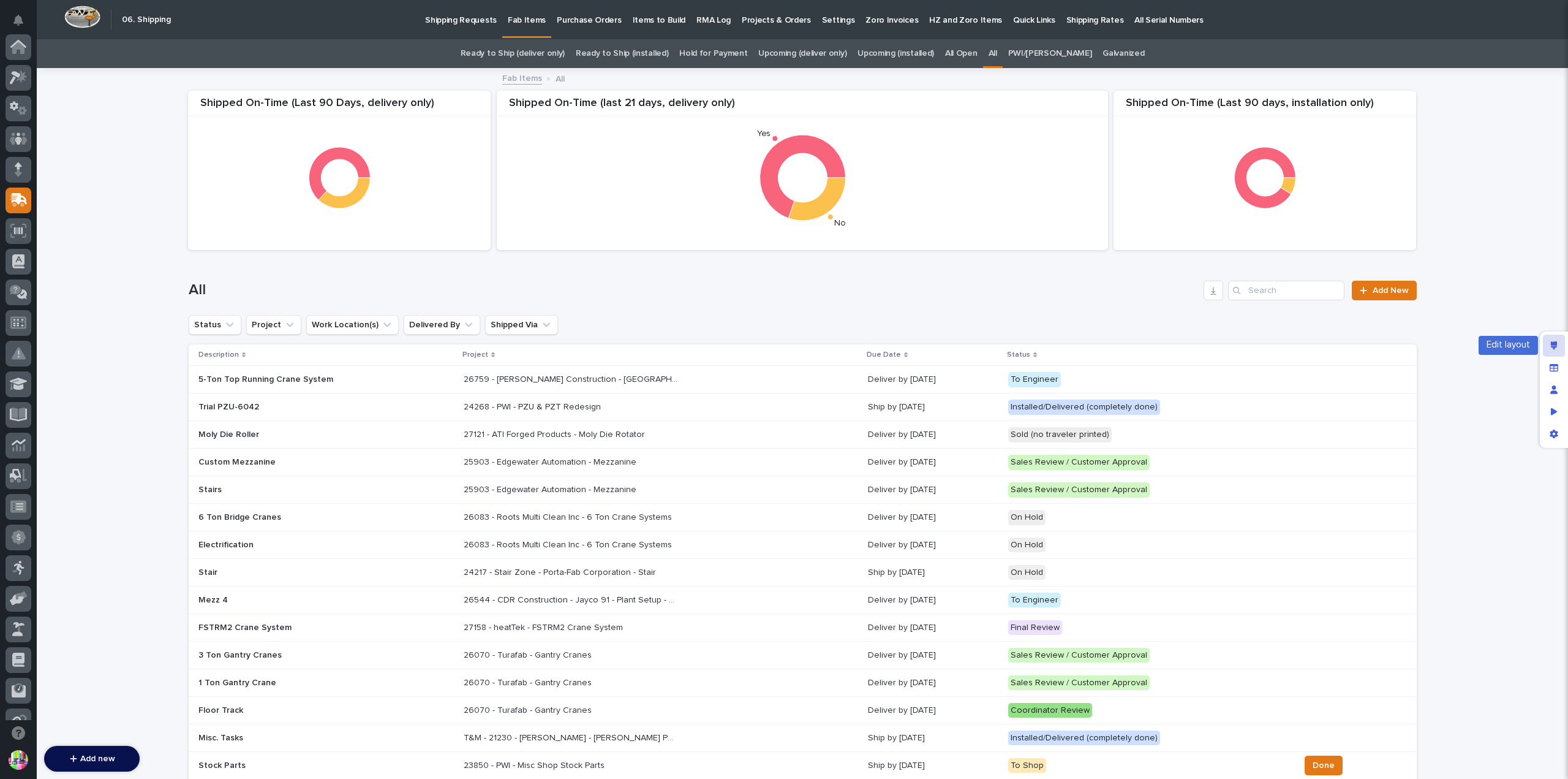
click at [1552, 340] on div "Edit layout" at bounding box center [1553, 345] width 22 height 22
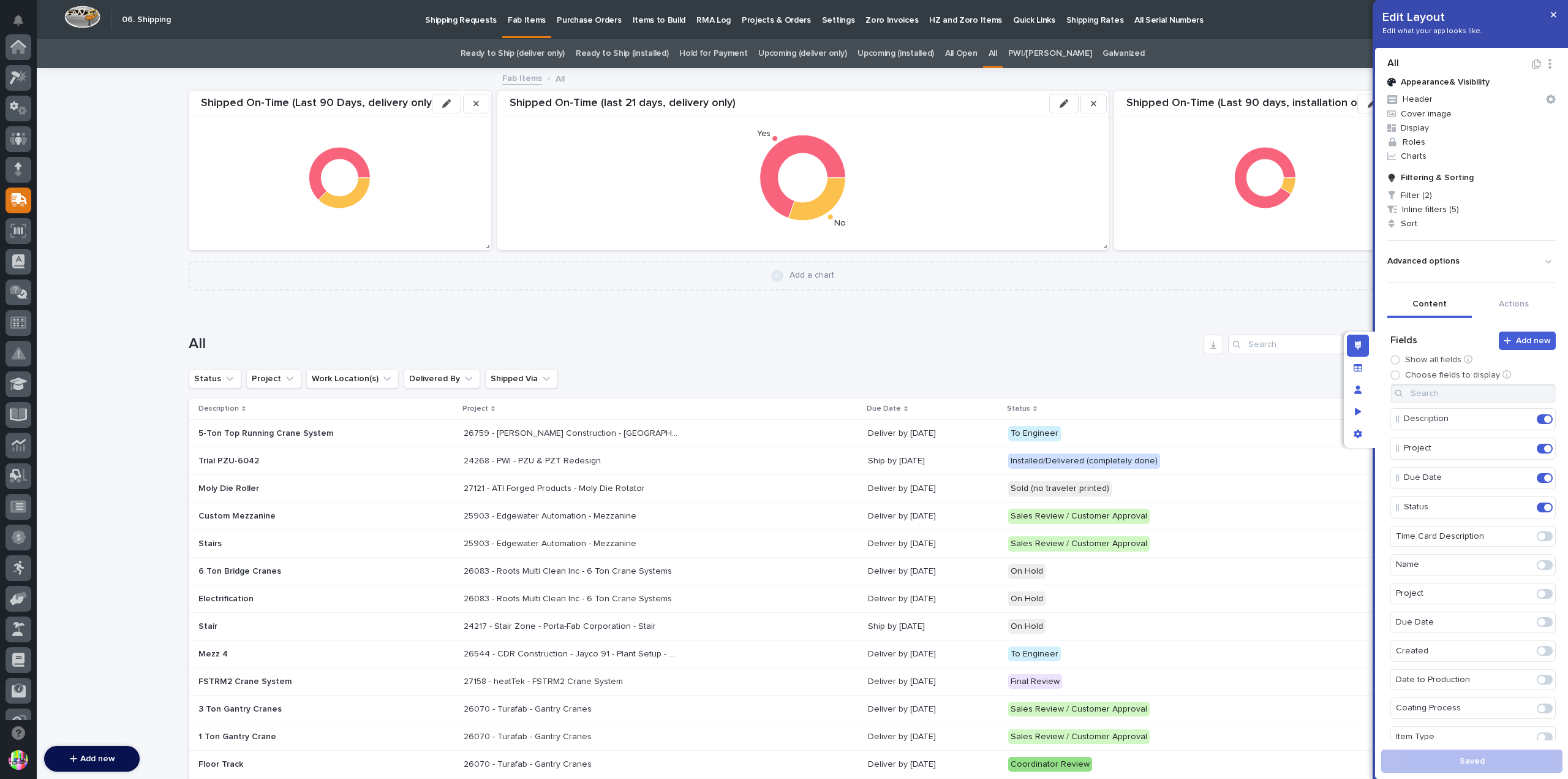
scroll to position [153, 0]
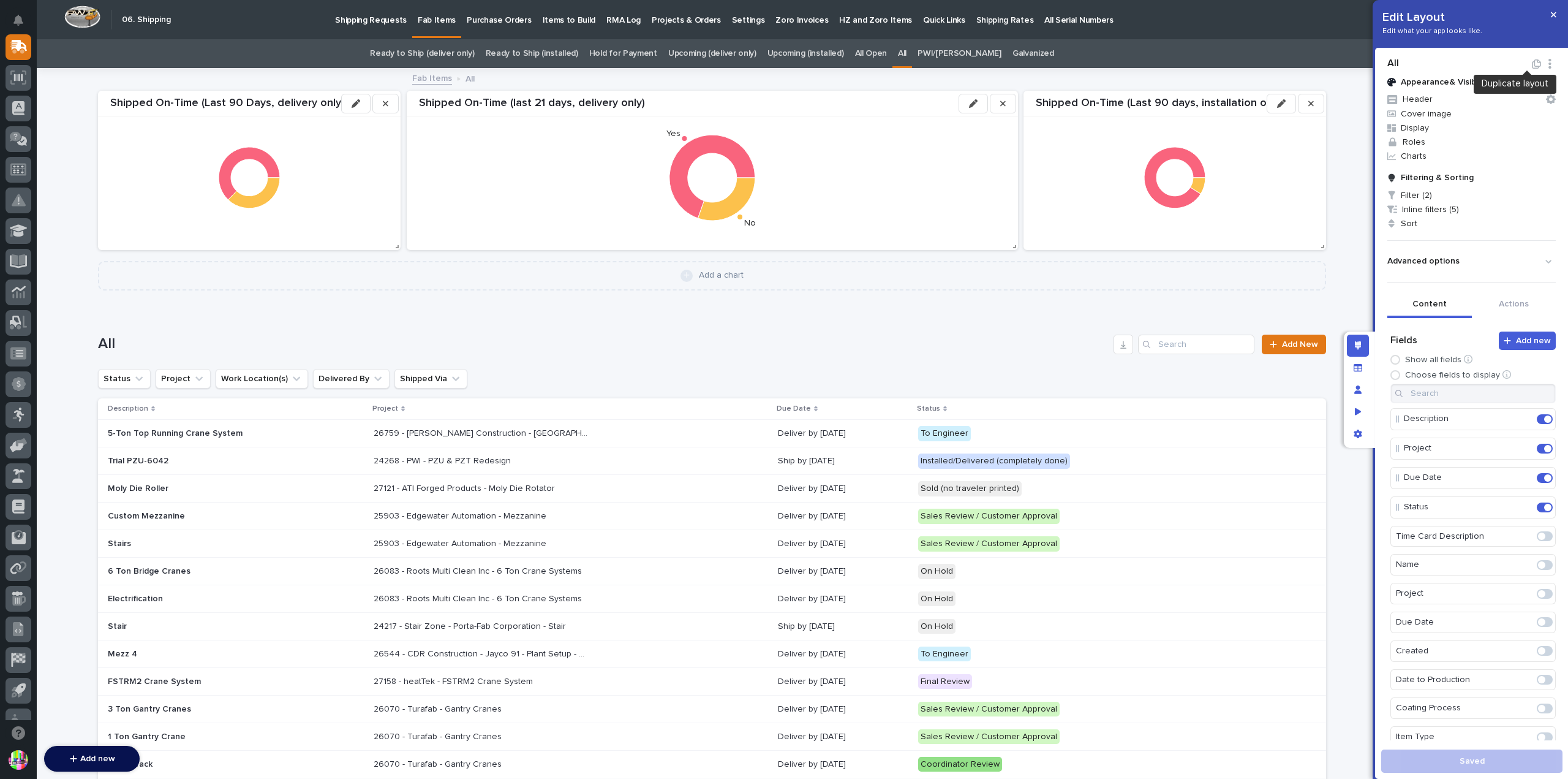
click at [1532, 61] on icon "button" at bounding box center [1536, 64] width 9 height 9
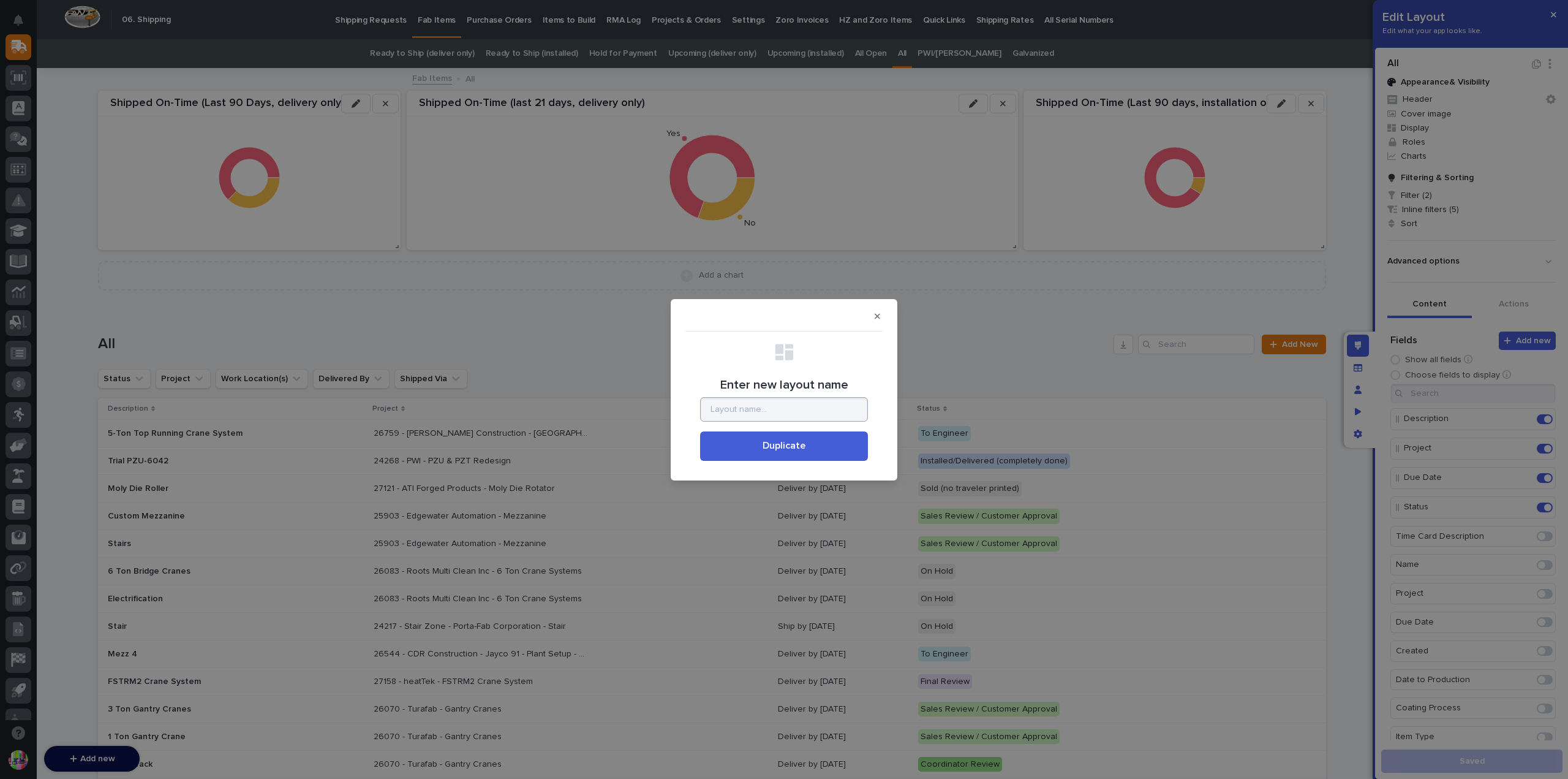
click at [833, 403] on input "Enter new layout name" at bounding box center [784, 409] width 168 height 25
type input "Shipped Travler Jobs"
click at [700, 431] on button "Duplicate" at bounding box center [784, 446] width 168 height 29
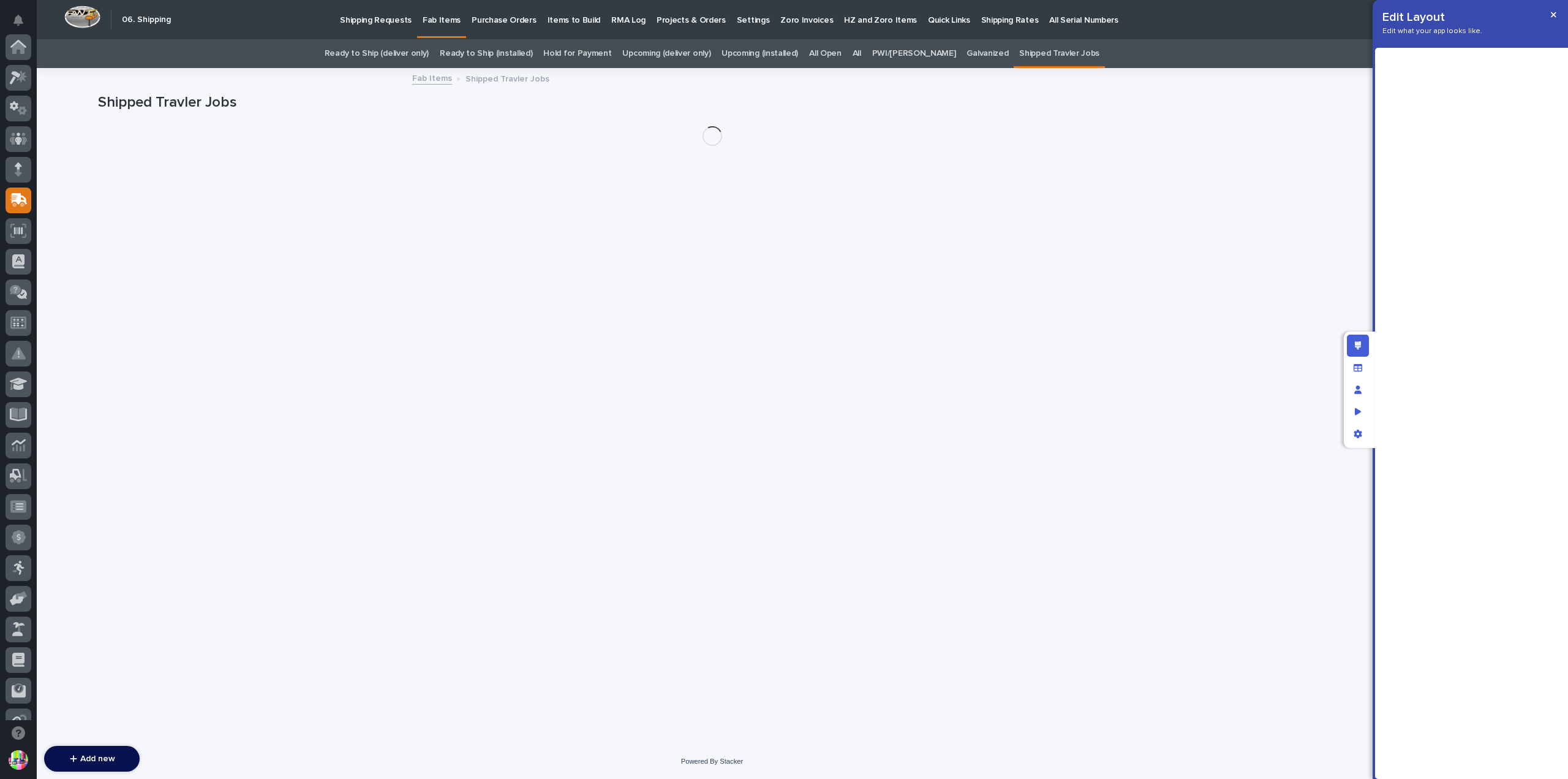
scroll to position [153, 0]
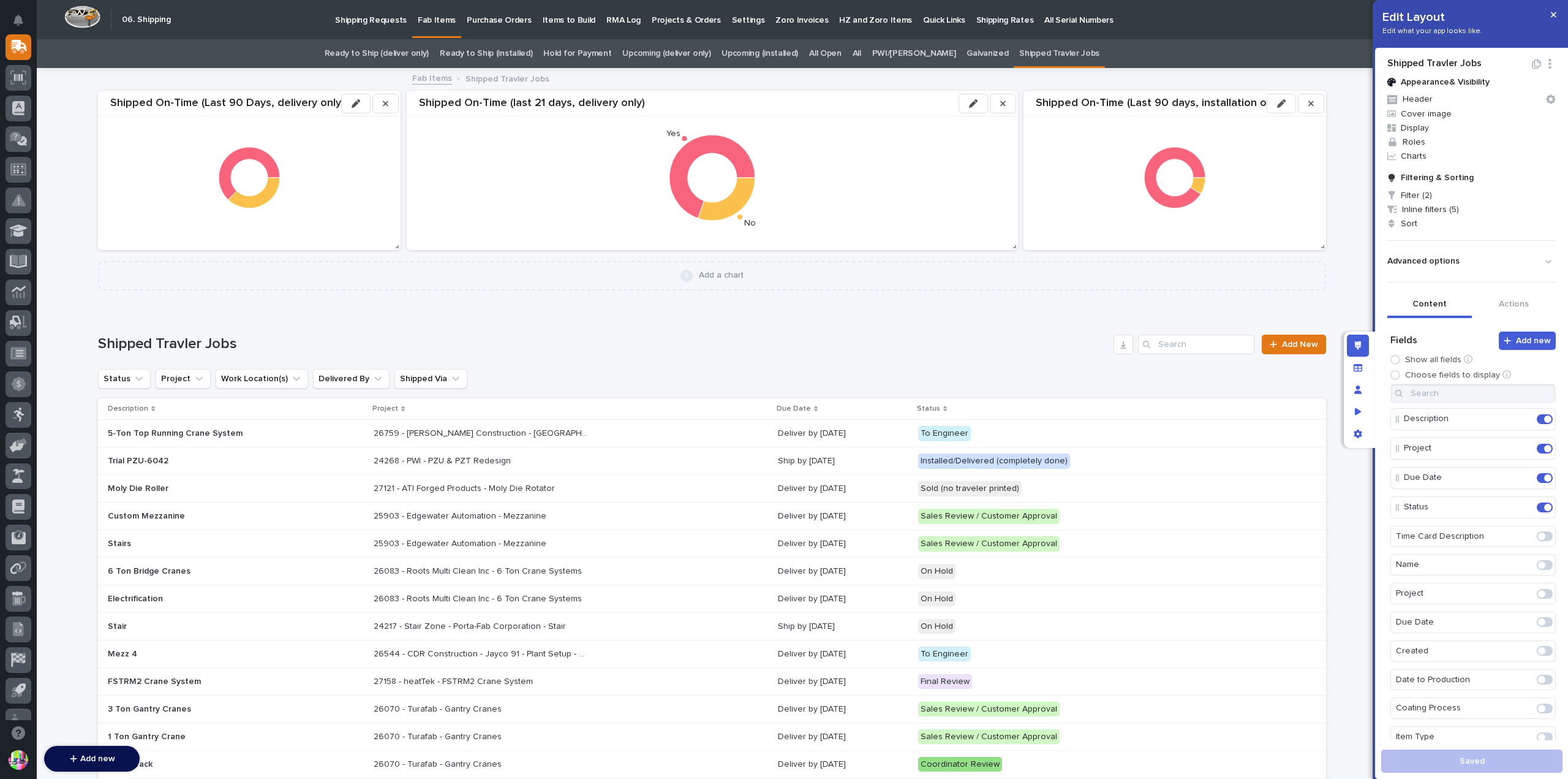
click at [1544, 61] on icon "button" at bounding box center [1550, 64] width 11 height 10
click at [1494, 102] on button "Edit Layout Name" at bounding box center [1504, 104] width 83 height 20
click at [1444, 65] on input "**********" at bounding box center [1459, 65] width 144 height 16
type input "**********"
click at [1544, 65] on icon "button" at bounding box center [1550, 65] width 11 height 10
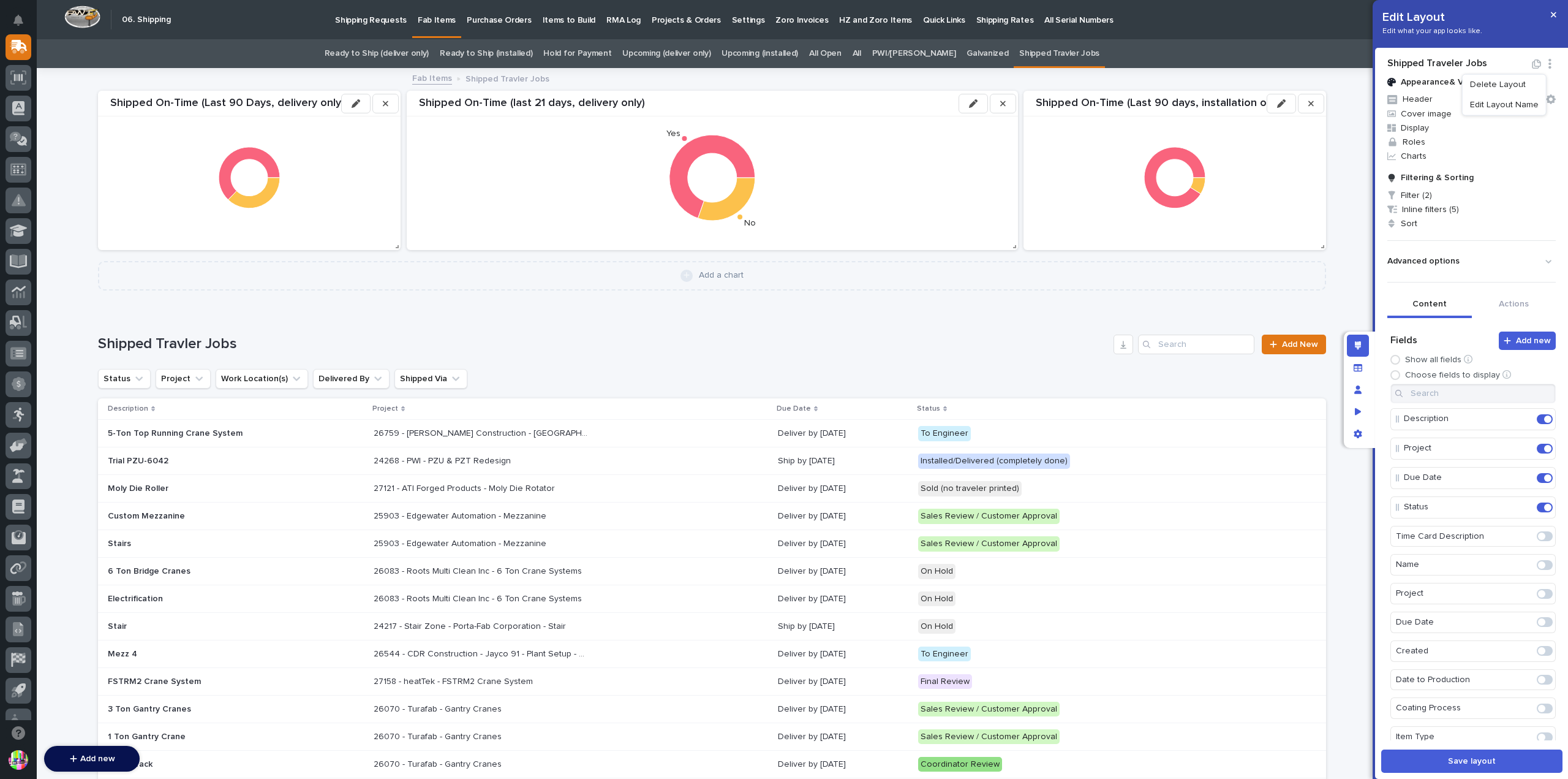
click at [1375, 299] on div "Edit Layout Edit what your app looks like. Shipped Traveler Jobs Appearance & V…" at bounding box center [1471, 390] width 196 height 779
click at [1537, 417] on span at bounding box center [1544, 419] width 16 height 10
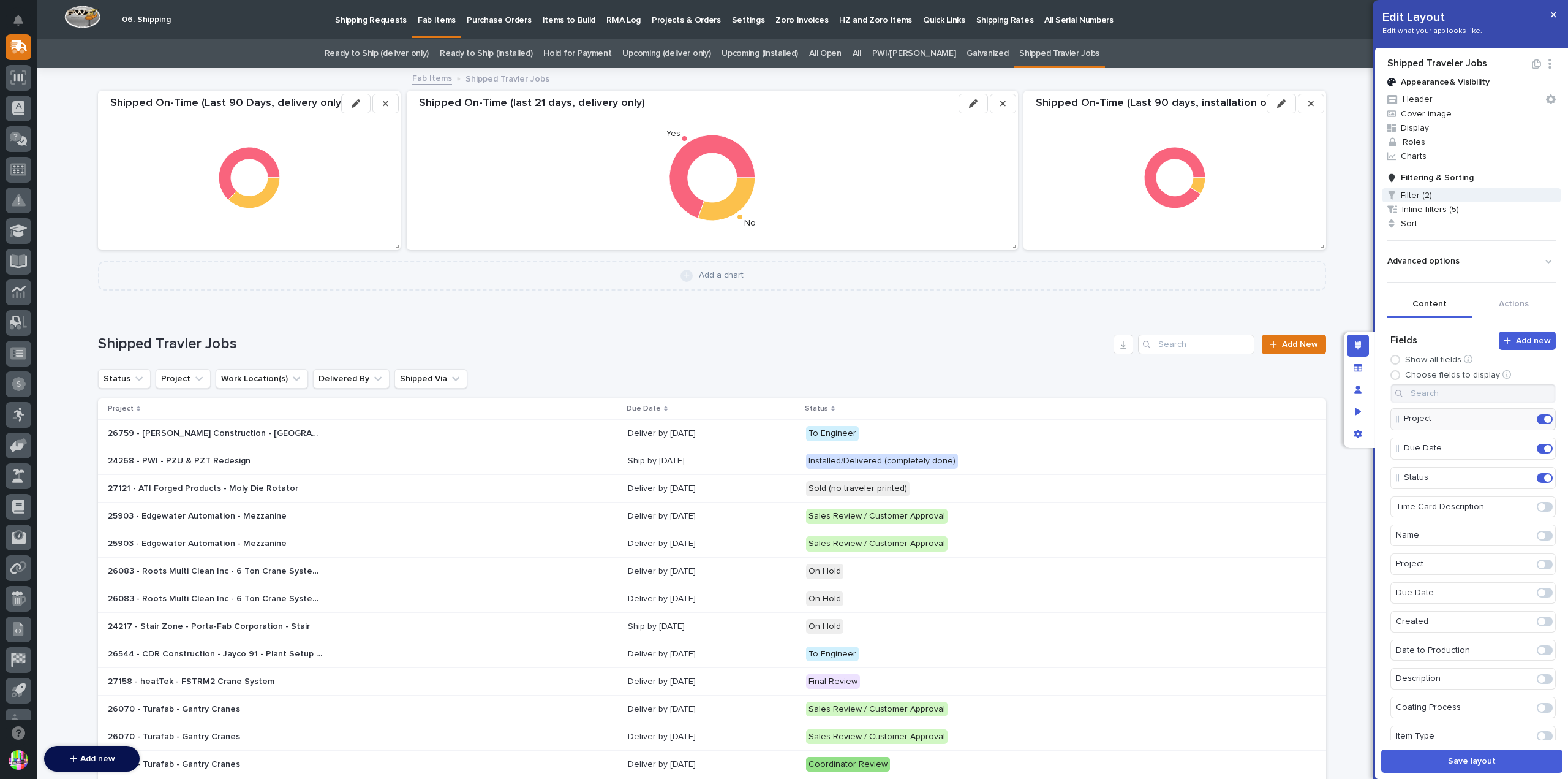
click at [1435, 200] on span "Filter (2)" at bounding box center [1471, 195] width 178 height 14
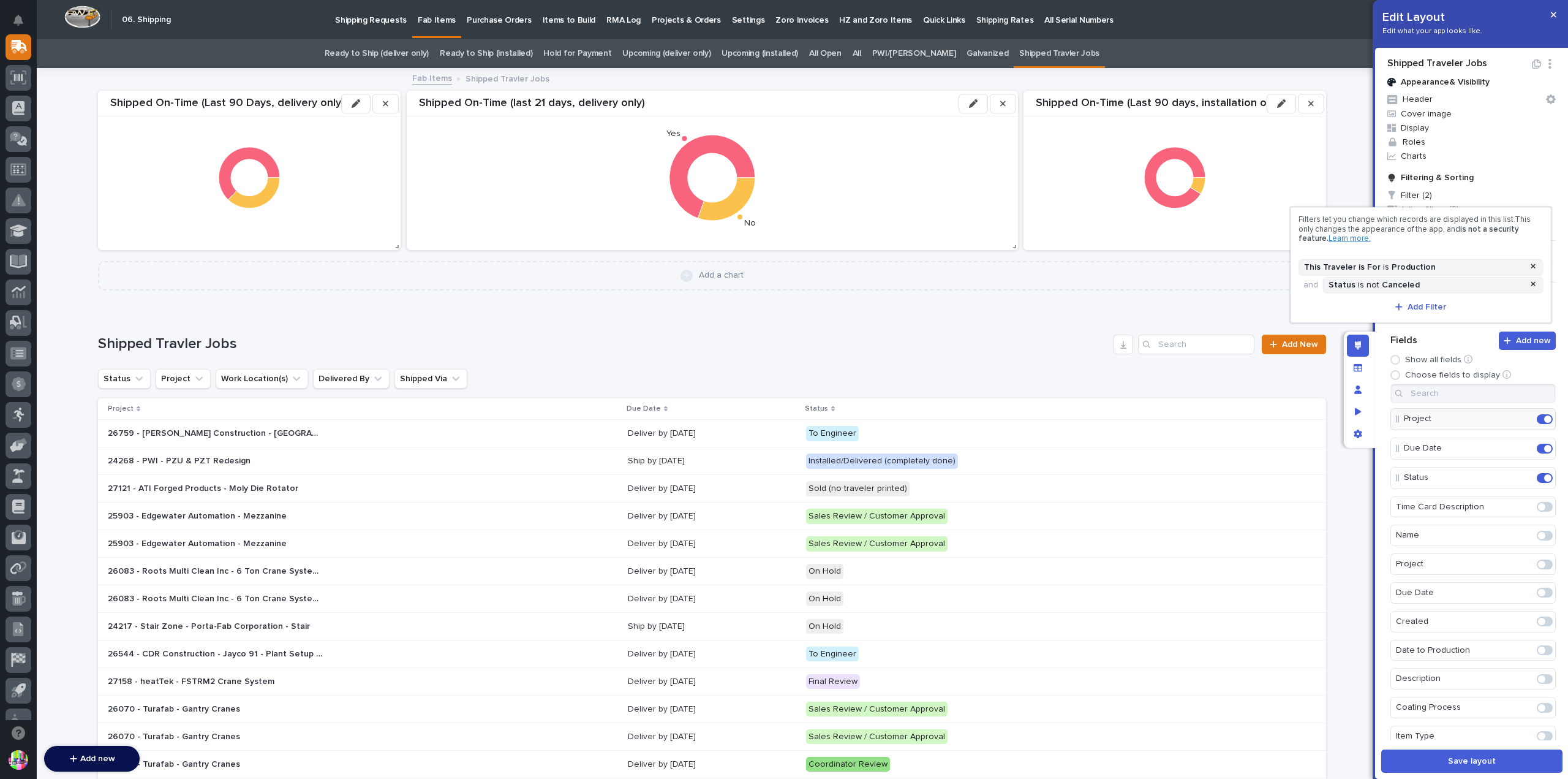
click at [1440, 203] on div at bounding box center [784, 390] width 1568 height 779
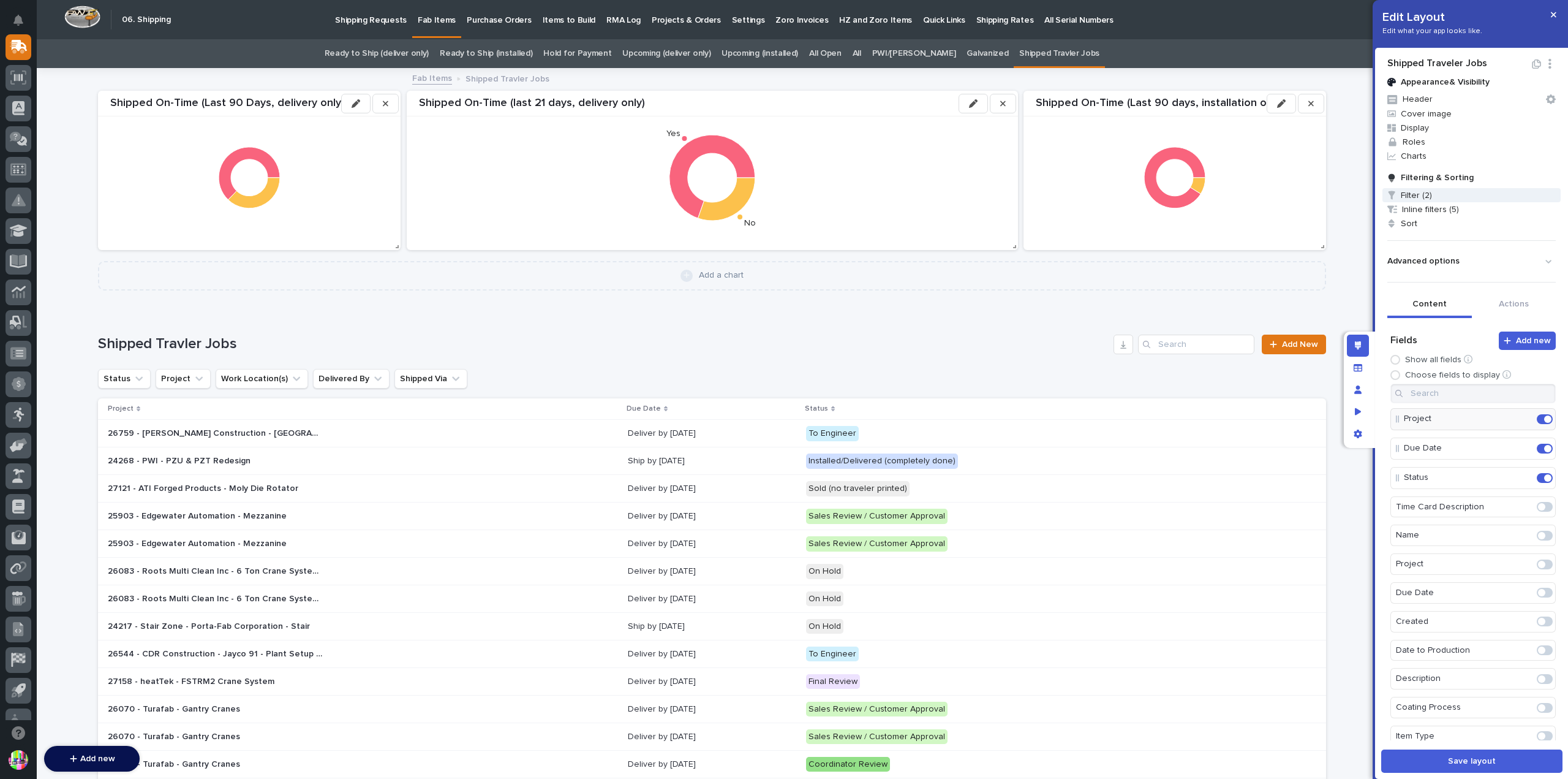
click at [1445, 201] on span "Filter (2)" at bounding box center [1471, 195] width 178 height 14
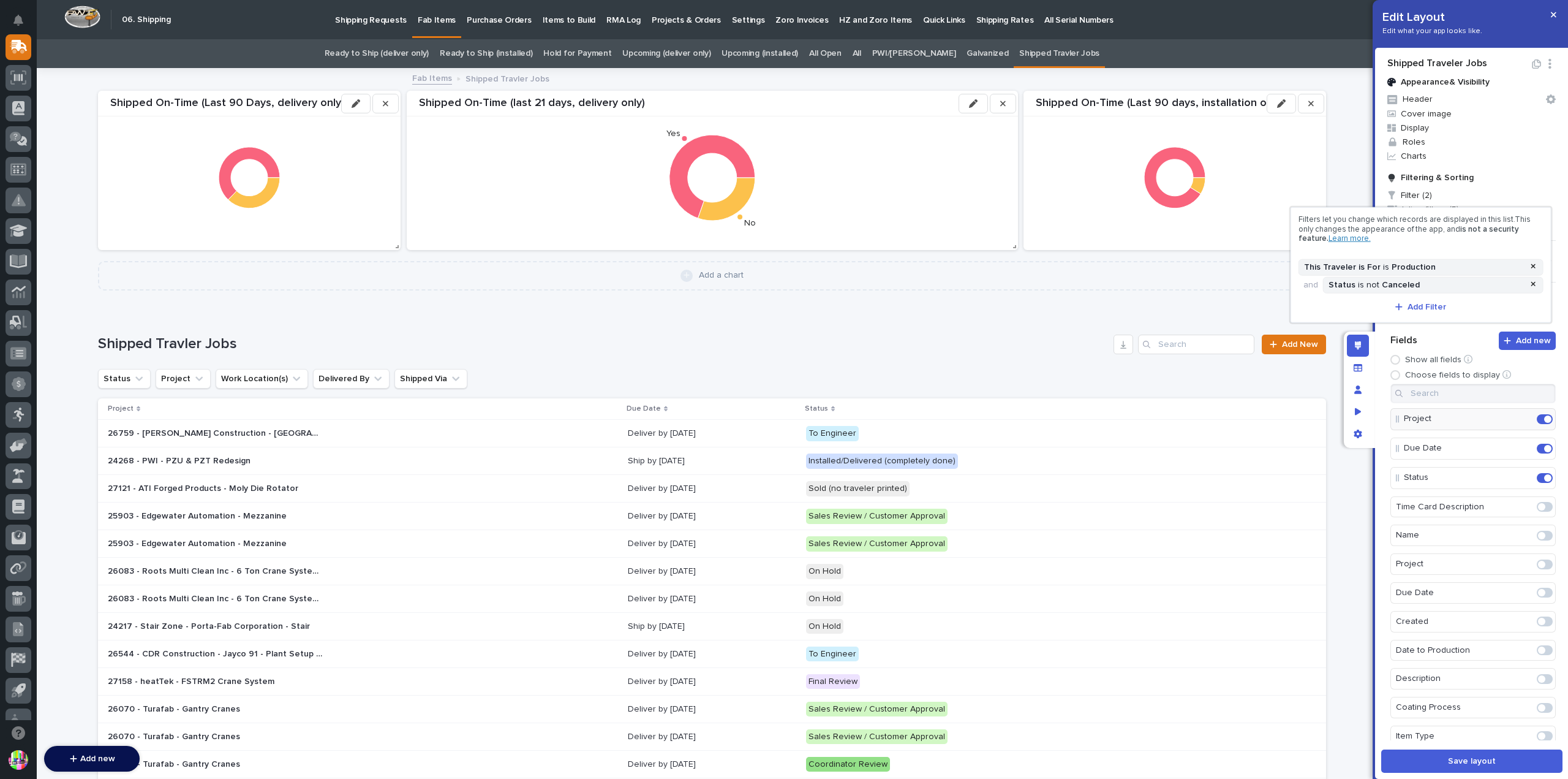
click at [1446, 203] on div at bounding box center [784, 390] width 1568 height 779
click at [1446, 205] on span "Inline filters (5)" at bounding box center [1471, 209] width 178 height 14
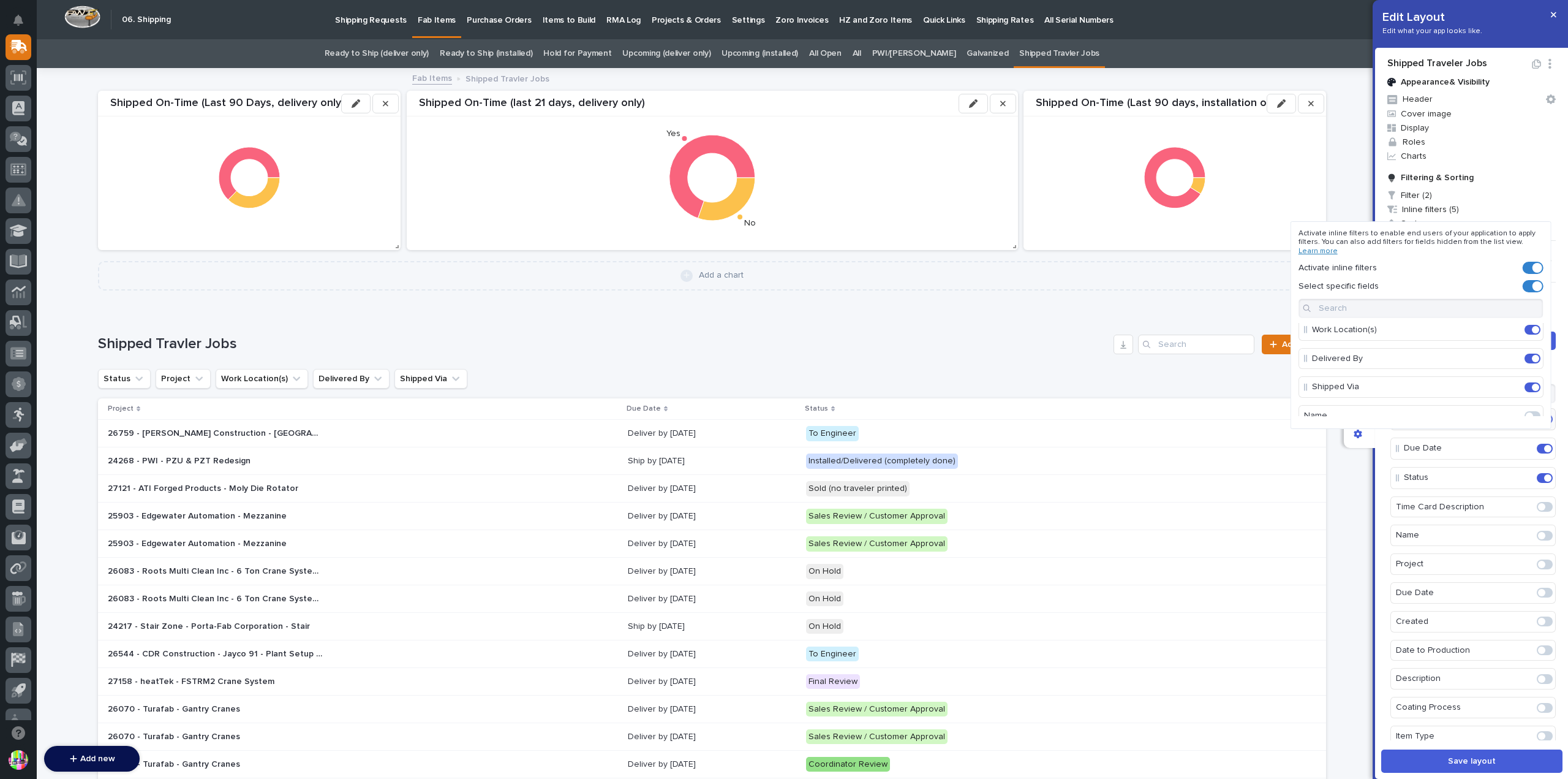
scroll to position [123, 0]
click at [1417, 299] on input at bounding box center [1422, 308] width 245 height 20
type input "ship"
click at [1525, 385] on div at bounding box center [1532, 391] width 20 height 20
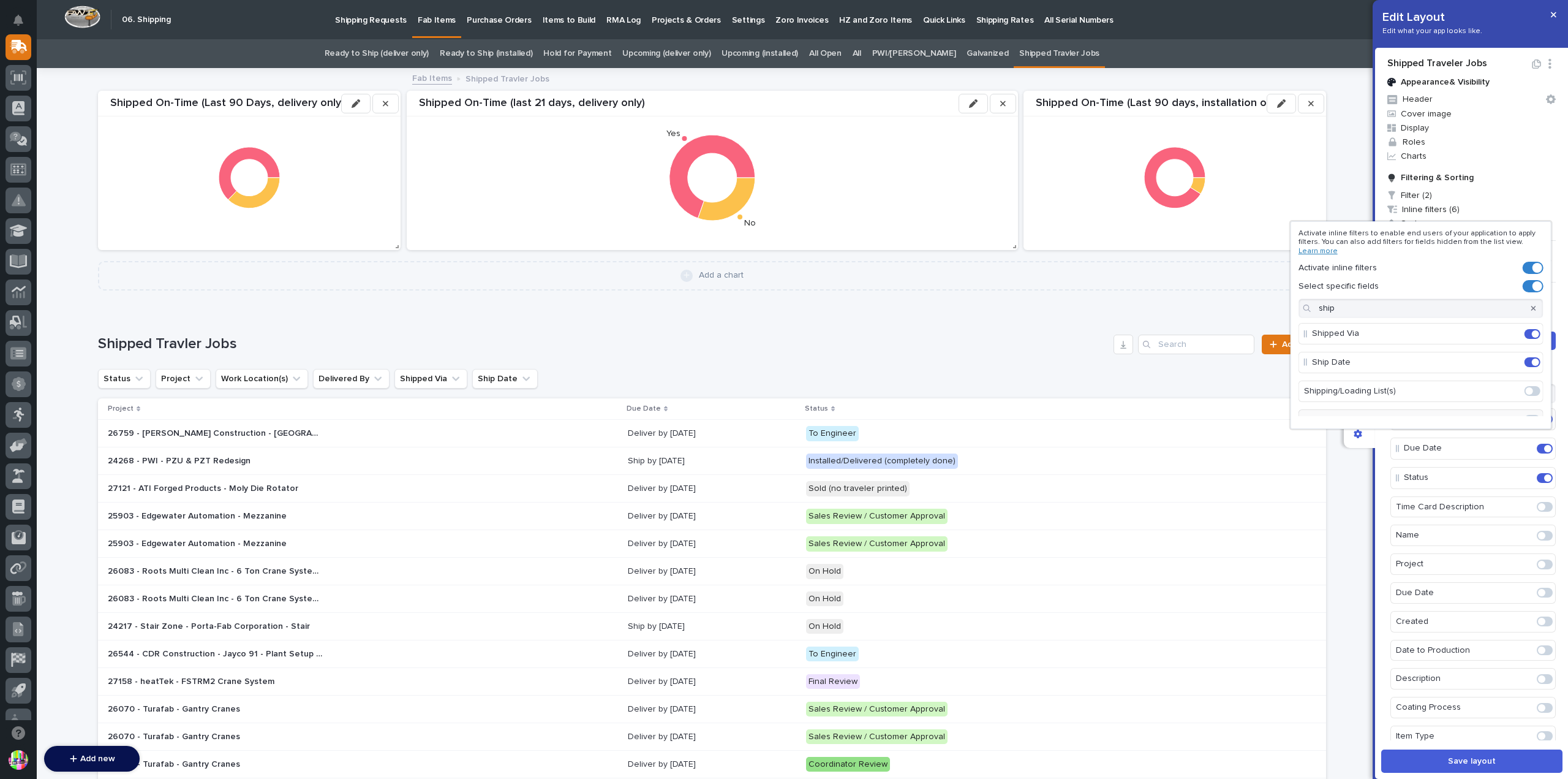
click at [1376, 460] on div at bounding box center [784, 390] width 1568 height 779
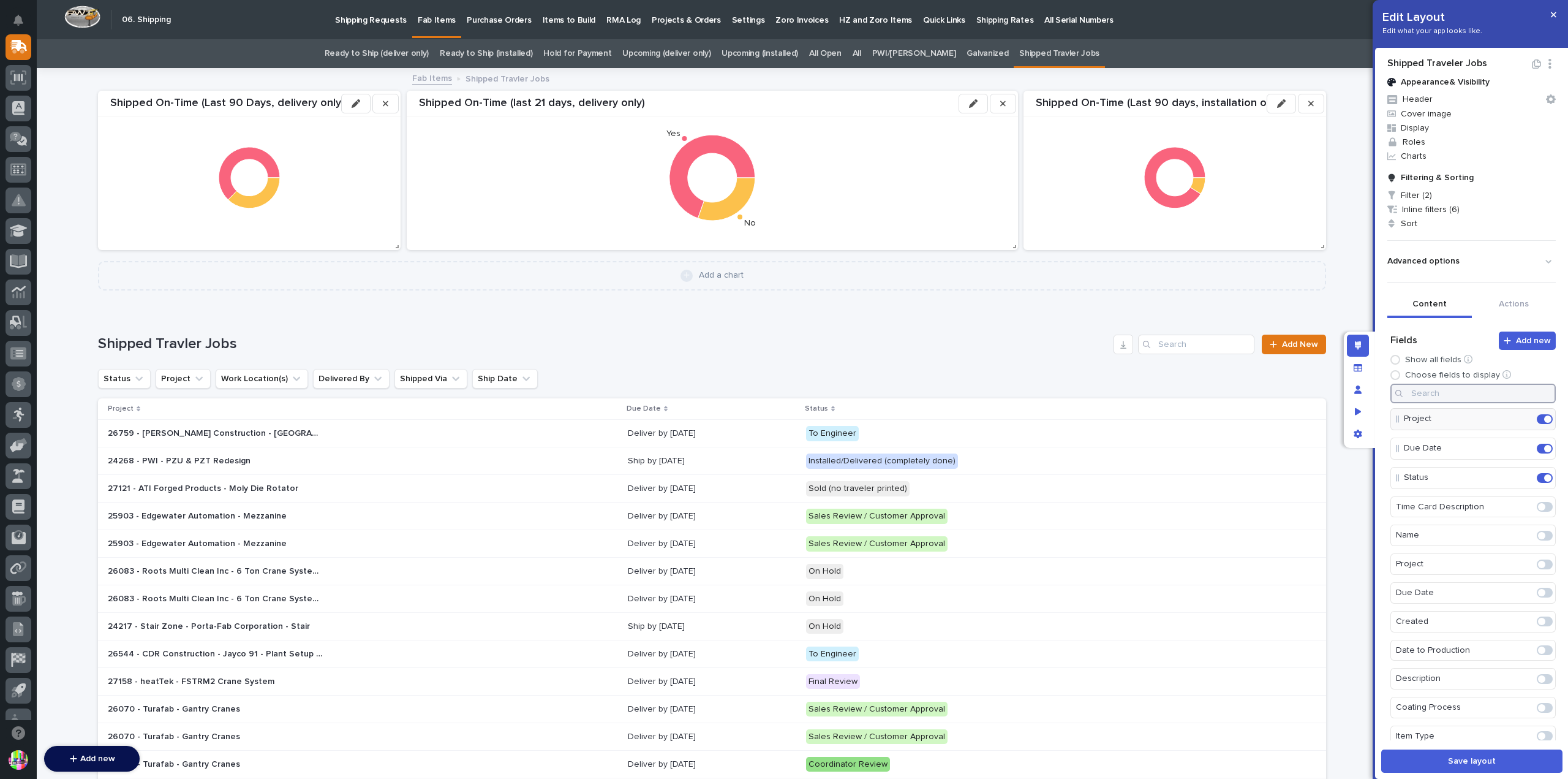
click at [1462, 399] on input at bounding box center [1473, 394] width 165 height 20
type input "addr"
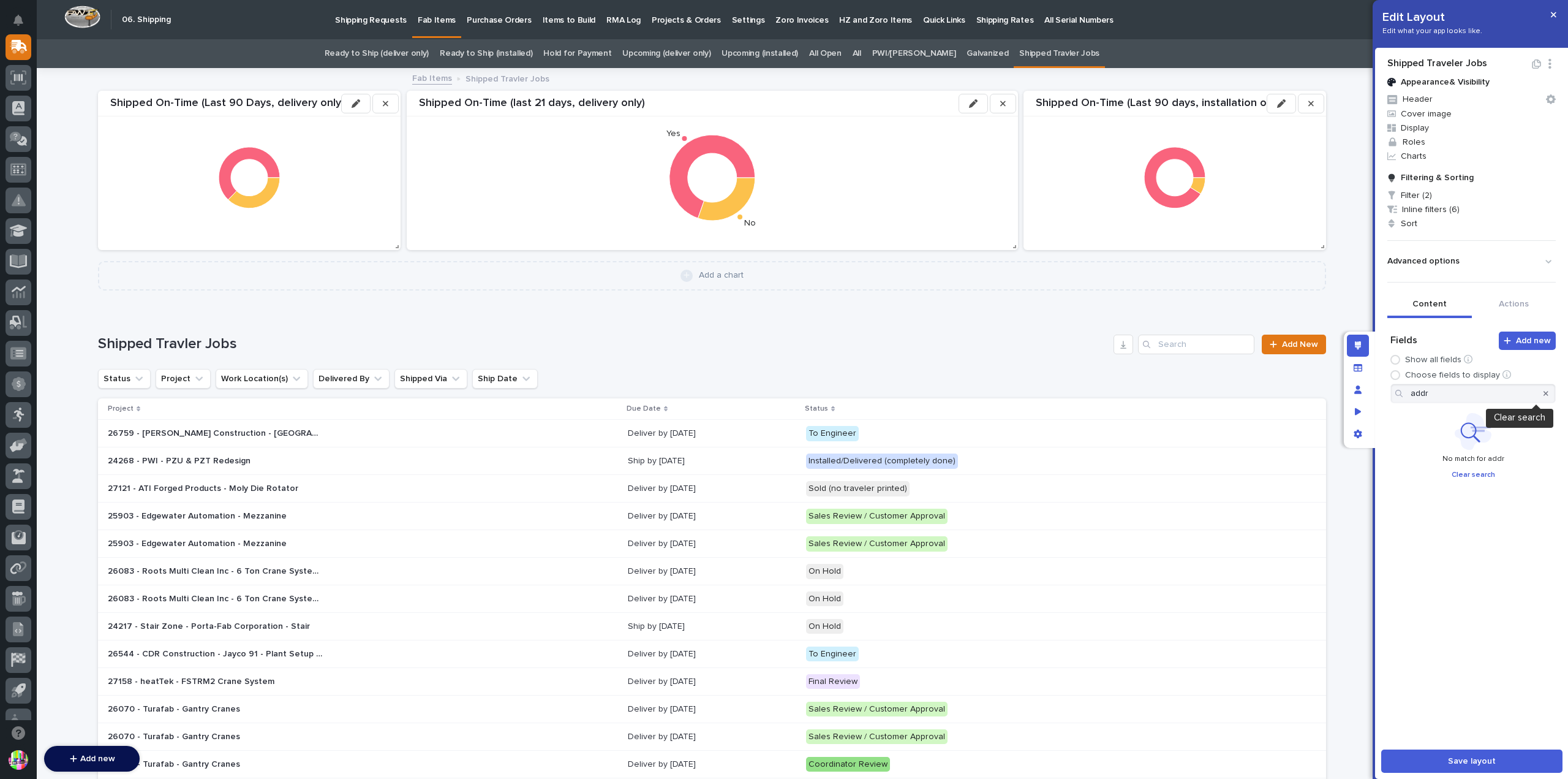
click at [1543, 390] on icon "button" at bounding box center [1546, 393] width 5 height 7
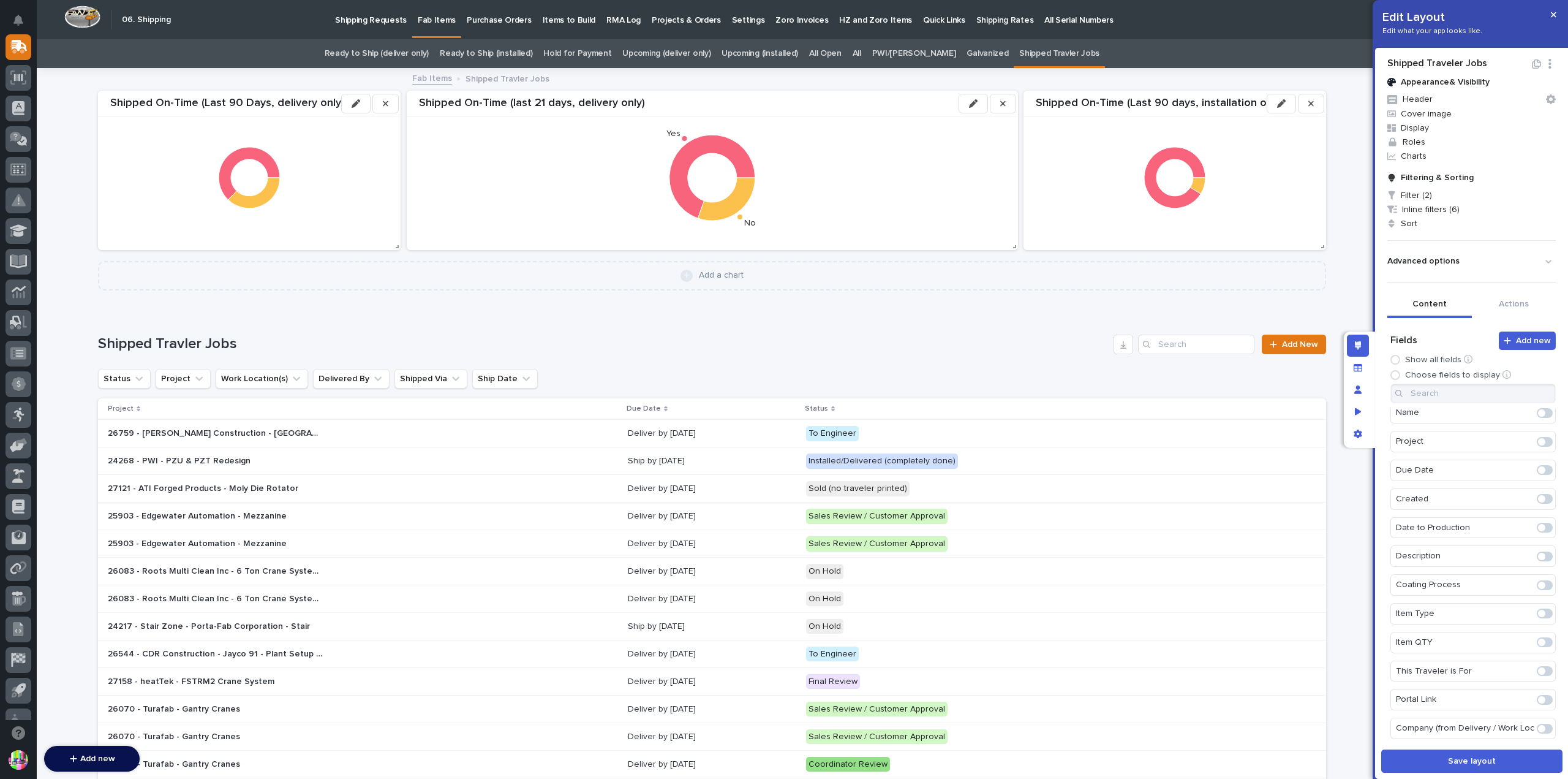
scroll to position [184, 0]
click at [1482, 390] on input at bounding box center [1473, 394] width 165 height 20
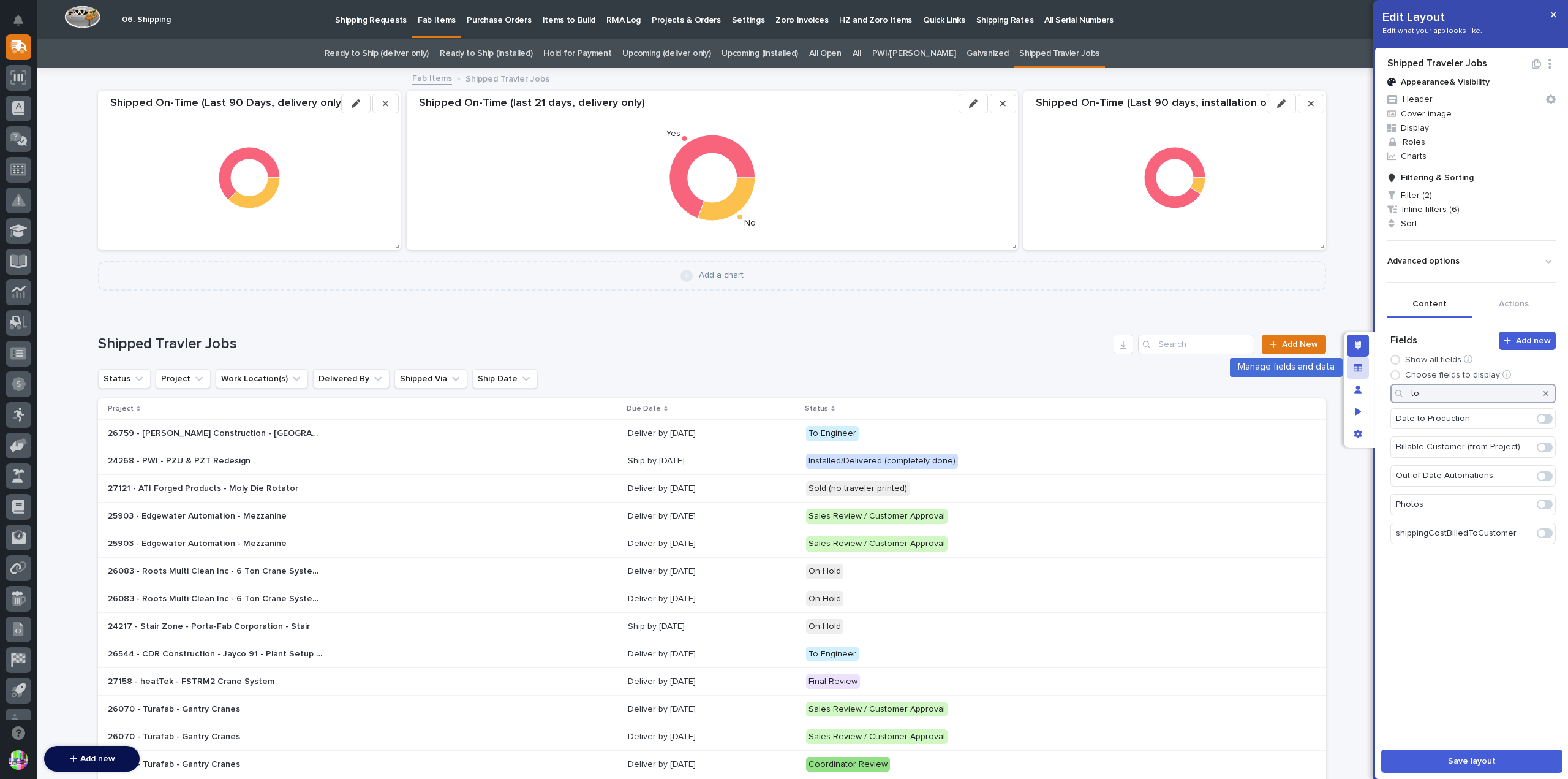
type input "to"
click at [1355, 364] on icon "Manage fields and data" at bounding box center [1358, 367] width 8 height 7
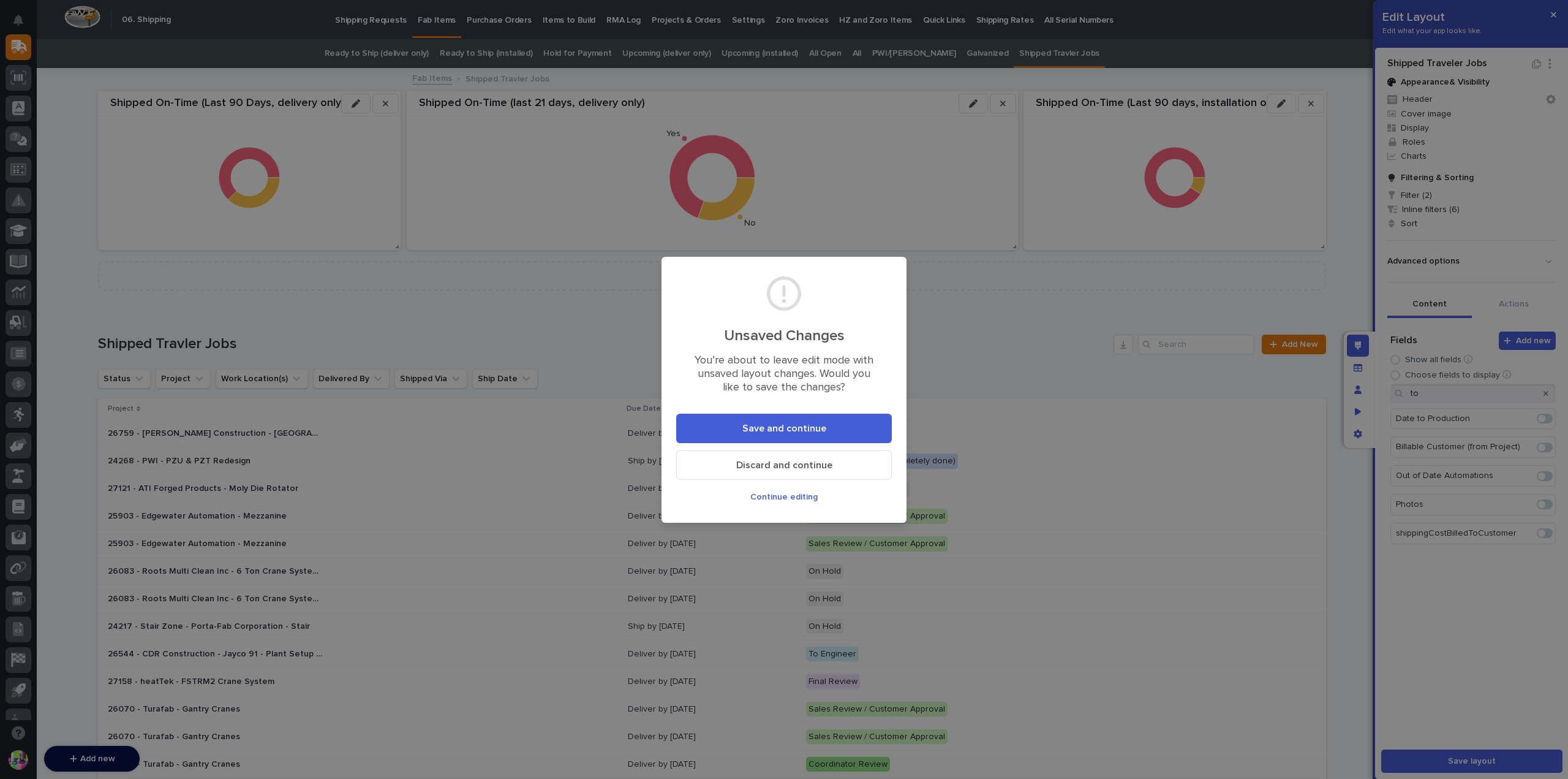
drag, startPoint x: 855, startPoint y: 427, endPoint x: 862, endPoint y: 431, distance: 8.1
click at [855, 427] on button "Save and continue" at bounding box center [784, 429] width 216 height 29
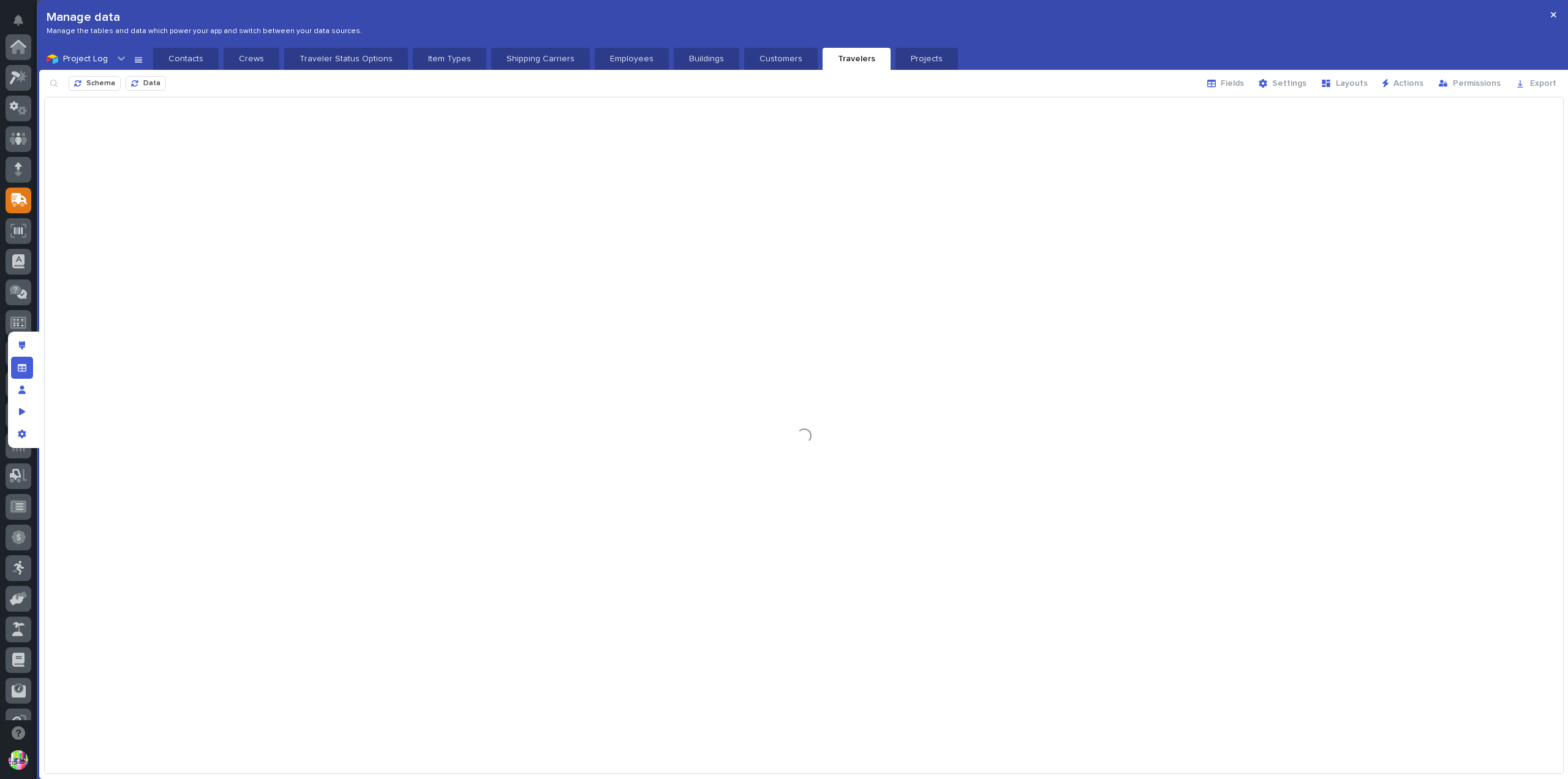
scroll to position [153, 0]
click at [1216, 80] on icon "button" at bounding box center [1211, 83] width 8 height 7
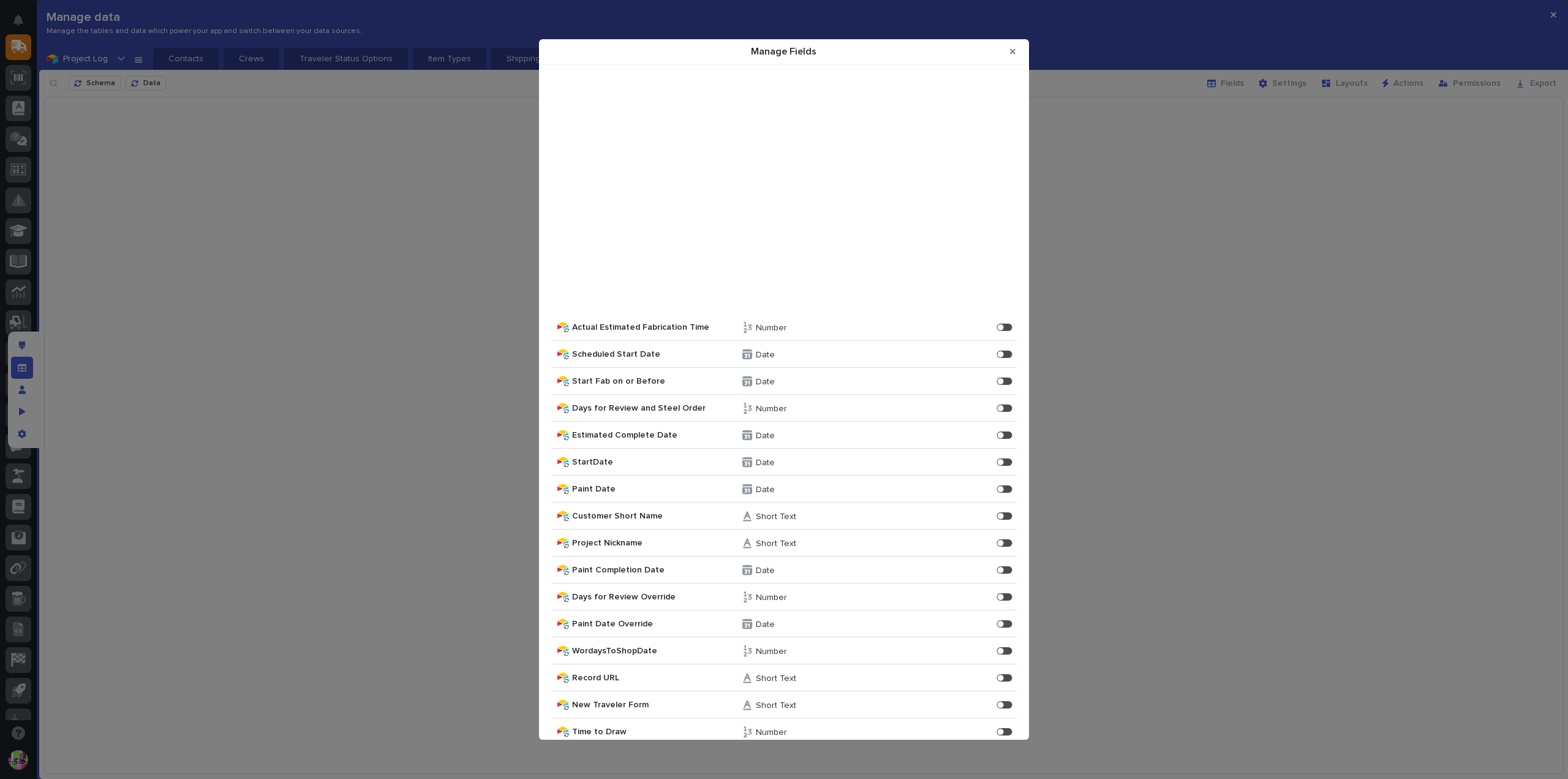
scroll to position [2942, 0]
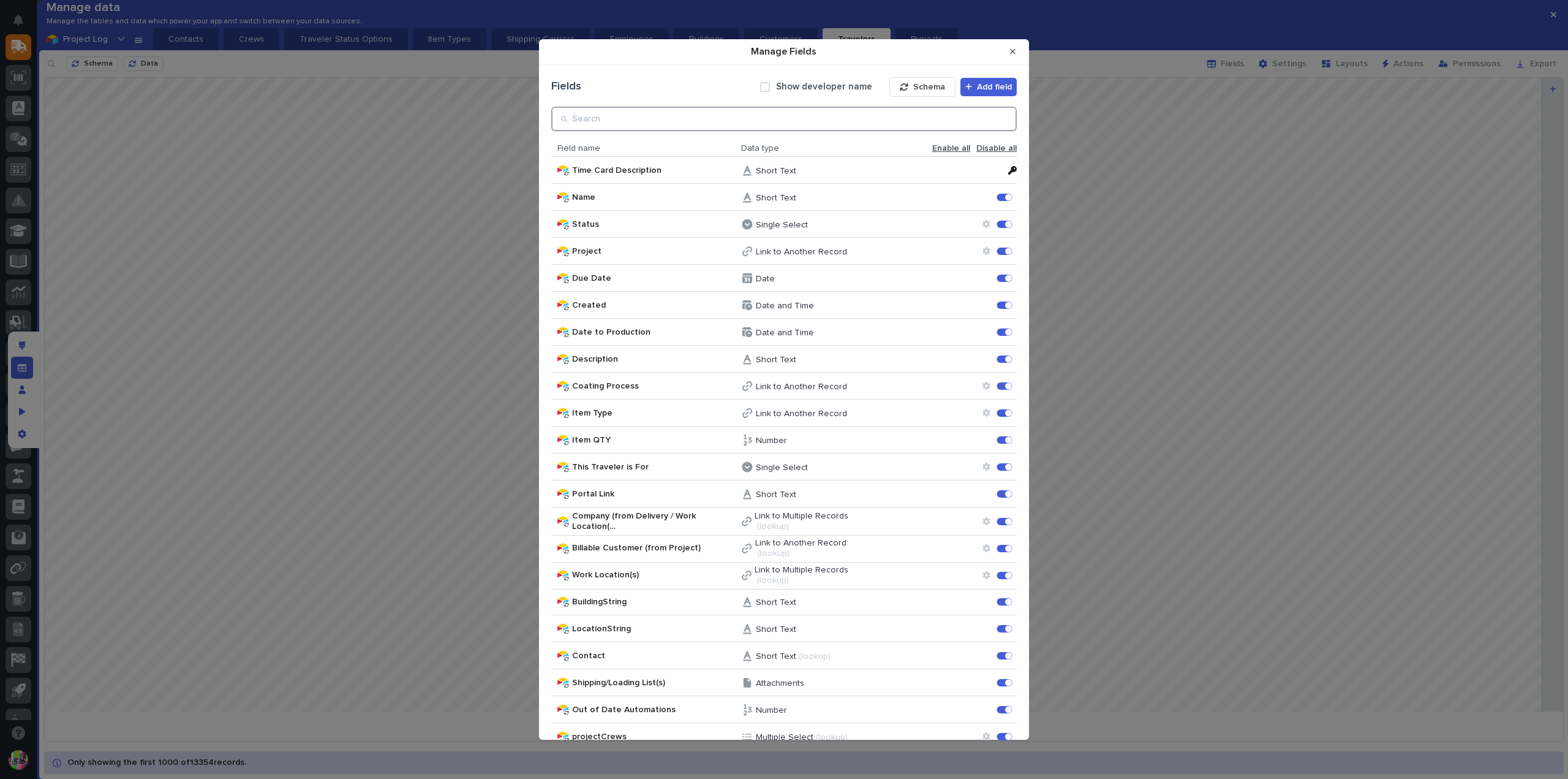
click at [692, 116] on input "Manage Fields" at bounding box center [784, 119] width 465 height 25
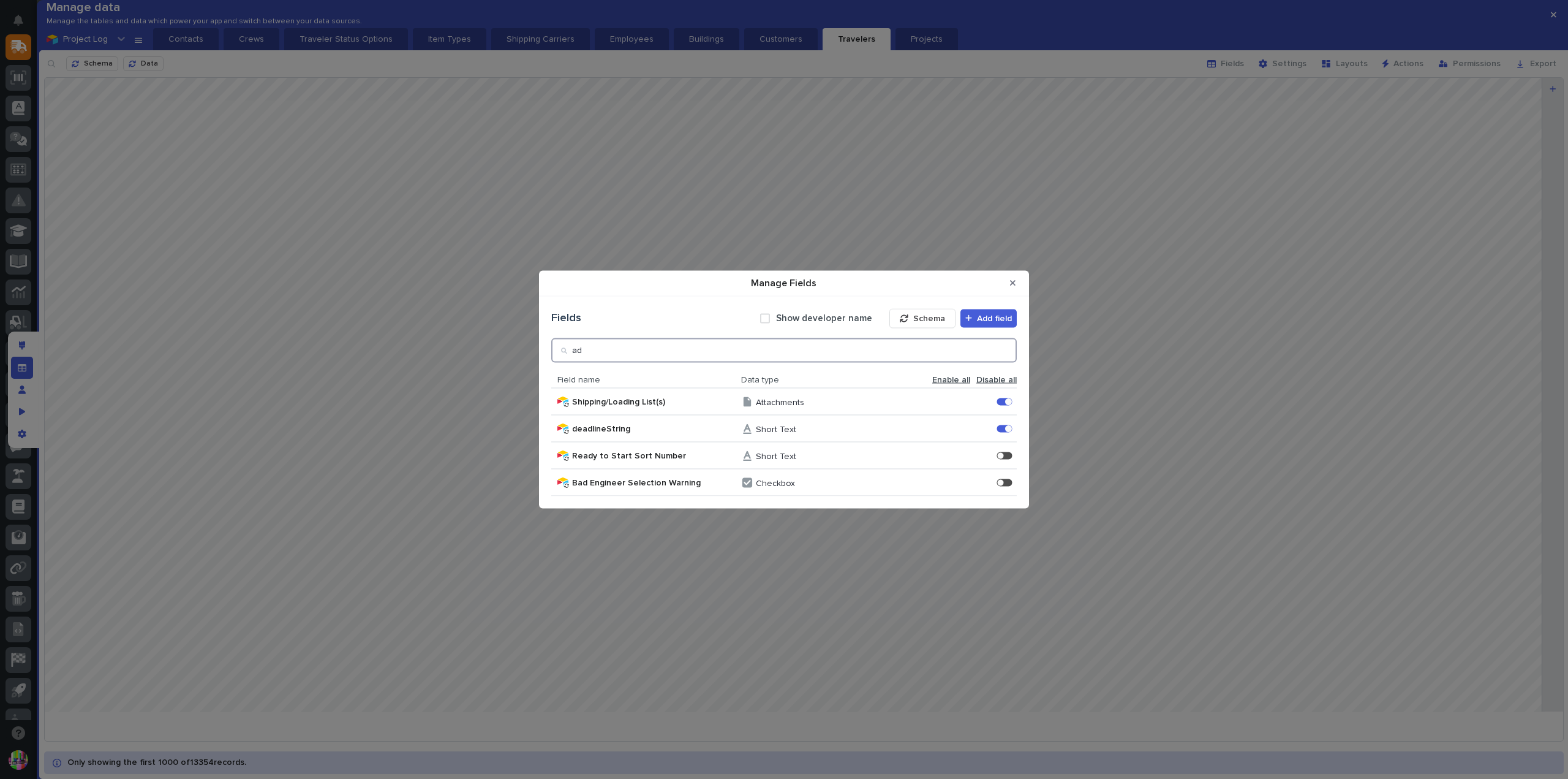
type input "a"
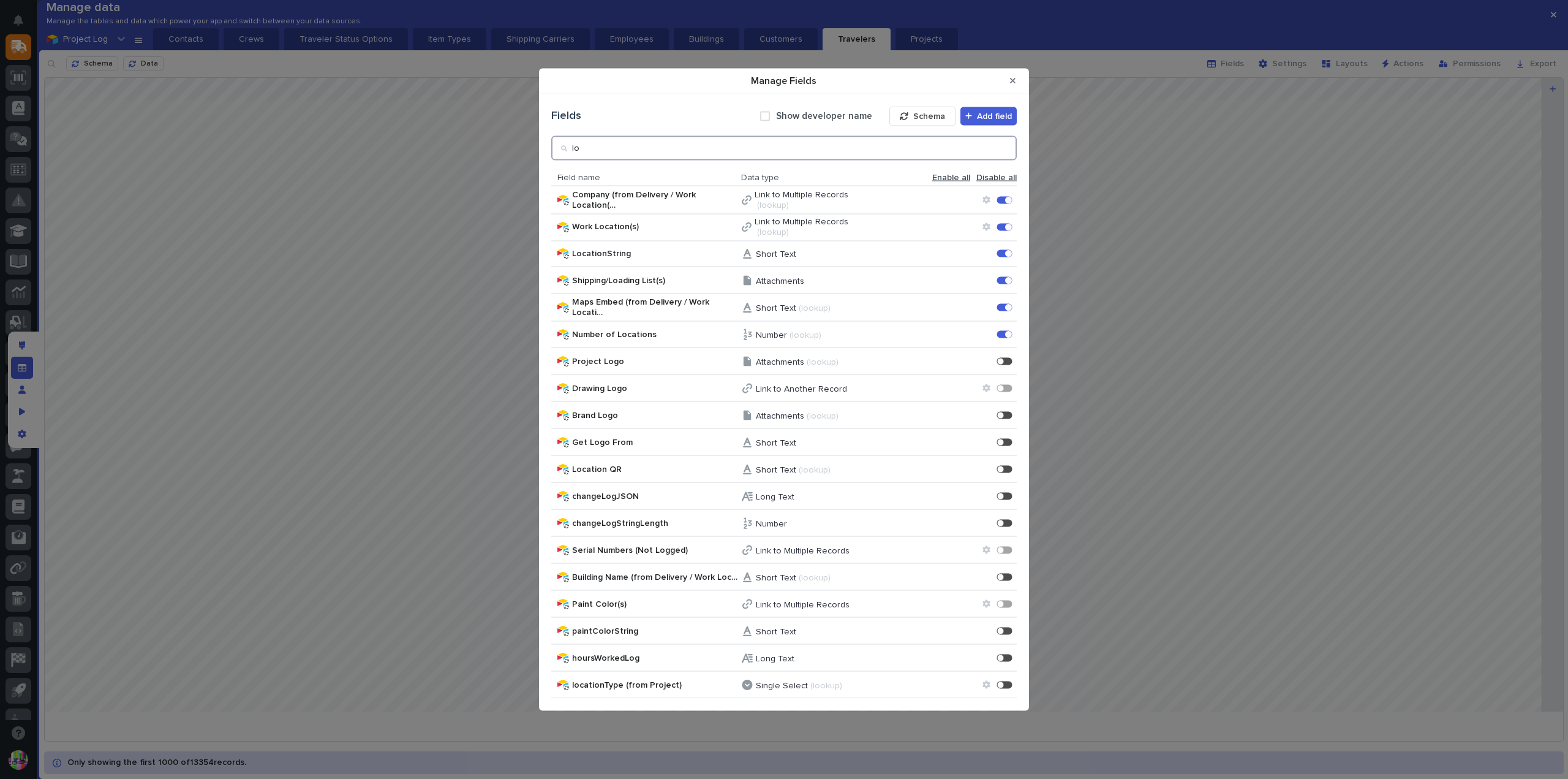
type input "l"
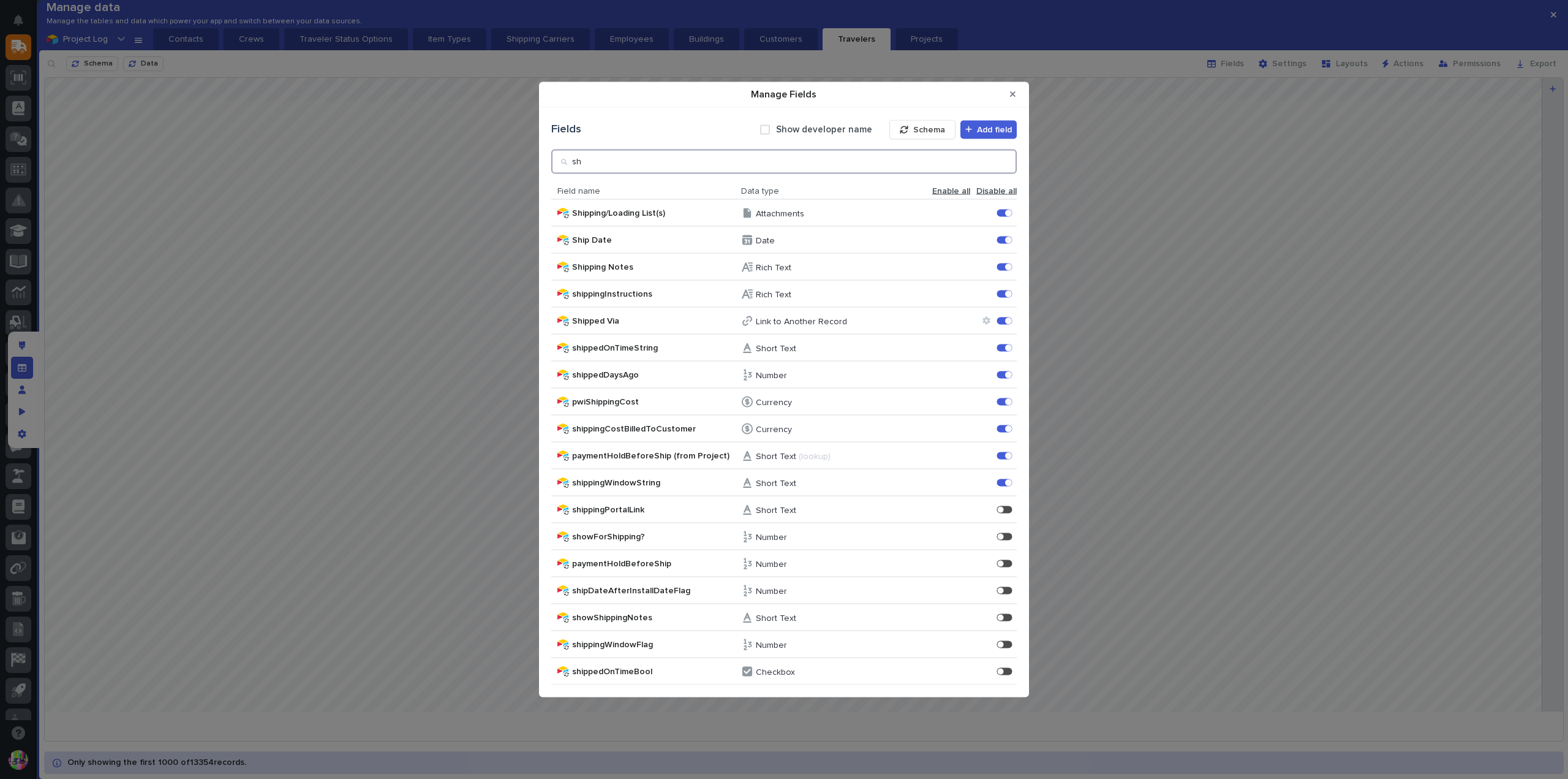
type input "s"
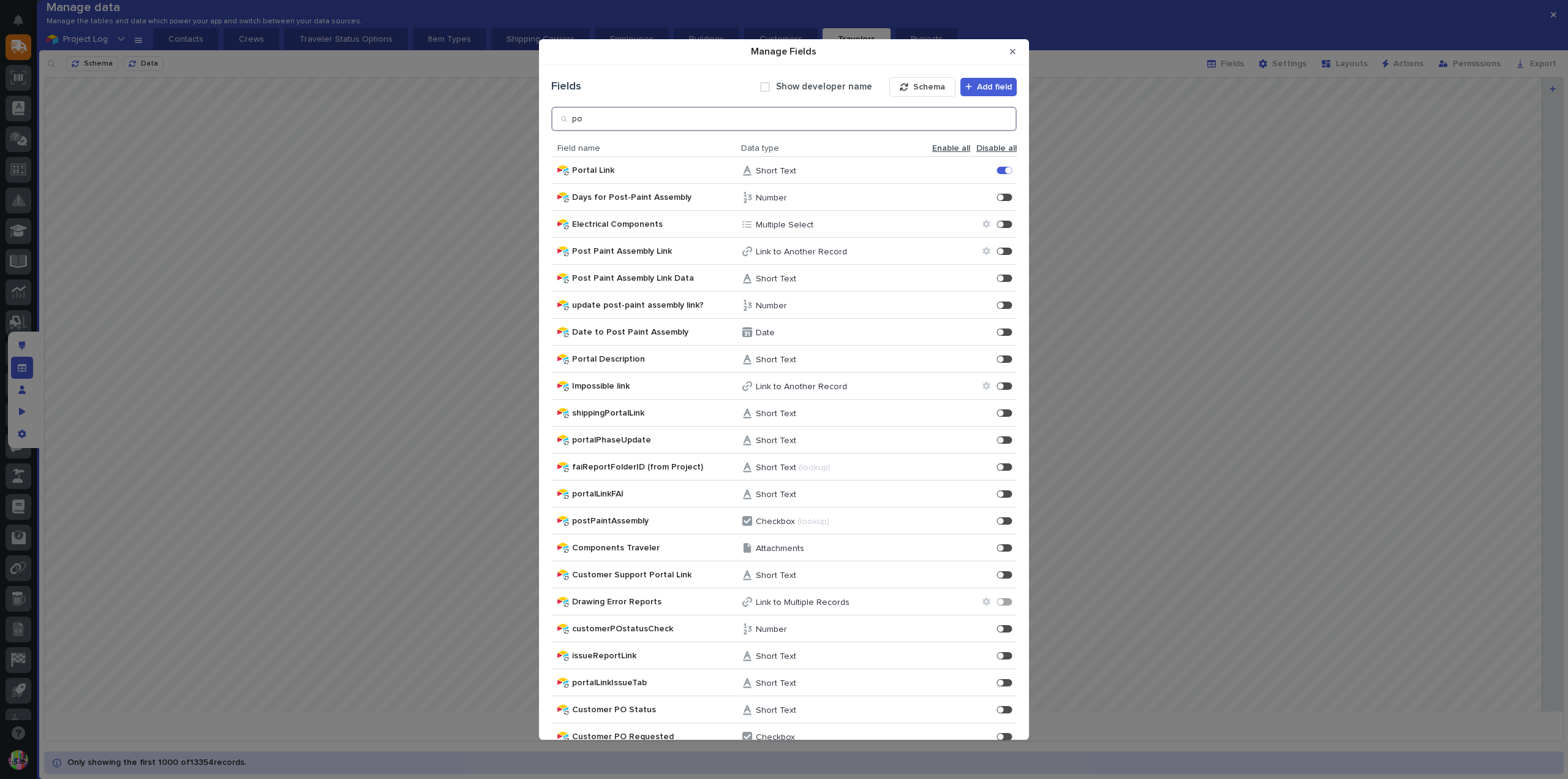
type input "p"
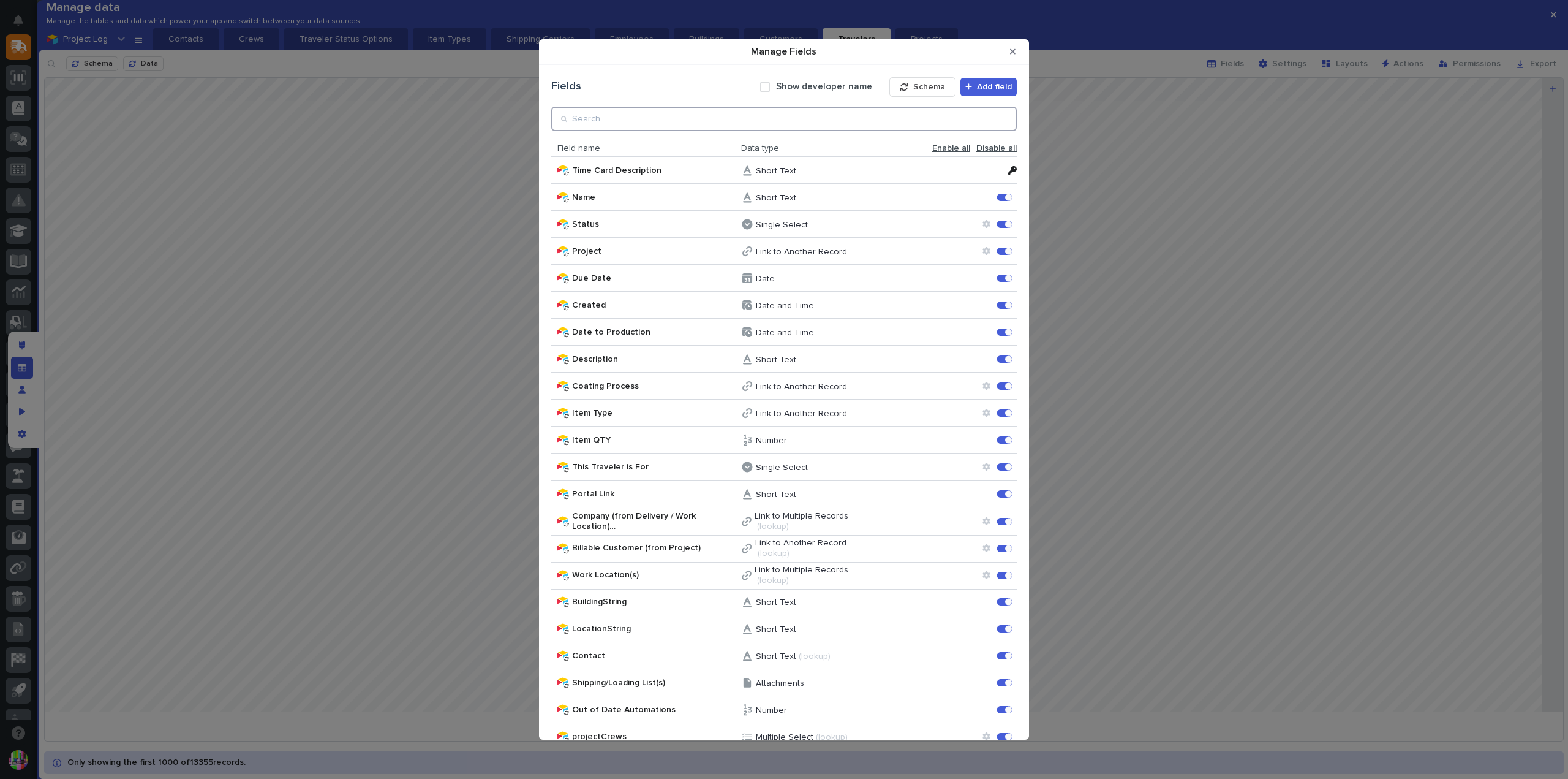
click at [834, 115] on input "Manage Fields" at bounding box center [784, 119] width 465 height 25
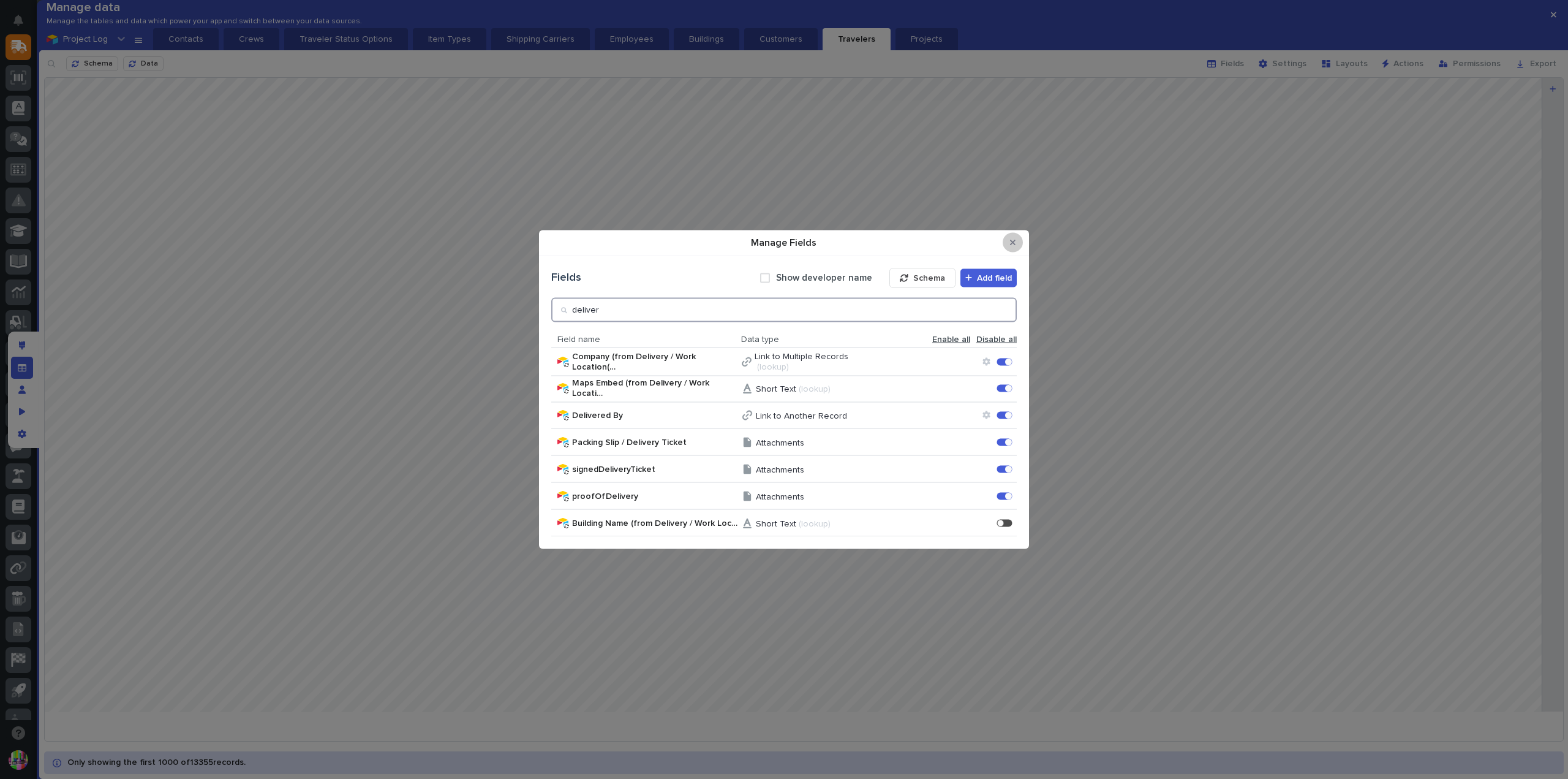
type input "deliver"
click at [1013, 236] on button "Close Modal" at bounding box center [1013, 243] width 20 height 20
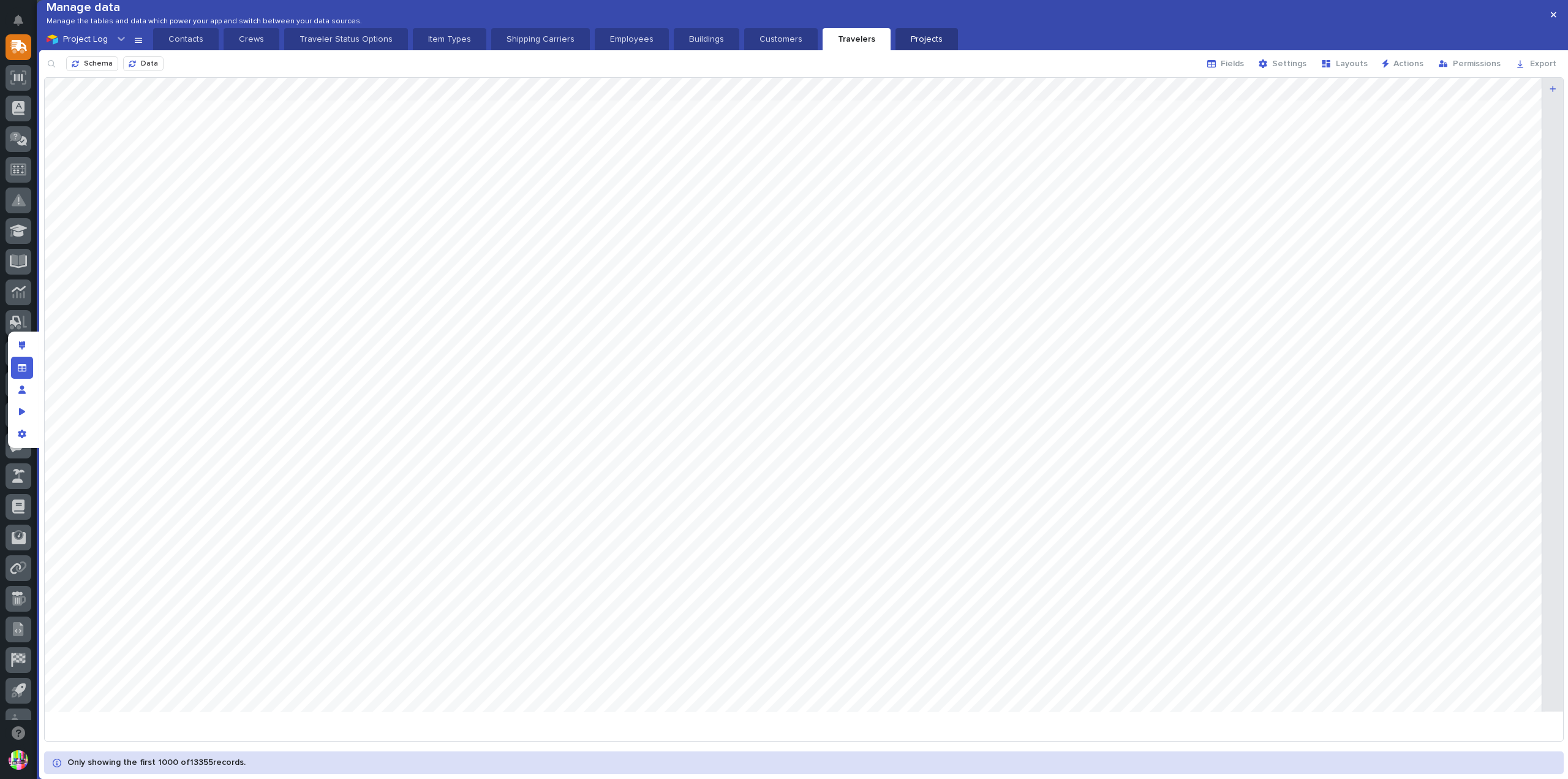
click at [909, 50] on button "Projects" at bounding box center [927, 38] width 62 height 22
click at [831, 45] on p "Travelers" at bounding box center [856, 38] width 53 height 12
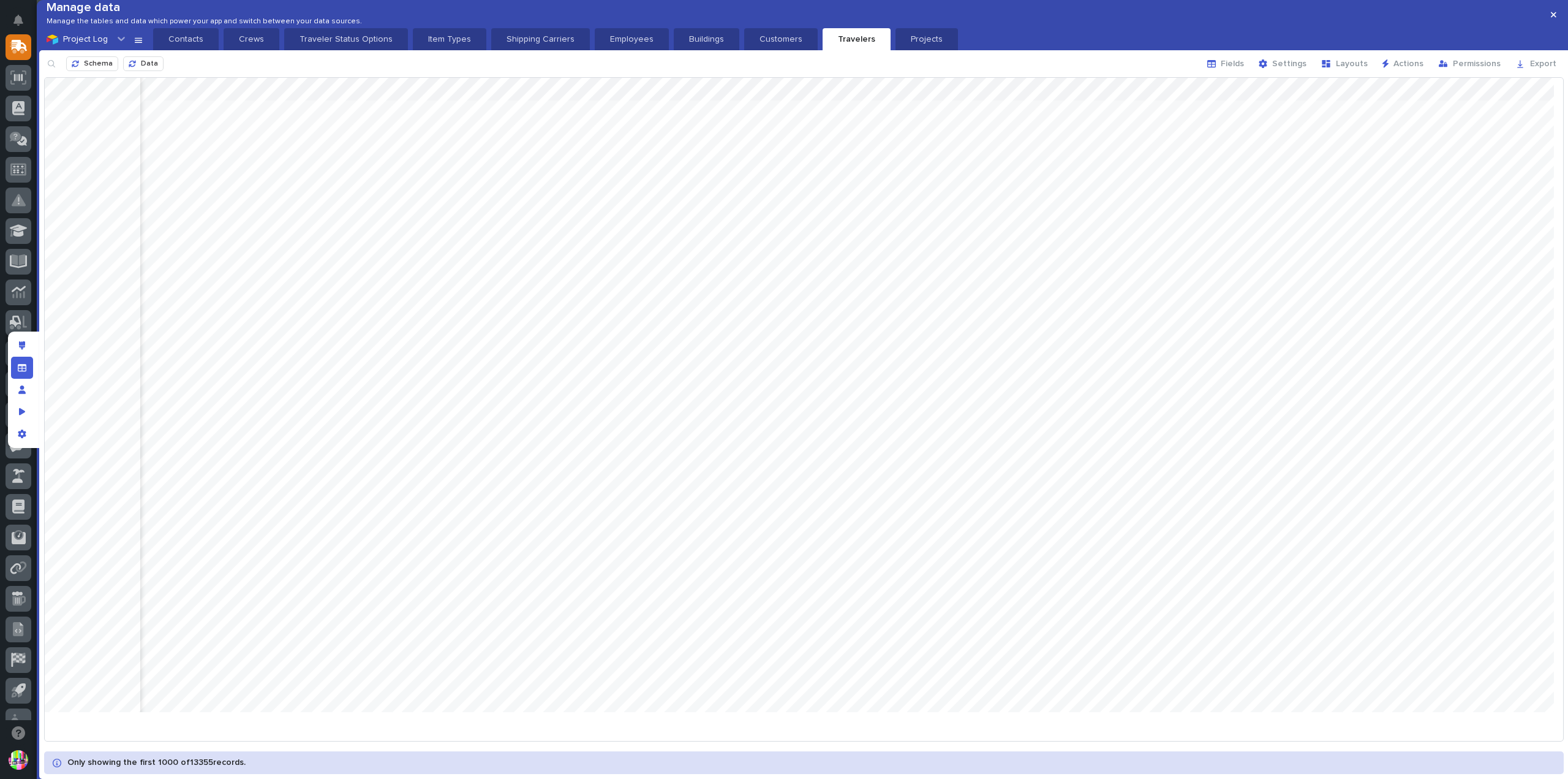
scroll to position [0, 2811]
click at [903, 45] on p "Projects" at bounding box center [927, 38] width 47 height 12
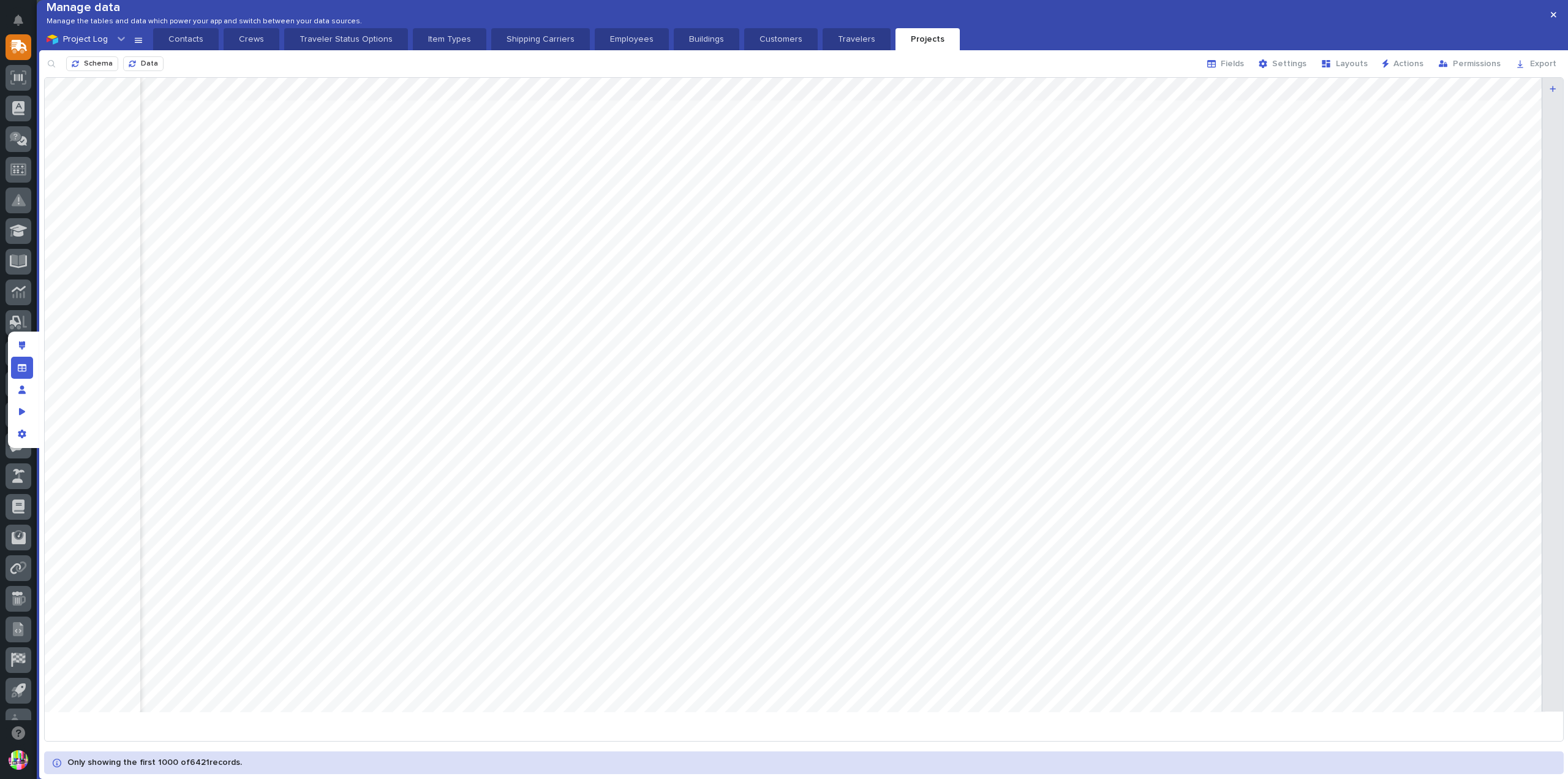
scroll to position [0, 7222]
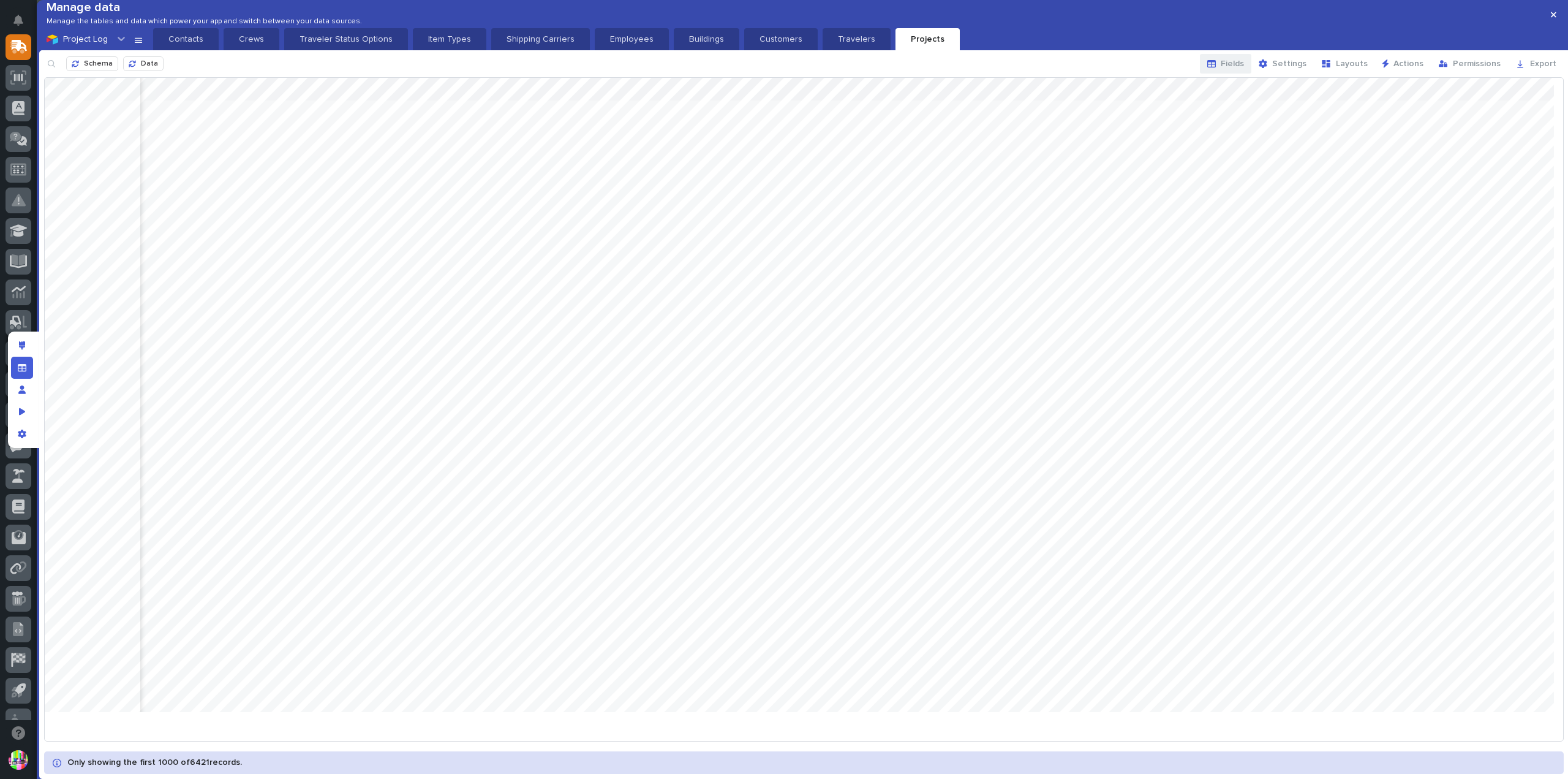
click at [1229, 74] on button "Fields" at bounding box center [1225, 64] width 52 height 20
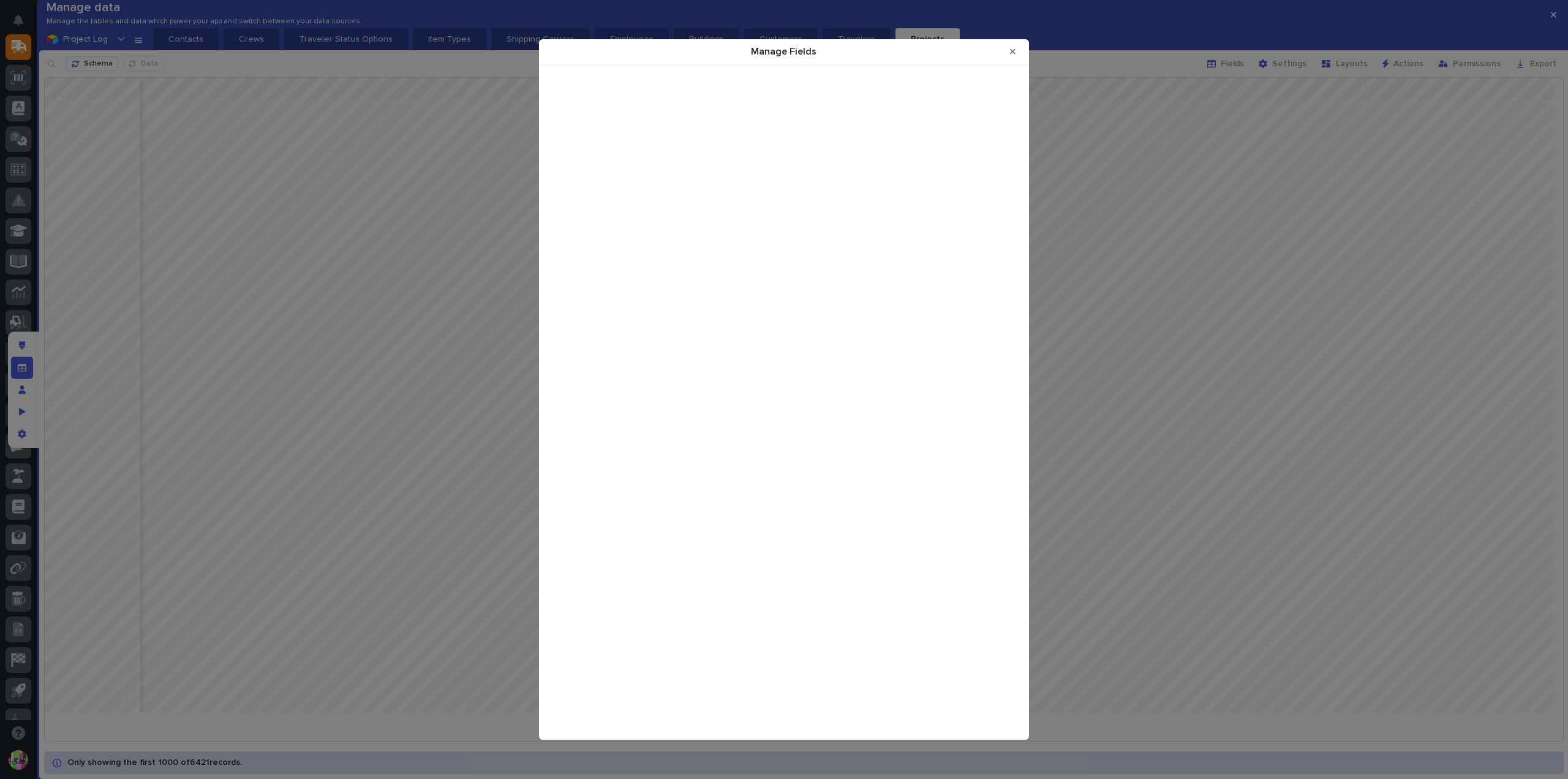
scroll to position [0, 0]
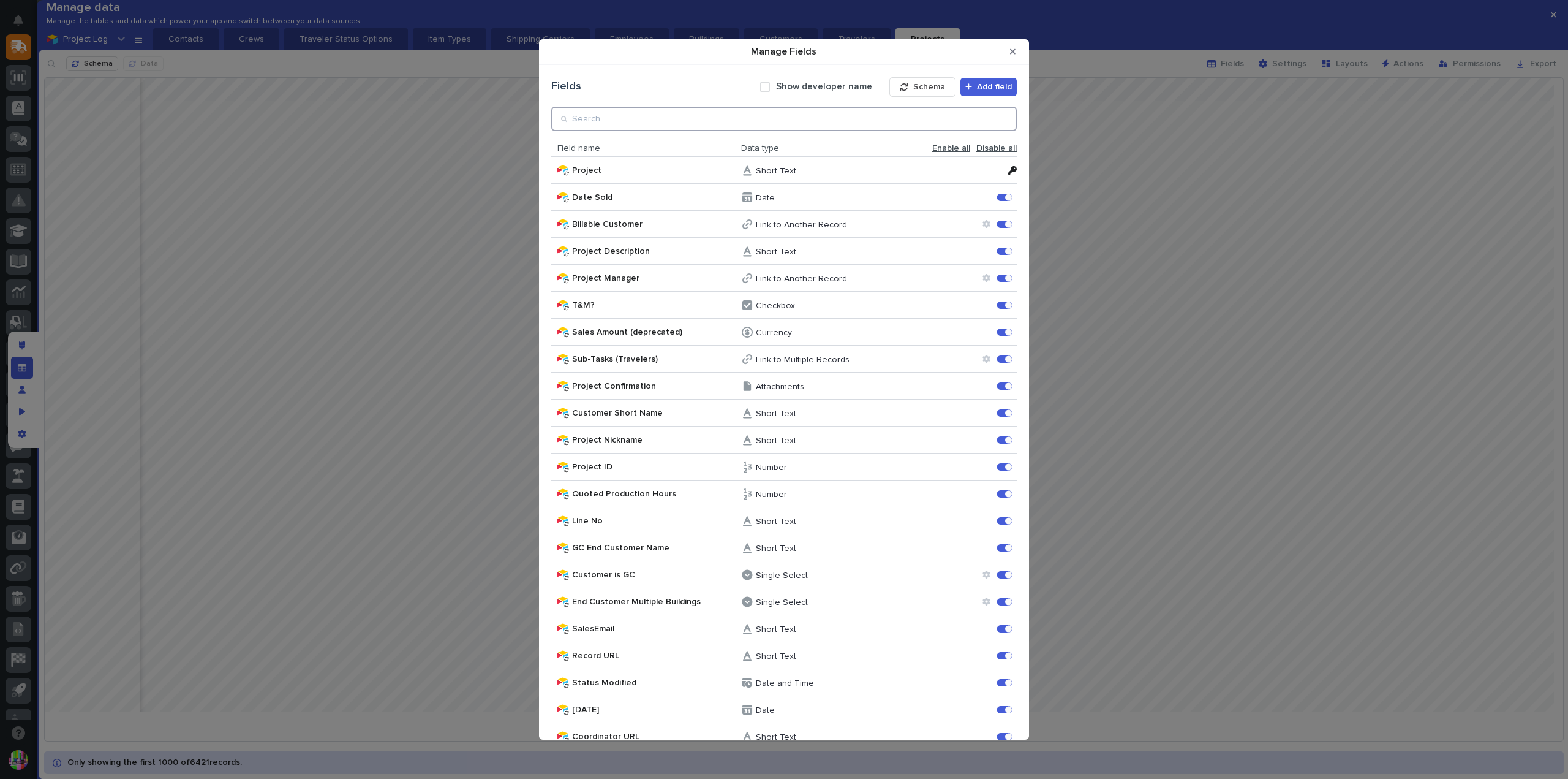
click at [699, 115] on input "Manage Fields" at bounding box center [784, 119] width 465 height 25
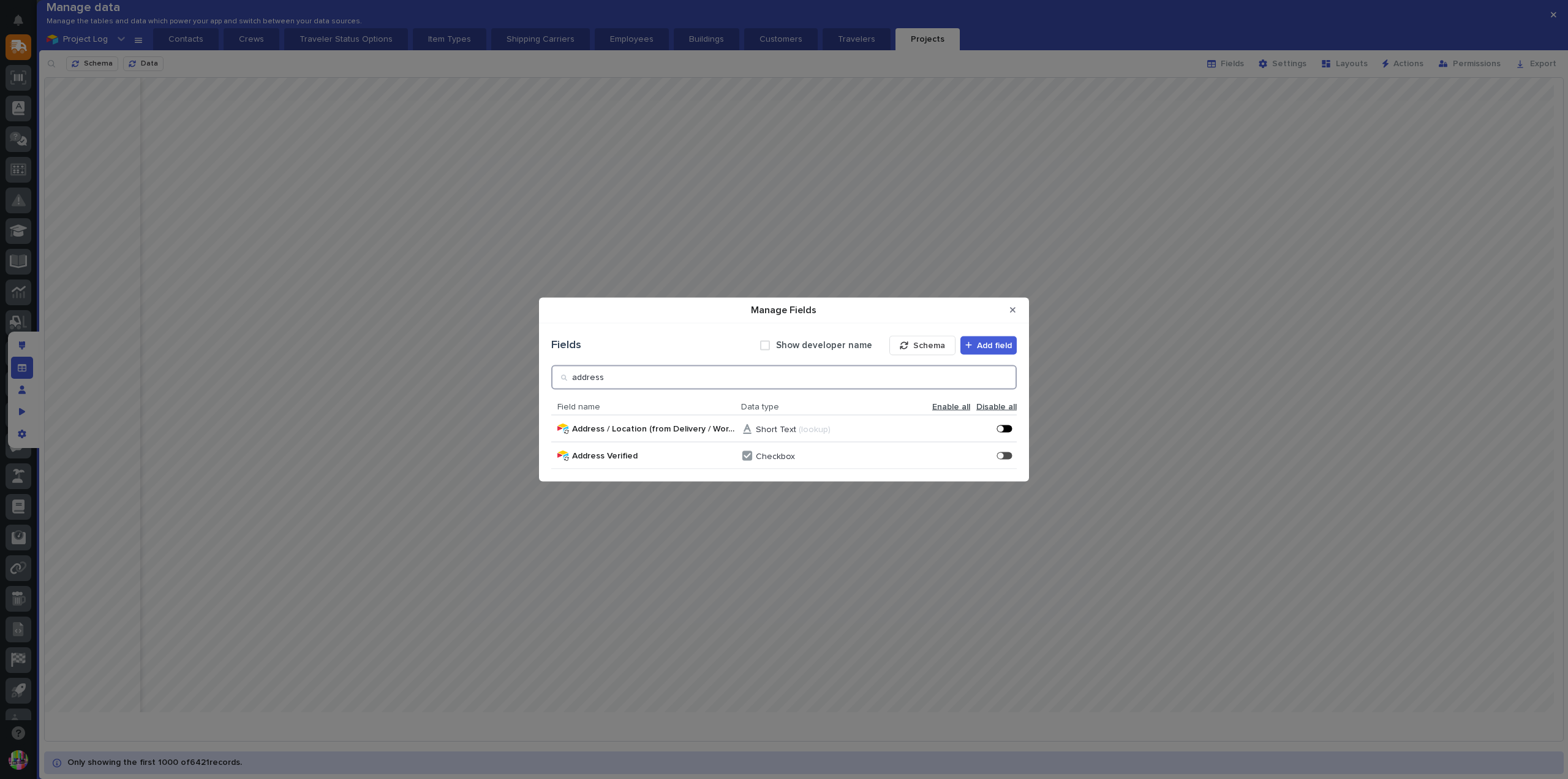
type input "address"
click at [1002, 426] on div "Manage Fields" at bounding box center [1000, 429] width 7 height 7
click at [1009, 312] on button "Close Modal" at bounding box center [1013, 310] width 20 height 20
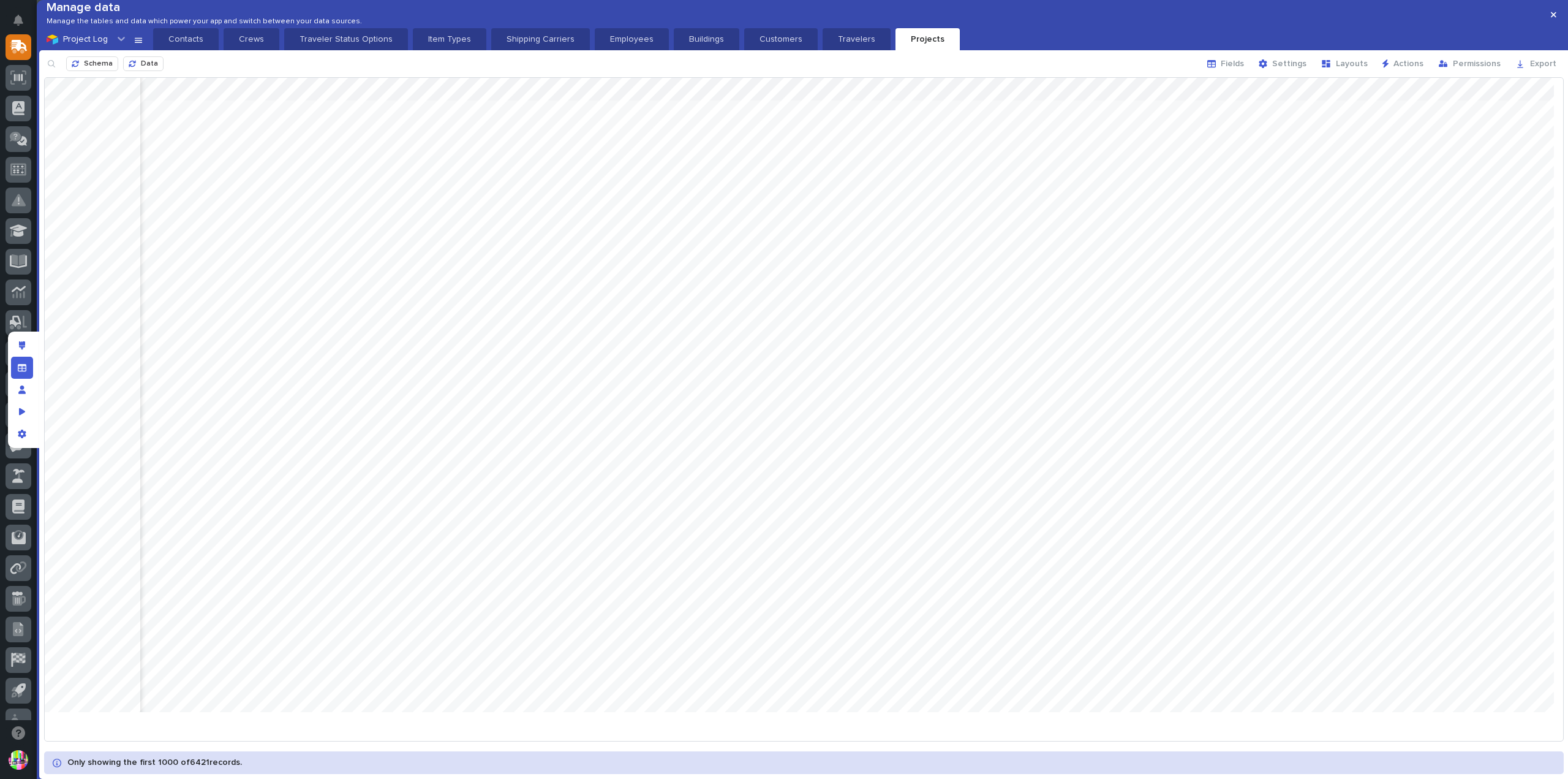
scroll to position [0, 7295]
drag, startPoint x: 1471, startPoint y: 110, endPoint x: 1552, endPoint y: 106, distance: 81.1
click at [1552, 106] on div at bounding box center [804, 399] width 1519 height 644
click at [1542, 164] on div "Add new field" at bounding box center [1552, 394] width 22 height 633
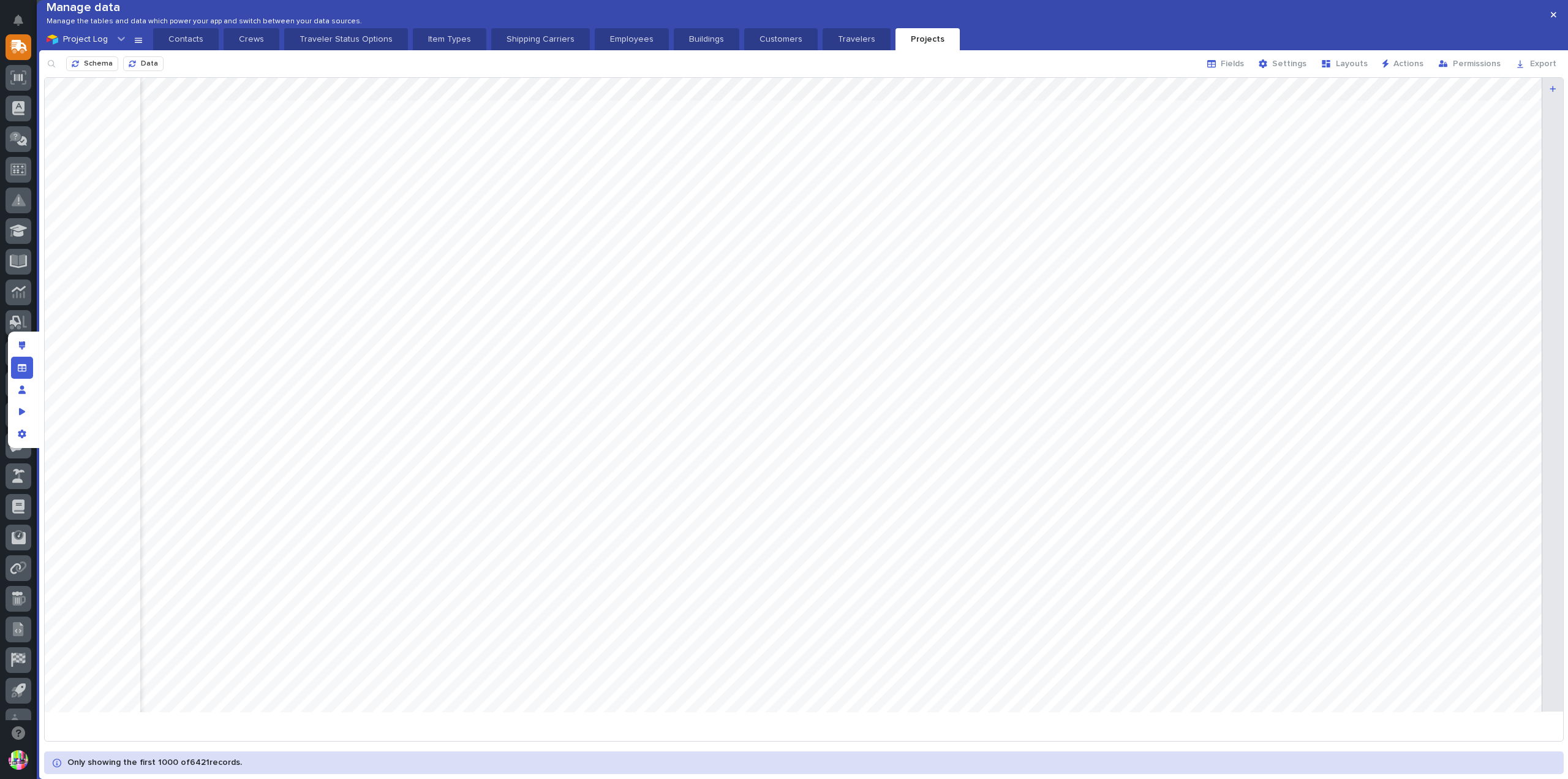
click at [1503, 380] on div at bounding box center [804, 399] width 1519 height 644
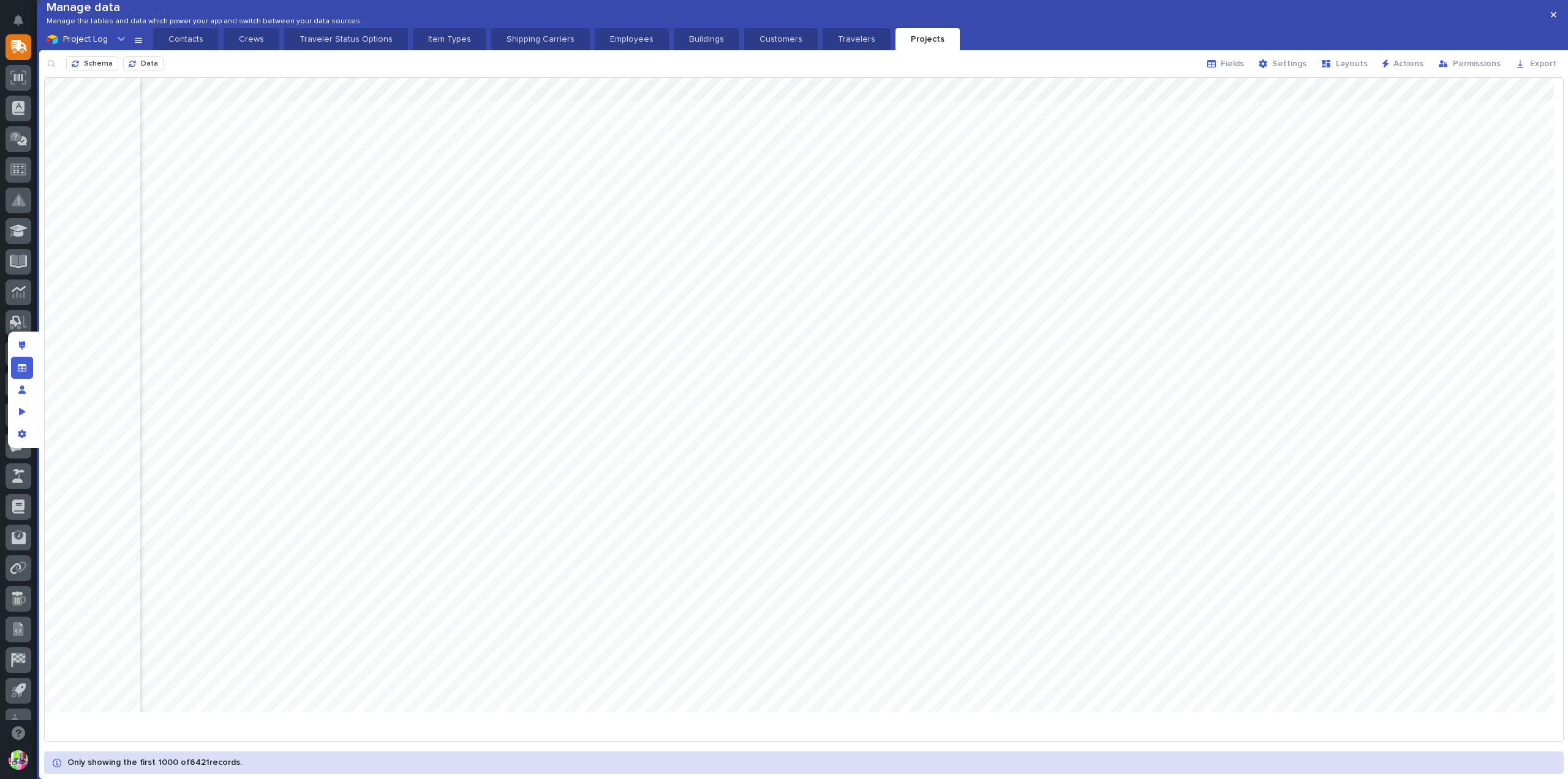
scroll to position [0, 7328]
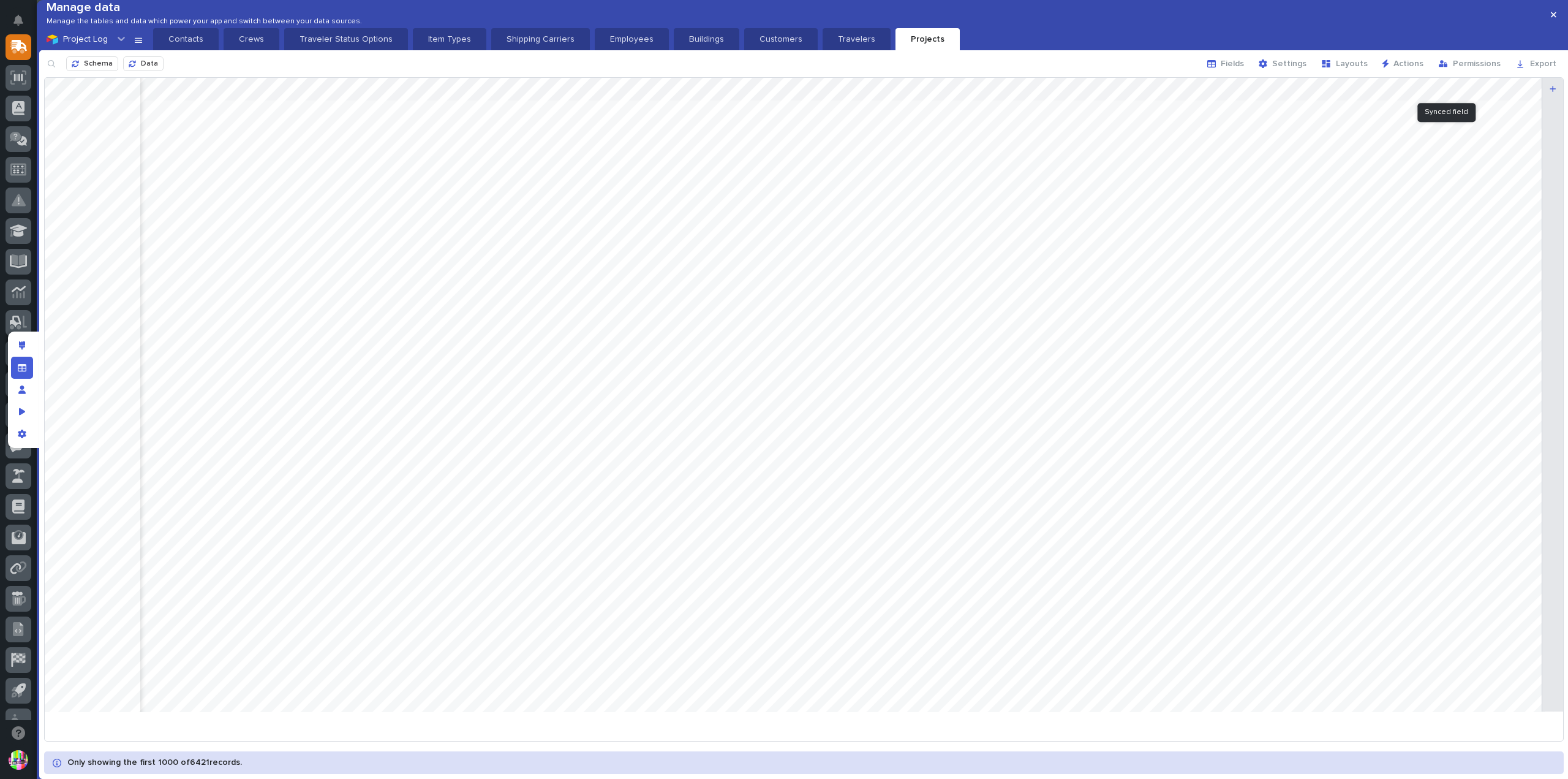
drag, startPoint x: 1467, startPoint y: 109, endPoint x: 1530, endPoint y: 114, distance: 63.2
click at [1530, 114] on div at bounding box center [804, 399] width 1519 height 644
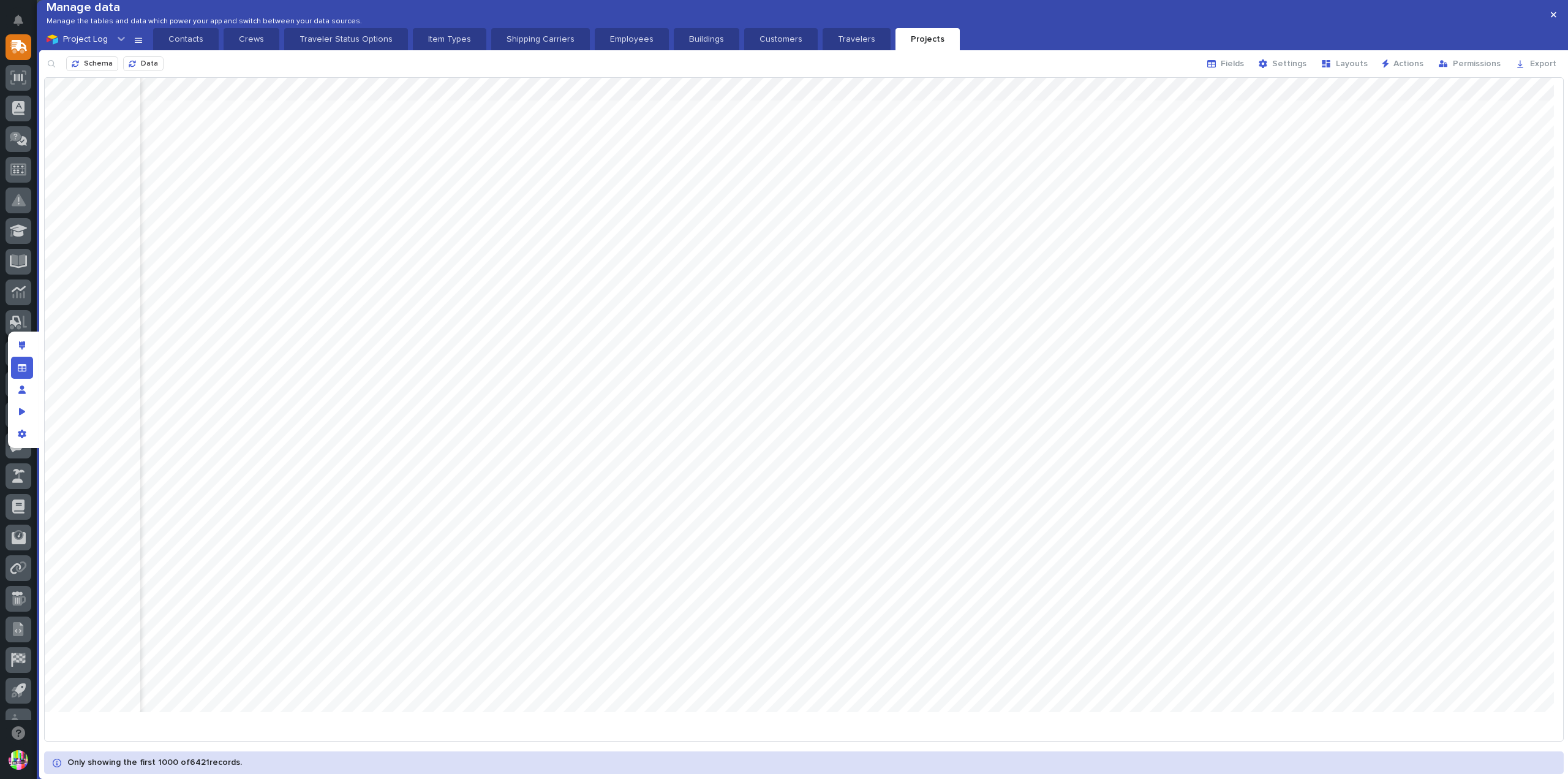
scroll to position [0, 7391]
drag, startPoint x: 1470, startPoint y: 104, endPoint x: 1516, endPoint y: 115, distance: 47.3
click at [1516, 115] on div at bounding box center [804, 399] width 1519 height 644
click at [135, 67] on icon "button" at bounding box center [132, 63] width 7 height 7
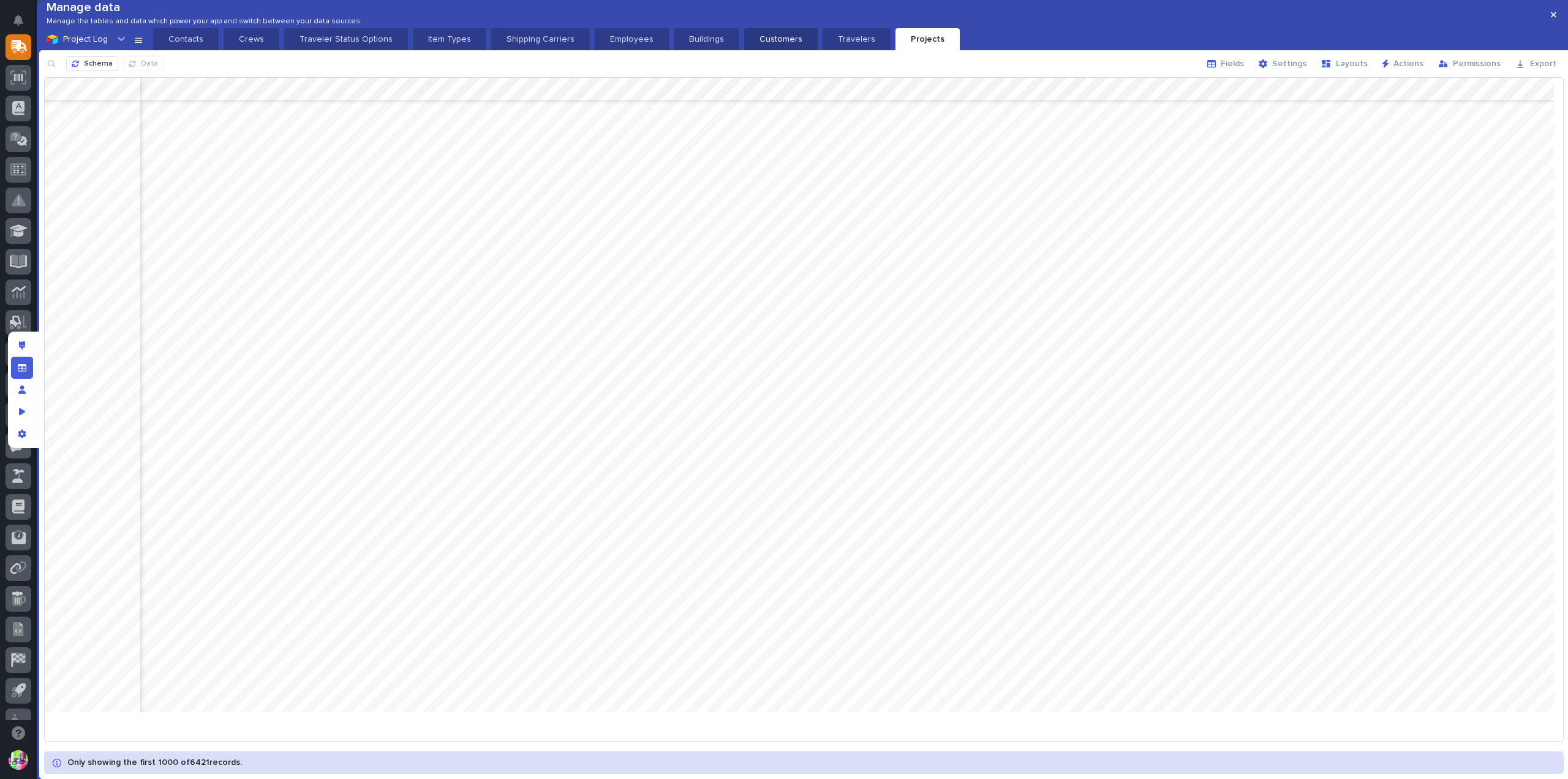
click at [766, 45] on p "Customers" at bounding box center [781, 38] width 59 height 12
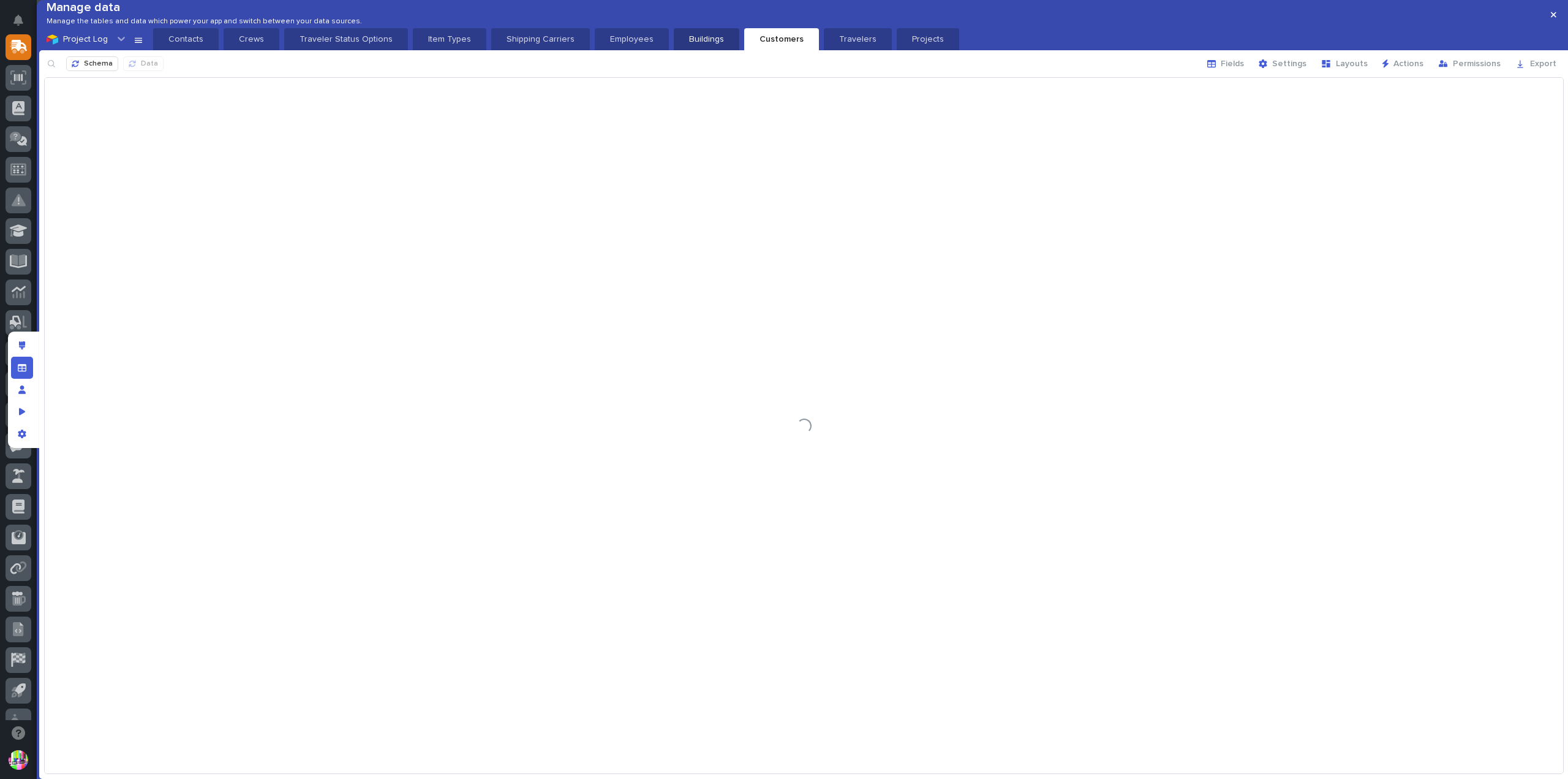
click at [677, 47] on button "Buildings" at bounding box center [707, 38] width 65 height 22
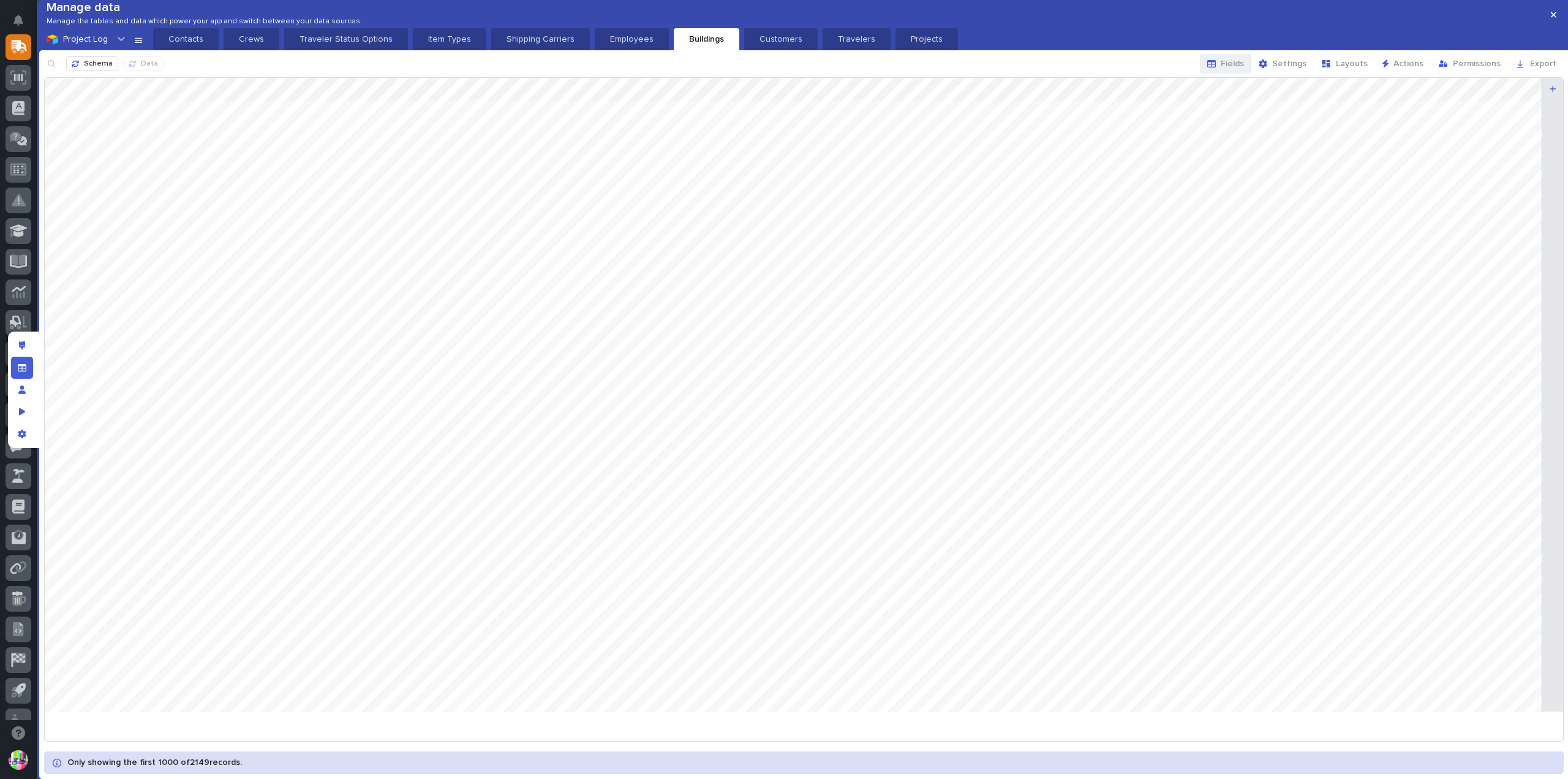
click at [1230, 74] on button "Fields" at bounding box center [1225, 64] width 52 height 20
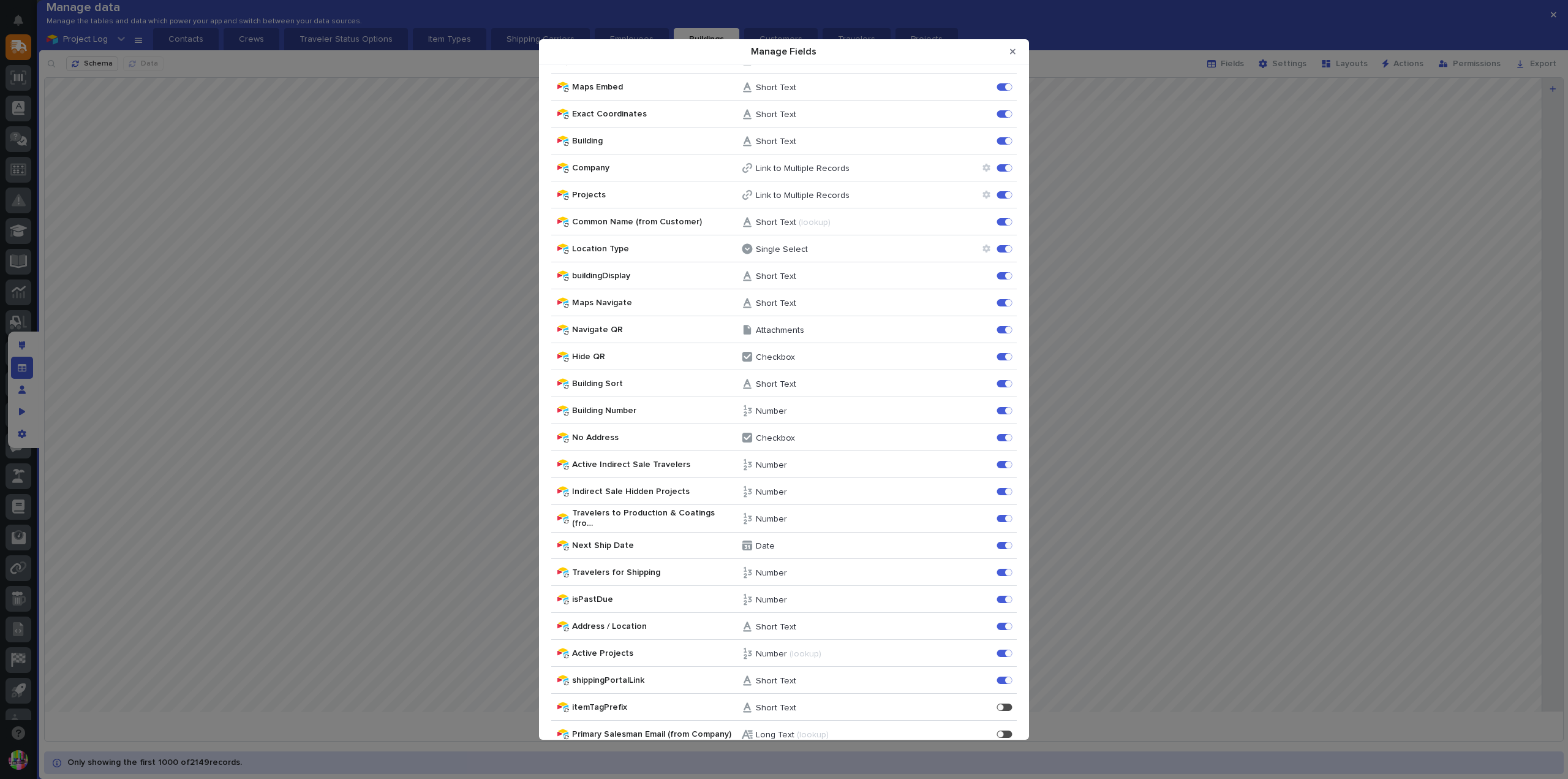
scroll to position [0, 0]
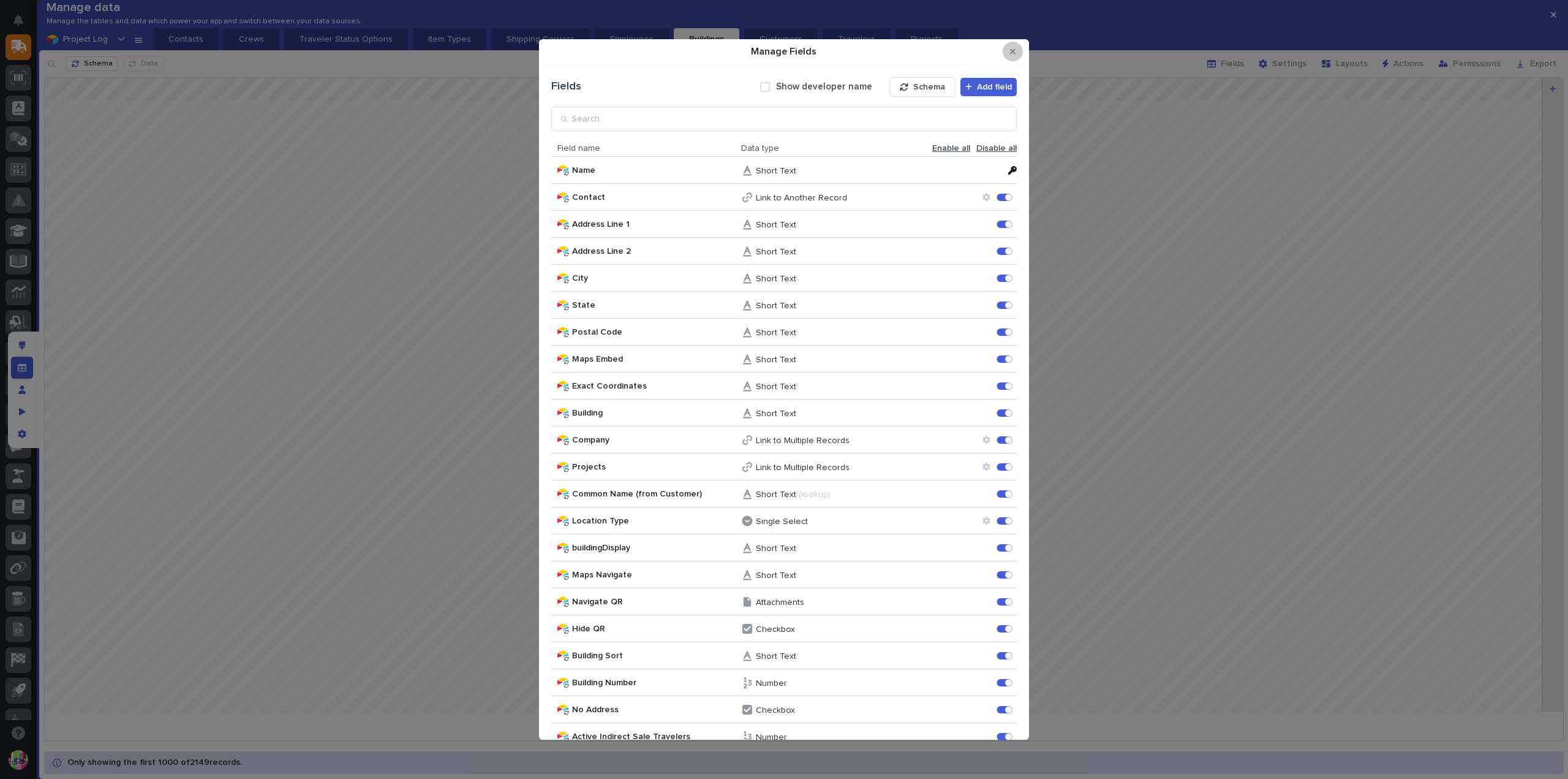
click at [1019, 54] on button "Close Modal" at bounding box center [1013, 52] width 20 height 20
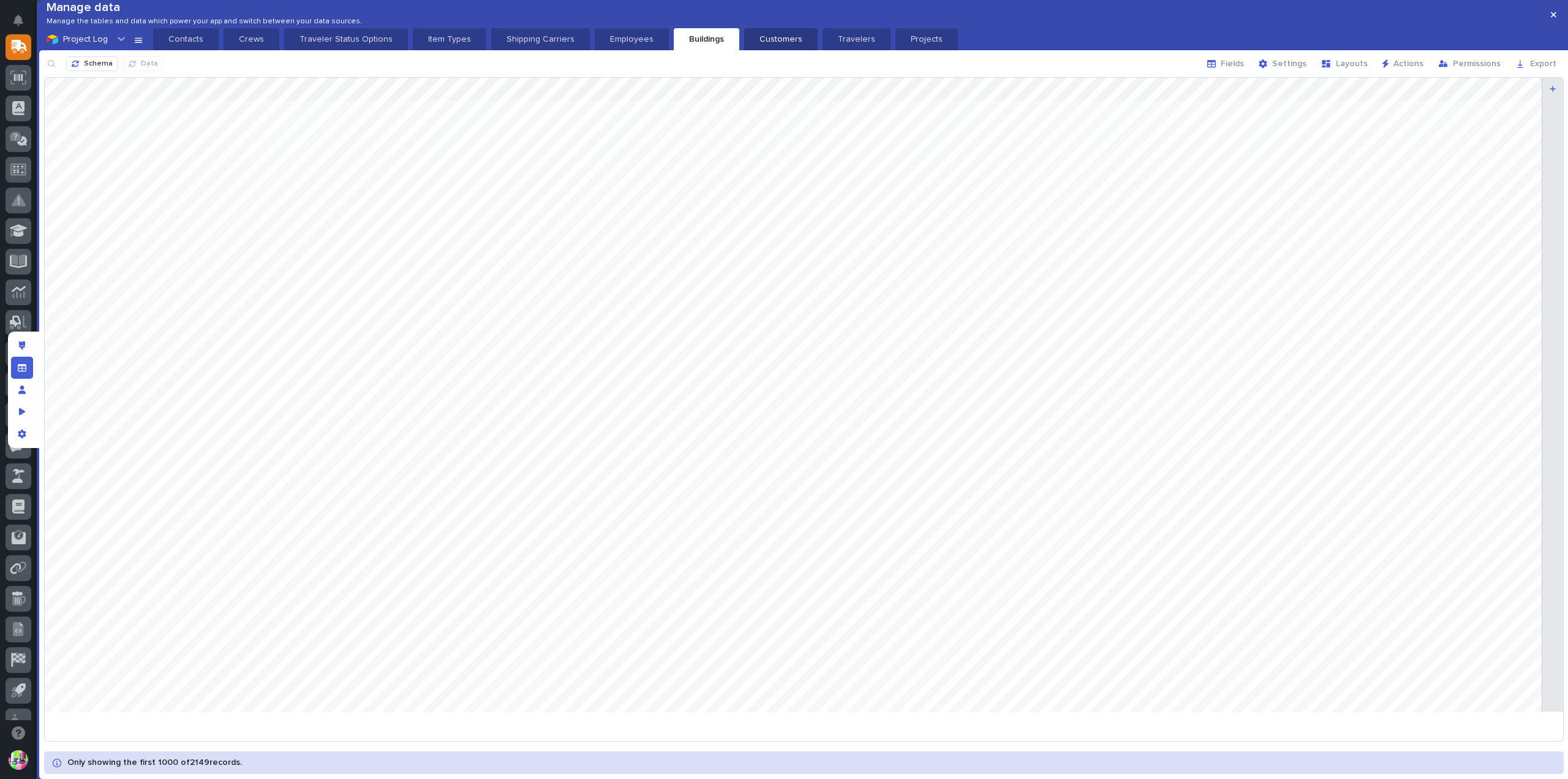
click at [762, 45] on p "Customers" at bounding box center [781, 38] width 59 height 12
click at [1216, 68] on icon "button" at bounding box center [1211, 64] width 8 height 8
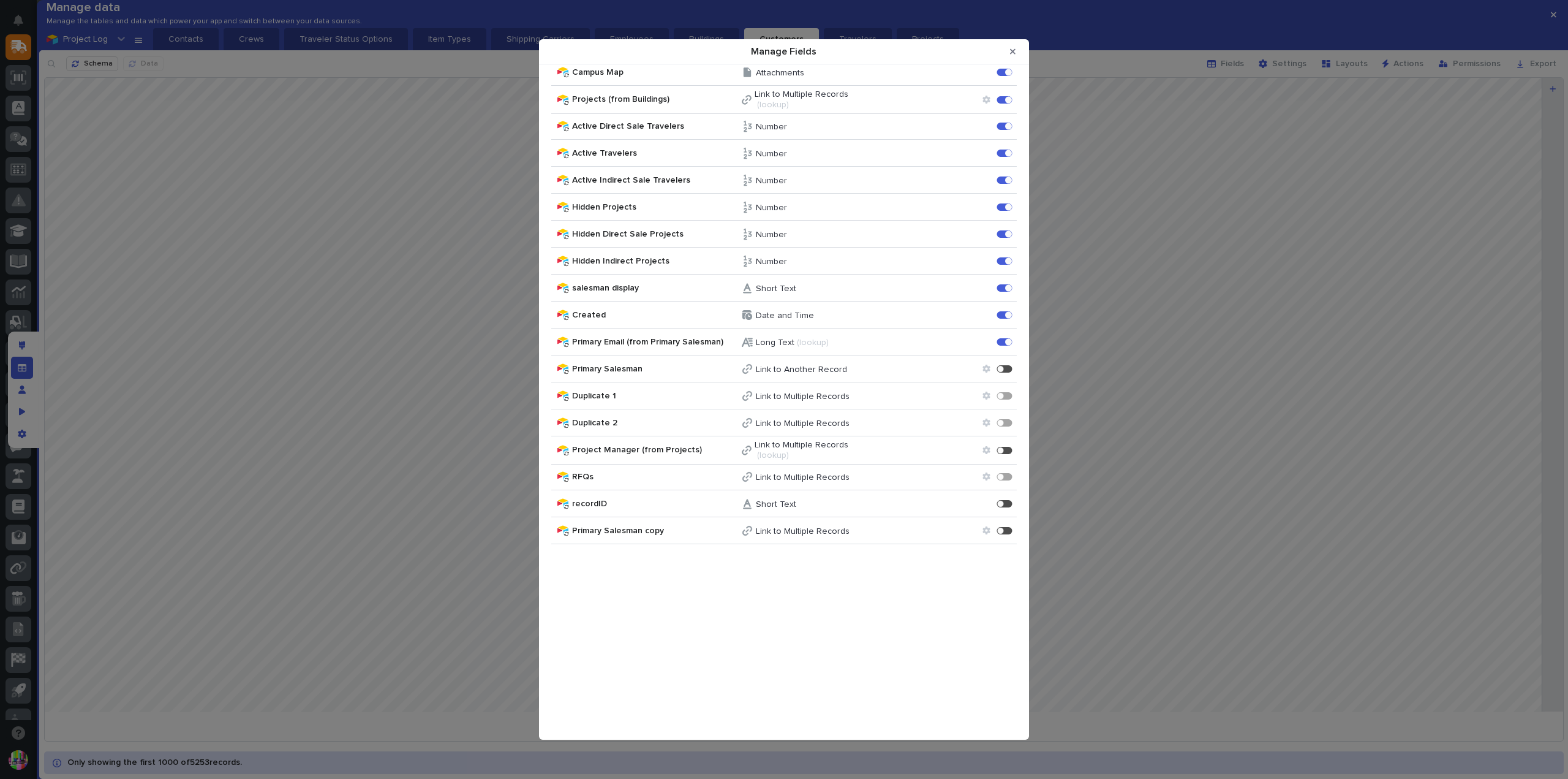
scroll to position [61, 0]
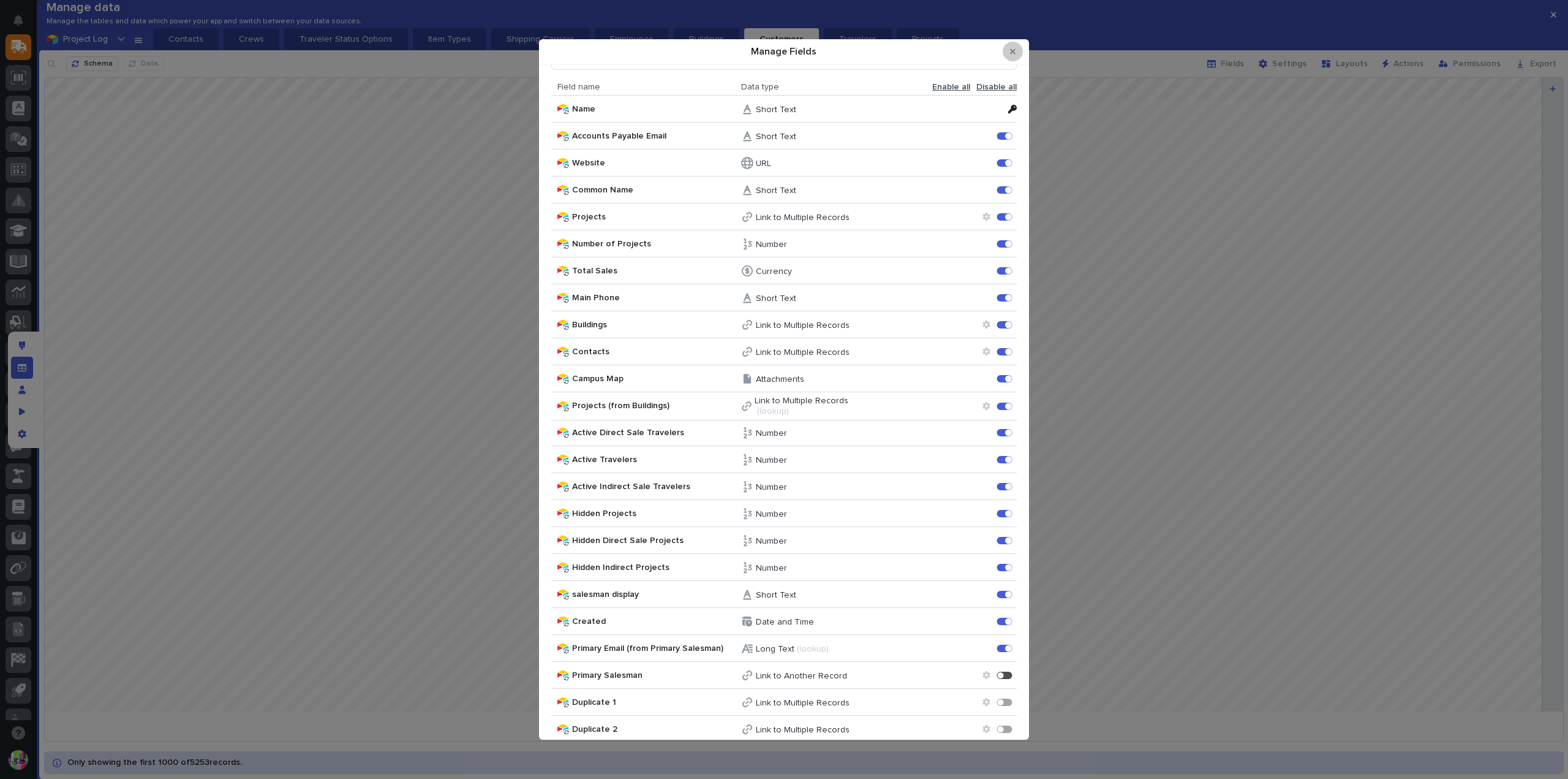
click at [1018, 47] on button "Close Modal" at bounding box center [1013, 52] width 20 height 20
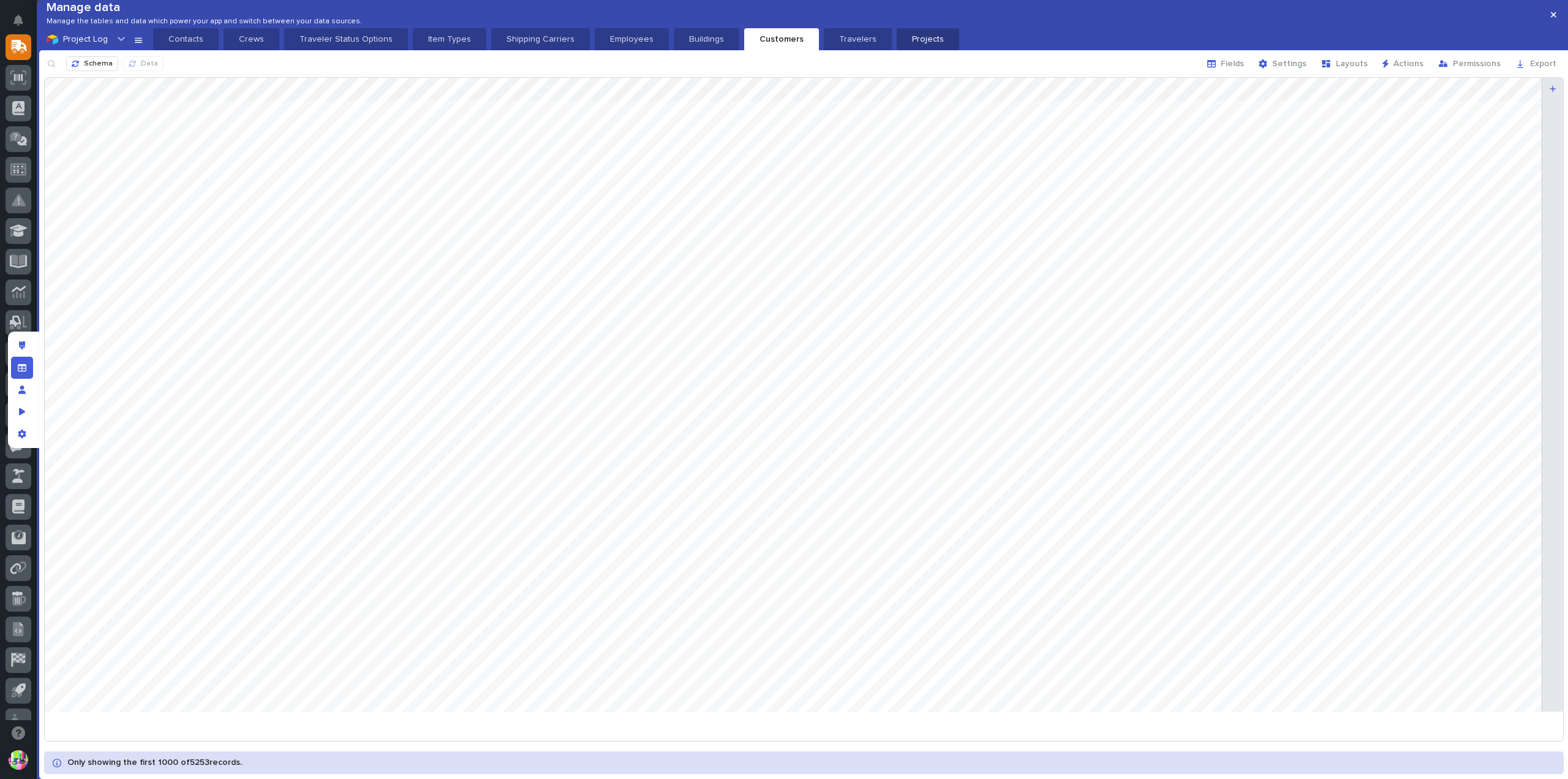
click at [904, 45] on p "Projects" at bounding box center [928, 38] width 47 height 12
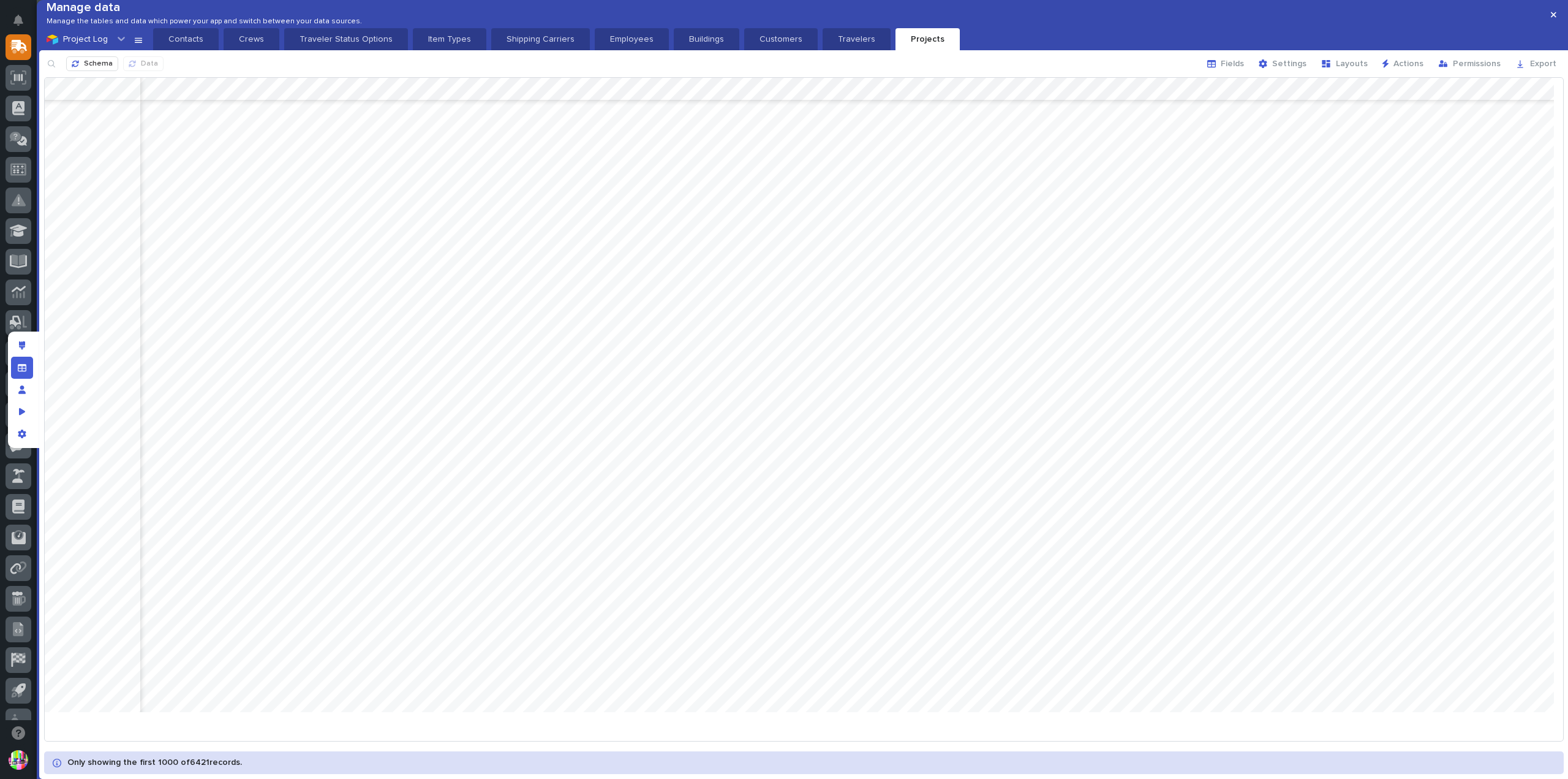
scroll to position [3555, 7438]
click at [1287, 399] on div at bounding box center [804, 399] width 1519 height 644
click at [1244, 70] on span "Fields" at bounding box center [1233, 63] width 23 height 11
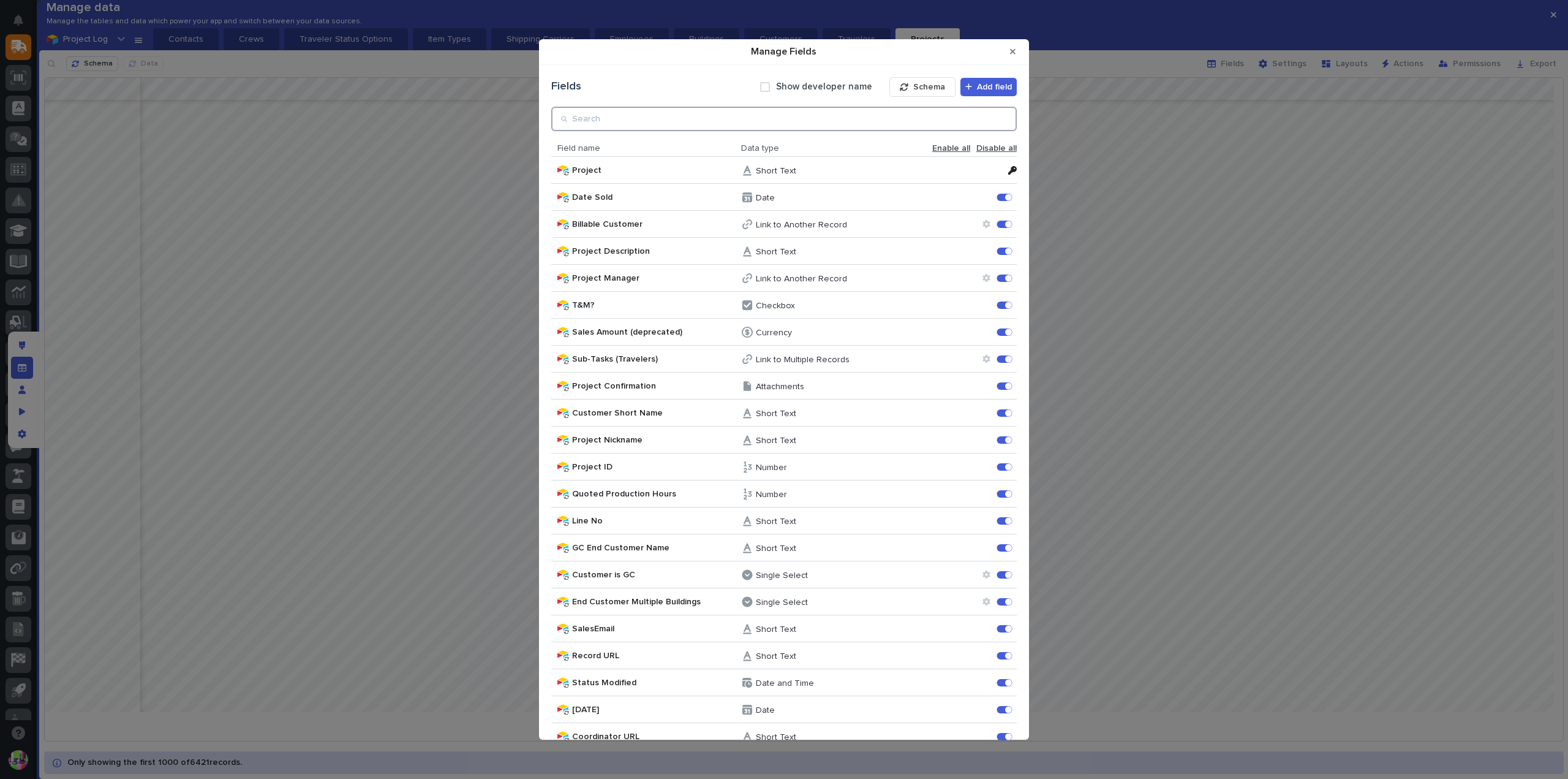
click at [905, 114] on input "Manage Fields" at bounding box center [784, 119] width 465 height 25
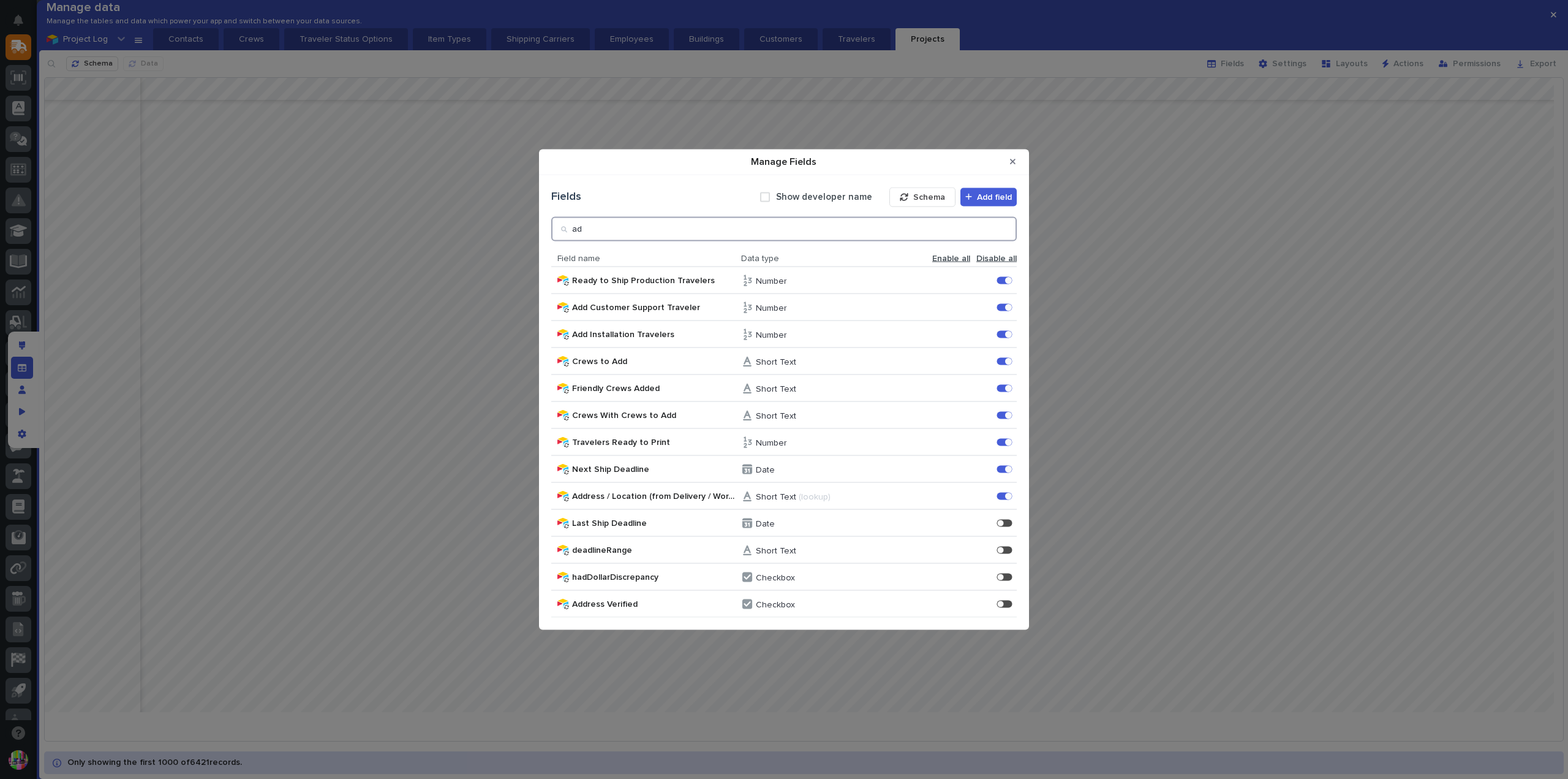
type input "a"
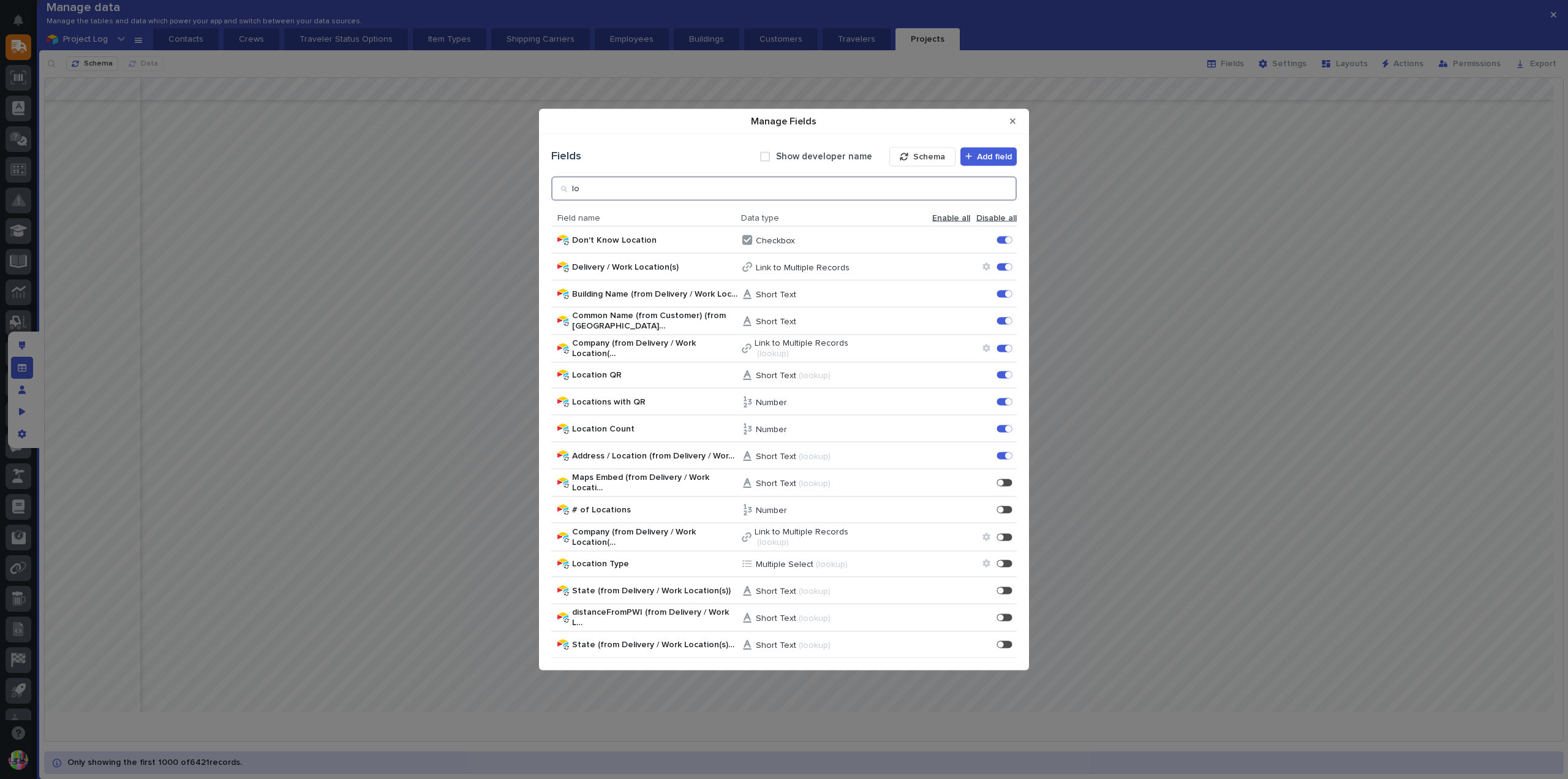
type input "l"
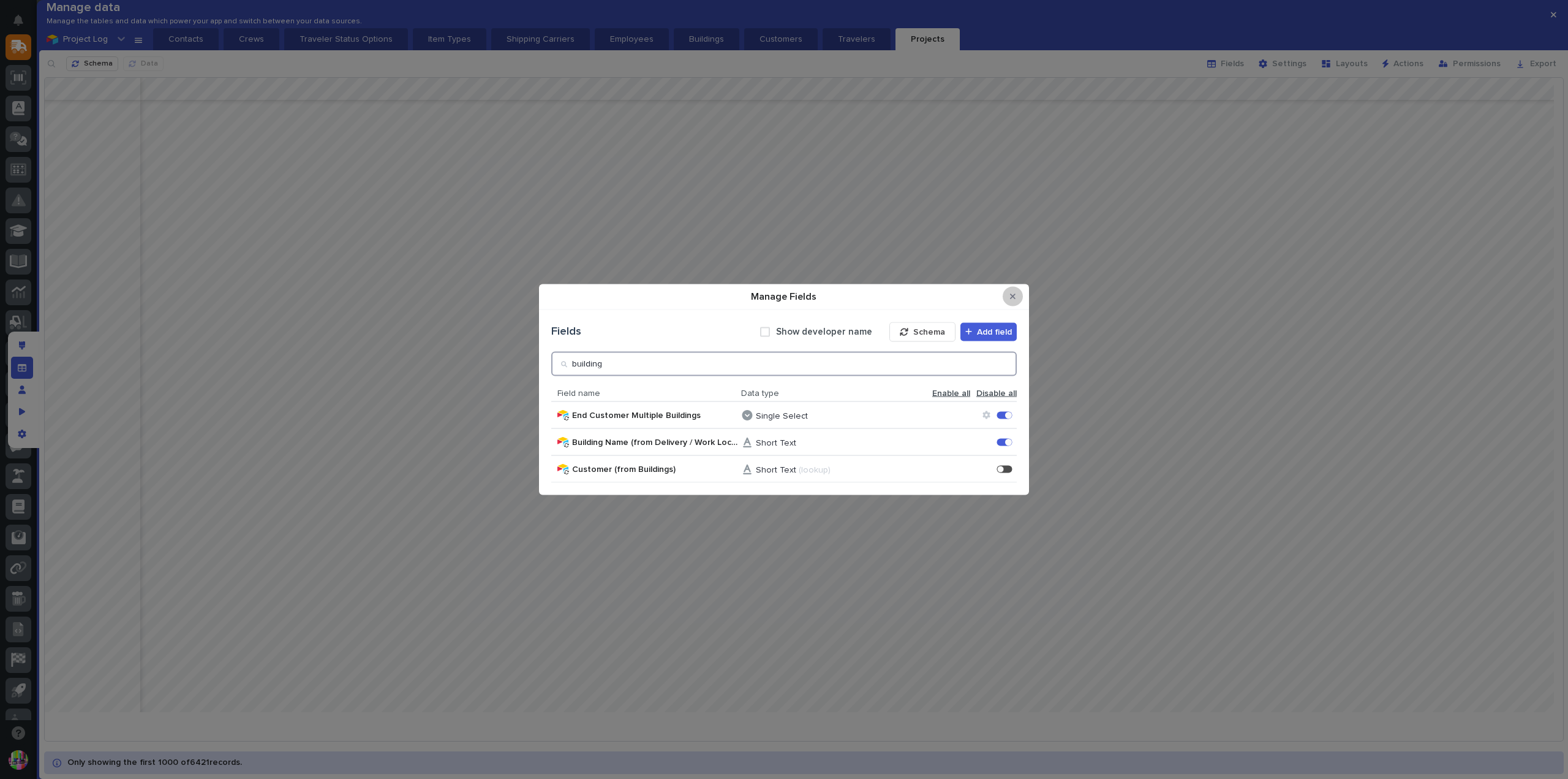
type input "building"
click at [1009, 292] on button "Close Modal" at bounding box center [1013, 296] width 20 height 20
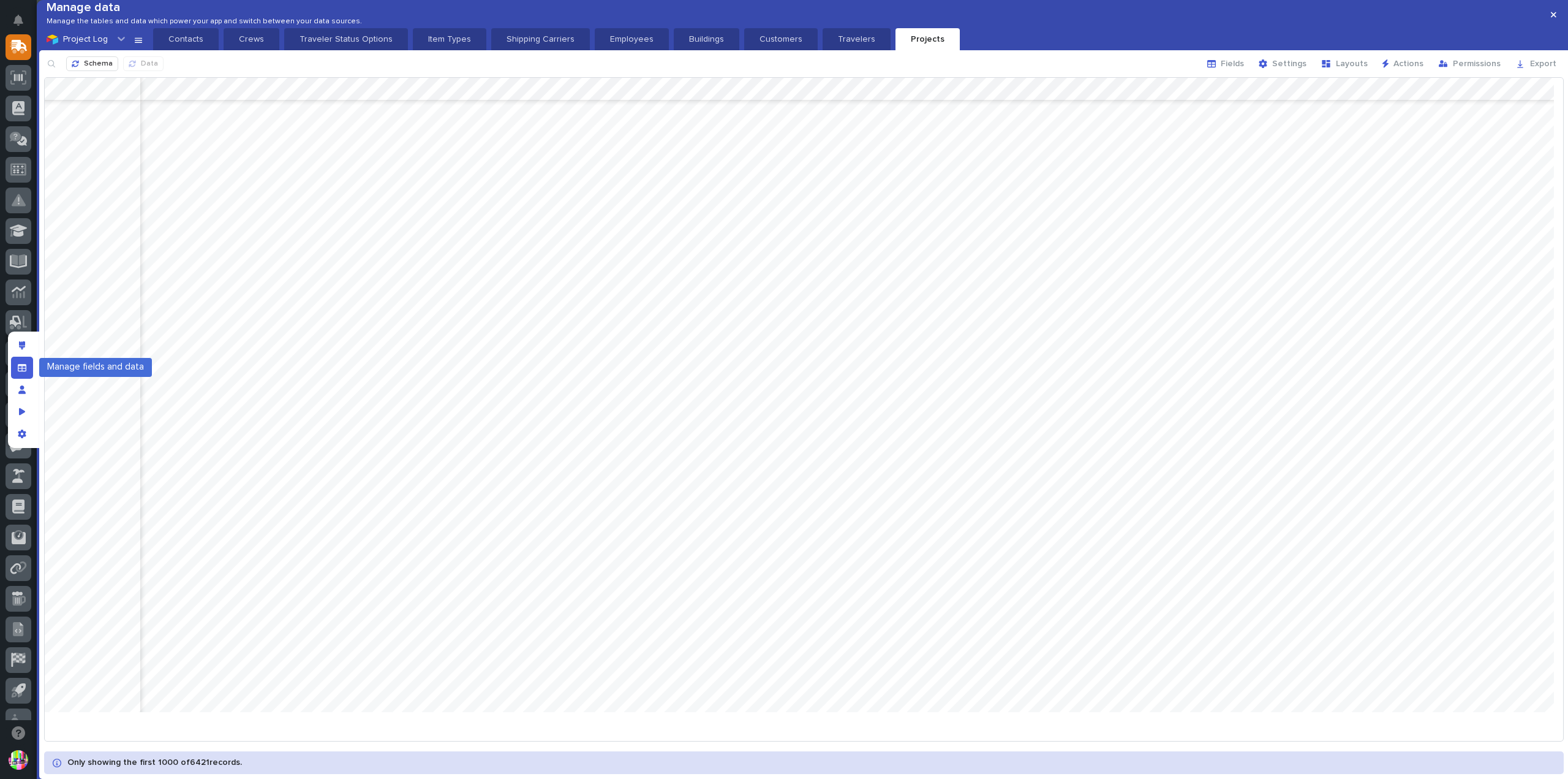
drag, startPoint x: 18, startPoint y: 366, endPoint x: 44, endPoint y: 362, distance: 26.3
click at [18, 366] on icon "Manage fields and data" at bounding box center [22, 367] width 8 height 8
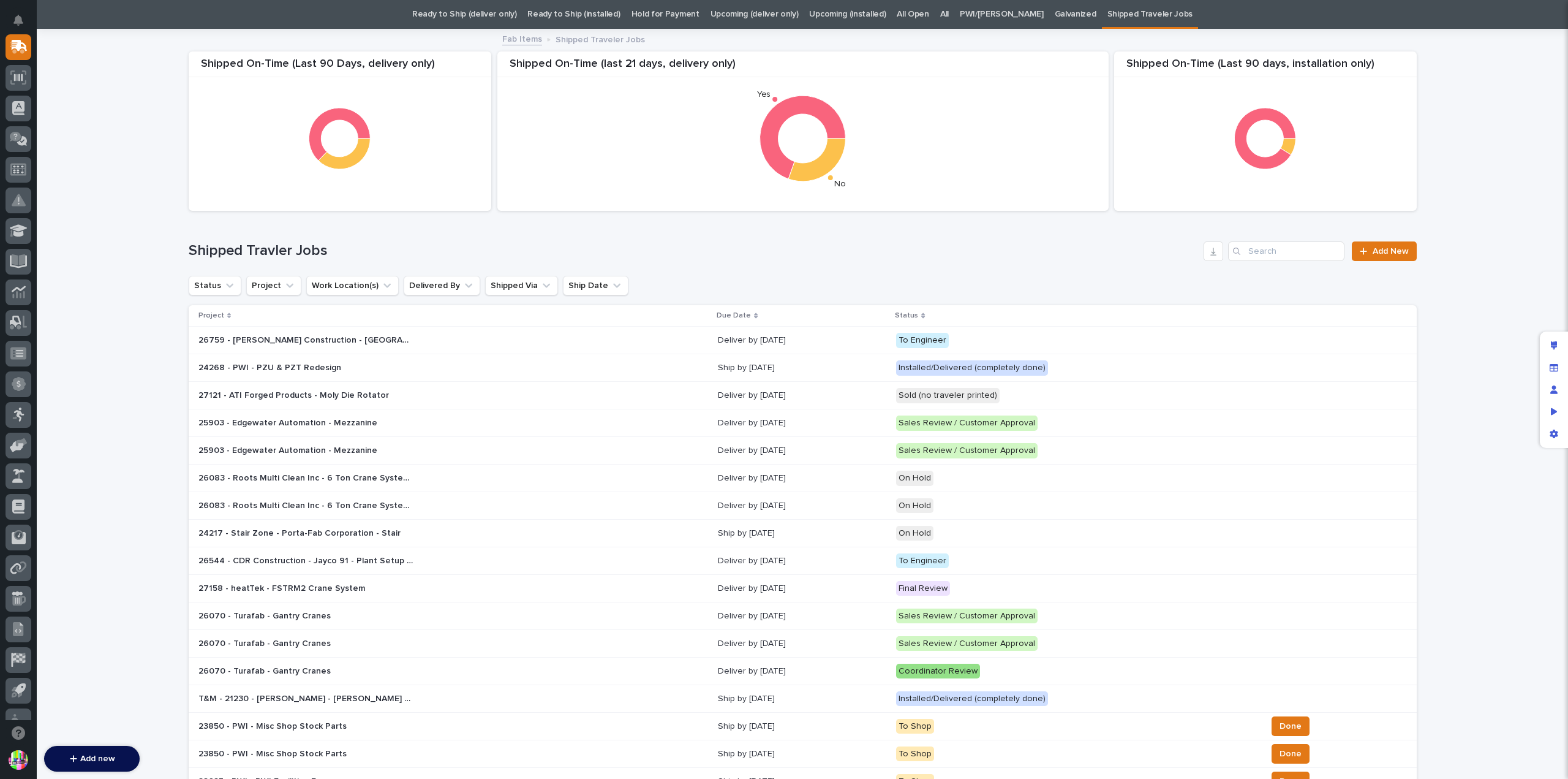
scroll to position [0, 0]
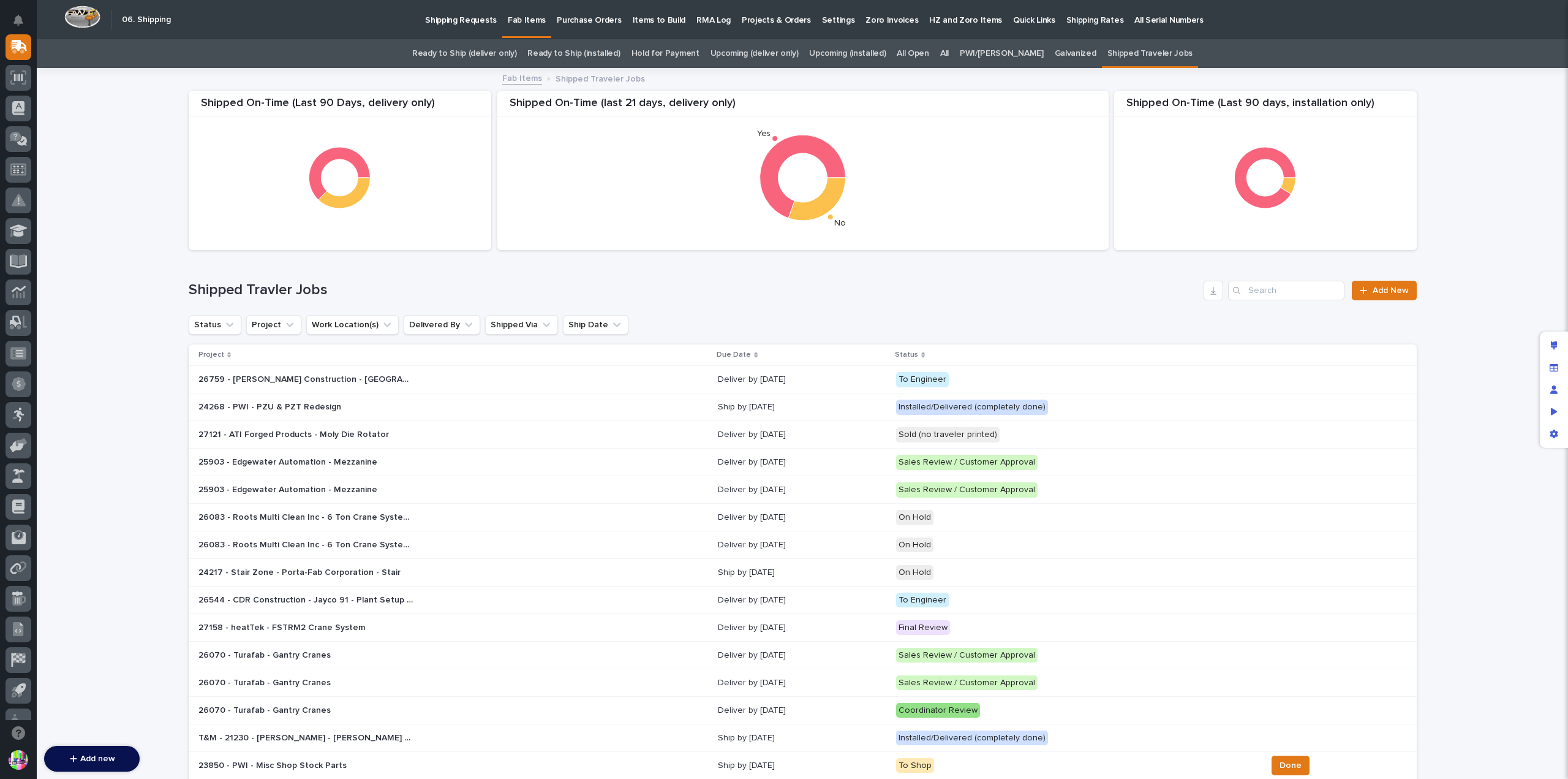
click at [574, 493] on div "25903 - Edgewater Automation - Mezzanine 25903 - Edgewater Automation - Mezzani…" at bounding box center [454, 489] width 510 height 20
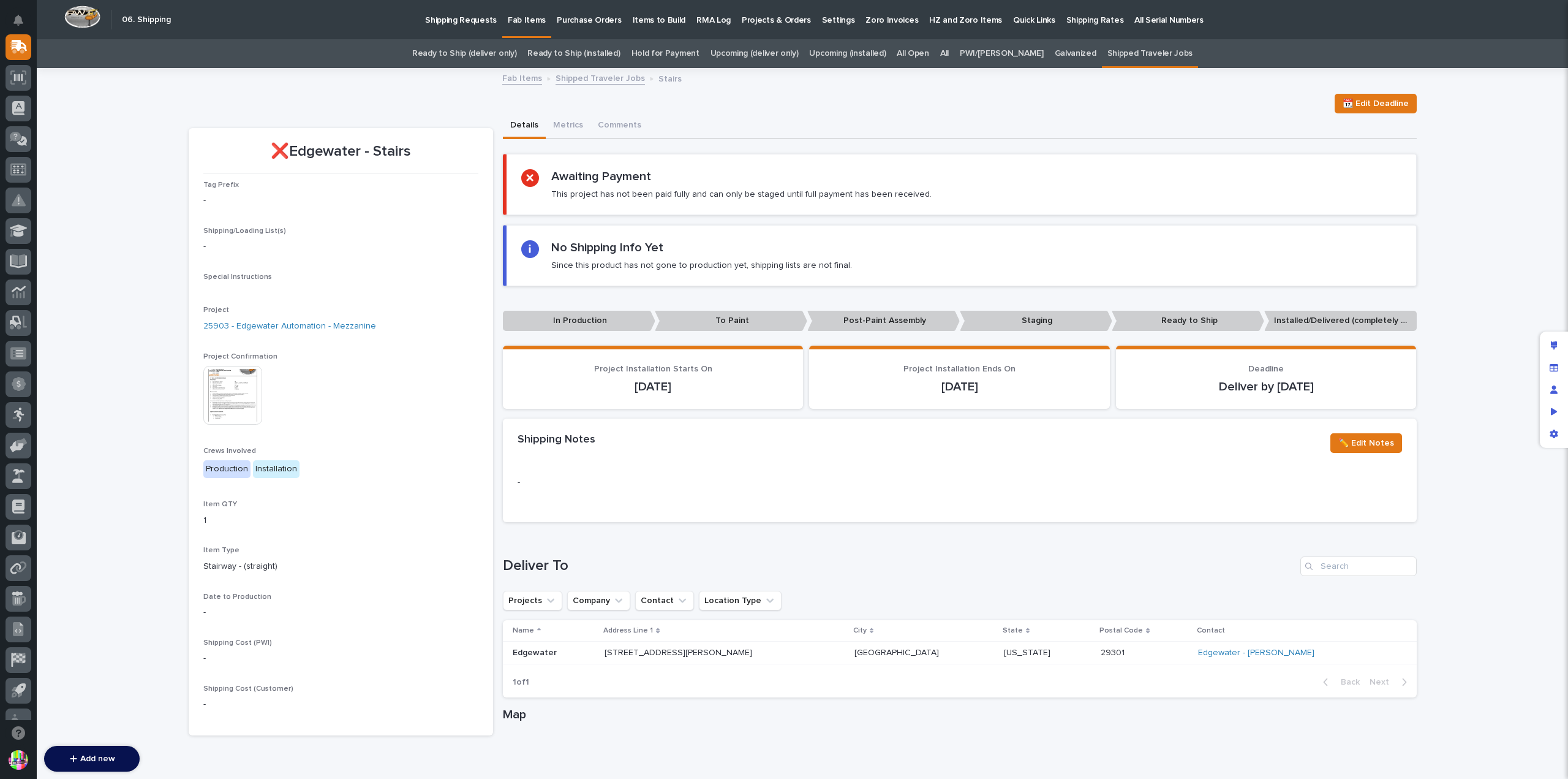
scroll to position [123, 0]
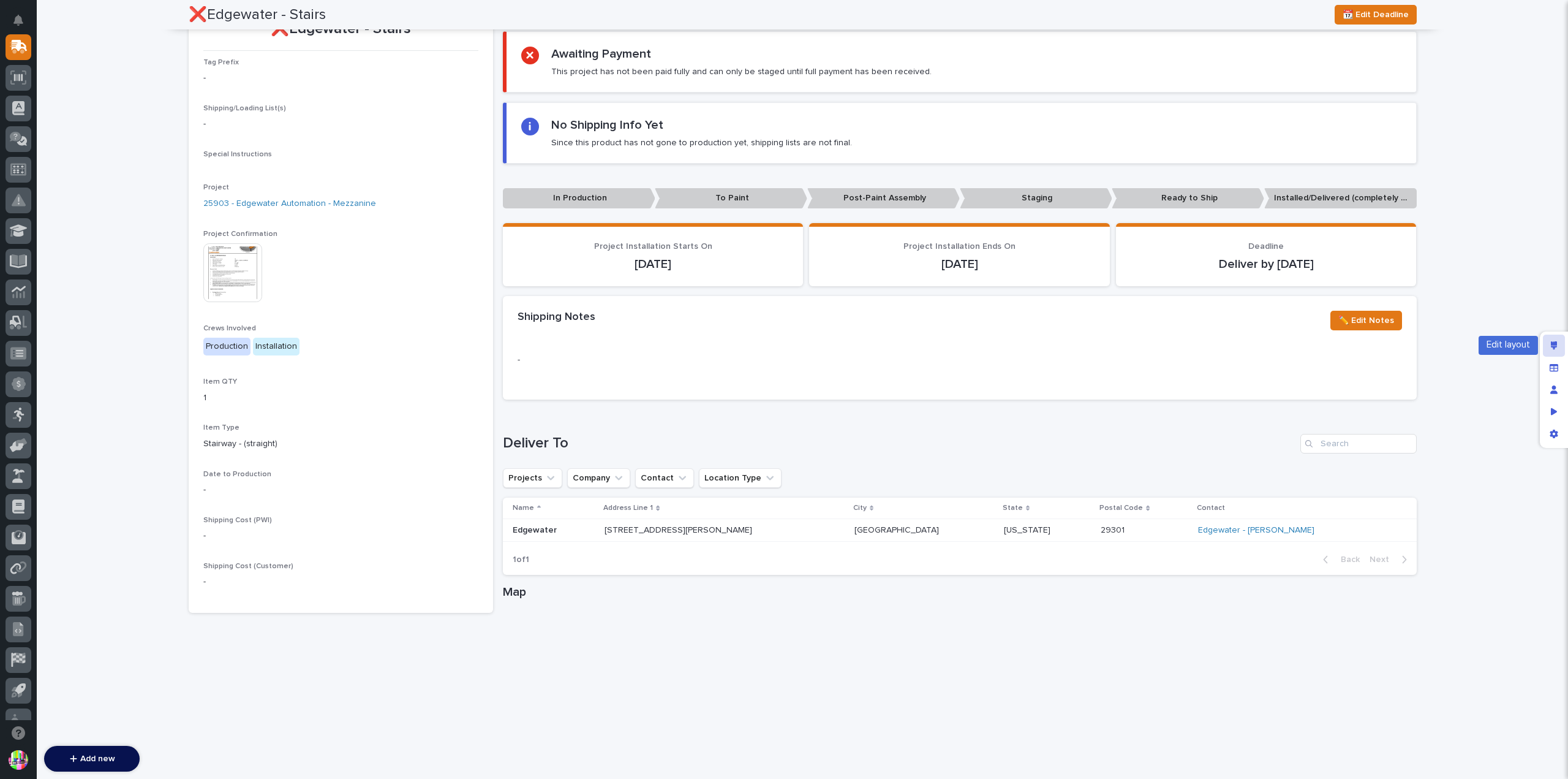
click at [1562, 349] on div "Edit layout" at bounding box center [1553, 345] width 22 height 22
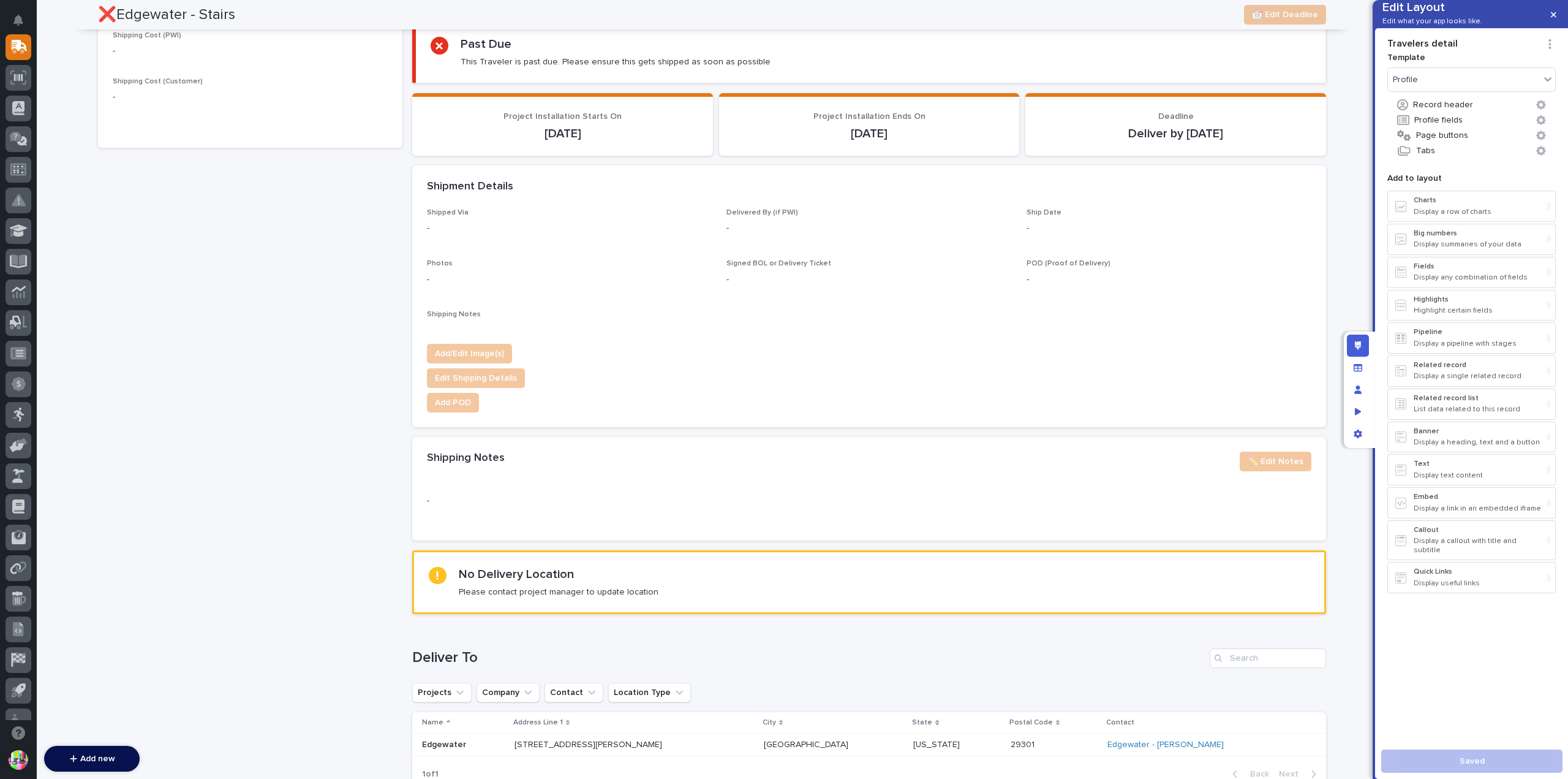
scroll to position [714, 0]
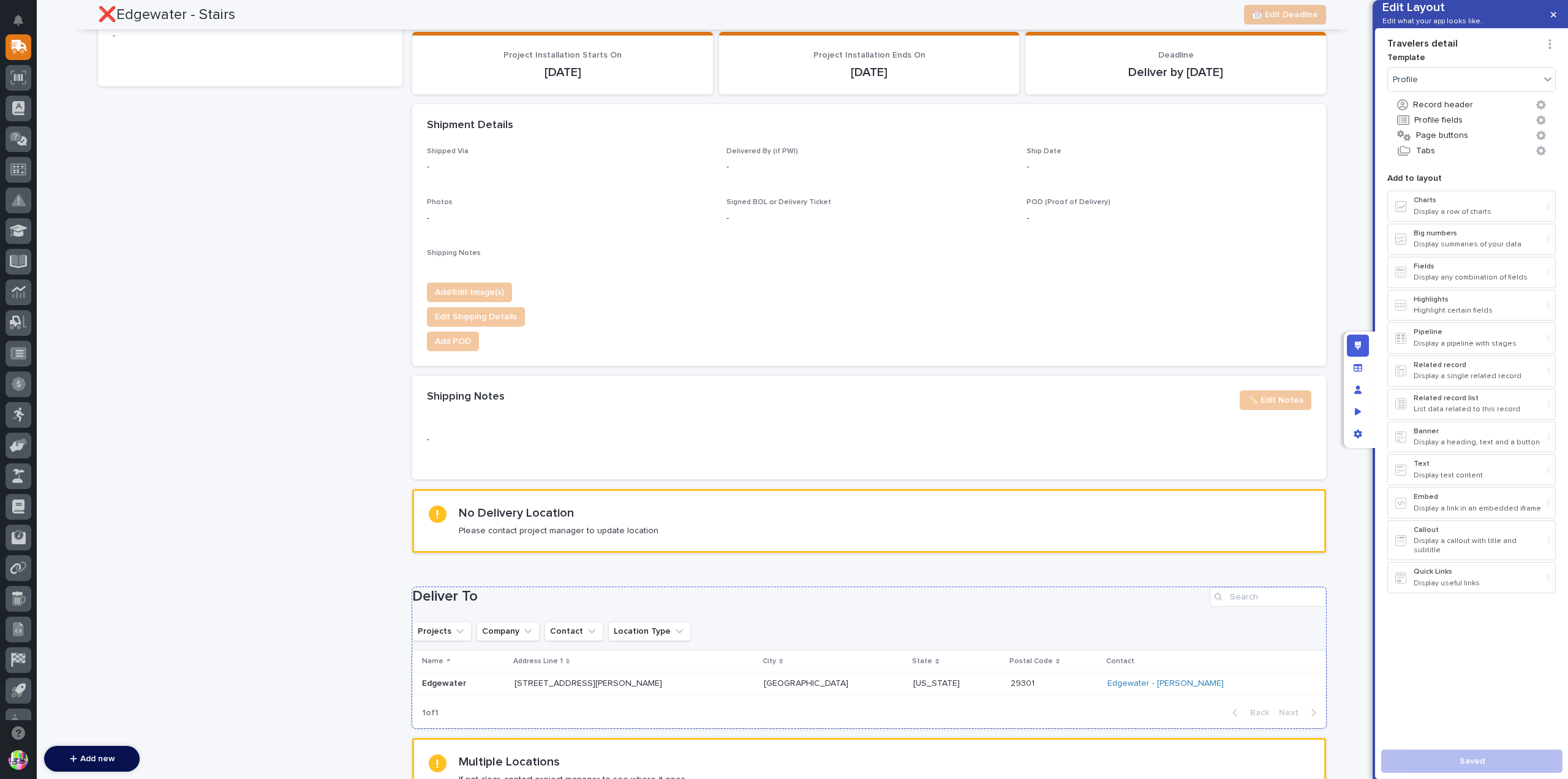
click at [868, 603] on div "Deliver To" at bounding box center [869, 597] width 914 height 20
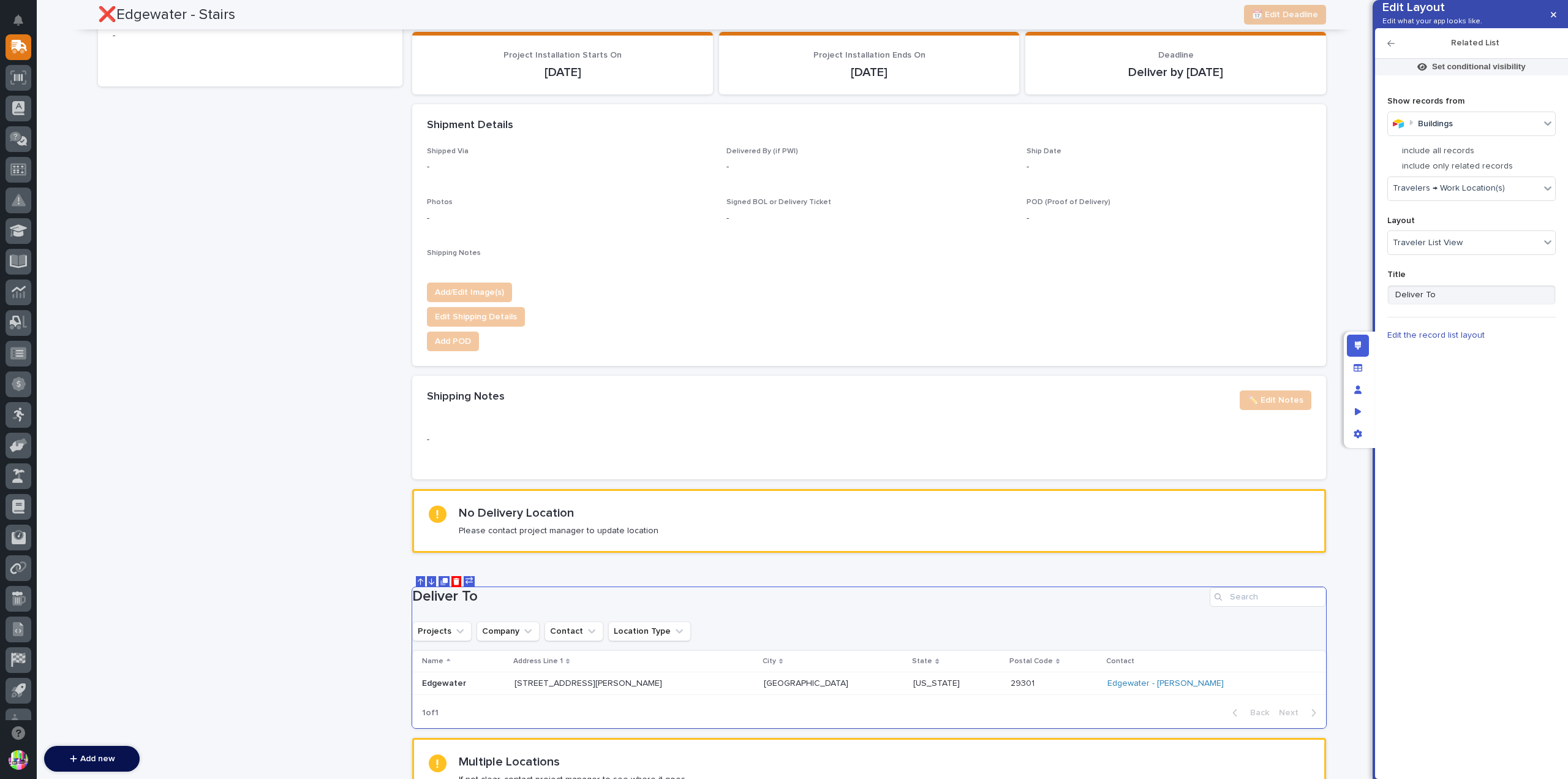
click at [579, 572] on div "Loading... Saving… Deliver To Projects Company Contact Location Type Name Addre…" at bounding box center [869, 650] width 914 height 176
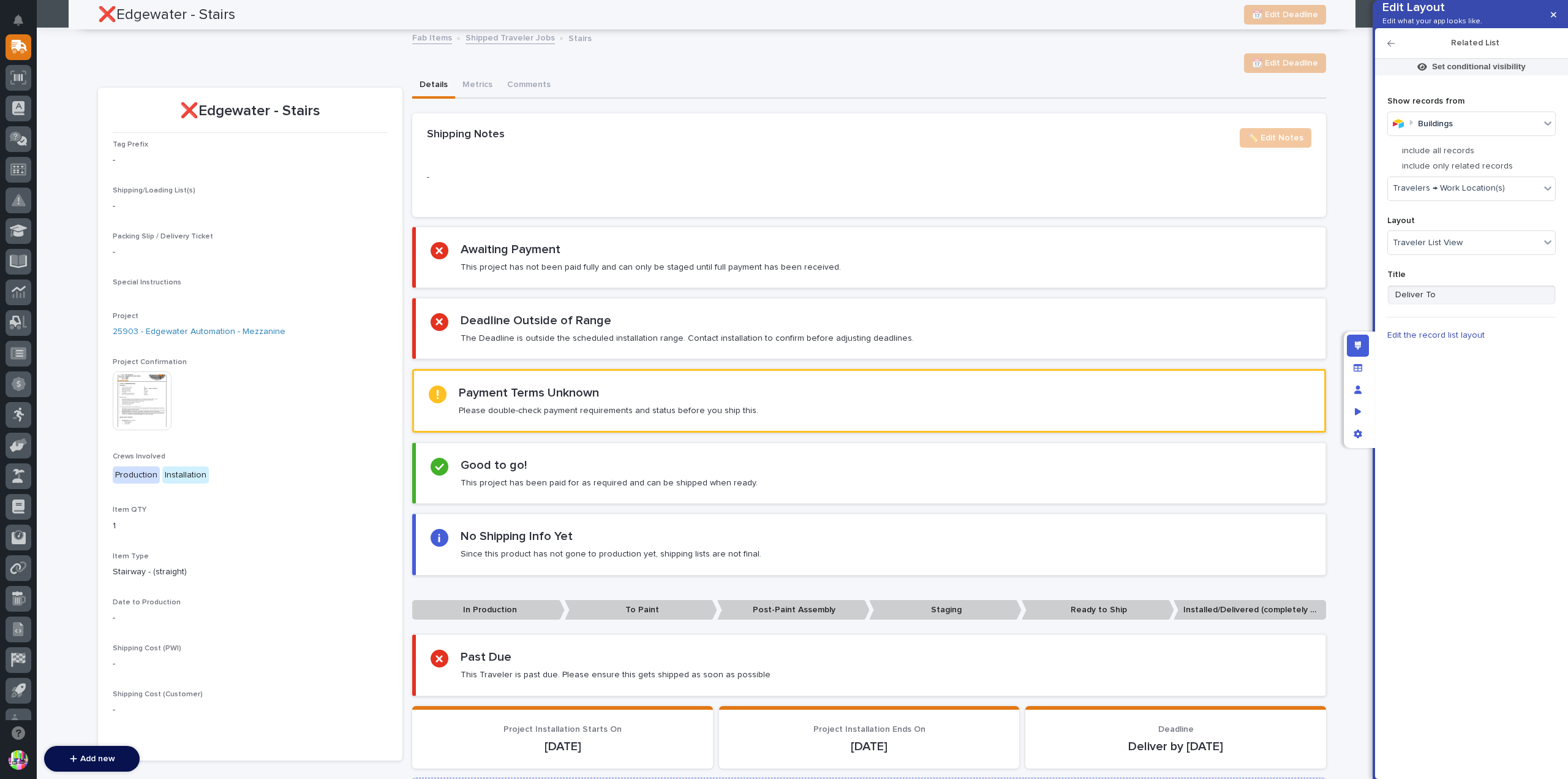
scroll to position [0, 0]
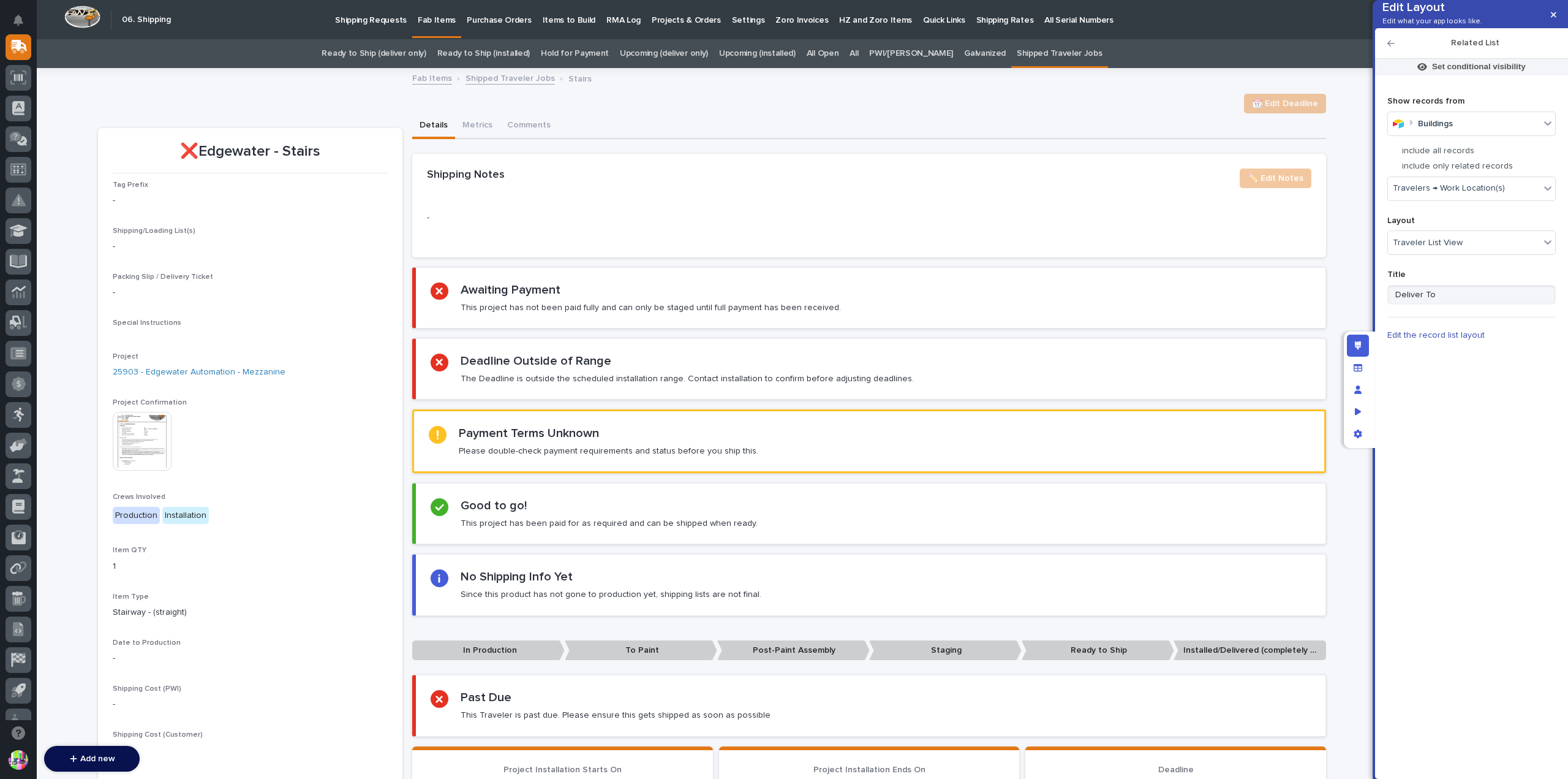
click at [1017, 48] on link "Shipped Traveler Jobs" at bounding box center [1059, 53] width 86 height 29
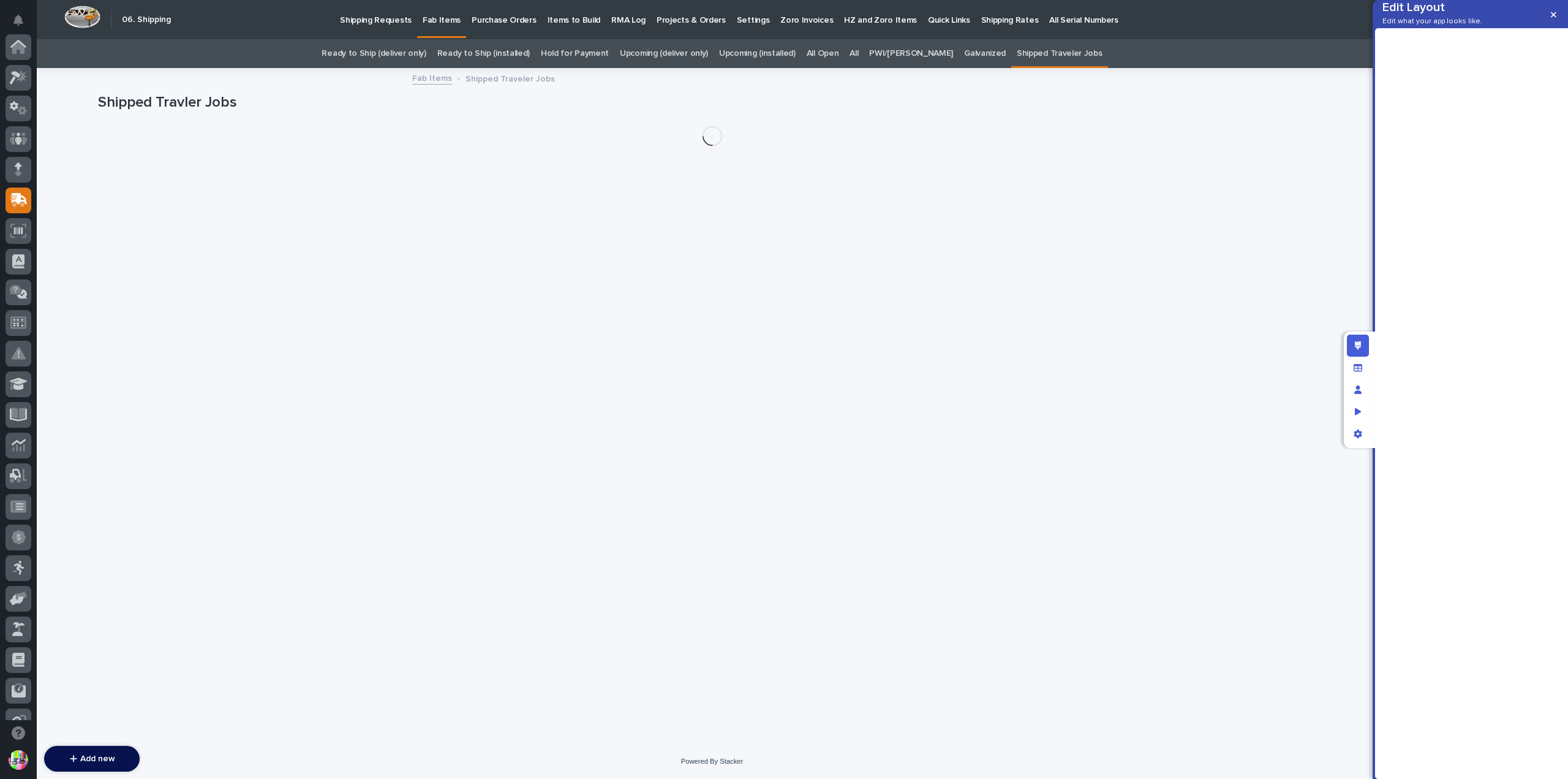
scroll to position [153, 0]
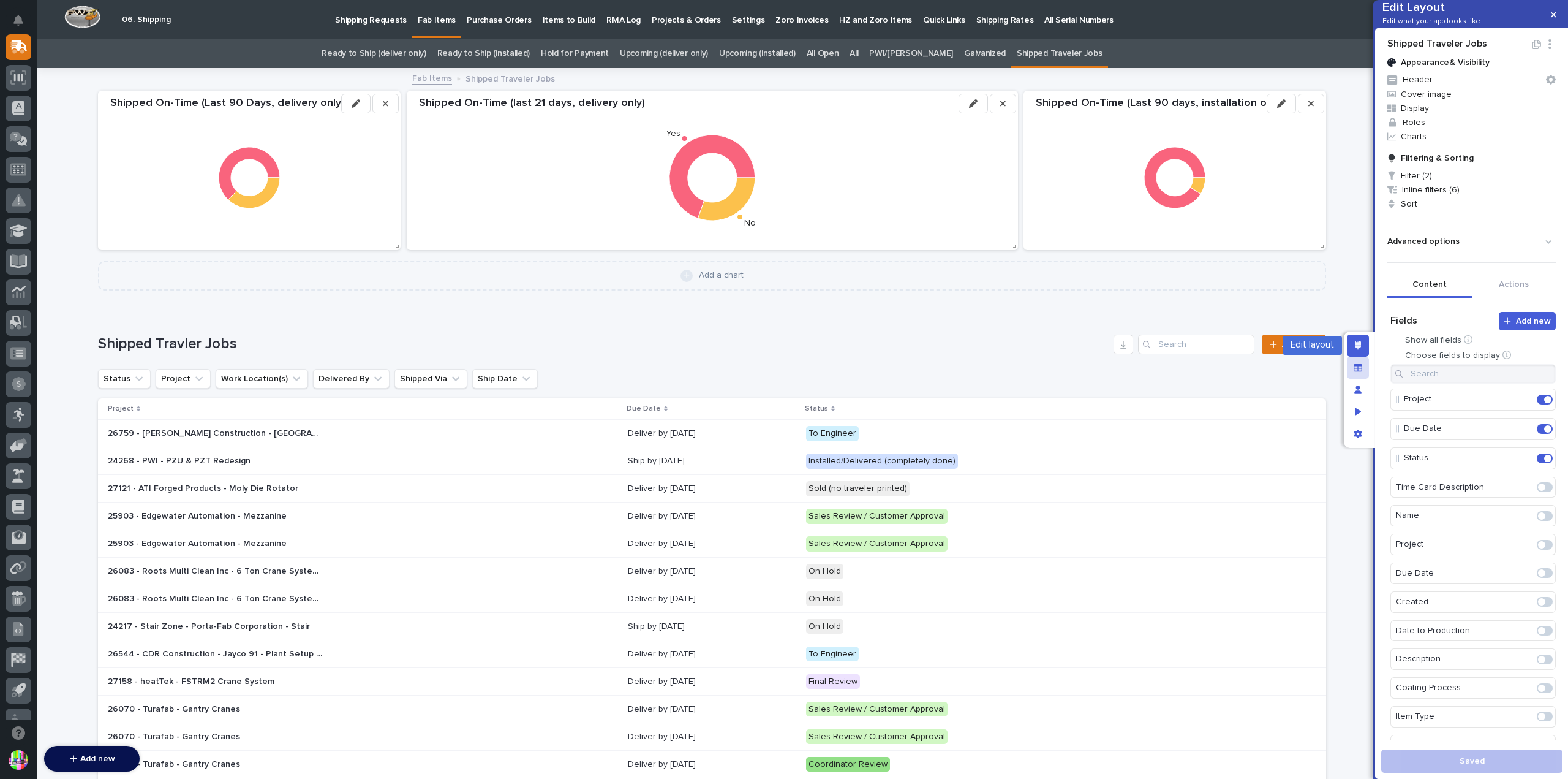
click at [1353, 362] on div "Manage fields and data" at bounding box center [1358, 367] width 22 height 22
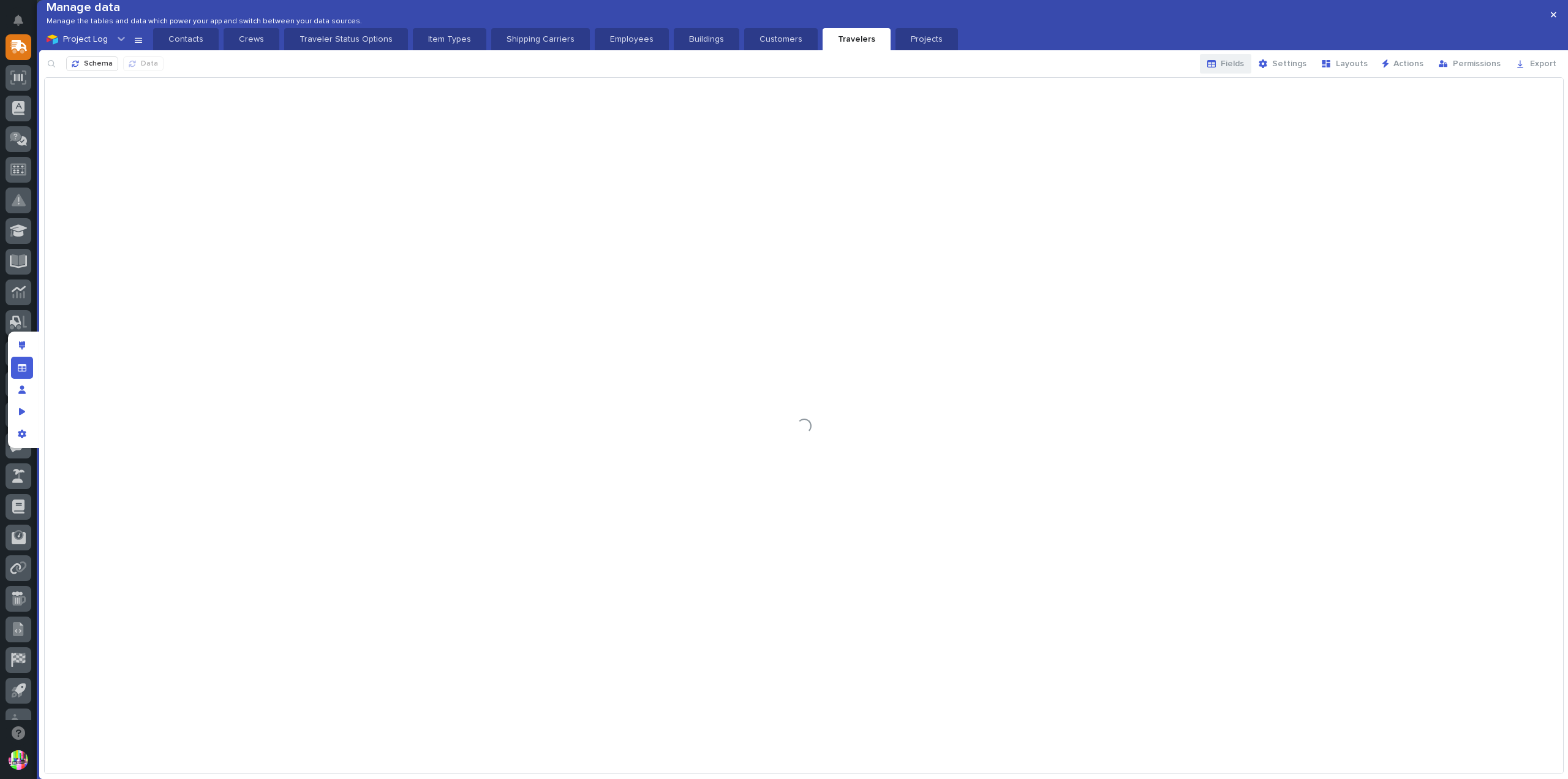
click at [1246, 74] on button "Fields" at bounding box center [1225, 64] width 52 height 20
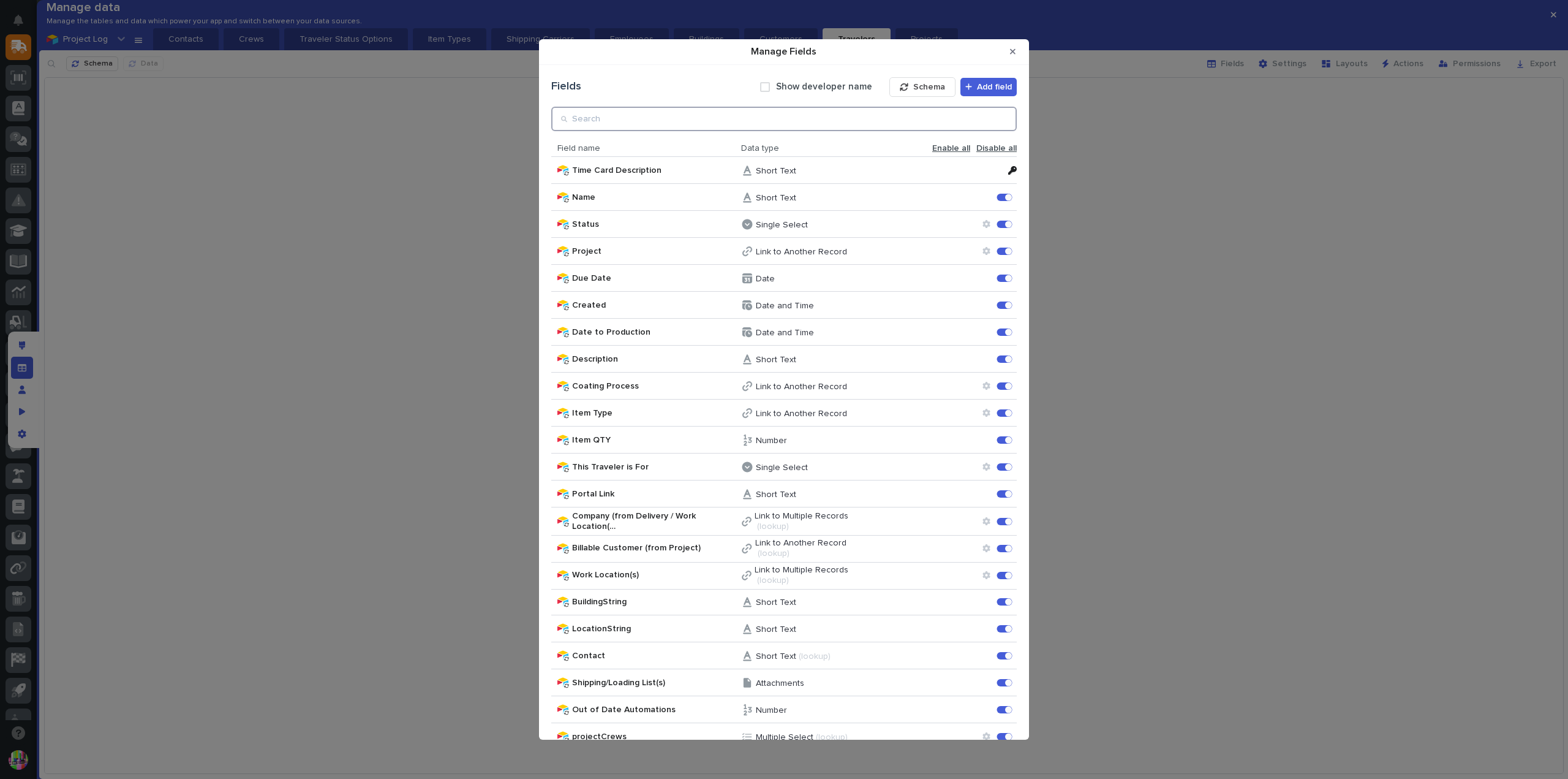
click at [886, 126] on input "Manage Fields" at bounding box center [784, 119] width 465 height 25
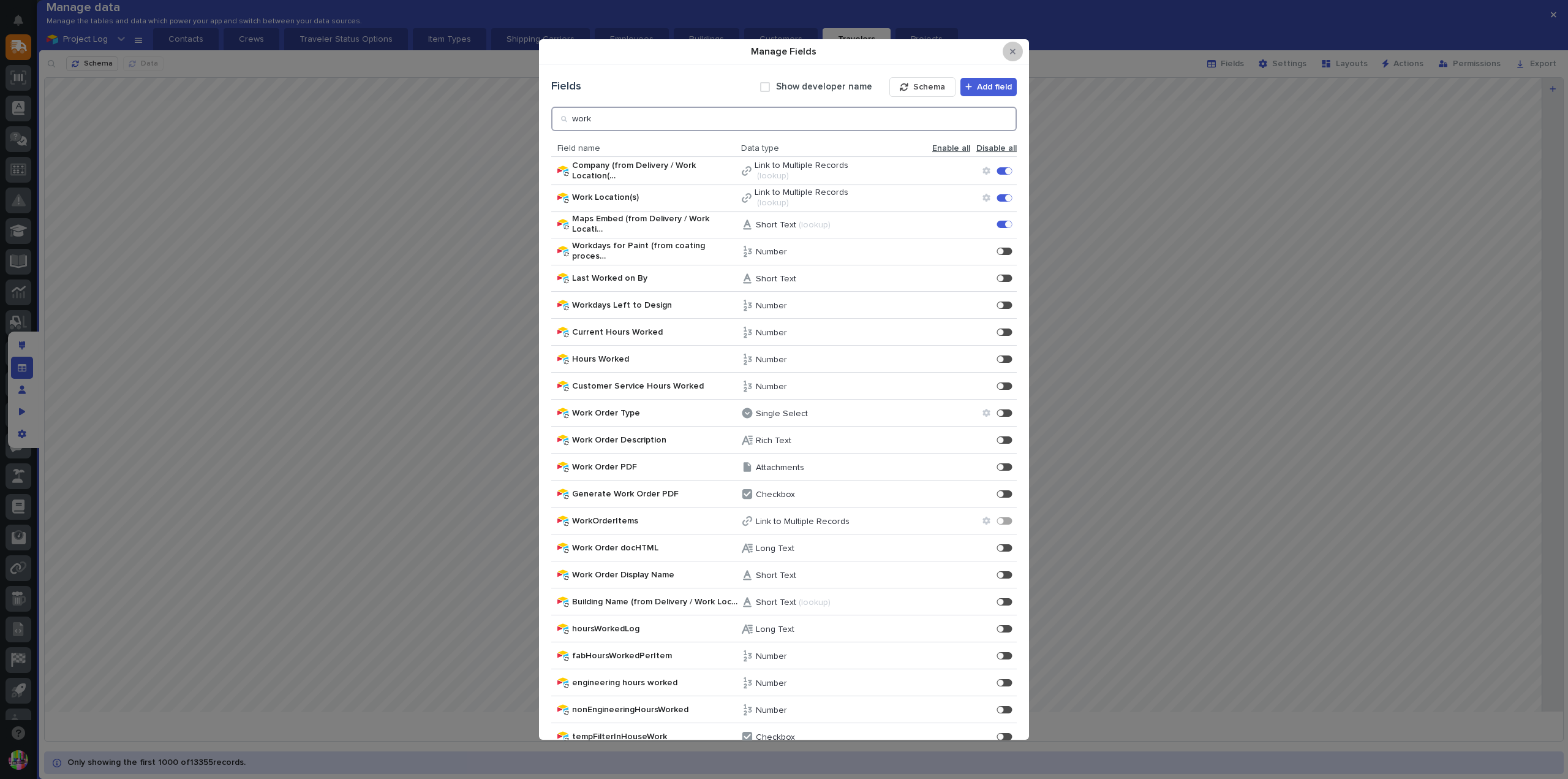
type input "work"
click at [1008, 51] on button "Close Modal" at bounding box center [1013, 52] width 20 height 20
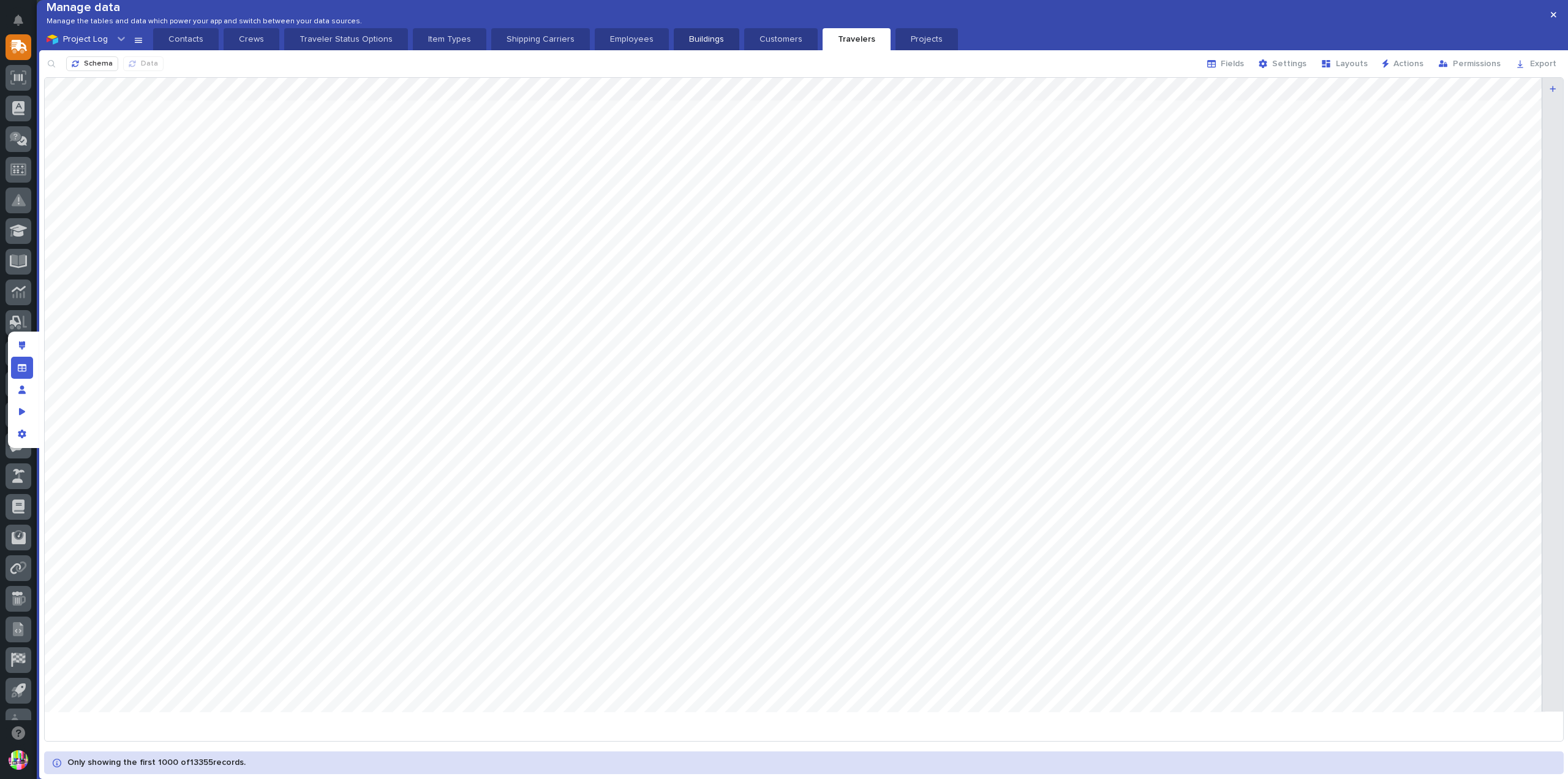
click at [707, 45] on p "Buildings" at bounding box center [707, 38] width 51 height 12
click at [1216, 67] on icon "button" at bounding box center [1211, 63] width 8 height 7
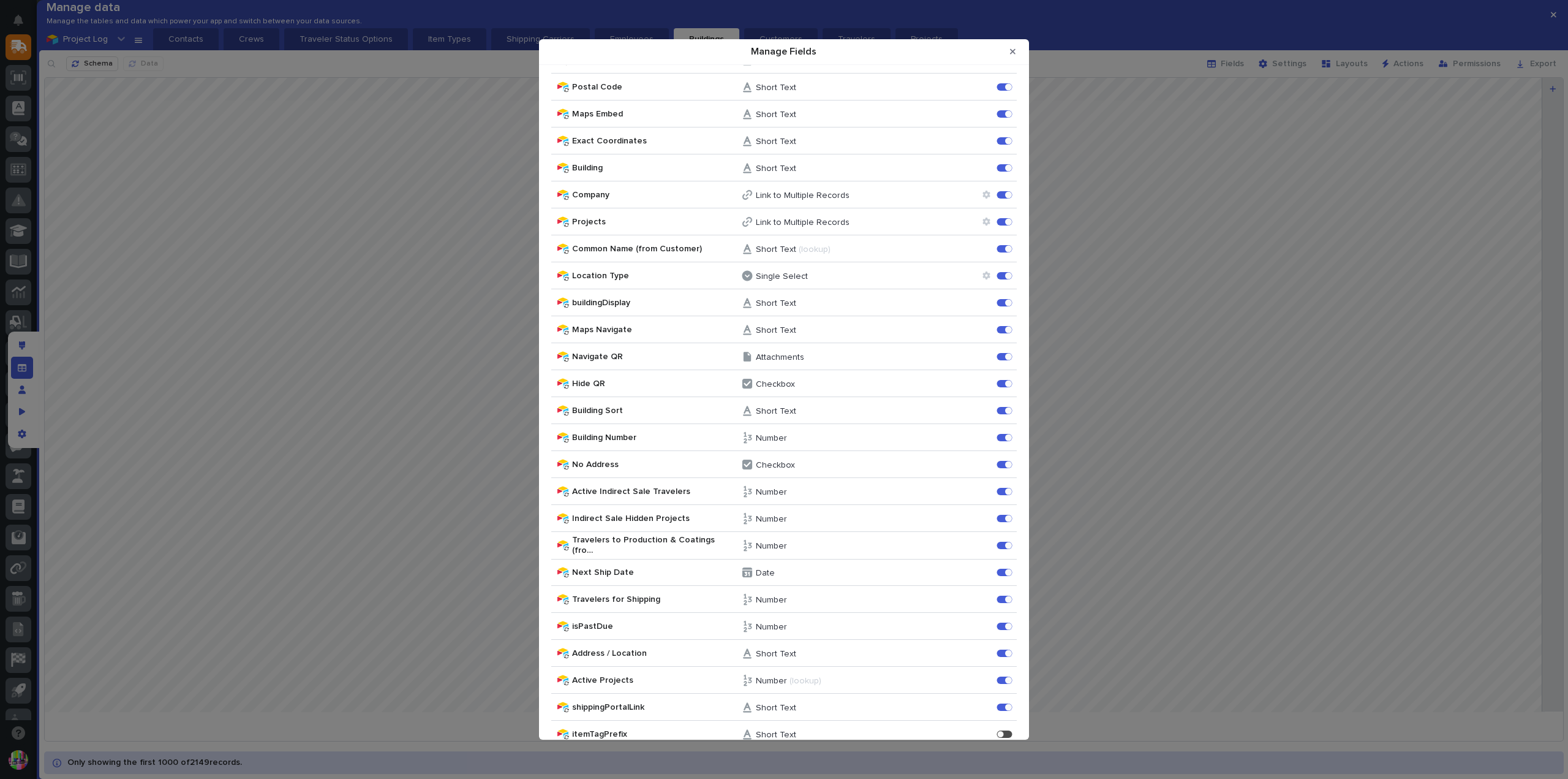
scroll to position [0, 0]
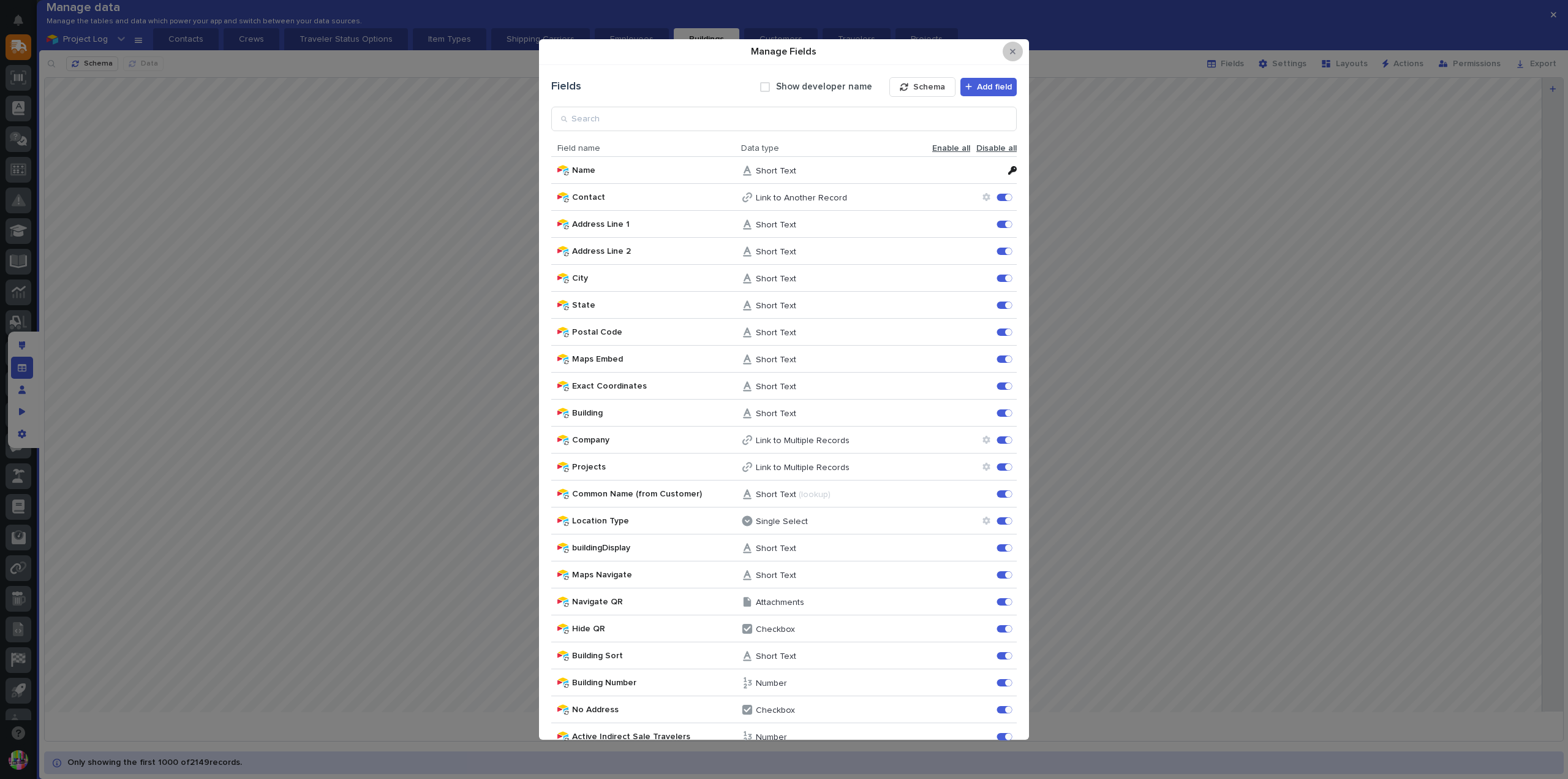
click at [1011, 45] on button "Close Modal" at bounding box center [1013, 52] width 20 height 20
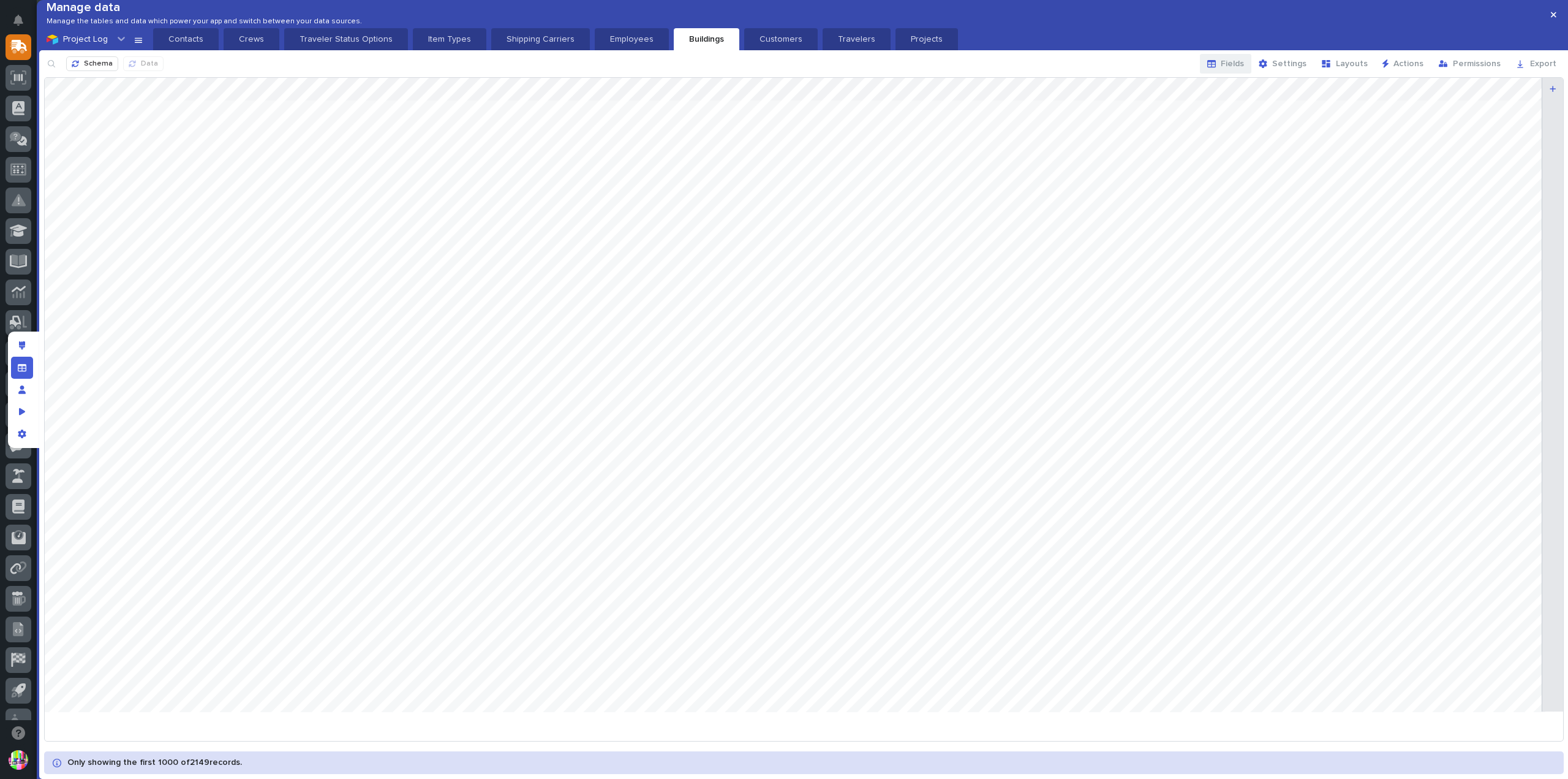
click at [1228, 74] on button "Fields" at bounding box center [1225, 64] width 52 height 20
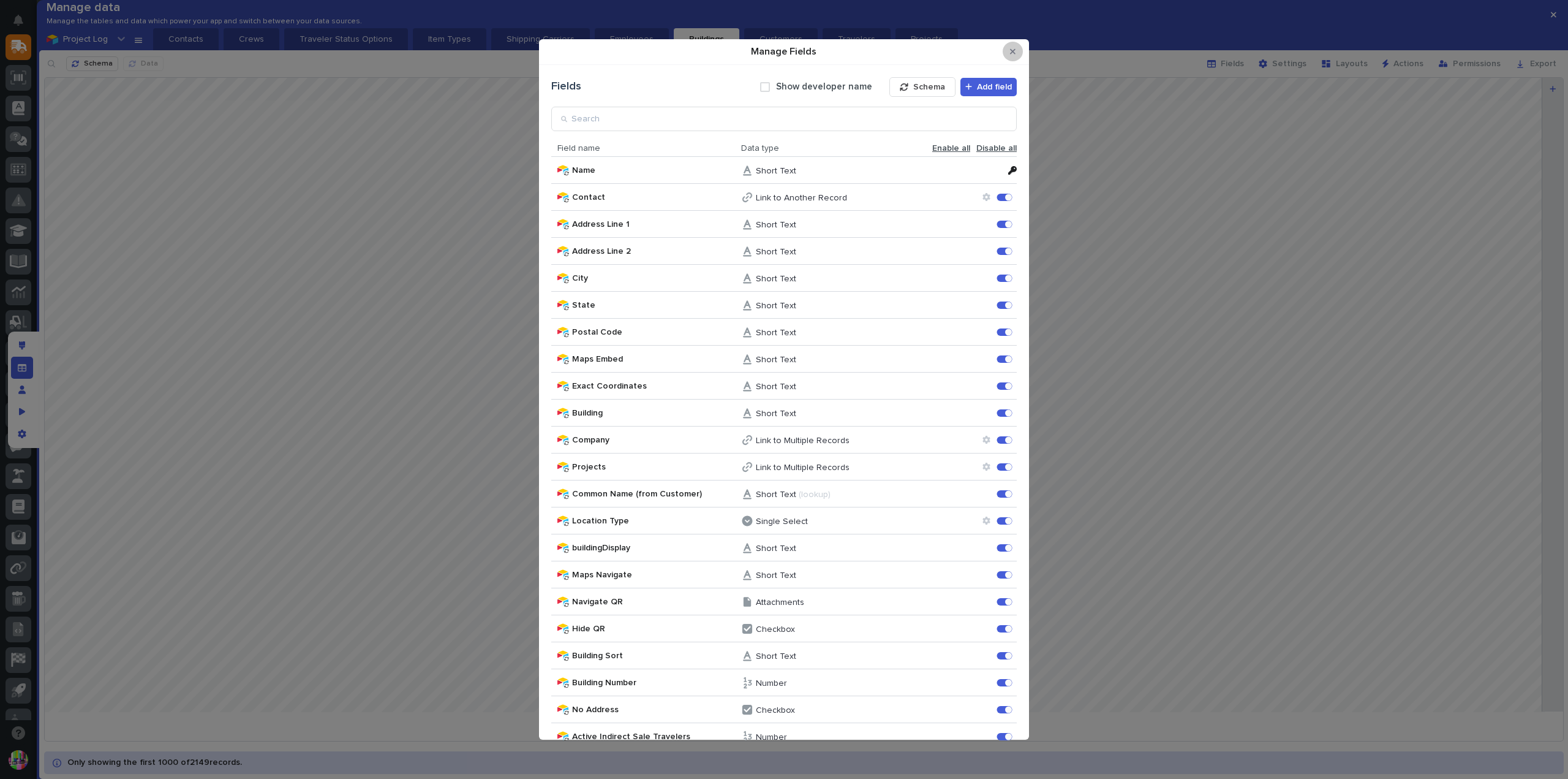
click at [1014, 50] on icon "Close Modal" at bounding box center [1013, 52] width 6 height 6
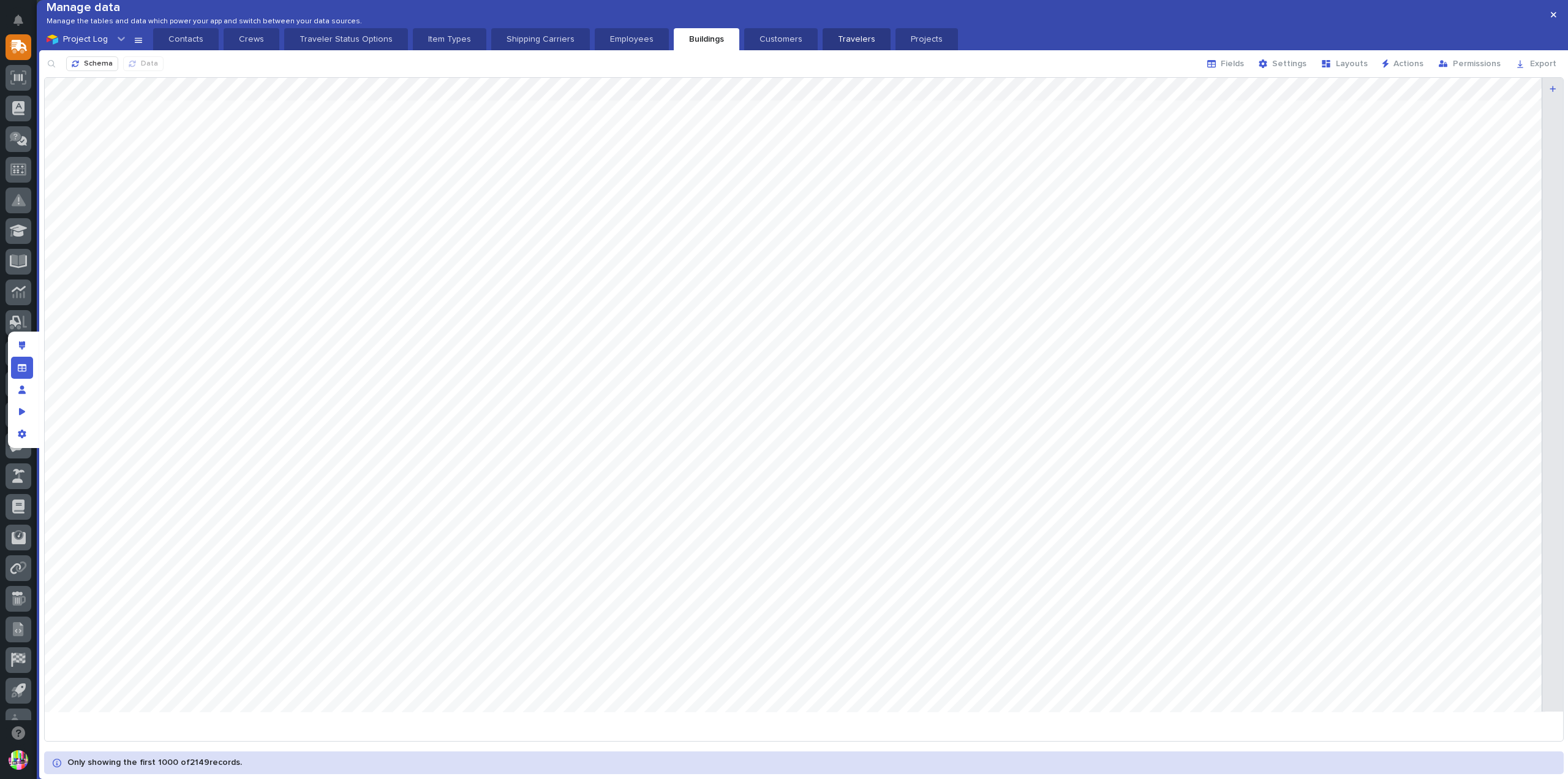
click at [839, 45] on p "Travelers" at bounding box center [856, 38] width 53 height 12
click at [1216, 68] on icon "button" at bounding box center [1211, 64] width 8 height 8
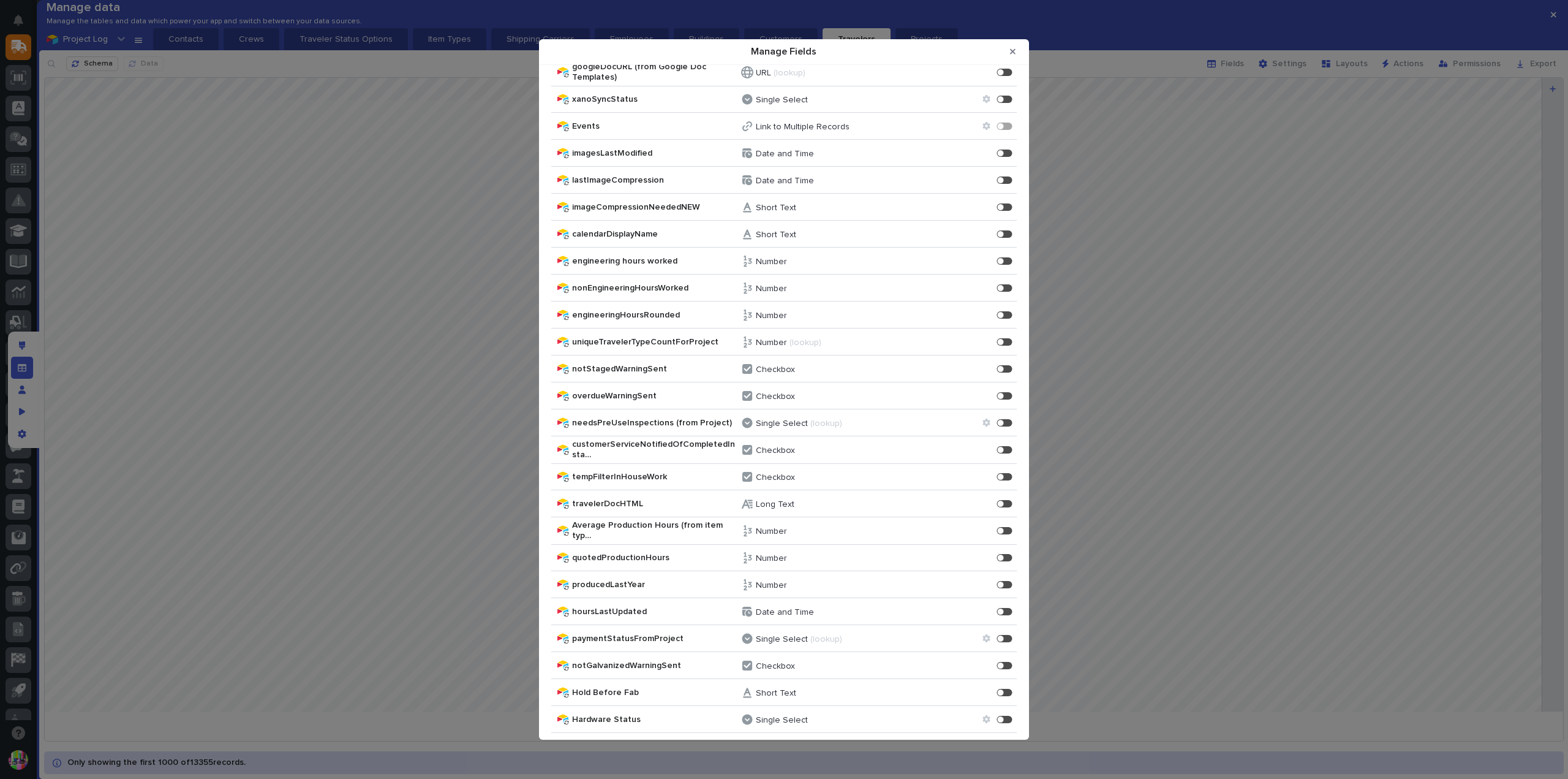
scroll to position [9540, 0]
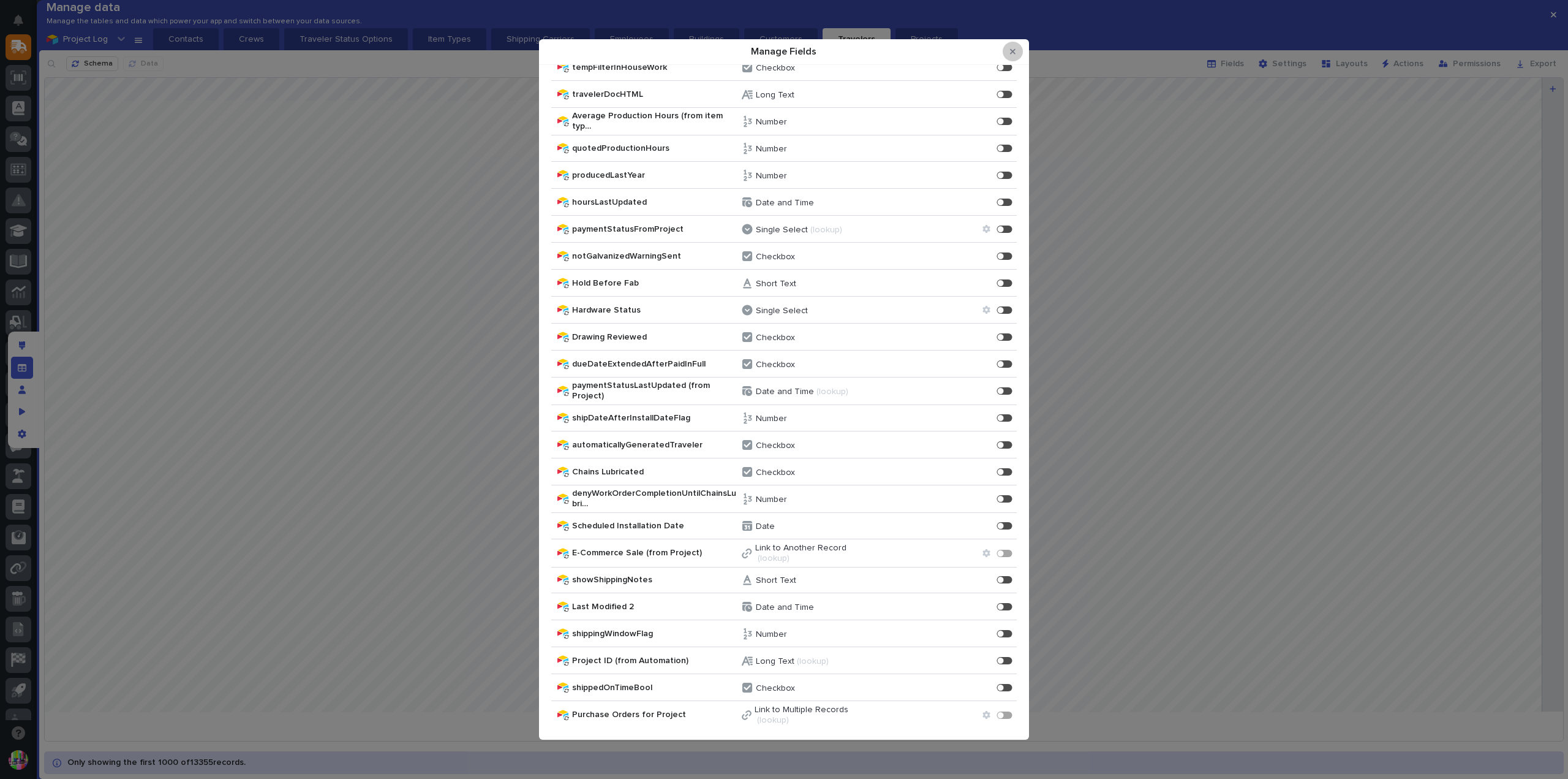
click at [1016, 52] on button "Close Modal" at bounding box center [1013, 52] width 20 height 20
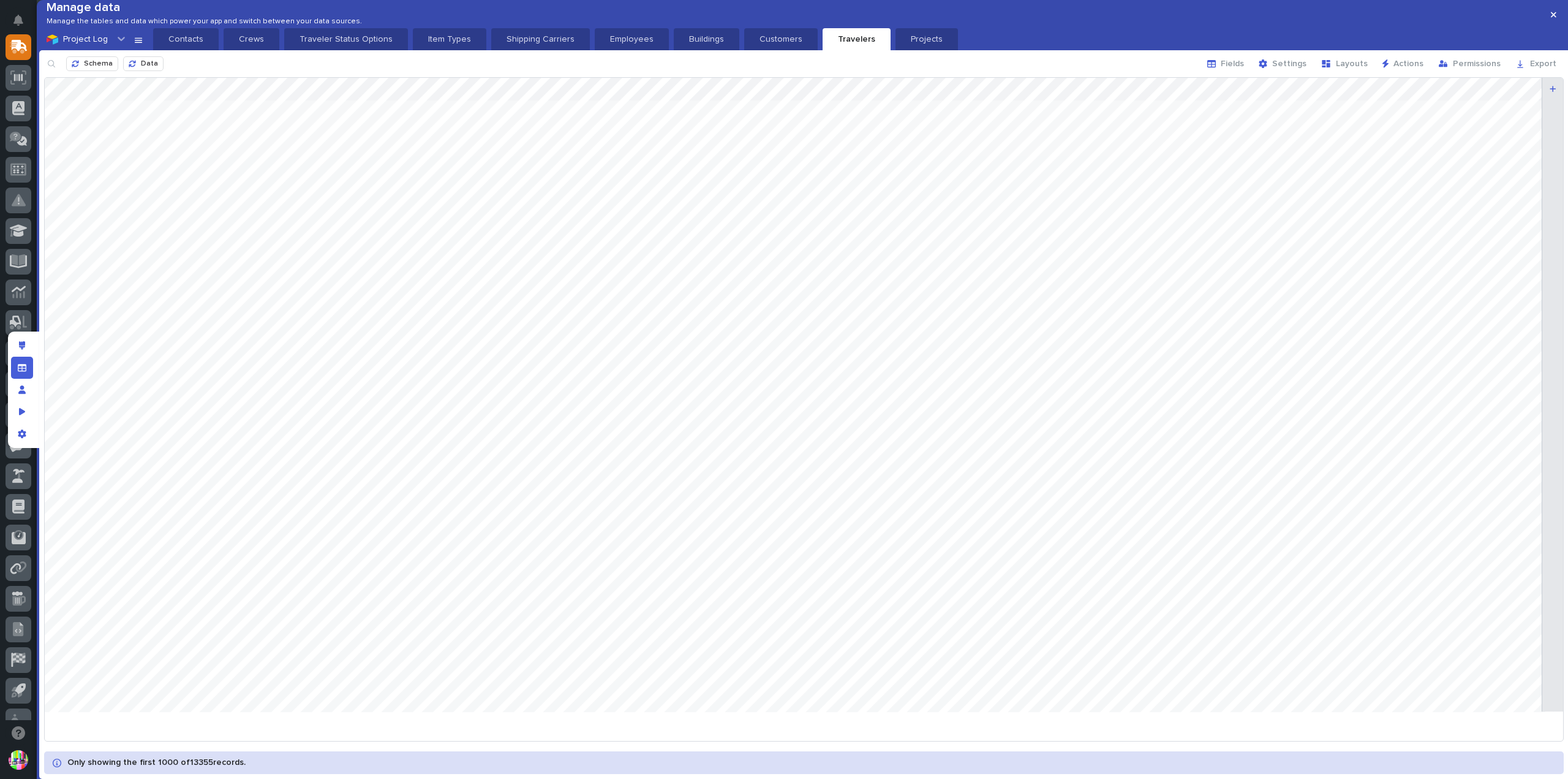
click at [33, 367] on div at bounding box center [24, 390] width 31 height 116
click at [29, 367] on div "Manage fields and data" at bounding box center [21, 367] width 22 height 22
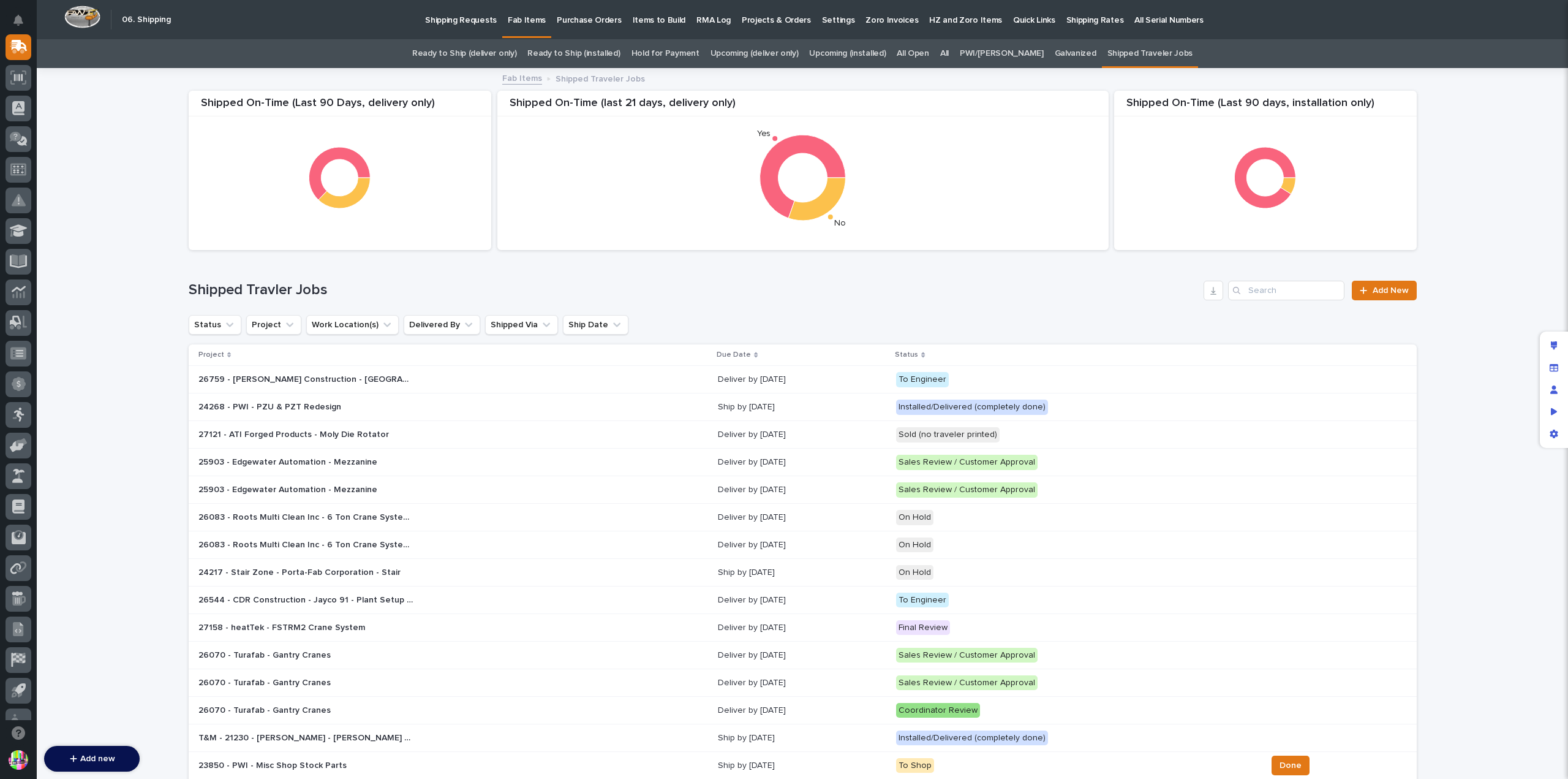
click at [561, 408] on div "24268 - PWI - PZU & PZT Redesign 24268 - PWI - PZU & PZT Redesign" at bounding box center [454, 407] width 510 height 20
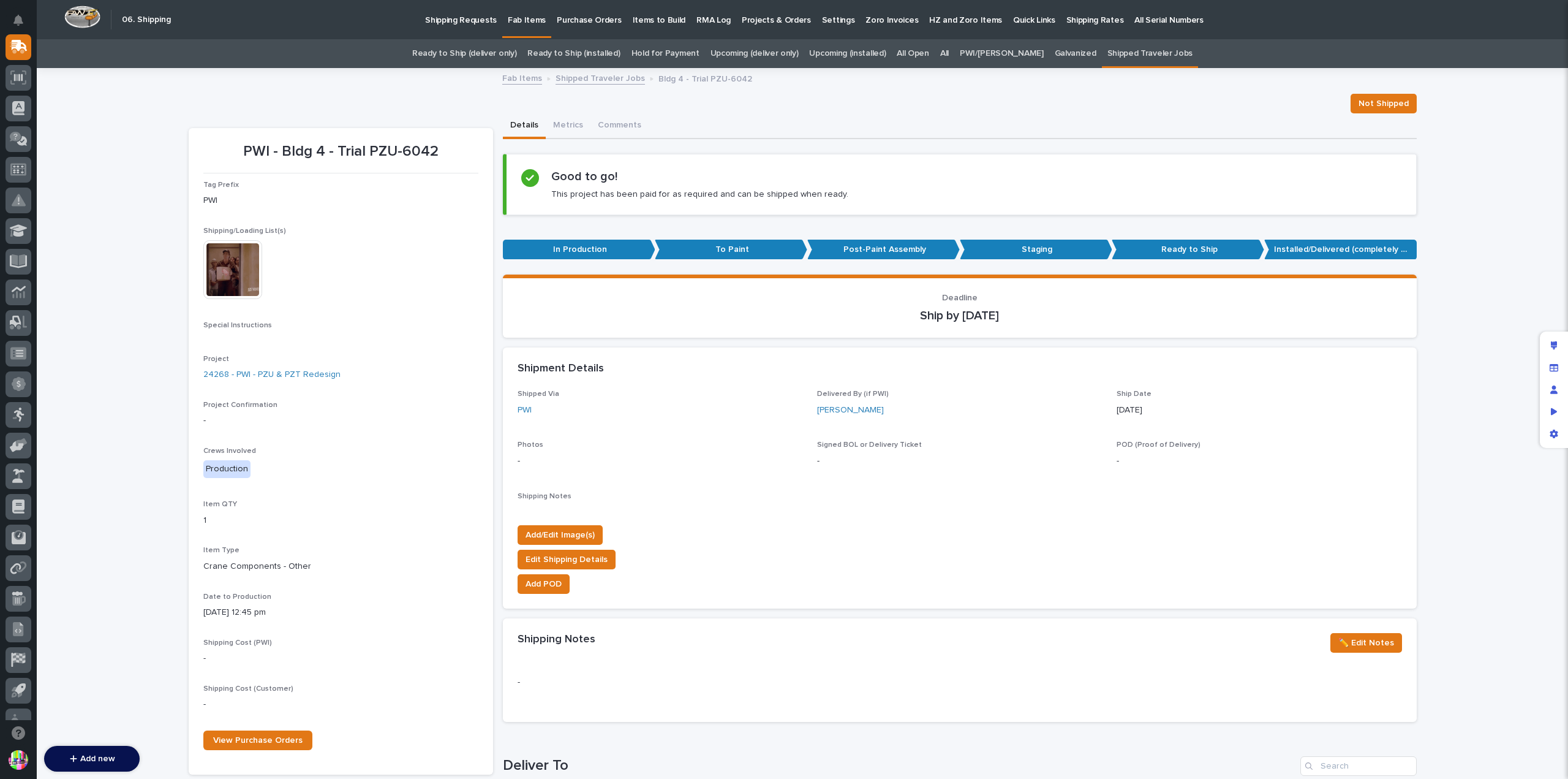
click at [579, 78] on link "Shipped Traveler Jobs" at bounding box center [600, 77] width 89 height 14
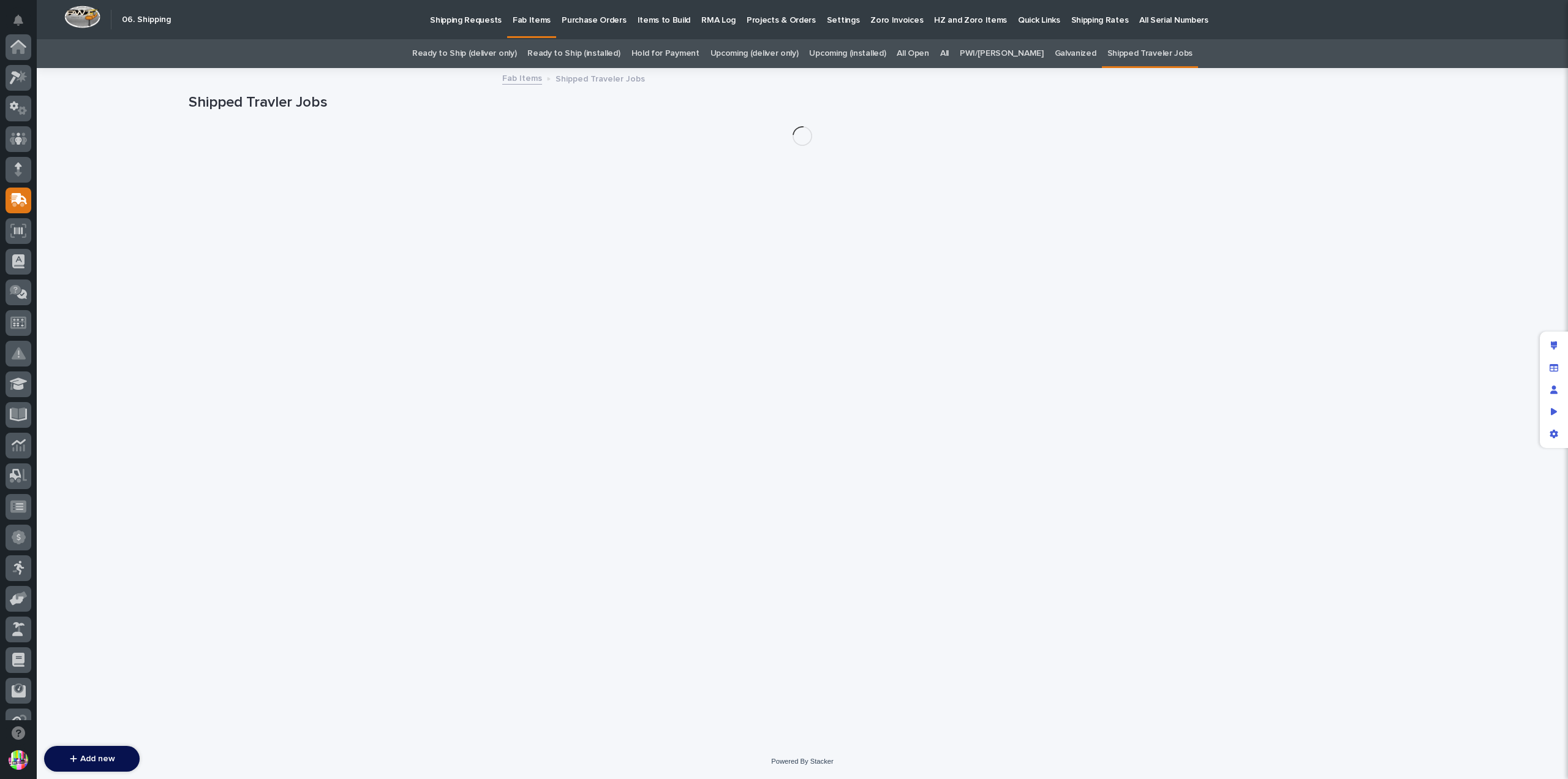
scroll to position [153, 0]
click at [1555, 365] on icon "Manage fields and data" at bounding box center [1554, 367] width 8 height 7
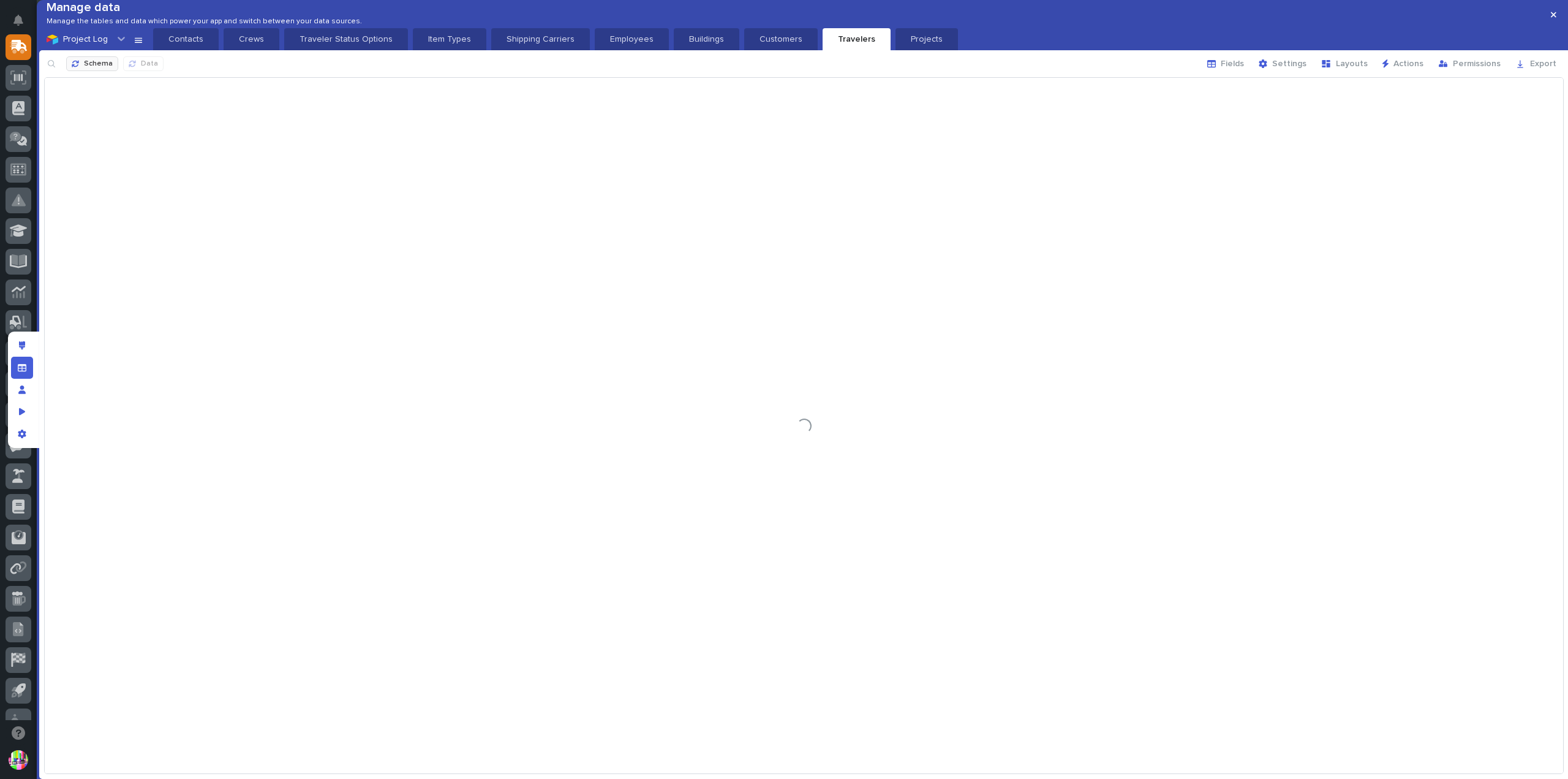
click at [99, 70] on span "Schema" at bounding box center [98, 65] width 29 height 10
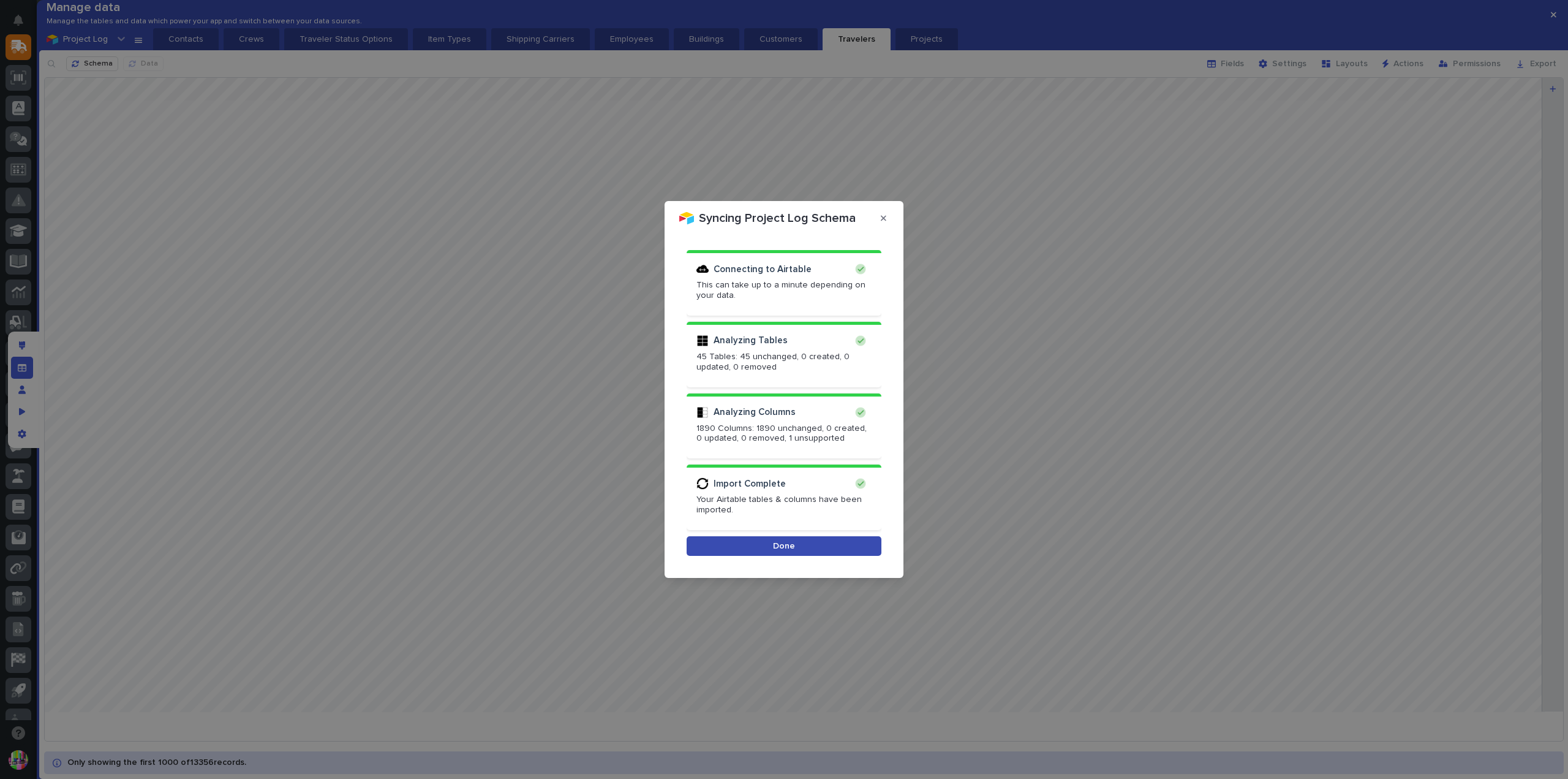
click at [794, 547] on button "Done" at bounding box center [784, 546] width 195 height 20
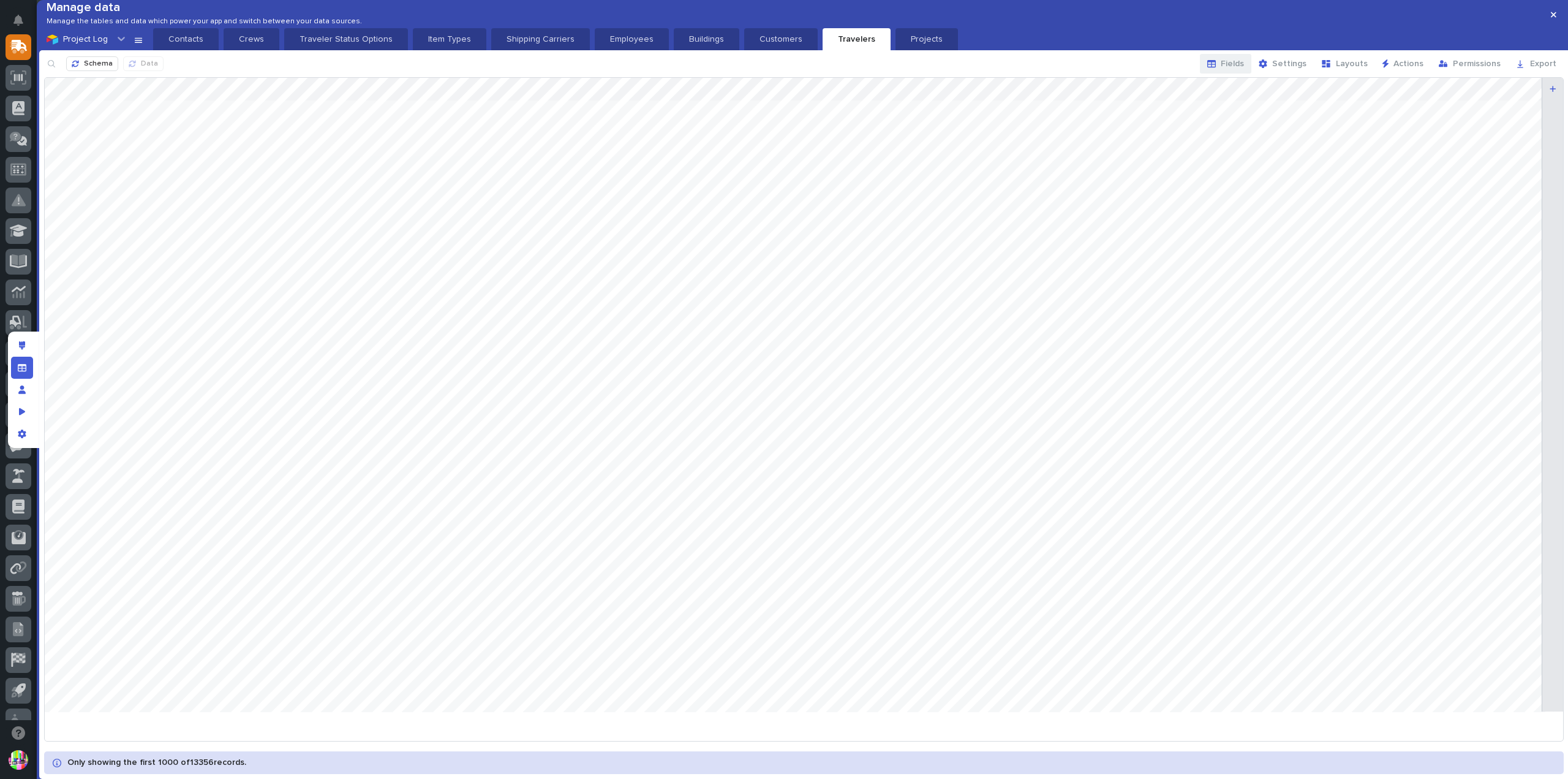
click at [1248, 74] on button "Fields" at bounding box center [1225, 64] width 52 height 20
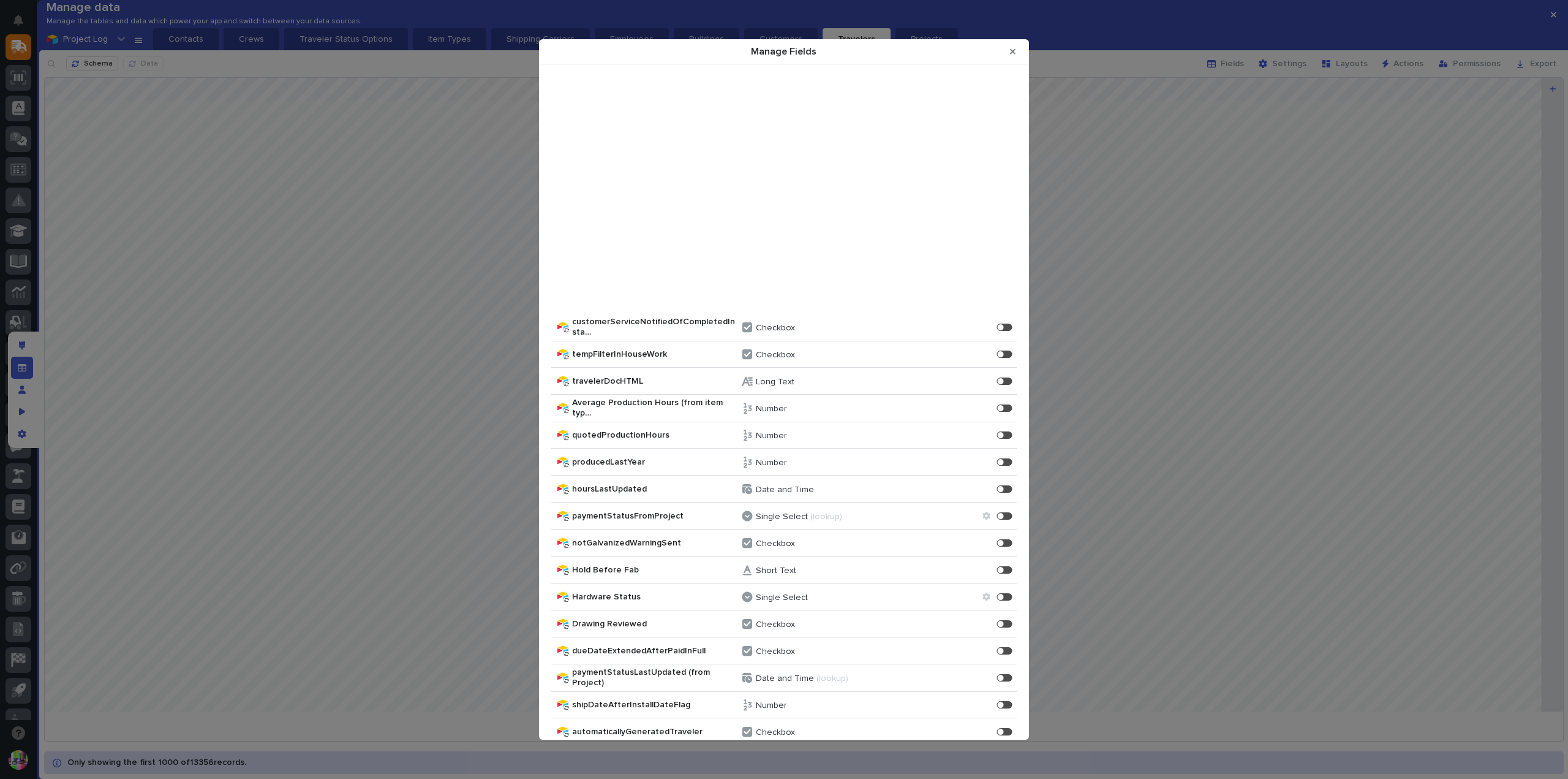
scroll to position [9567, 0]
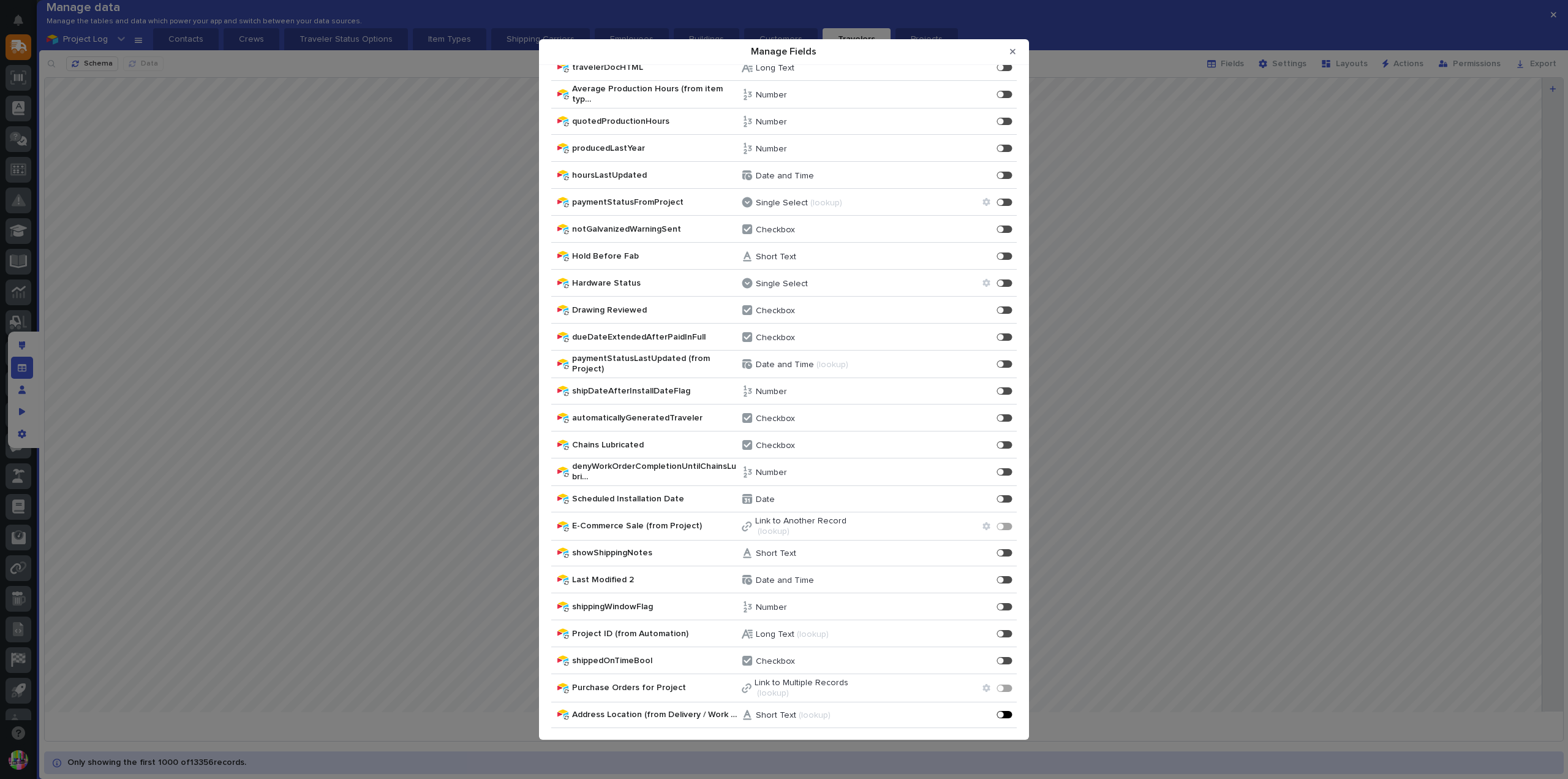
click at [1006, 714] on div "Manage Fields" at bounding box center [1008, 715] width 3 height 3
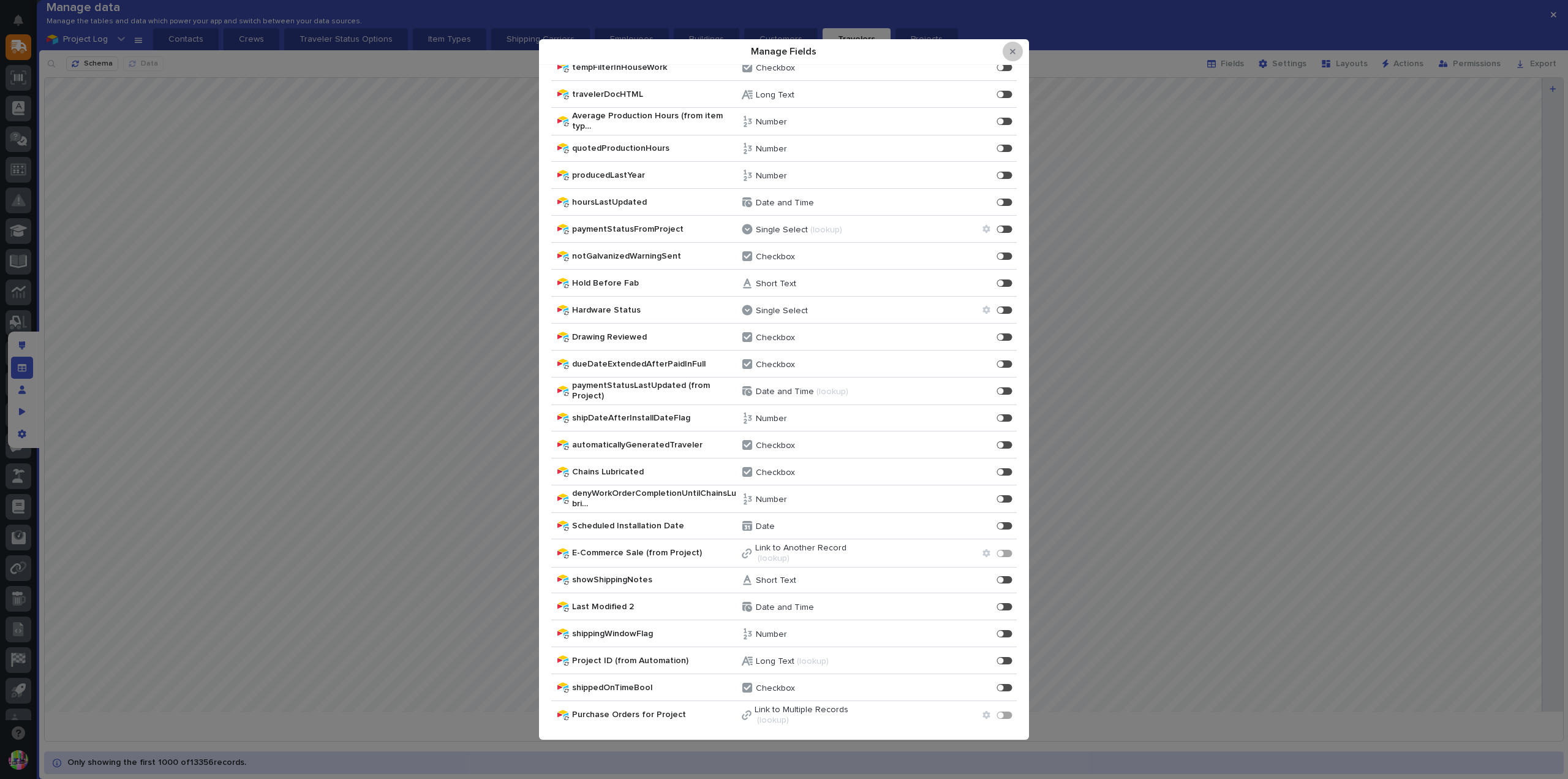
click at [1009, 50] on button "Close Modal" at bounding box center [1013, 52] width 20 height 20
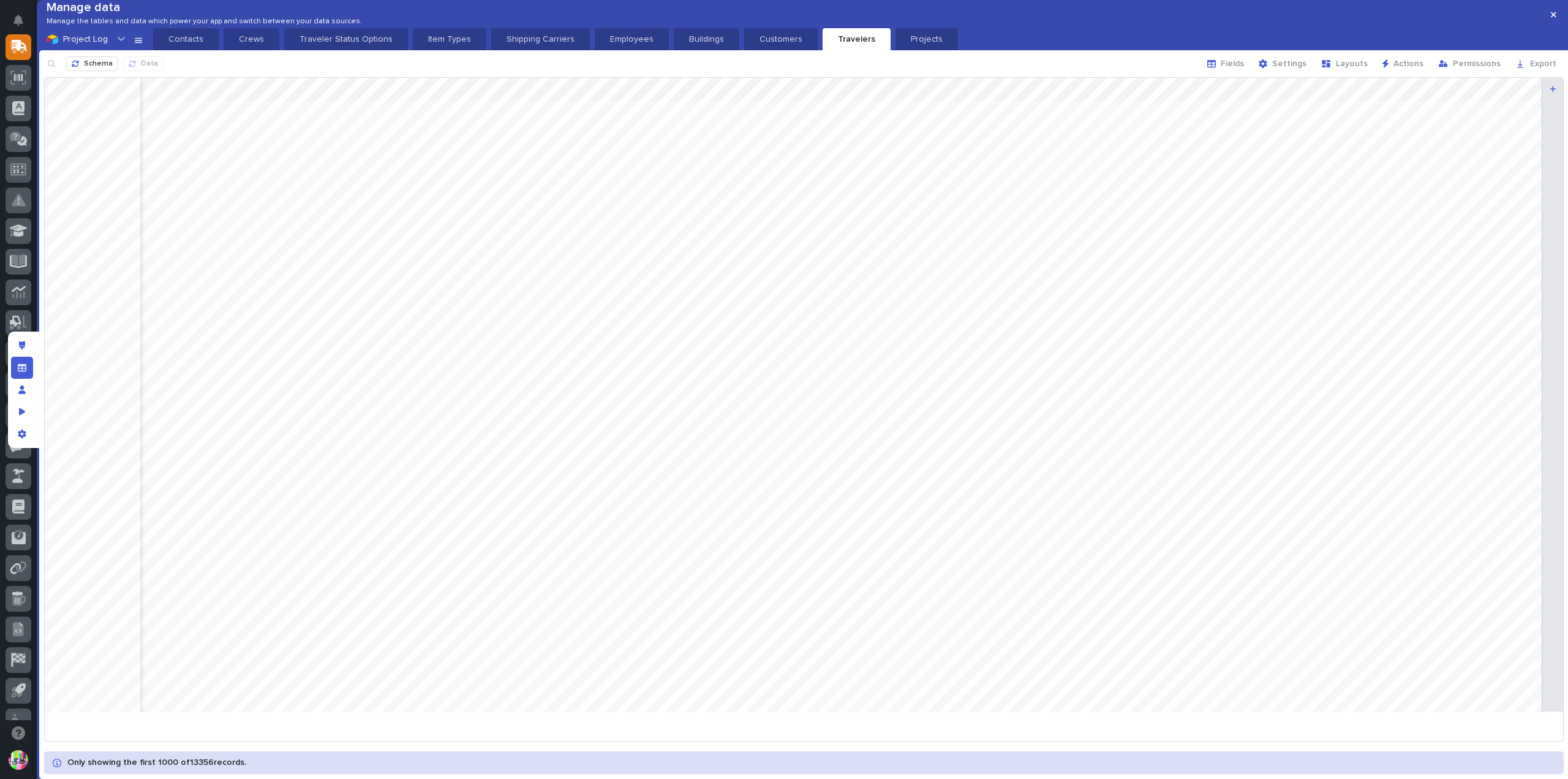
scroll to position [0, 1960]
click at [30, 342] on div "Edit layout" at bounding box center [21, 345] width 22 height 22
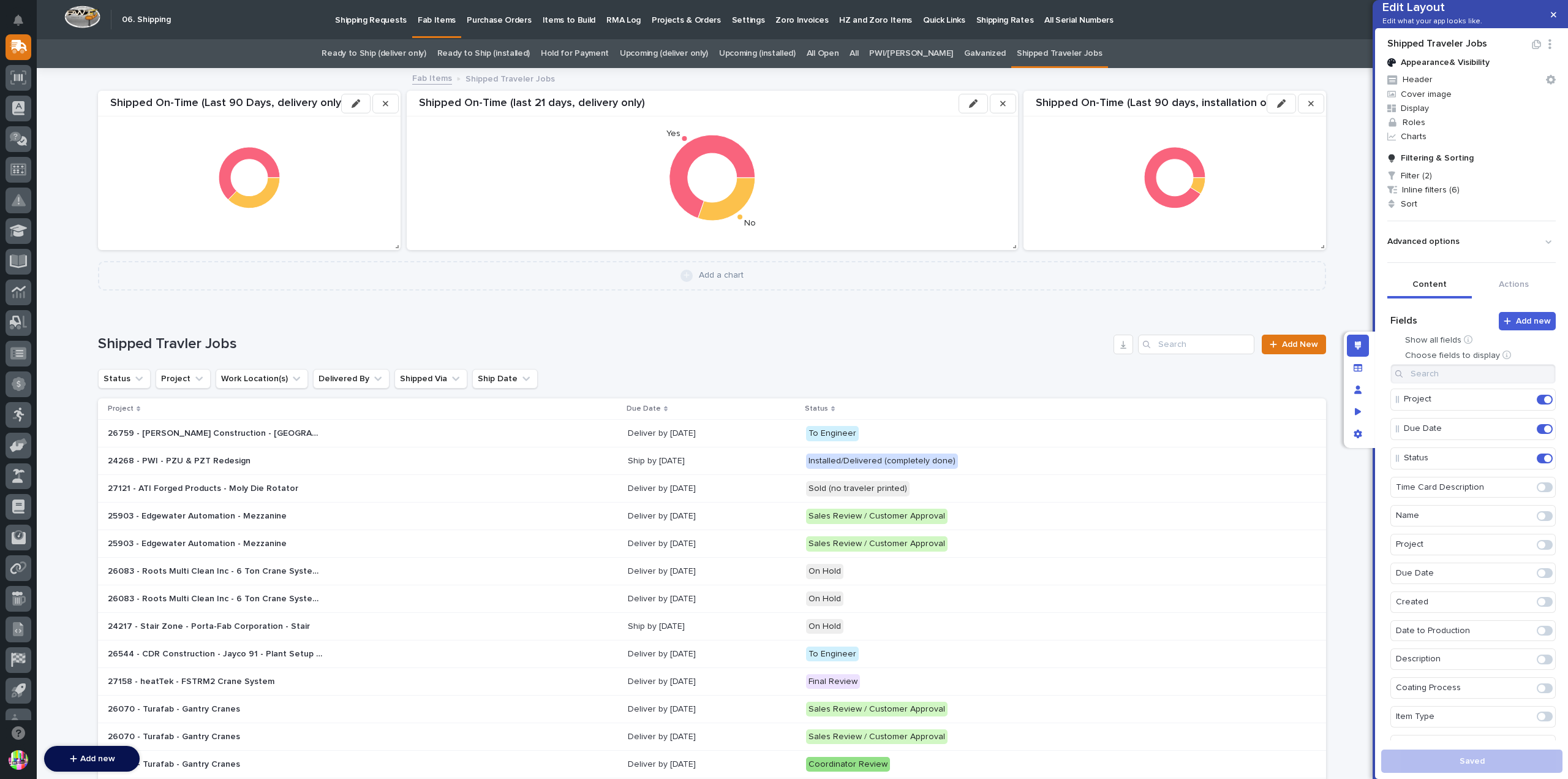
scroll to position [1280, 0]
click at [1538, 723] on span at bounding box center [1541, 727] width 7 height 7
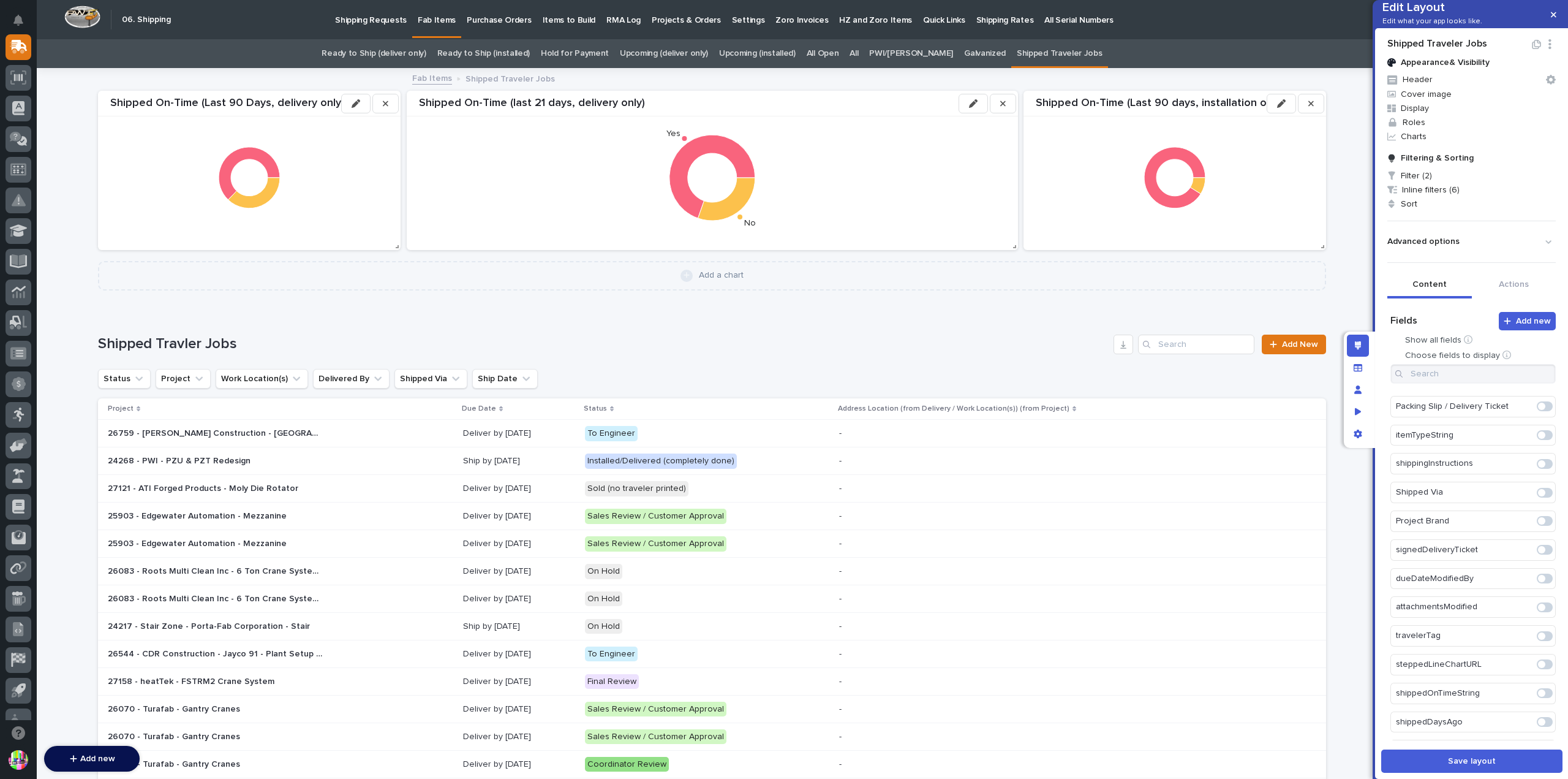
scroll to position [0, 0]
click at [1518, 493] on icon "Edit" at bounding box center [1523, 487] width 11 height 11
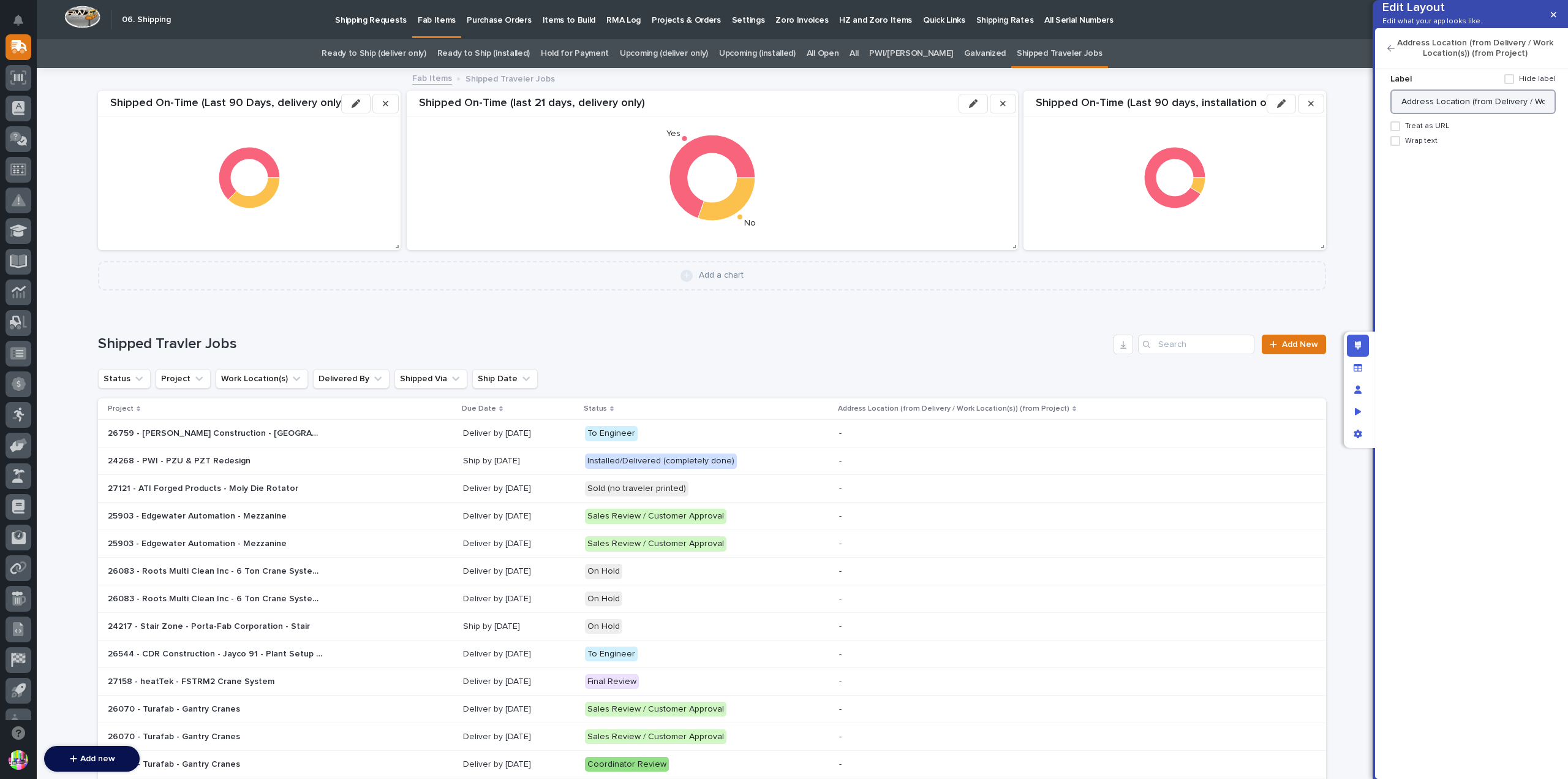
drag, startPoint x: 1433, startPoint y: 122, endPoint x: 1467, endPoint y: 124, distance: 34.1
click at [1467, 114] on input "Address Location (from Delivery / Work Location(s)) (from Project)" at bounding box center [1473, 101] width 165 height 25
click at [1484, 114] on input "Address Location (from Delivery / Work Location(s)) (from Project)" at bounding box center [1473, 101] width 165 height 25
drag, startPoint x: 1467, startPoint y: 126, endPoint x: 1567, endPoint y: 123, distance: 100.0
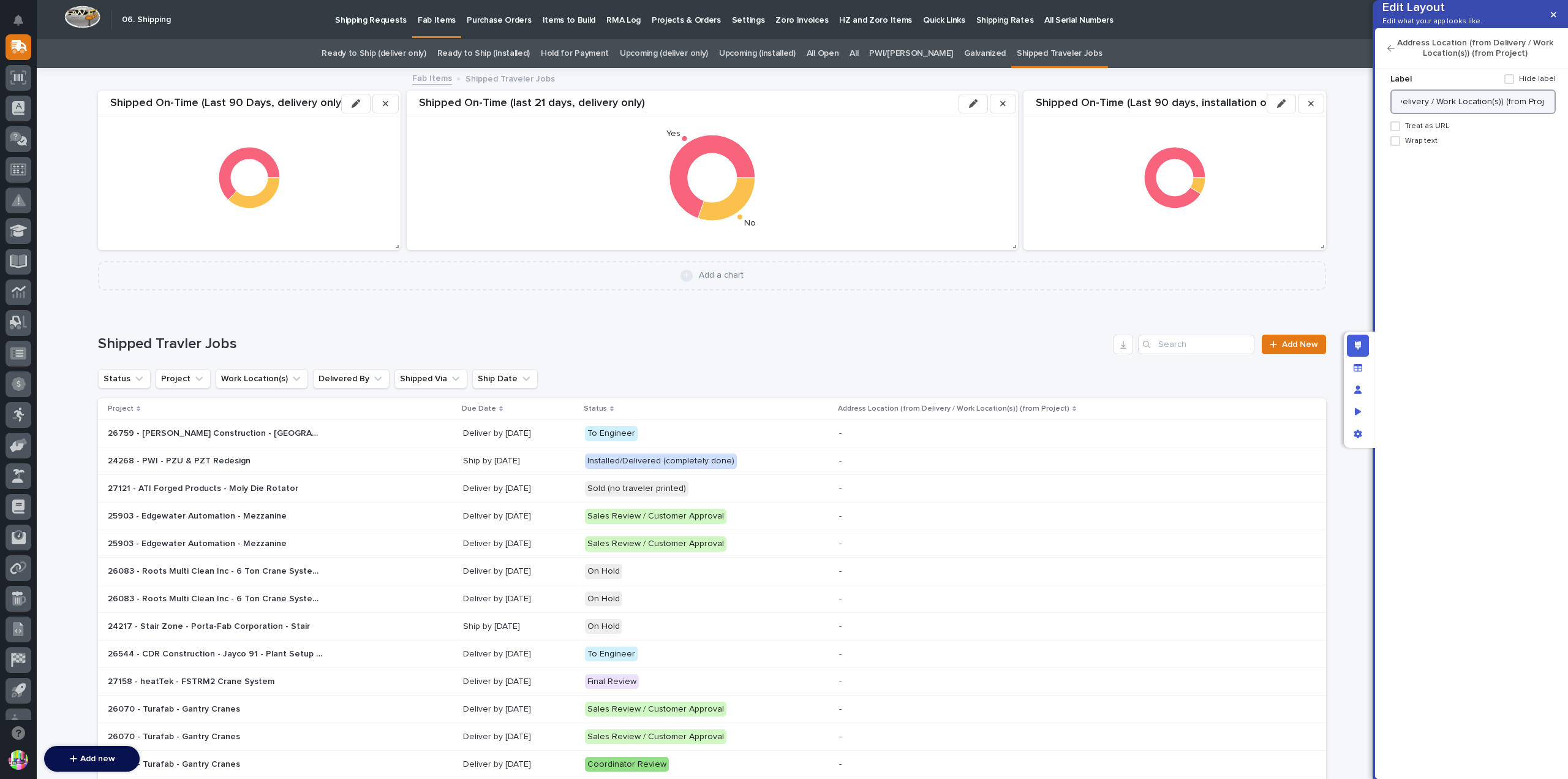
click at [1567, 123] on div "Label Hide label Address Location (from Delivery / Work Location(s)) (from Proj…" at bounding box center [1471, 424] width 193 height 709
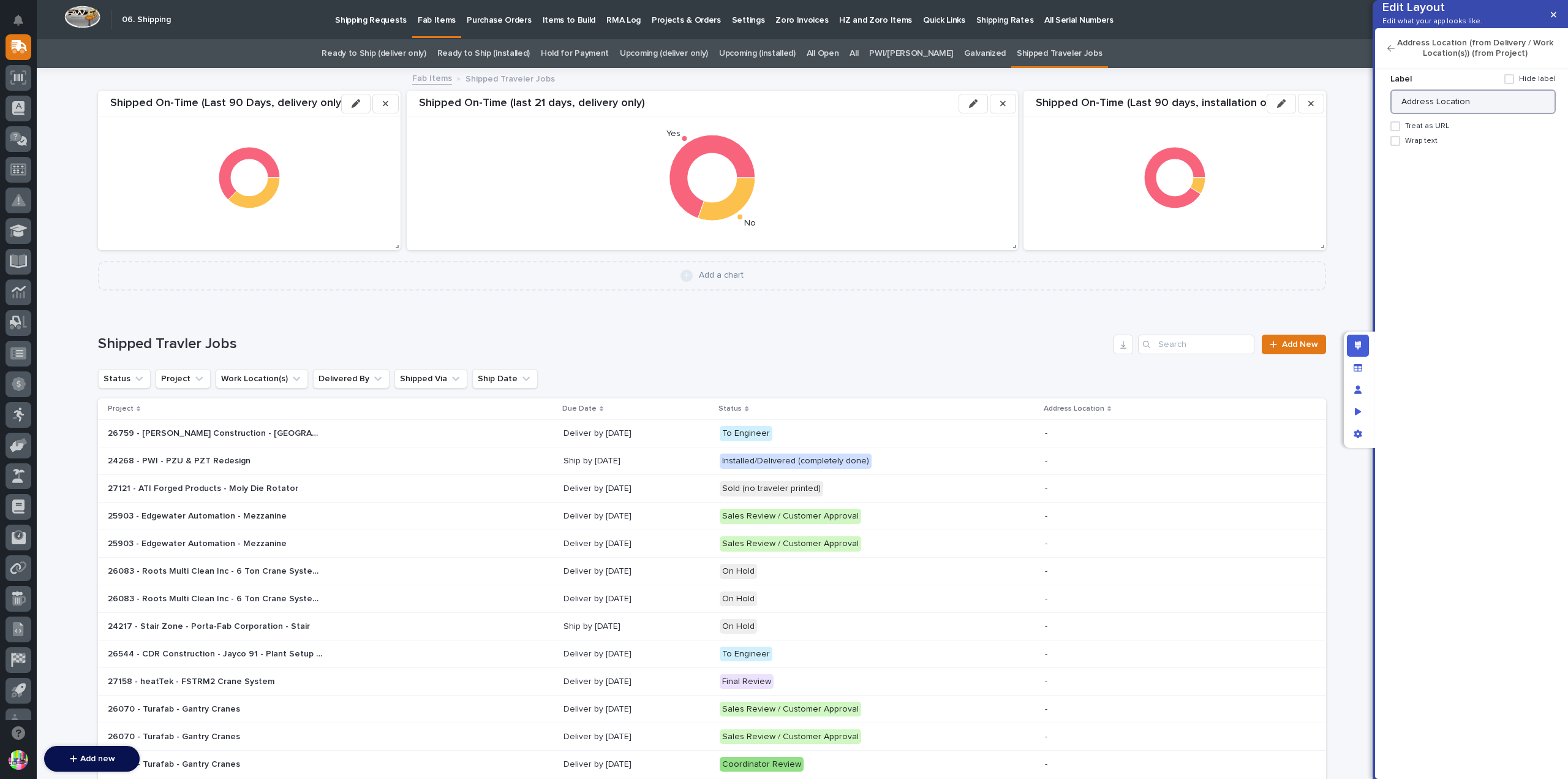
click at [1436, 114] on input "Address Location" at bounding box center [1473, 101] width 165 height 25
click at [1393, 146] on span at bounding box center [1395, 141] width 10 height 10
type input "Address/Location"
click at [1391, 52] on icon "button" at bounding box center [1391, 48] width 7 height 8
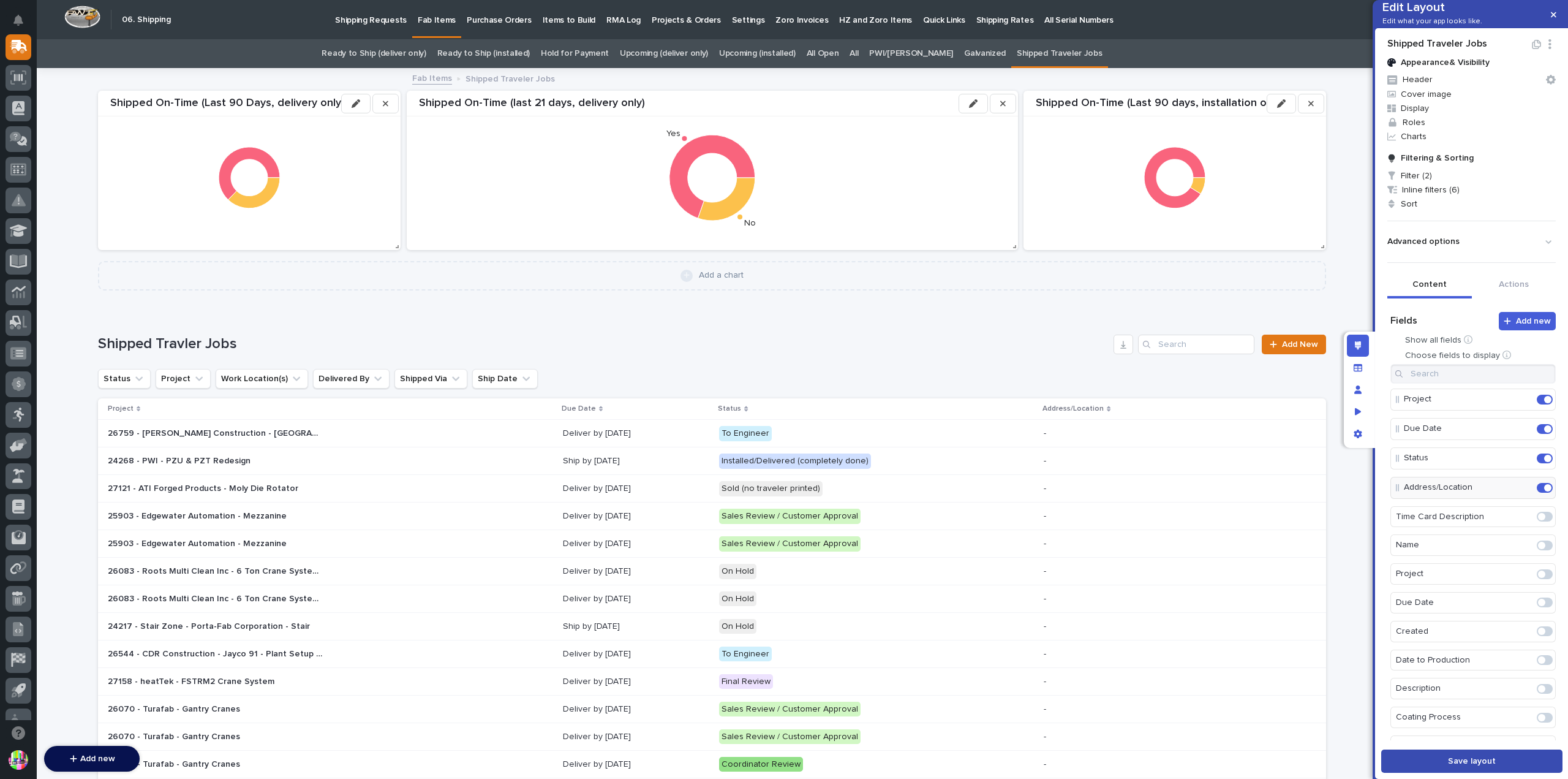
click at [1471, 764] on span "Save layout" at bounding box center [1471, 760] width 47 height 11
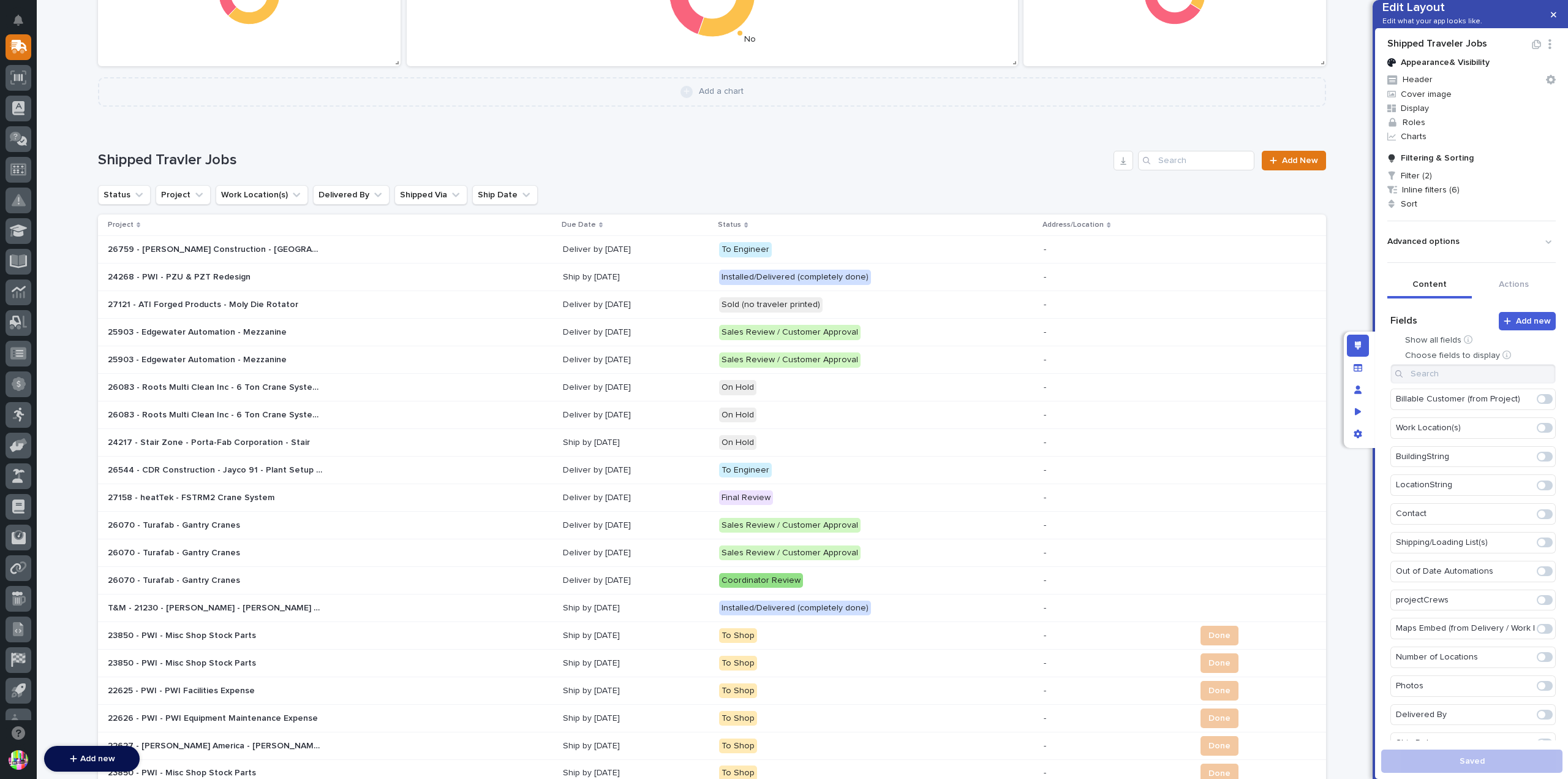
scroll to position [552, 0]
click at [1538, 685] on span at bounding box center [1541, 682] width 7 height 7
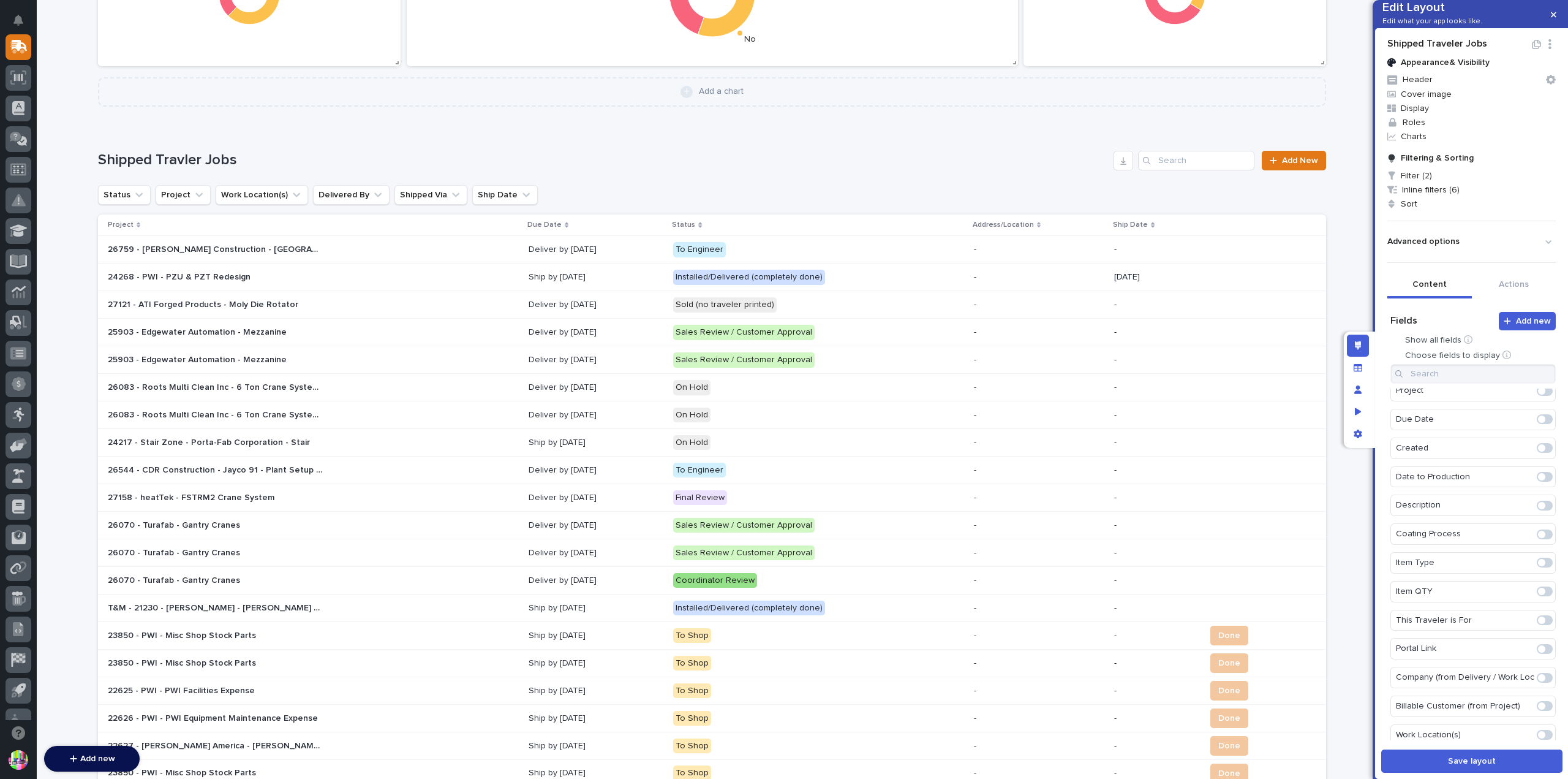
scroll to position [0, 0]
drag, startPoint x: 1441, startPoint y: 538, endPoint x: 1450, endPoint y: 470, distance: 68.6
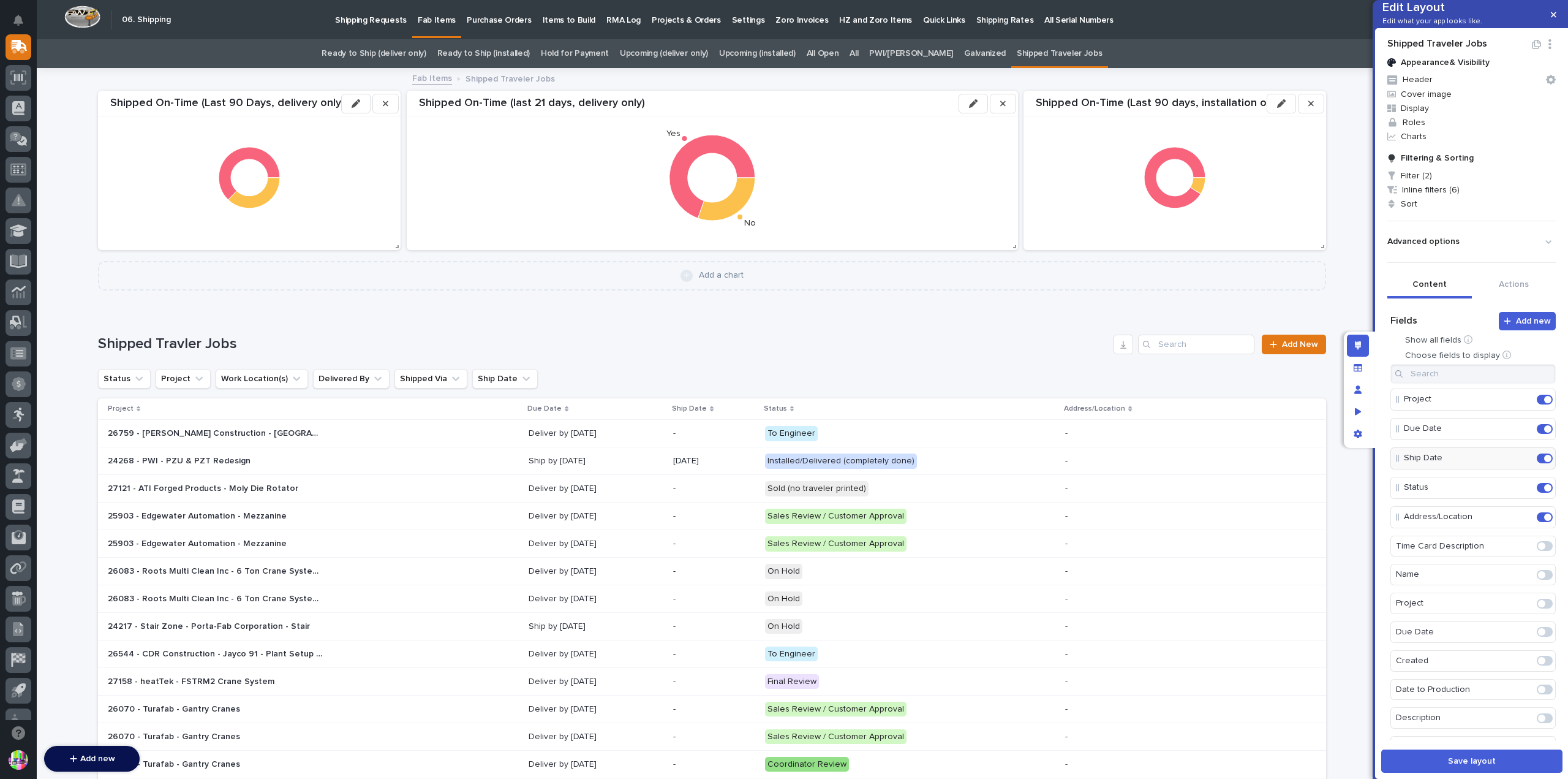
click at [204, 340] on div "**********" at bounding box center [604, 344] width 1011 height 18
click at [0, 0] on input "**********" at bounding box center [0, 0] width 0 height 0
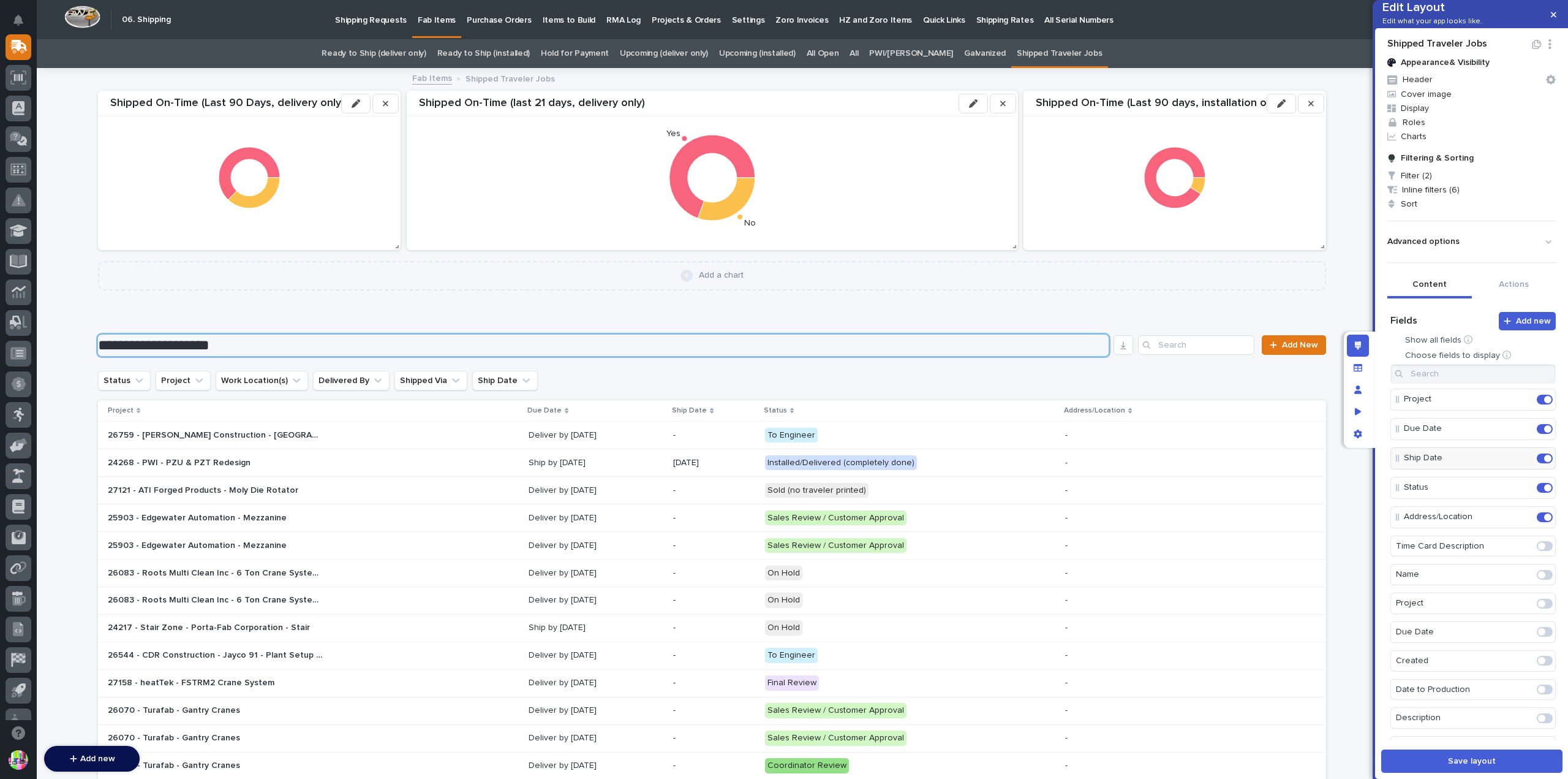
click at [175, 343] on input "**********" at bounding box center [604, 345] width 1011 height 21
type input "**********"
click at [1249, 318] on div "**********" at bounding box center [712, 340] width 1229 height 61
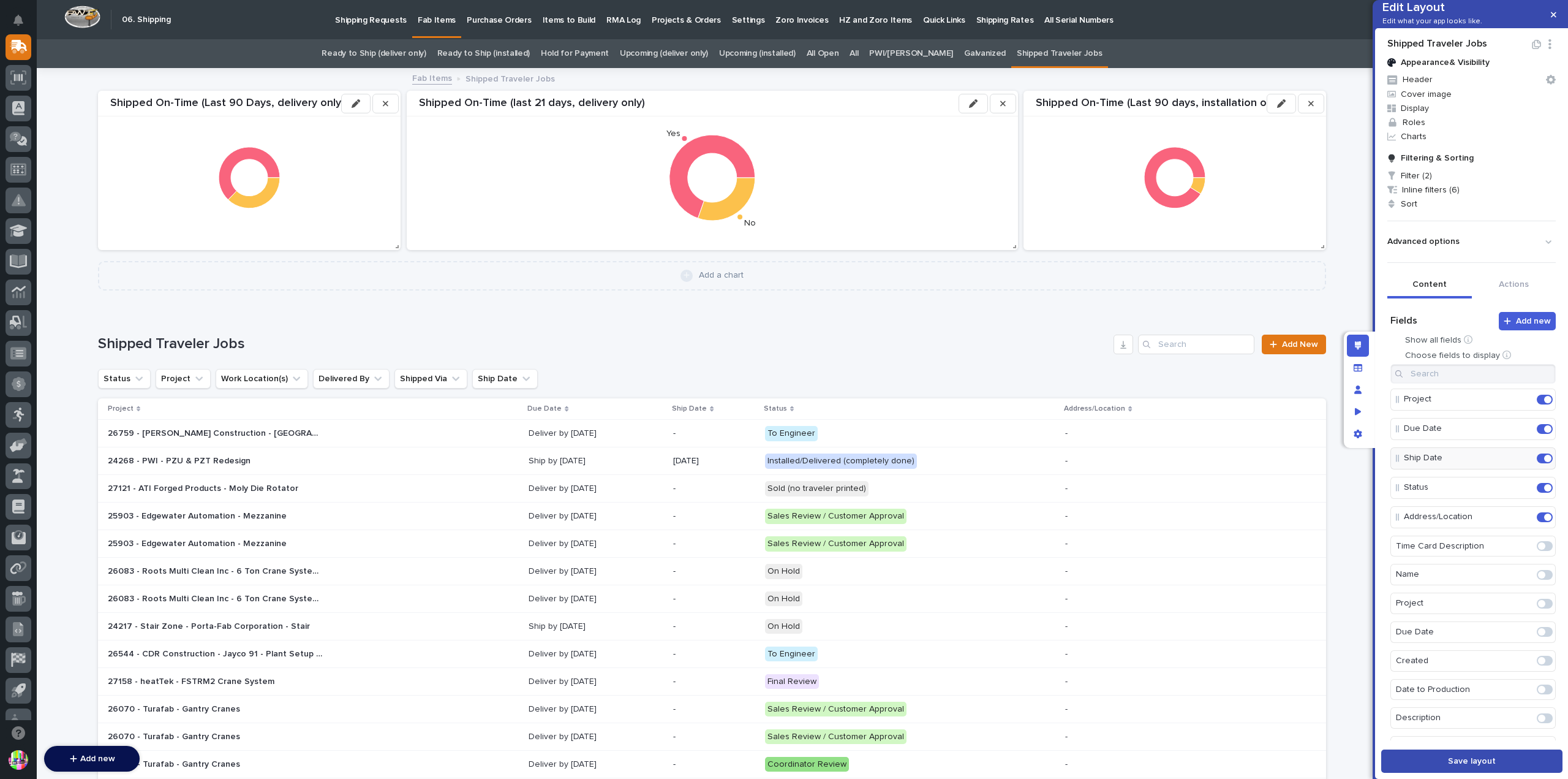
click at [1503, 757] on button "Save layout" at bounding box center [1472, 761] width 182 height 23
click at [1429, 182] on span "Filter (2)" at bounding box center [1471, 175] width 178 height 14
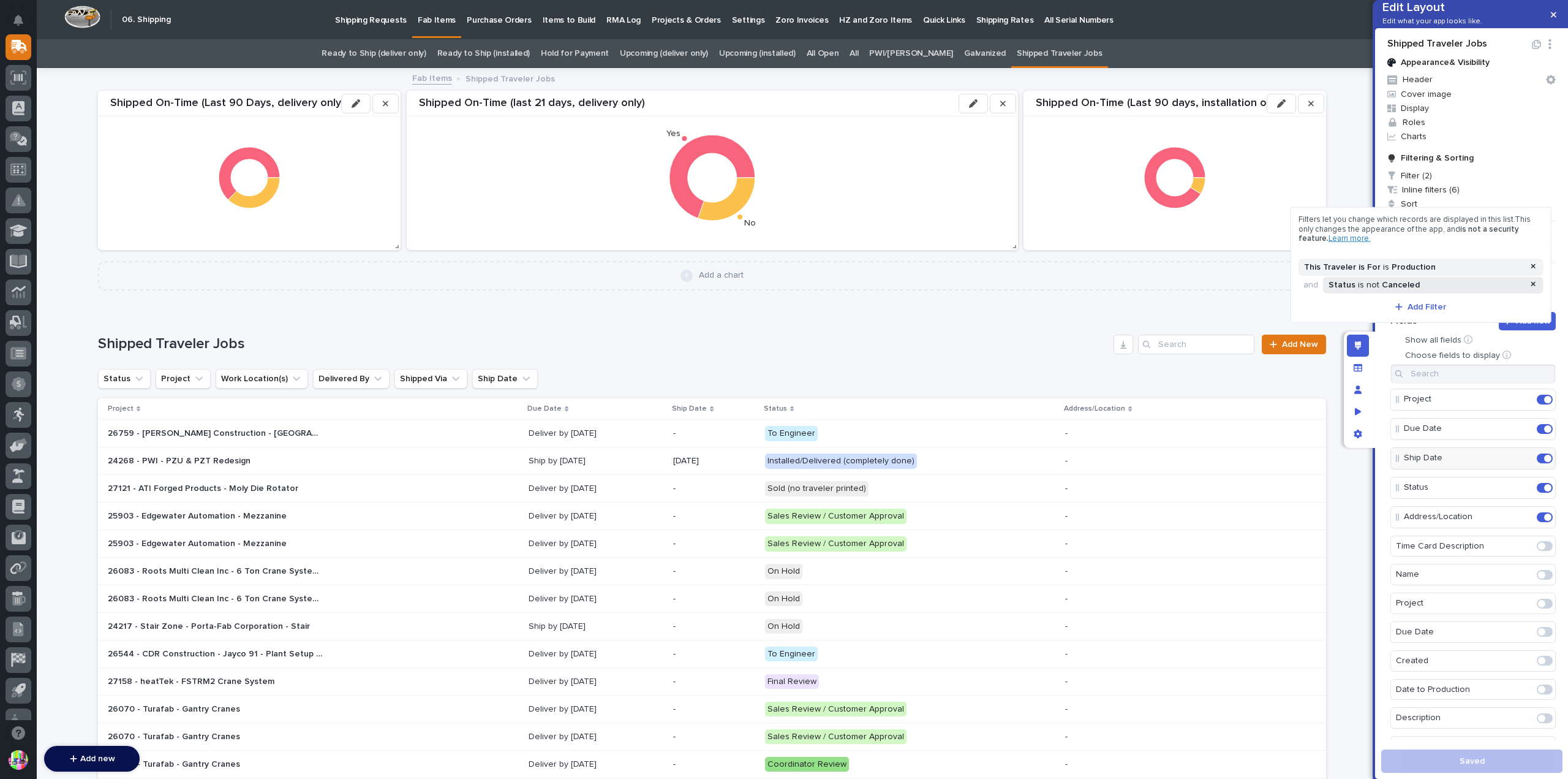
click at [1429, 284] on div "Status is not Canceled" at bounding box center [1426, 285] width 200 height 11
click at [1433, 308] on button "is not" at bounding box center [1433, 308] width 211 height 25
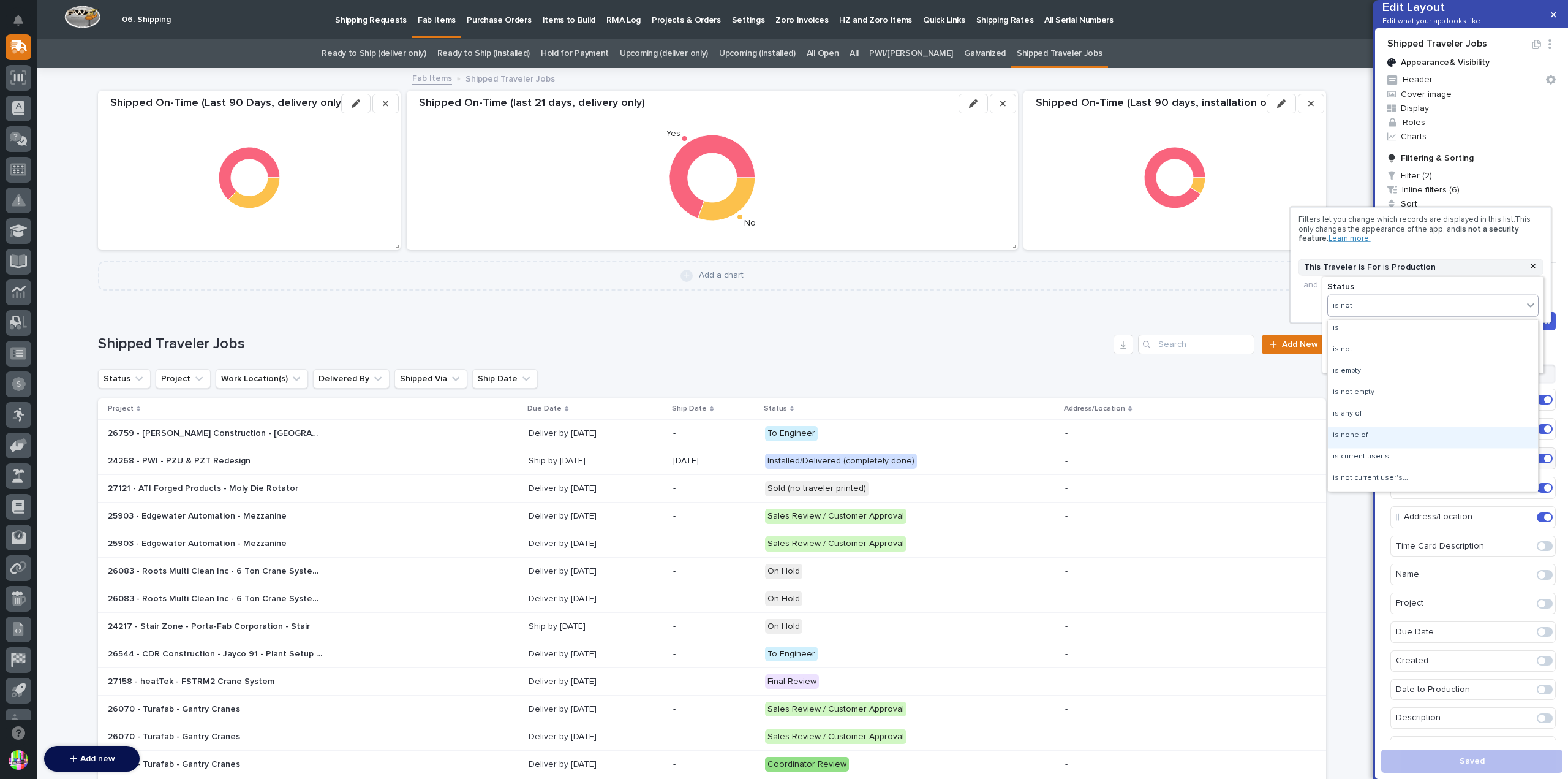
click at [1401, 432] on div "is none of" at bounding box center [1433, 437] width 210 height 21
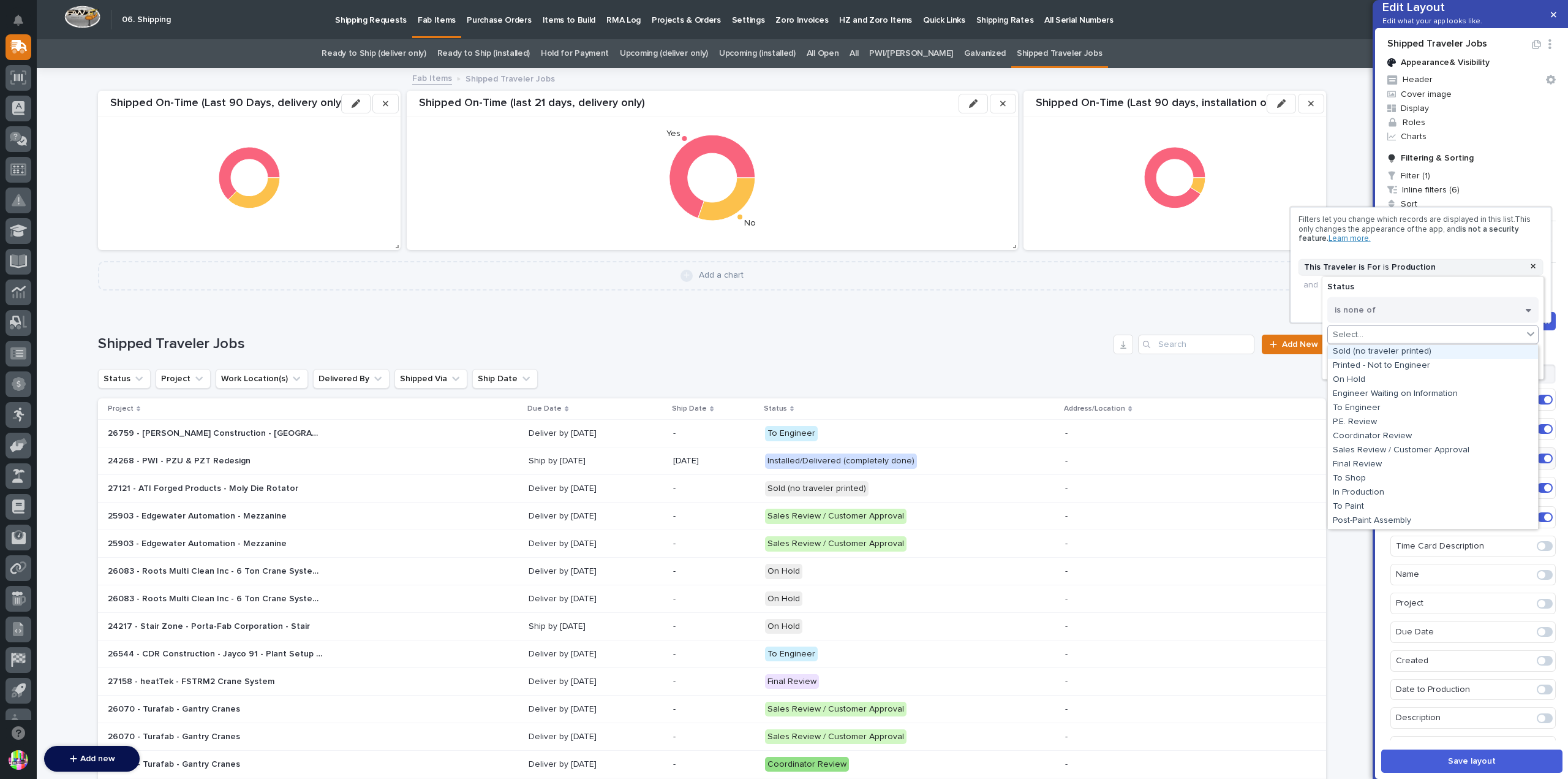
click at [1399, 331] on div "Select..." at bounding box center [1426, 335] width 195 height 18
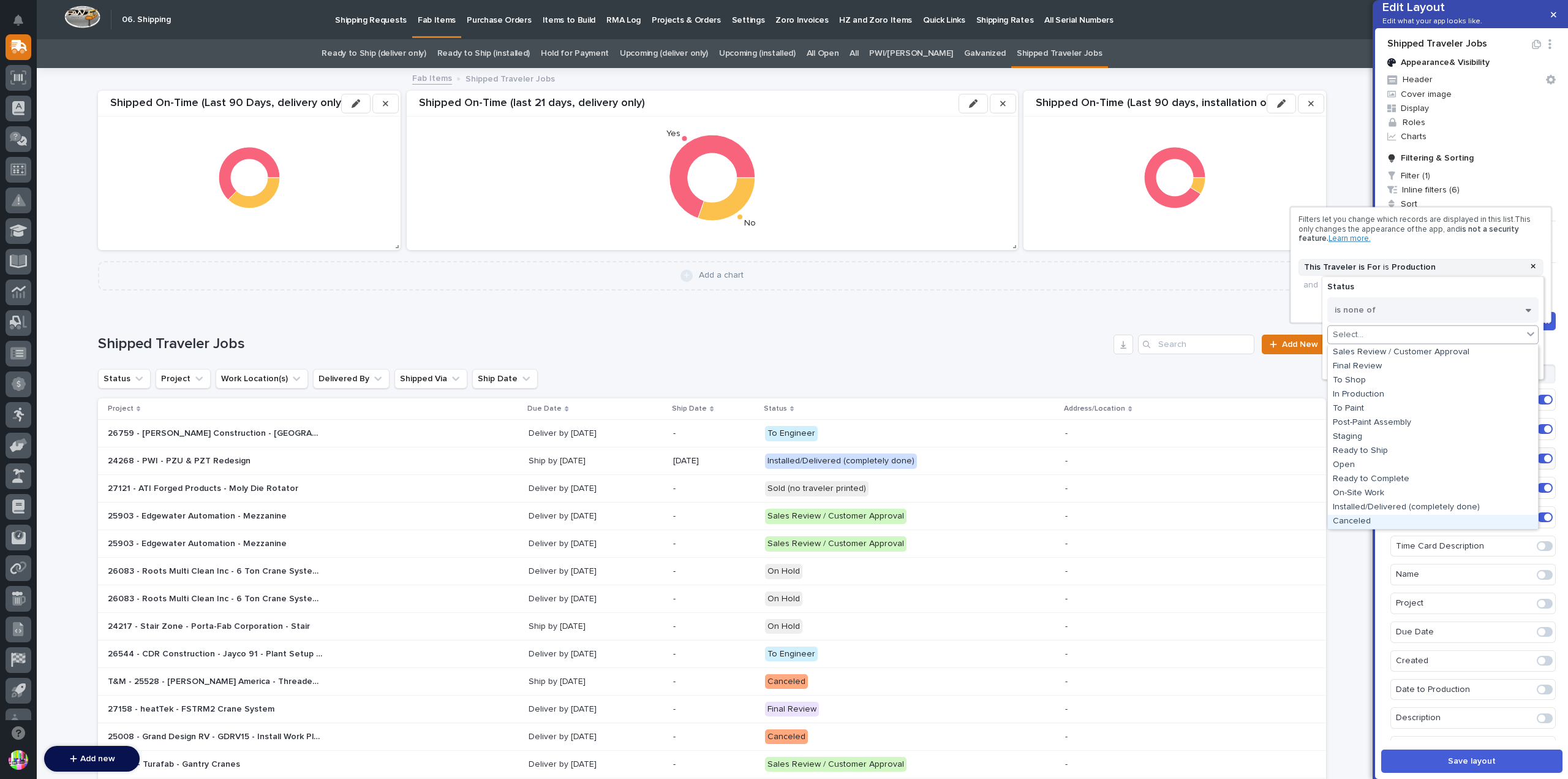
click at [1398, 516] on div "Canceled" at bounding box center [1433, 520] width 210 height 14
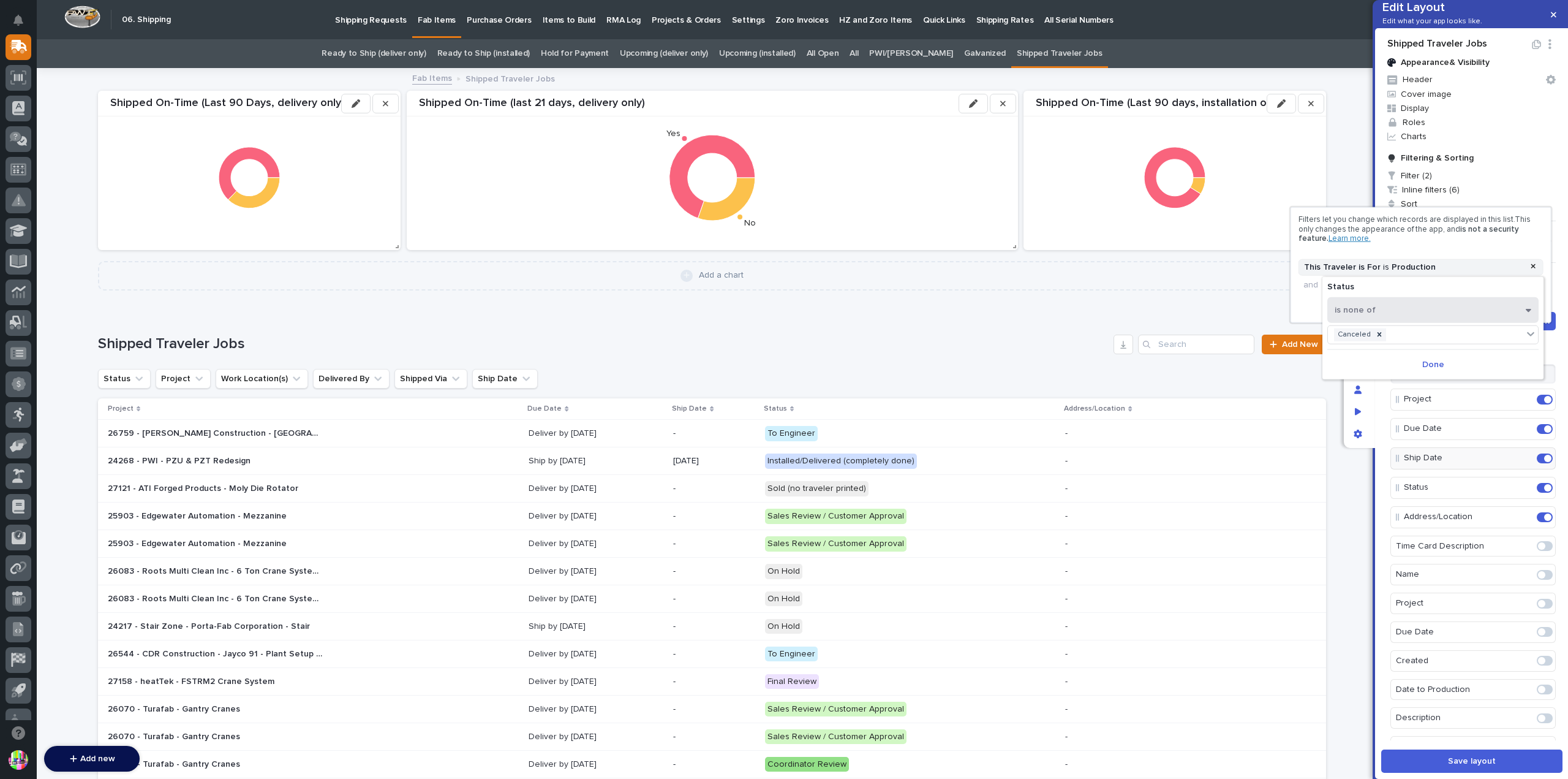
click at [1409, 312] on button "is none of" at bounding box center [1433, 308] width 211 height 25
click at [1360, 335] on div "is" at bounding box center [1433, 330] width 210 height 21
click at [1369, 333] on div "Select..." at bounding box center [1426, 335] width 195 height 18
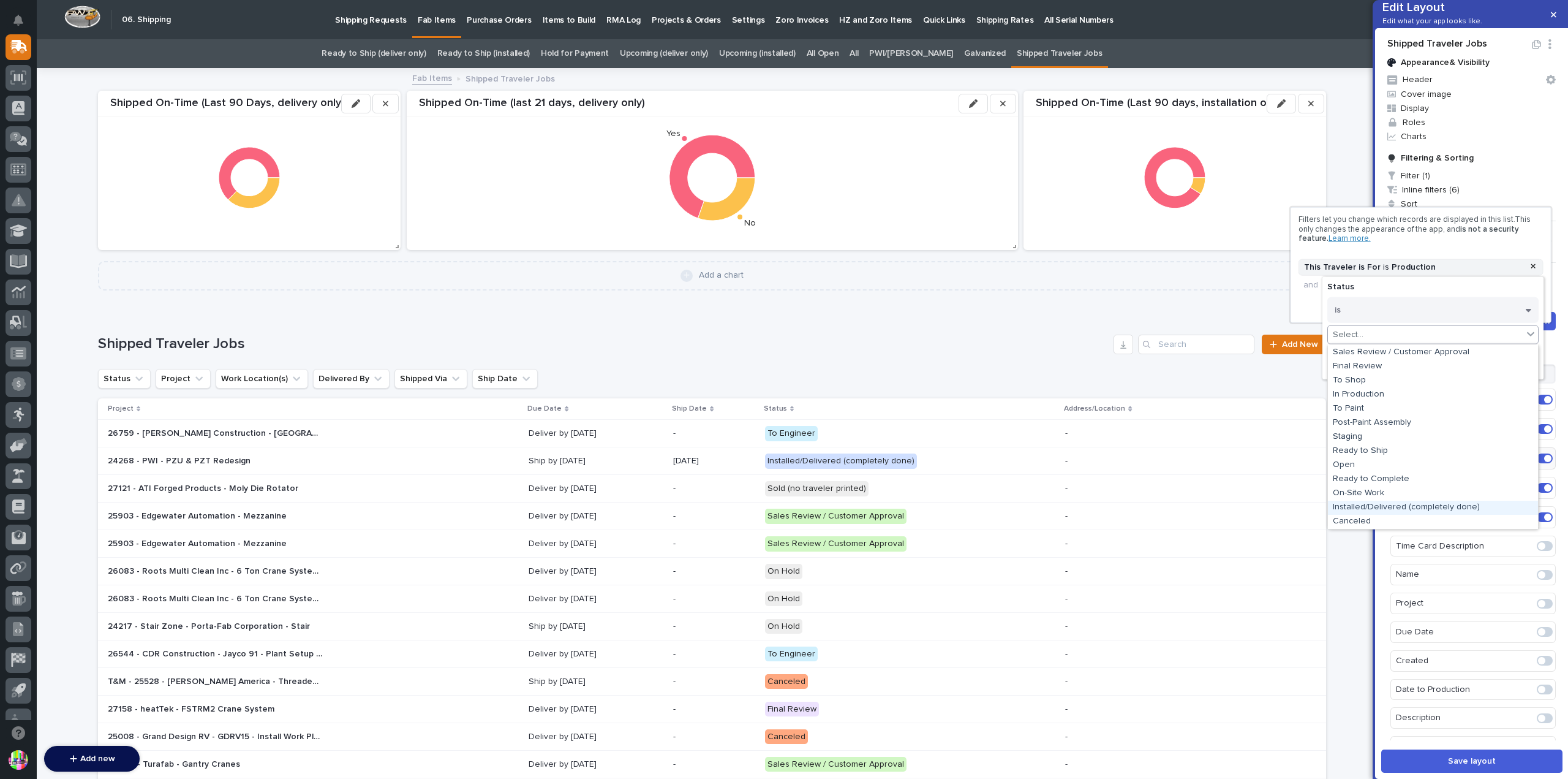
click at [1391, 504] on div "Installed/Delivered (completely done)" at bounding box center [1433, 507] width 210 height 14
click at [1422, 360] on span "Done" at bounding box center [1433, 363] width 22 height 11
